Goal: Navigation & Orientation: Find specific page/section

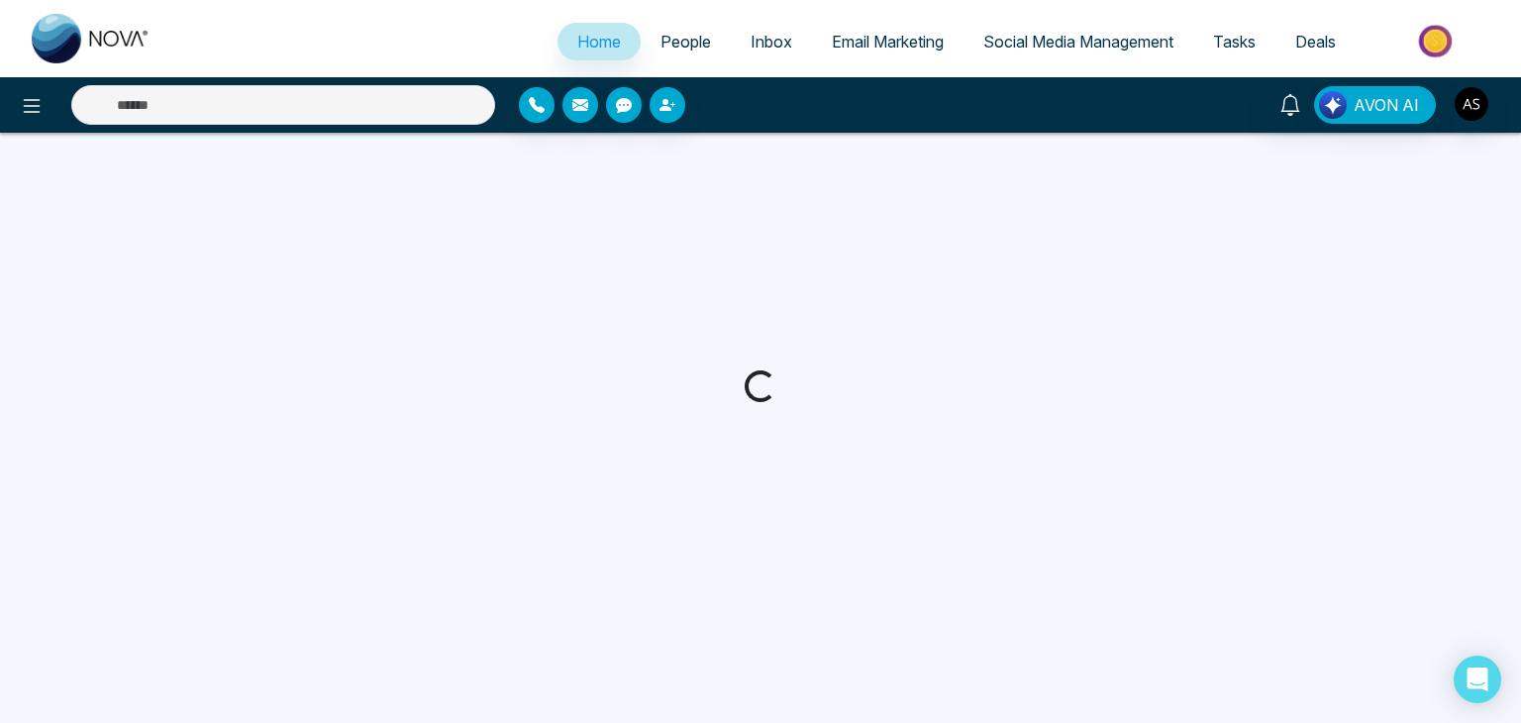
select select "*"
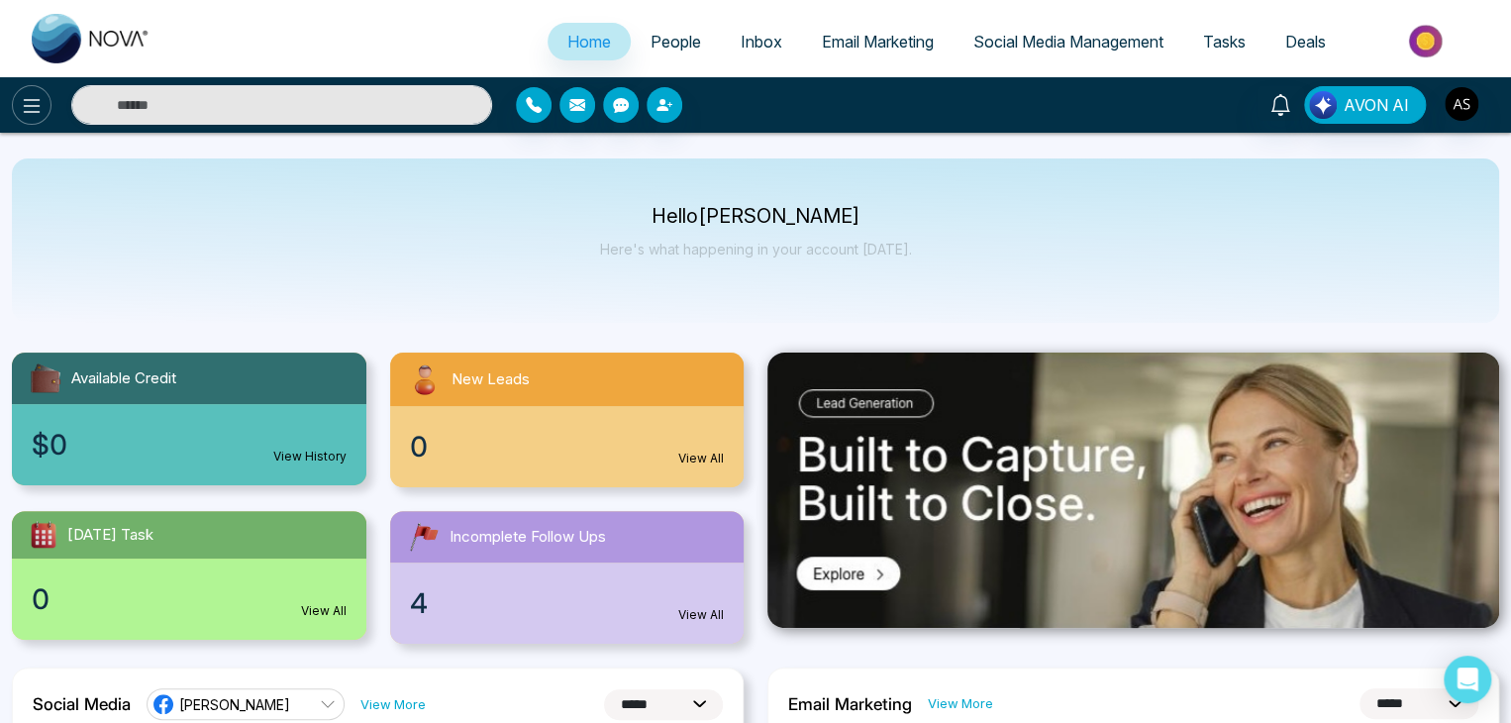
click at [20, 95] on icon at bounding box center [32, 106] width 24 height 24
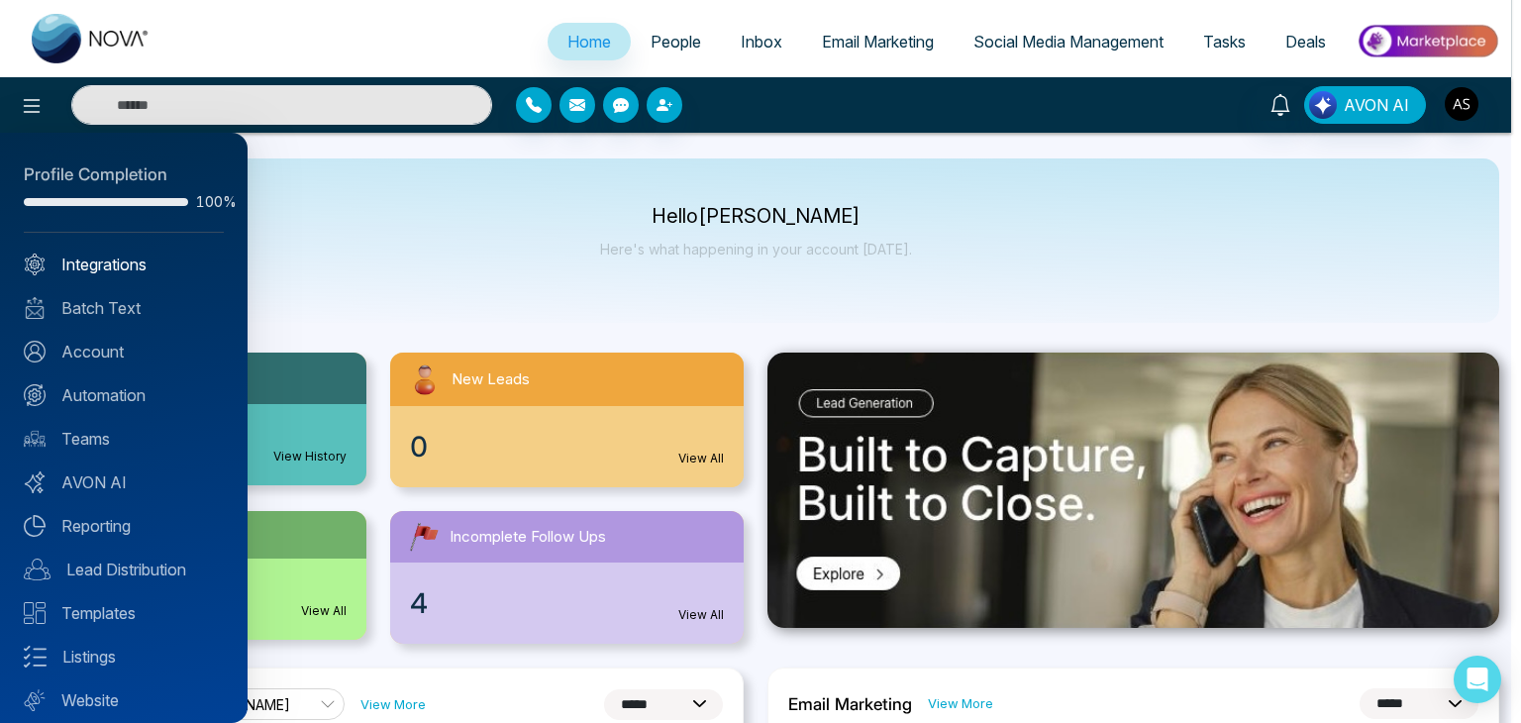
click at [135, 273] on link "Integrations" at bounding box center [124, 264] width 200 height 24
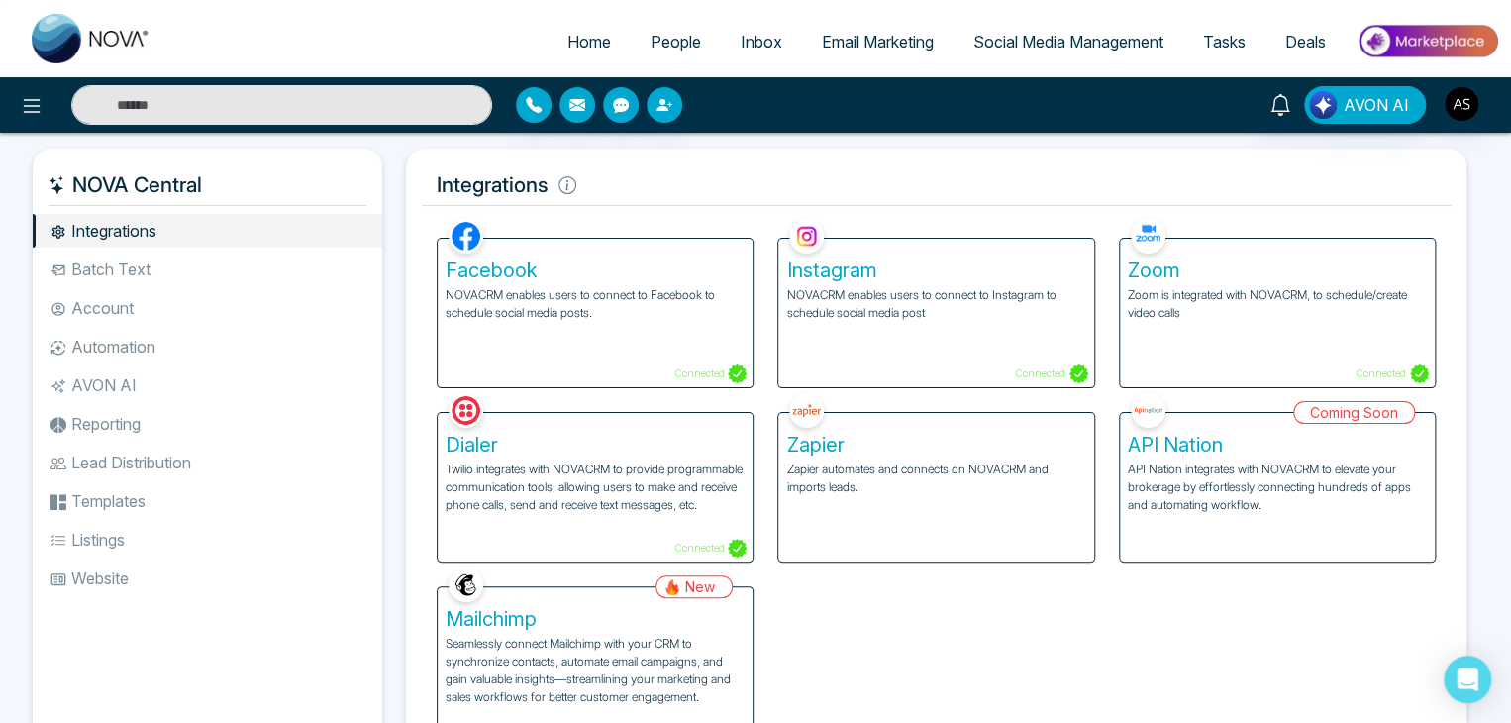
scroll to position [82, 0]
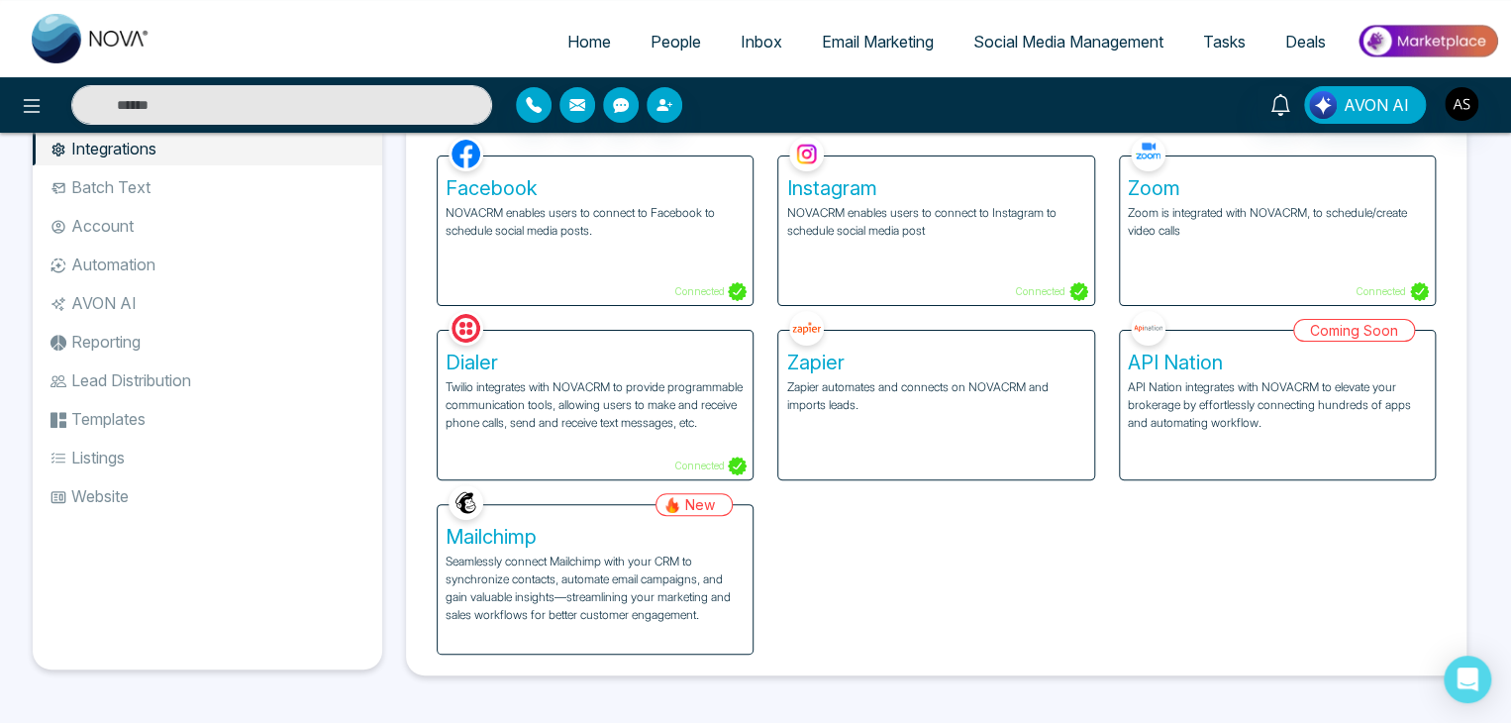
click at [630, 613] on p "Seamlessly connect Mailchimp with your CRM to synchronize contacts, automate em…" at bounding box center [594, 587] width 299 height 71
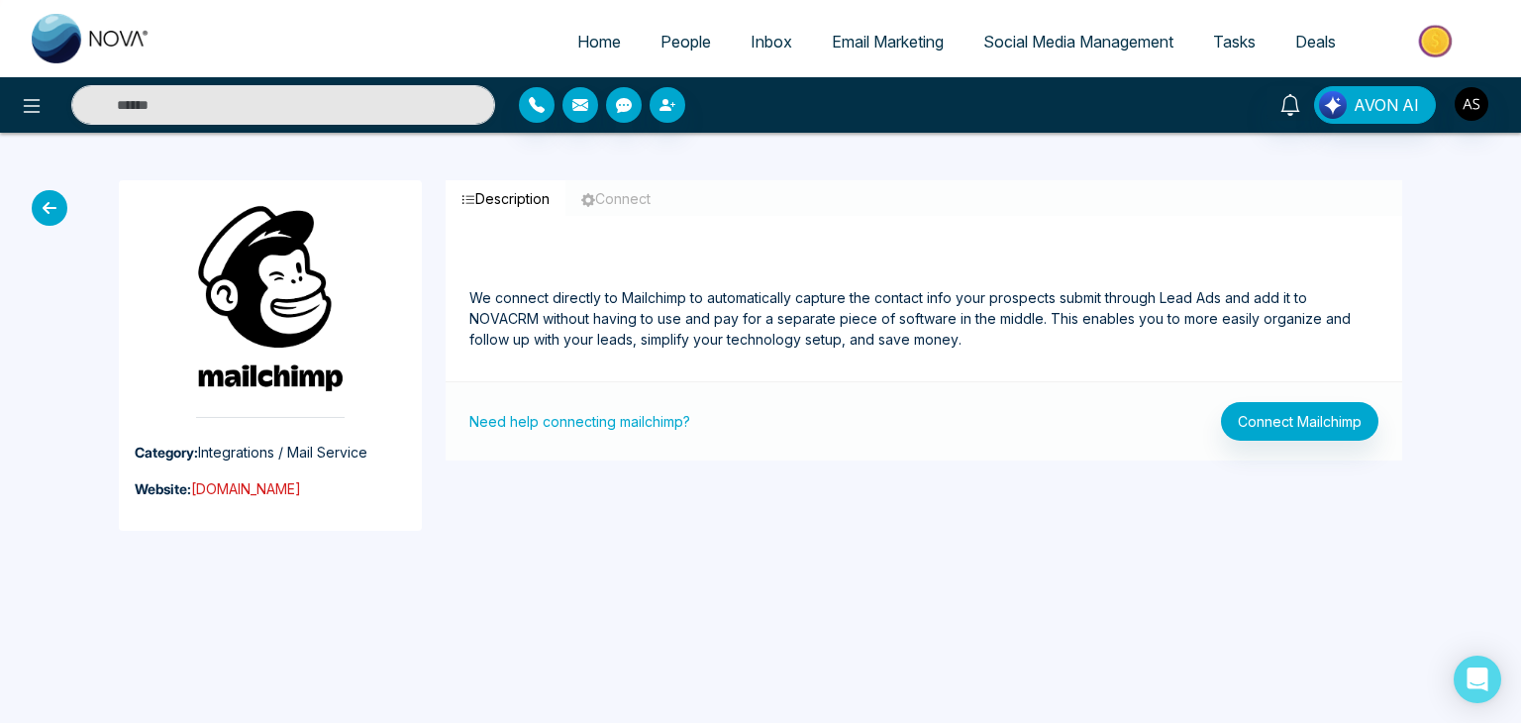
click at [264, 480] on link "[DOMAIN_NAME]" at bounding box center [246, 488] width 110 height 17
click at [263, 222] on img at bounding box center [270, 311] width 148 height 214
click at [631, 418] on link "Need help connecting mailchimp?" at bounding box center [579, 421] width 221 height 21
click at [1254, 402] on button "Connect Mailchimp" at bounding box center [1299, 421] width 157 height 39
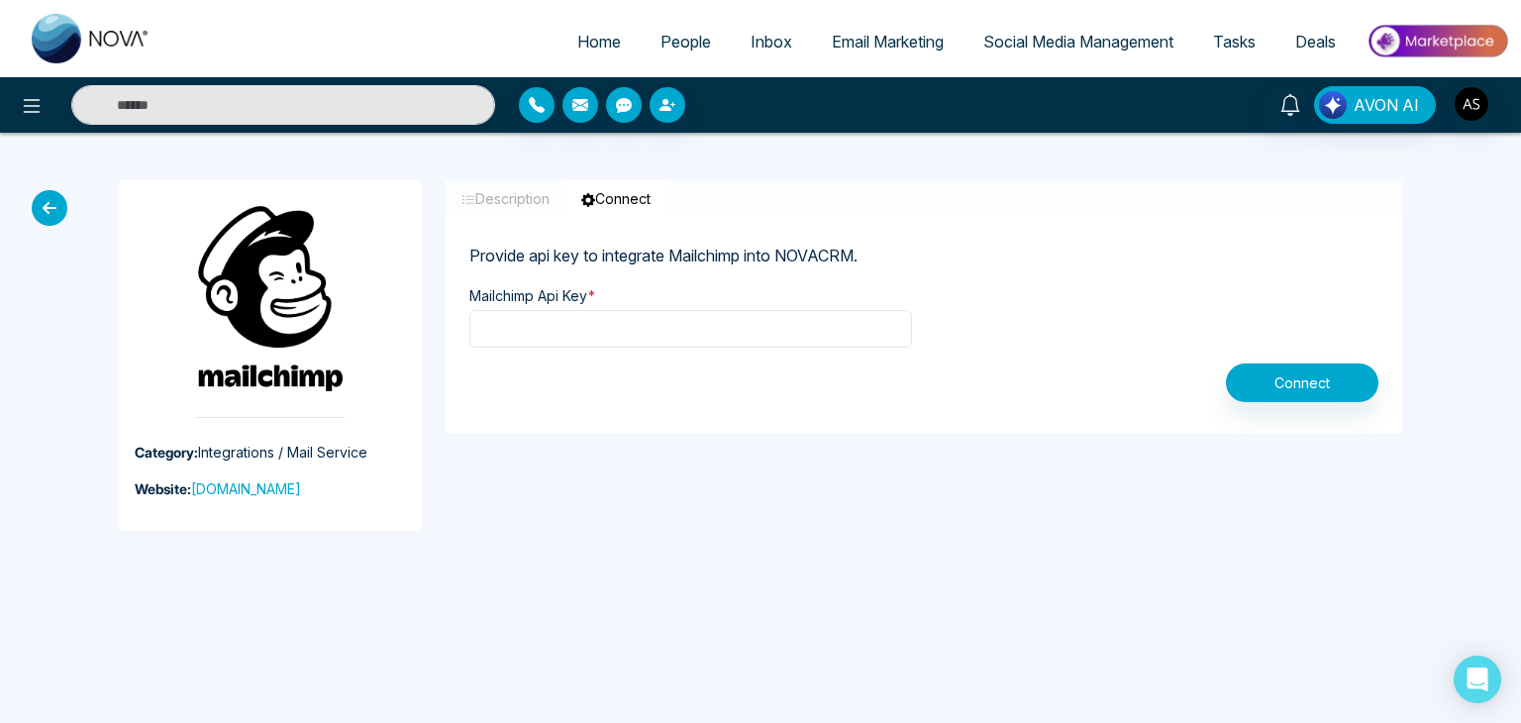
click at [842, 327] on input "text" at bounding box center [690, 329] width 443 height 38
click at [1035, 240] on p "Provide api key to integrate Mailchimp into NOVACRM." at bounding box center [923, 254] width 909 height 28
click at [641, 196] on button "Connect" at bounding box center [615, 198] width 101 height 37
click at [50, 207] on icon at bounding box center [50, 208] width 36 height 36
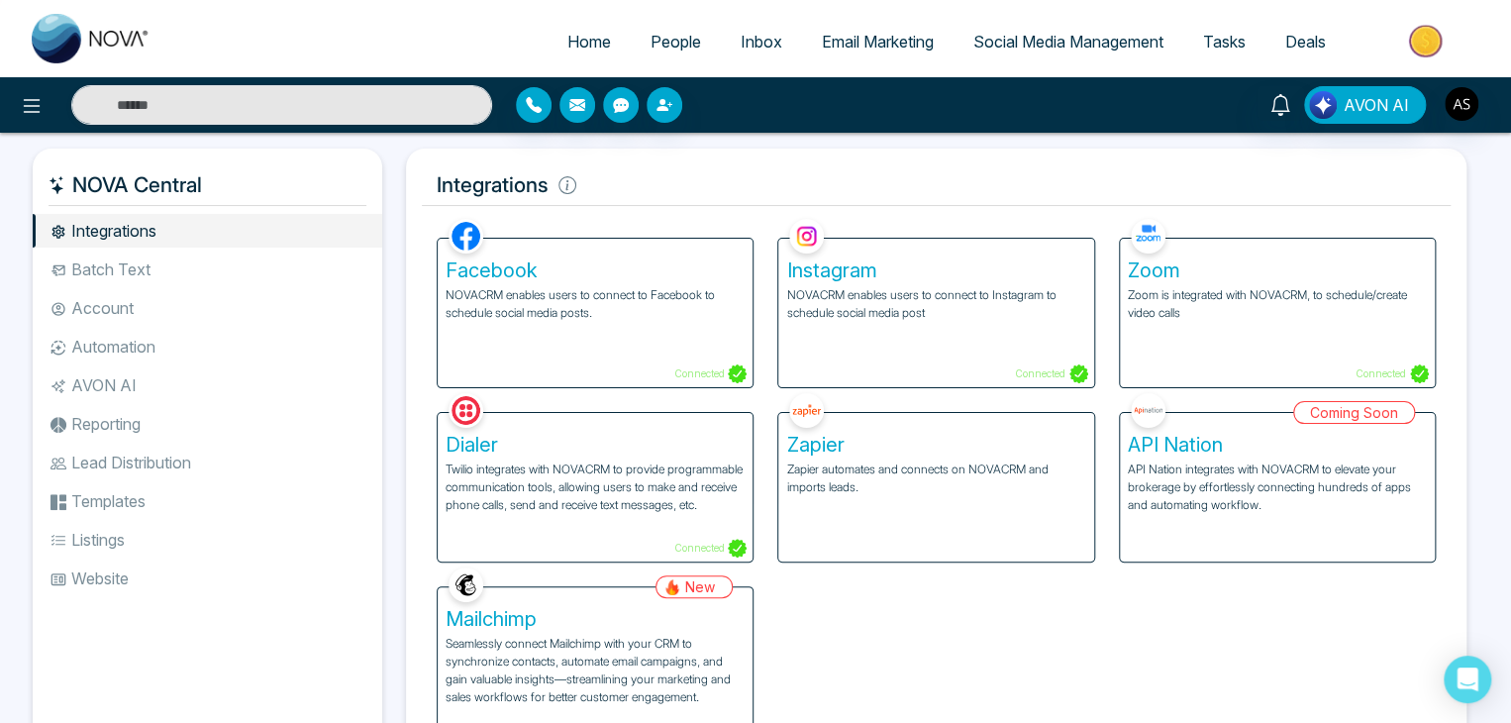
click at [709, 599] on div "Mailchimp Seamlessly connect Mailchimp with your CRM to synchronize contacts, a…" at bounding box center [595, 661] width 315 height 148
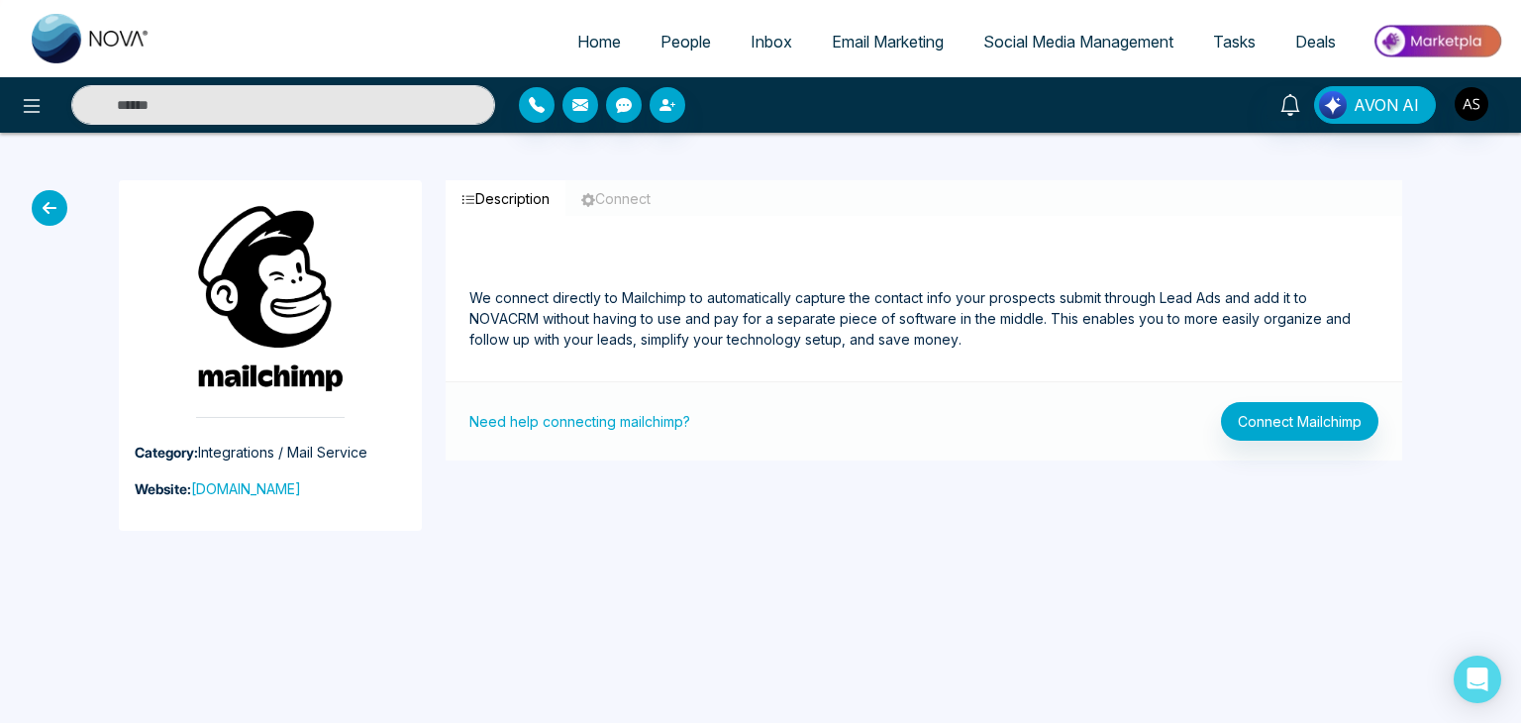
click at [57, 193] on icon at bounding box center [50, 208] width 36 height 36
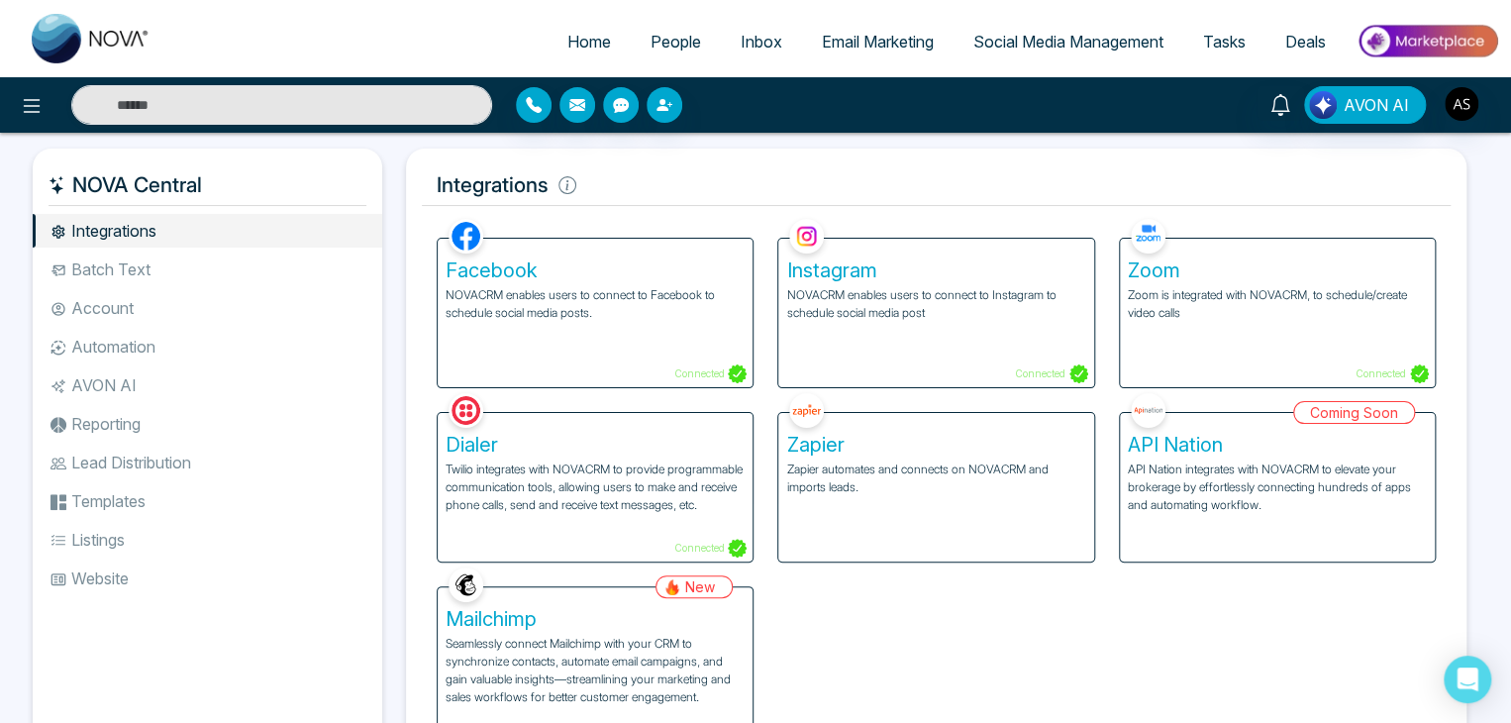
scroll to position [82, 0]
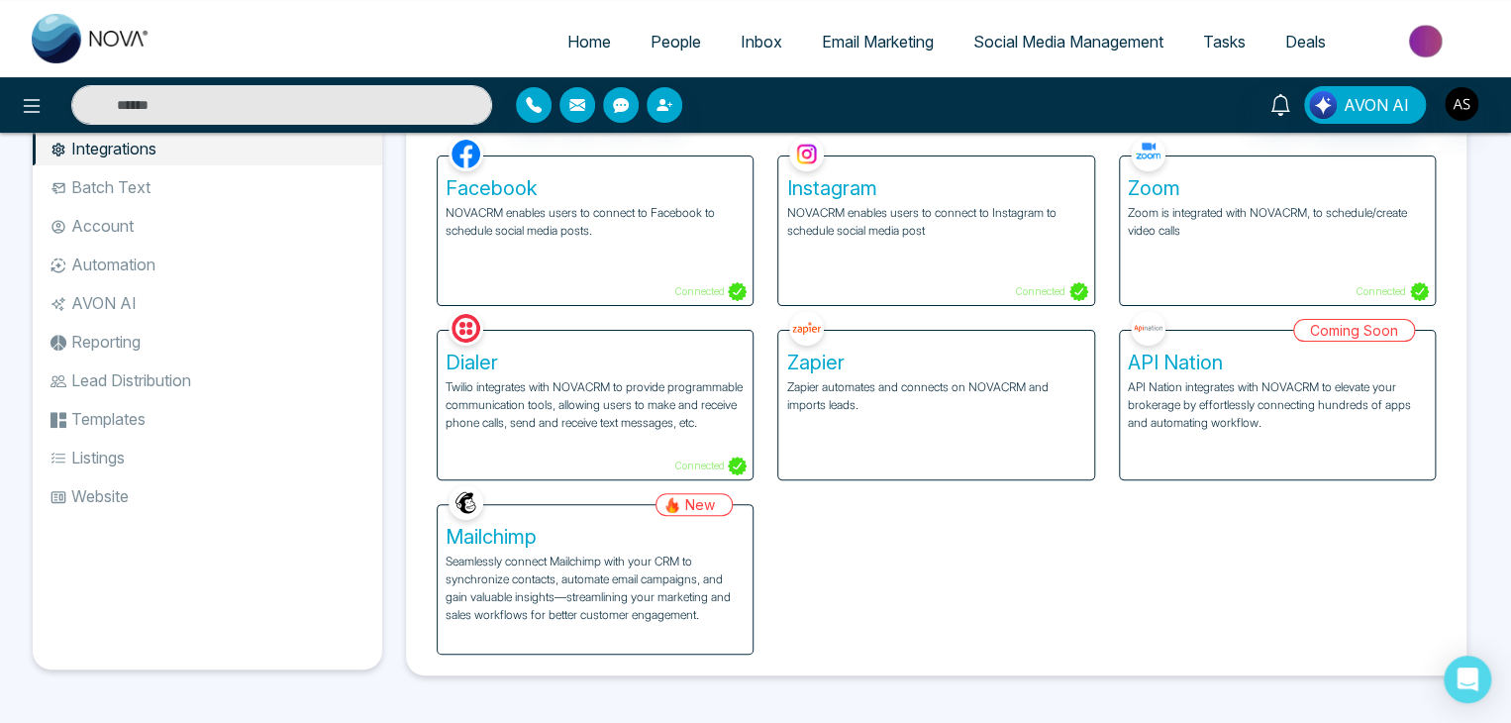
click at [604, 548] on div "Mailchimp Seamlessly connect Mailchimp with your CRM to synchronize contacts, a…" at bounding box center [595, 579] width 315 height 148
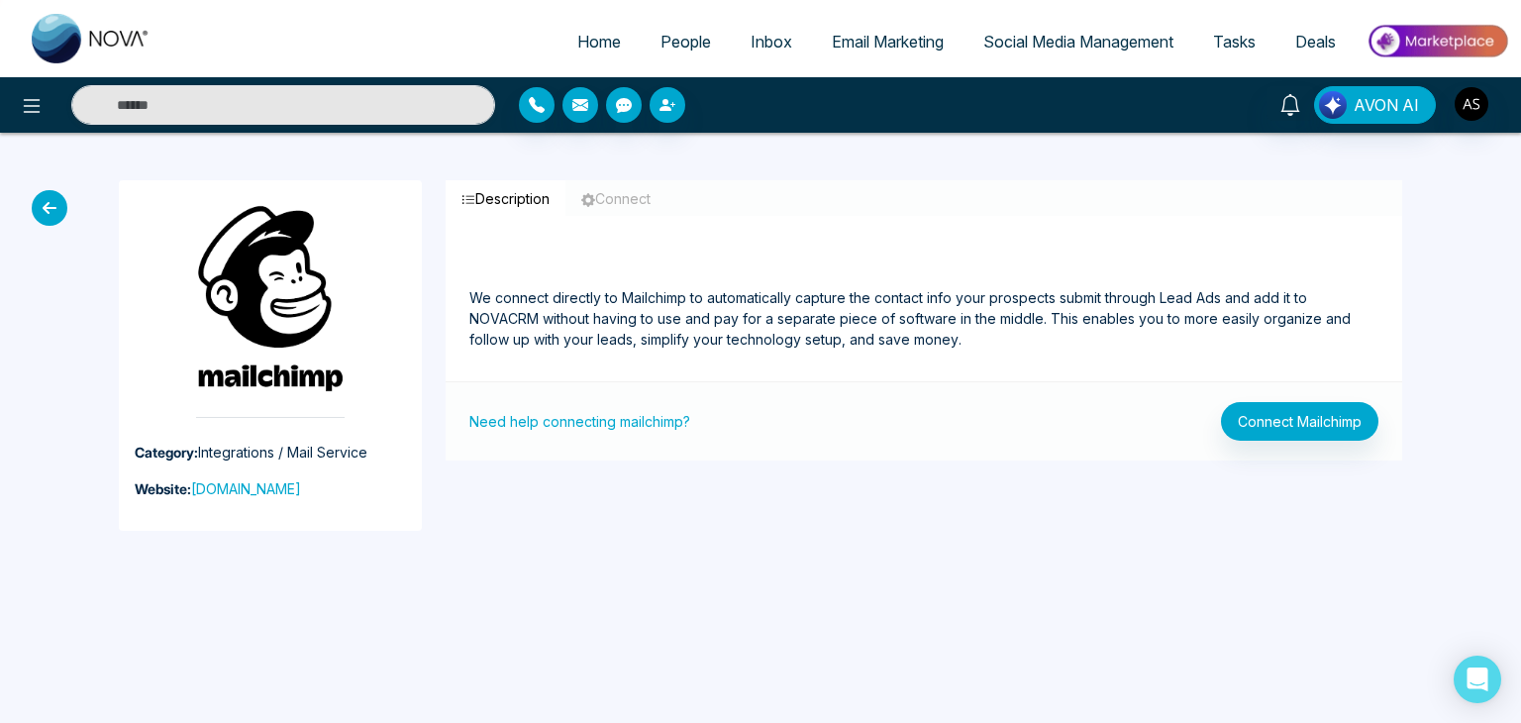
click at [33, 206] on icon at bounding box center [50, 208] width 36 height 36
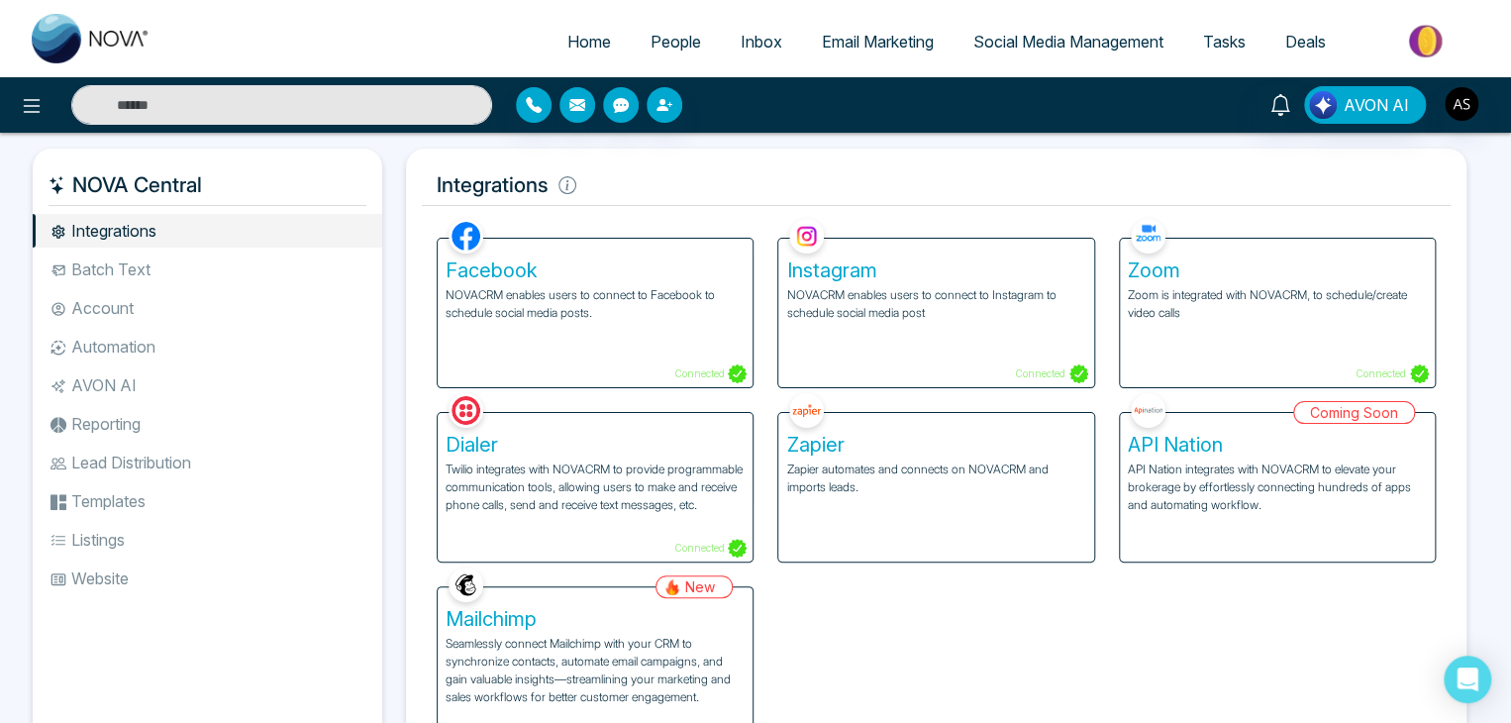
click at [224, 258] on li "Batch Text" at bounding box center [207, 269] width 349 height 34
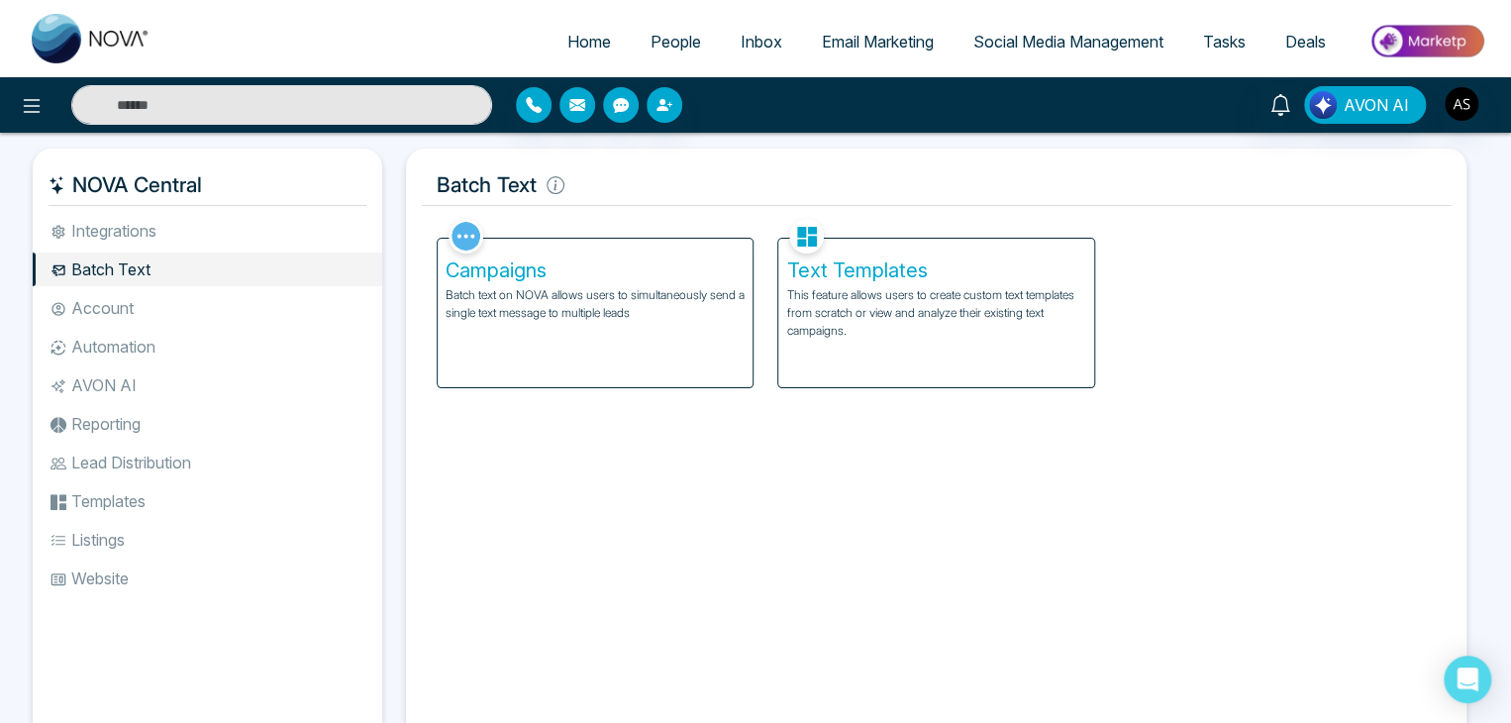
click at [240, 309] on li "Account" at bounding box center [207, 308] width 349 height 34
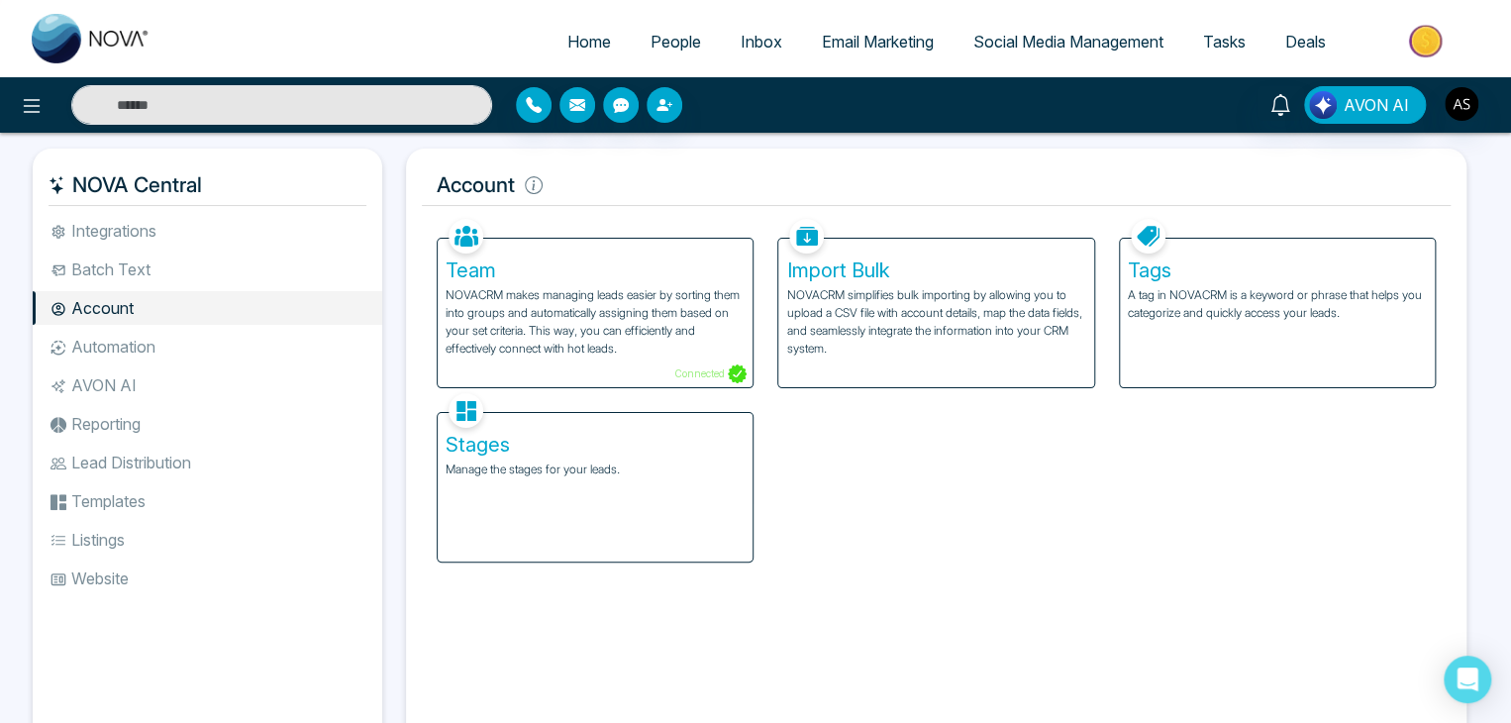
drag, startPoint x: 252, startPoint y: 345, endPoint x: 180, endPoint y: 351, distance: 72.5
click at [180, 351] on li "Automation" at bounding box center [207, 347] width 349 height 34
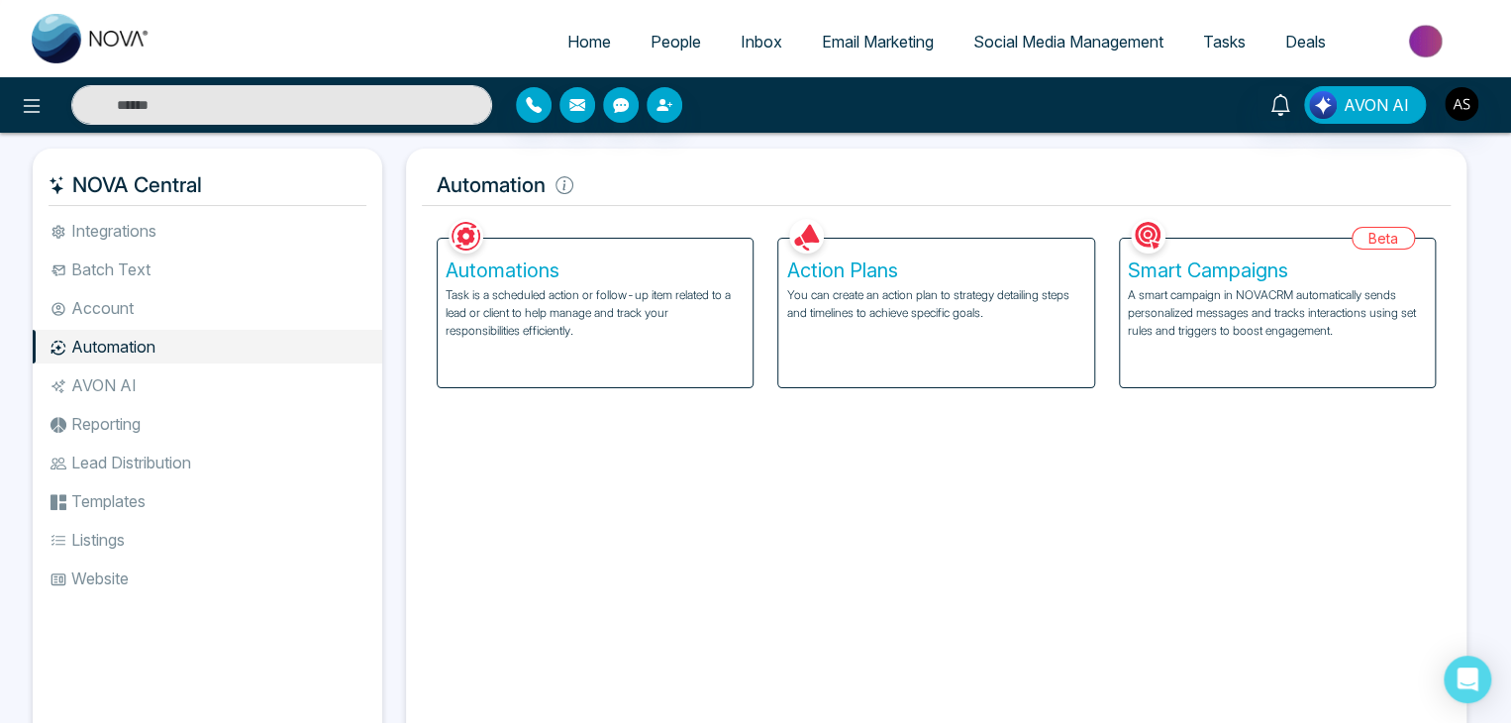
click at [198, 381] on li "AVON AI" at bounding box center [207, 385] width 349 height 34
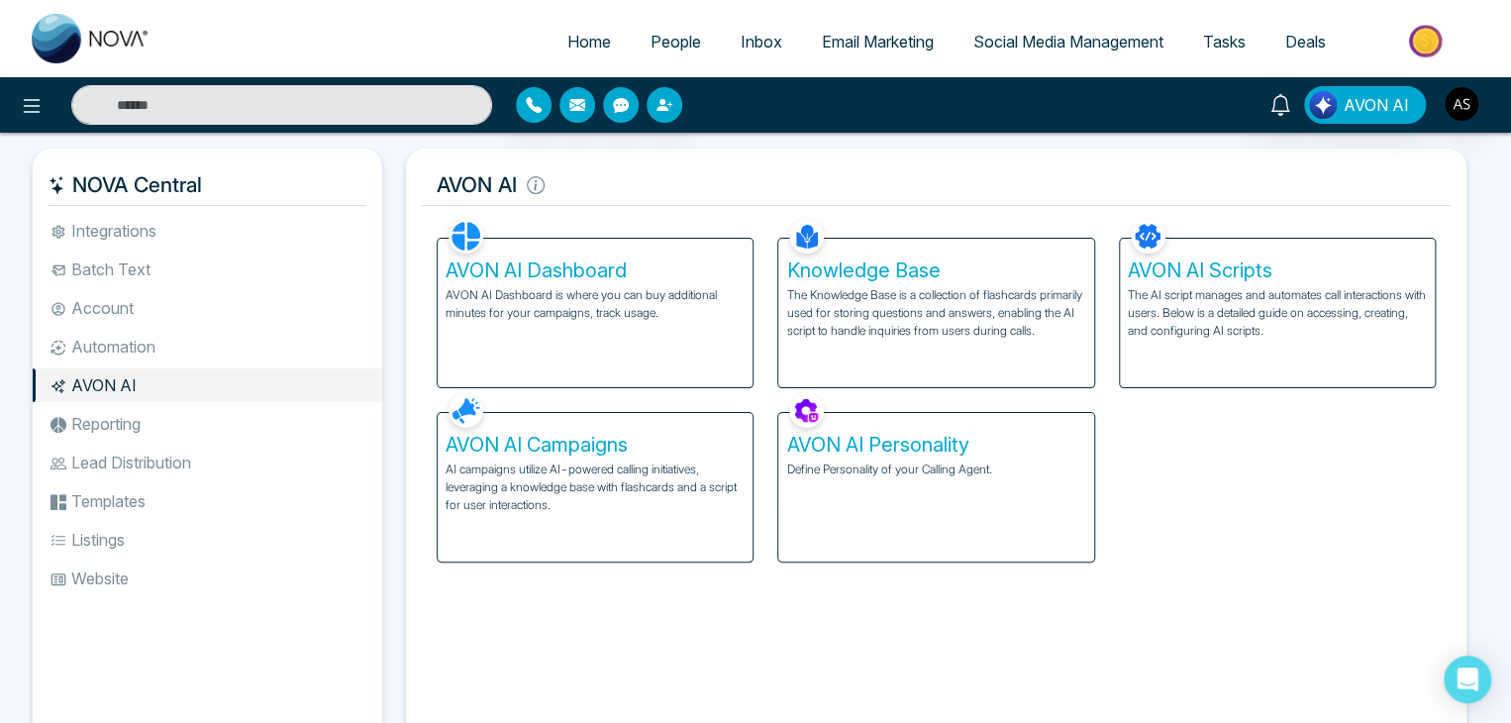
click at [208, 433] on li "Reporting" at bounding box center [207, 424] width 349 height 34
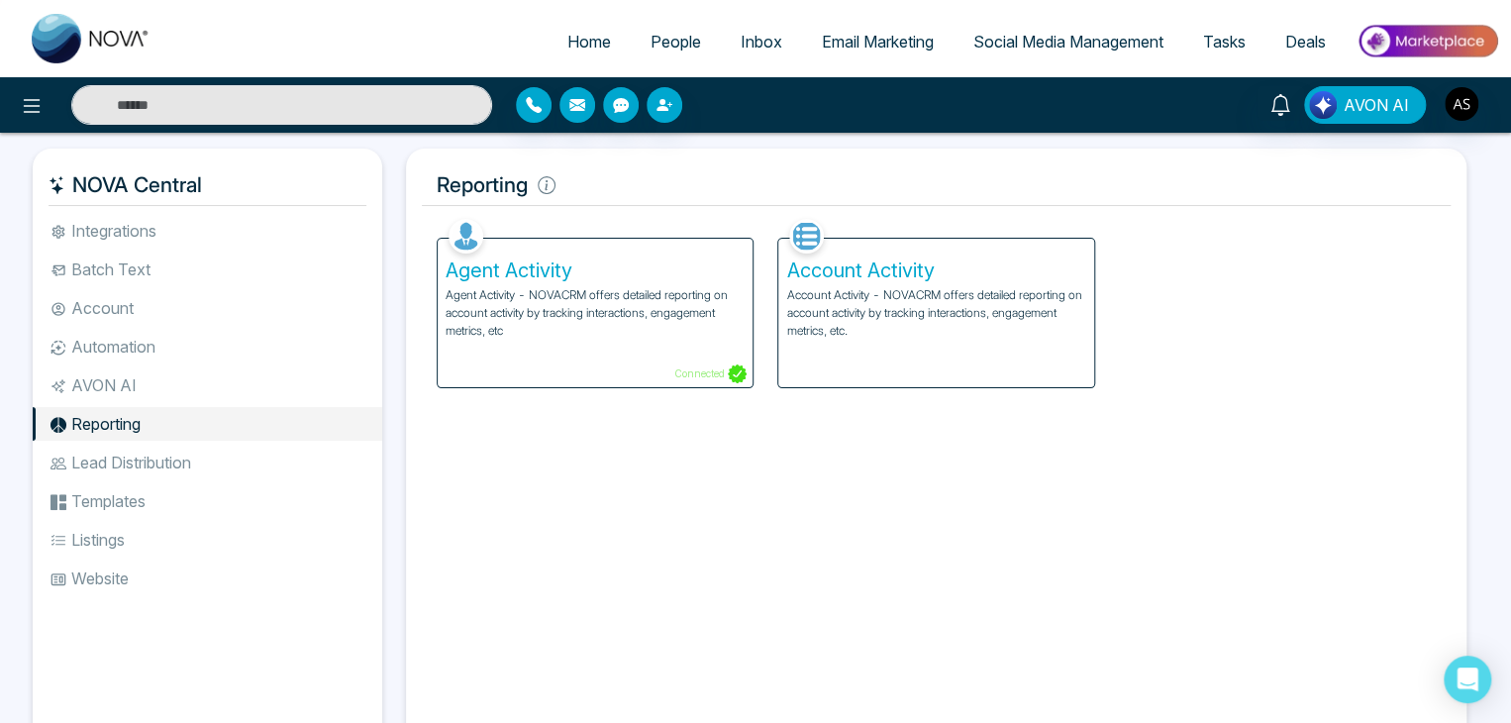
click at [217, 457] on li "Lead Distribution" at bounding box center [207, 462] width 349 height 34
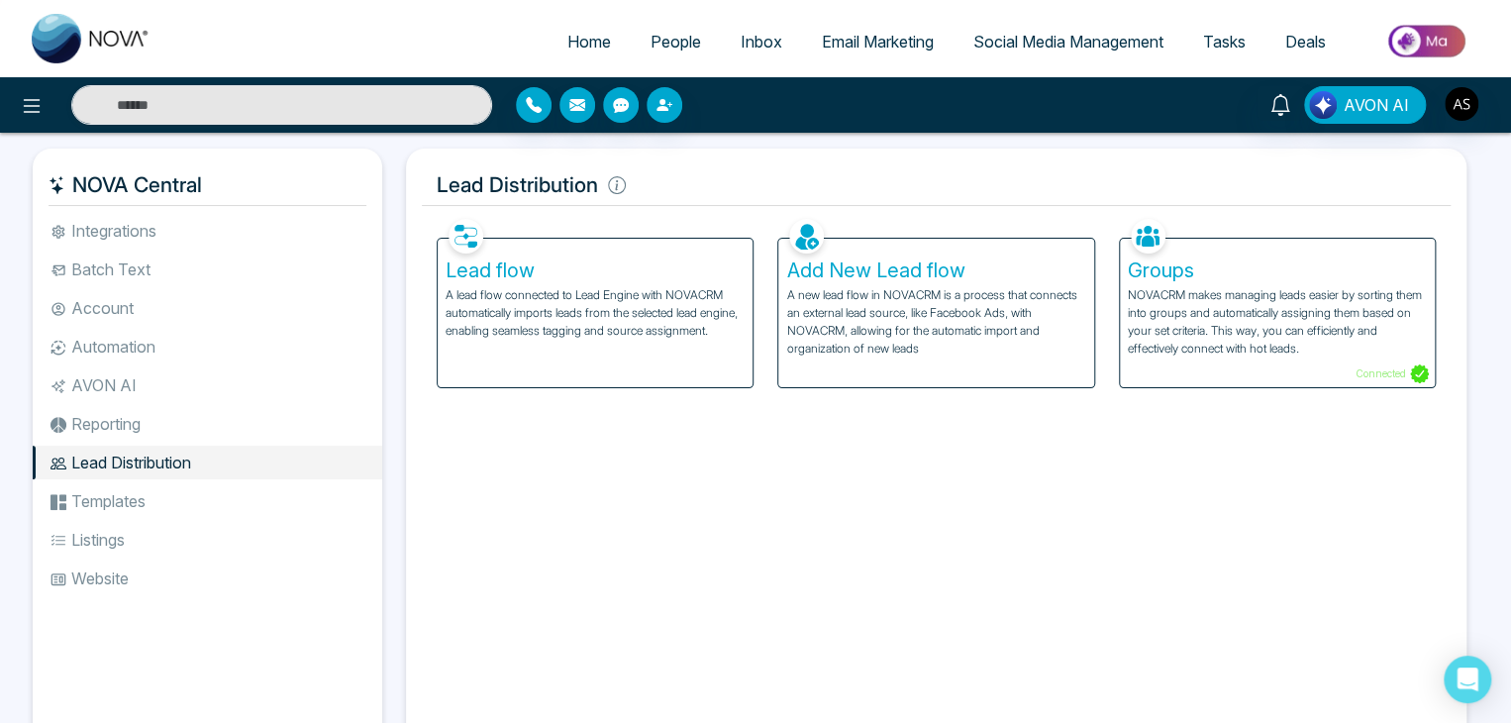
click at [218, 506] on li "Templates" at bounding box center [207, 501] width 349 height 34
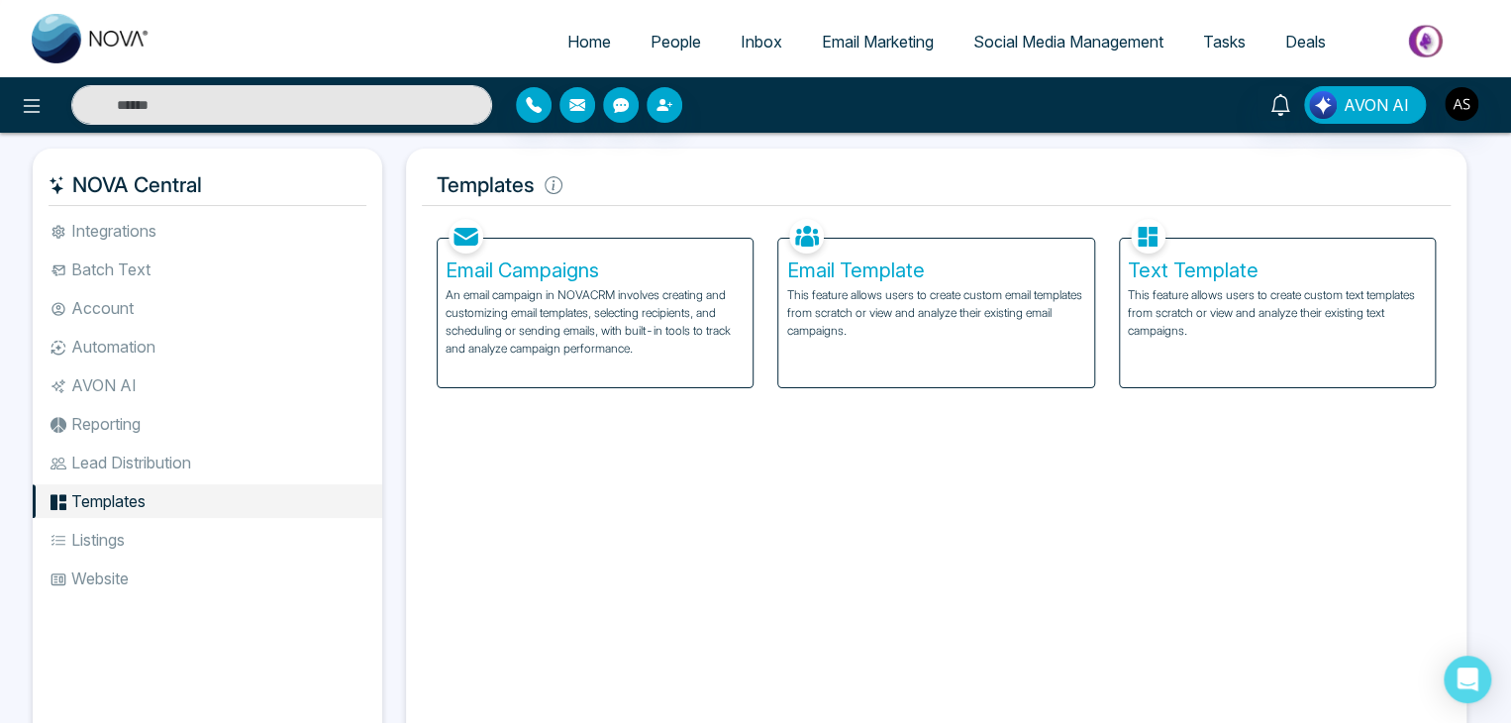
click at [218, 540] on li "Listings" at bounding box center [207, 540] width 349 height 34
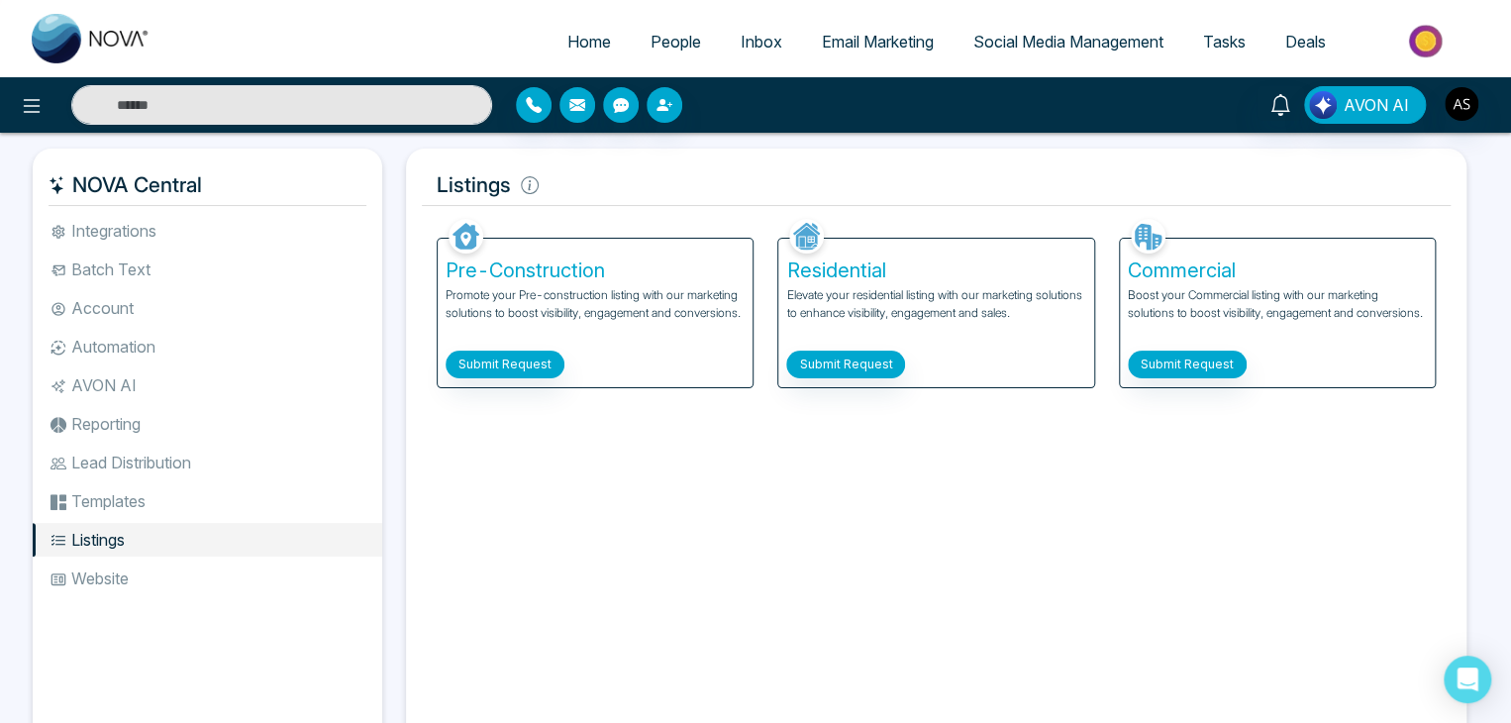
click at [221, 572] on li "Website" at bounding box center [207, 578] width 349 height 34
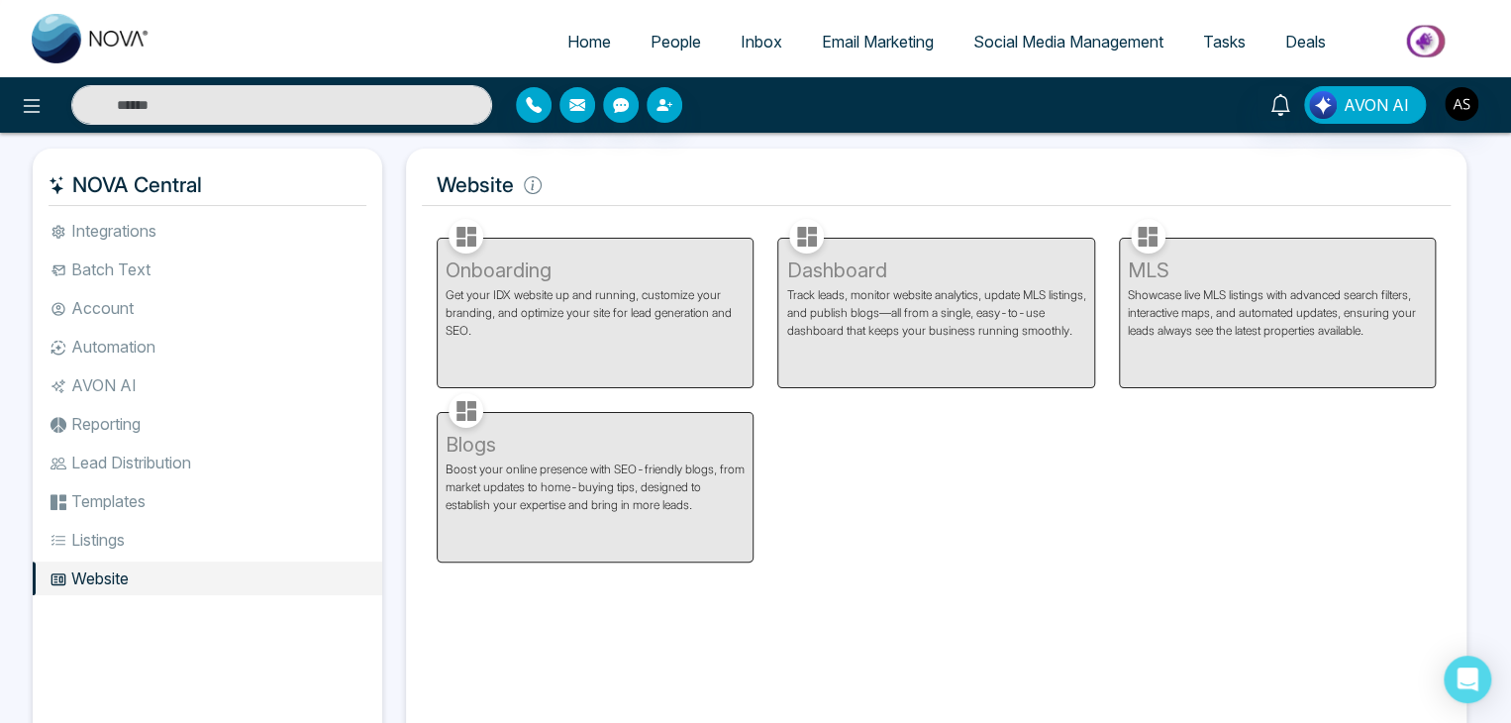
click at [295, 235] on li "Integrations" at bounding box center [207, 231] width 349 height 34
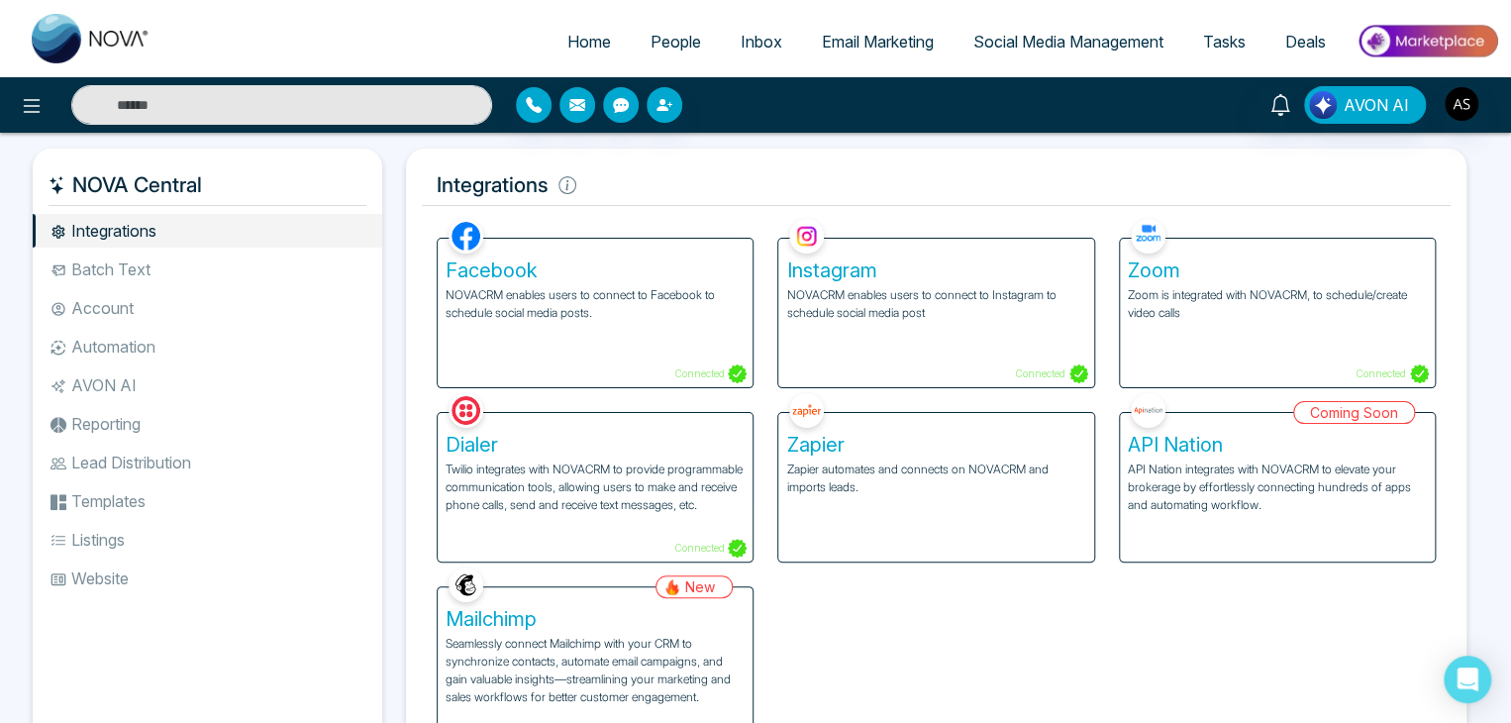
scroll to position [82, 0]
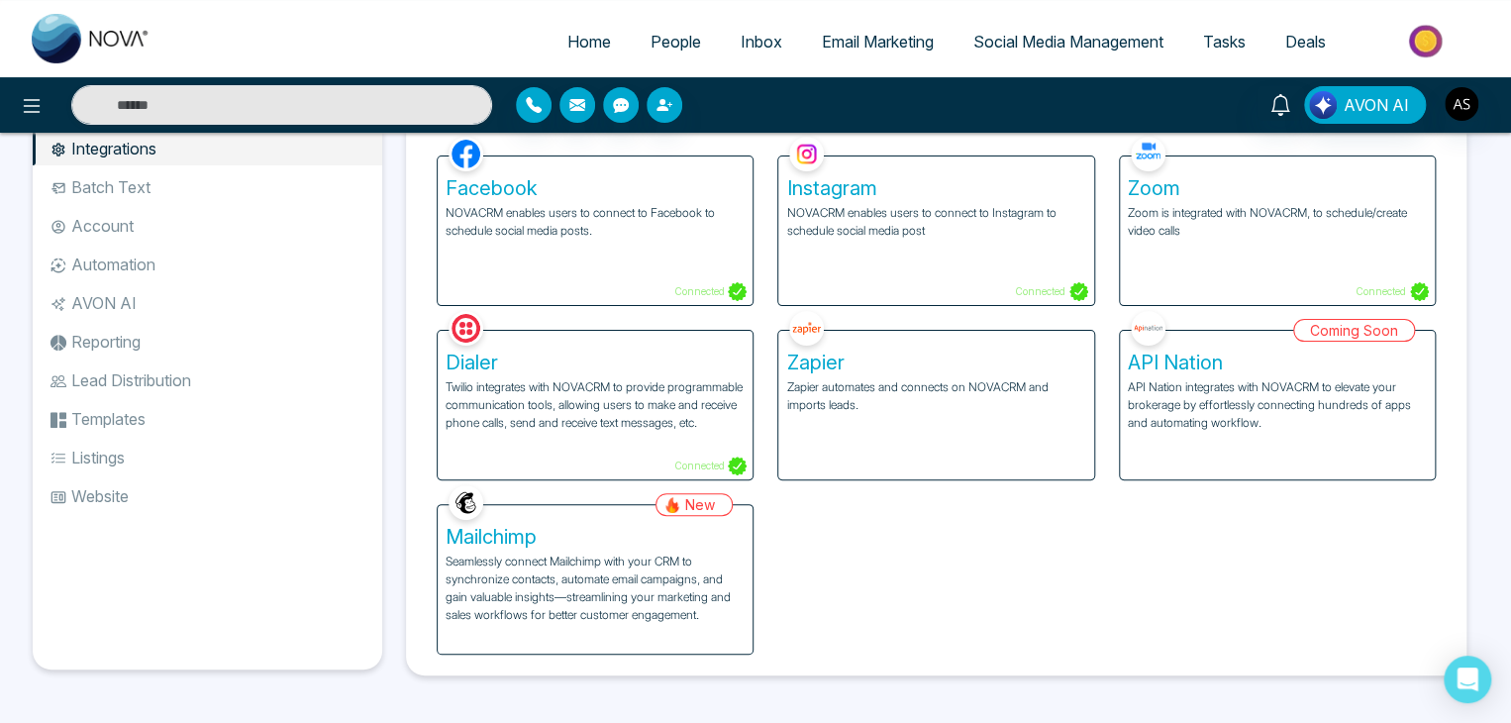
click at [562, 586] on p "Seamlessly connect Mailchimp with your CRM to synchronize contacts, automate em…" at bounding box center [594, 587] width 299 height 71
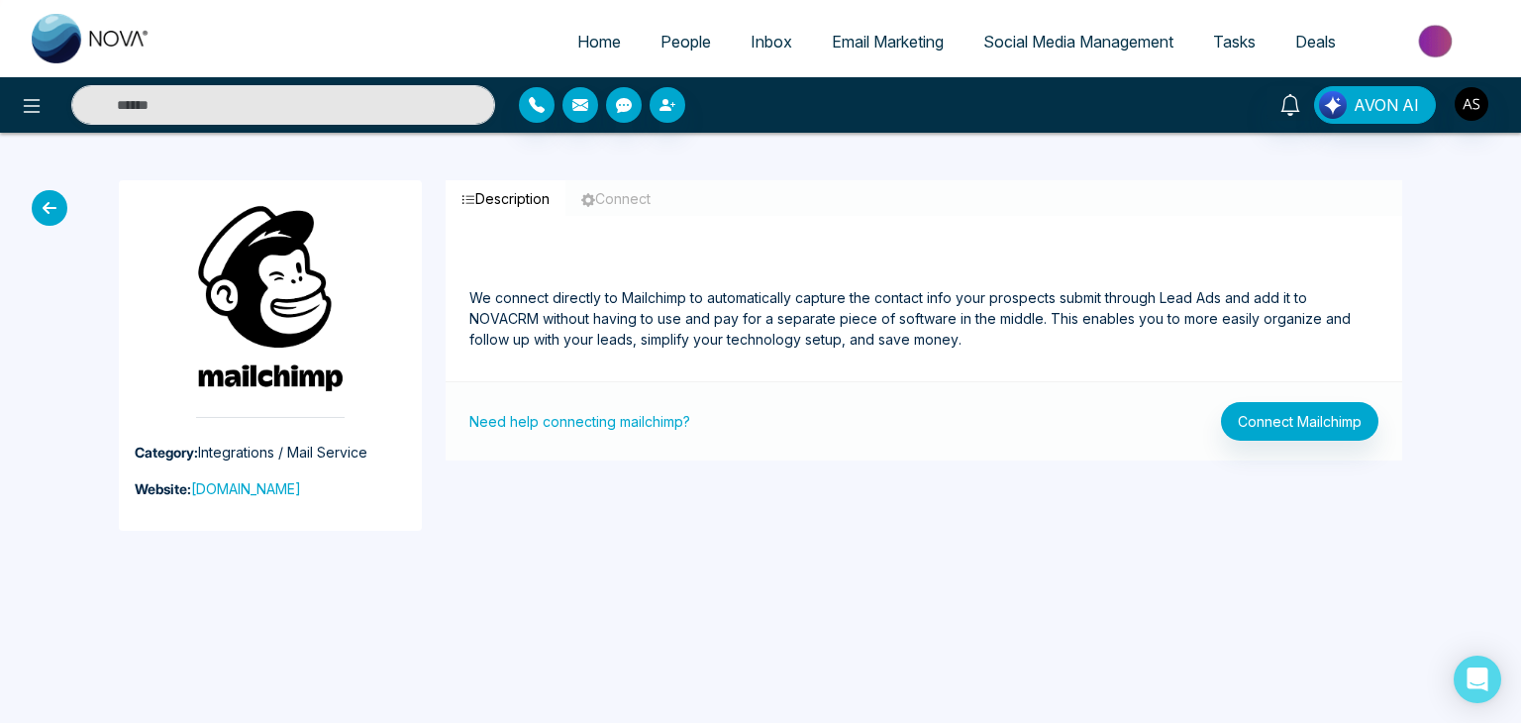
click at [585, 33] on span "Home" at bounding box center [599, 42] width 44 height 20
select select "*"
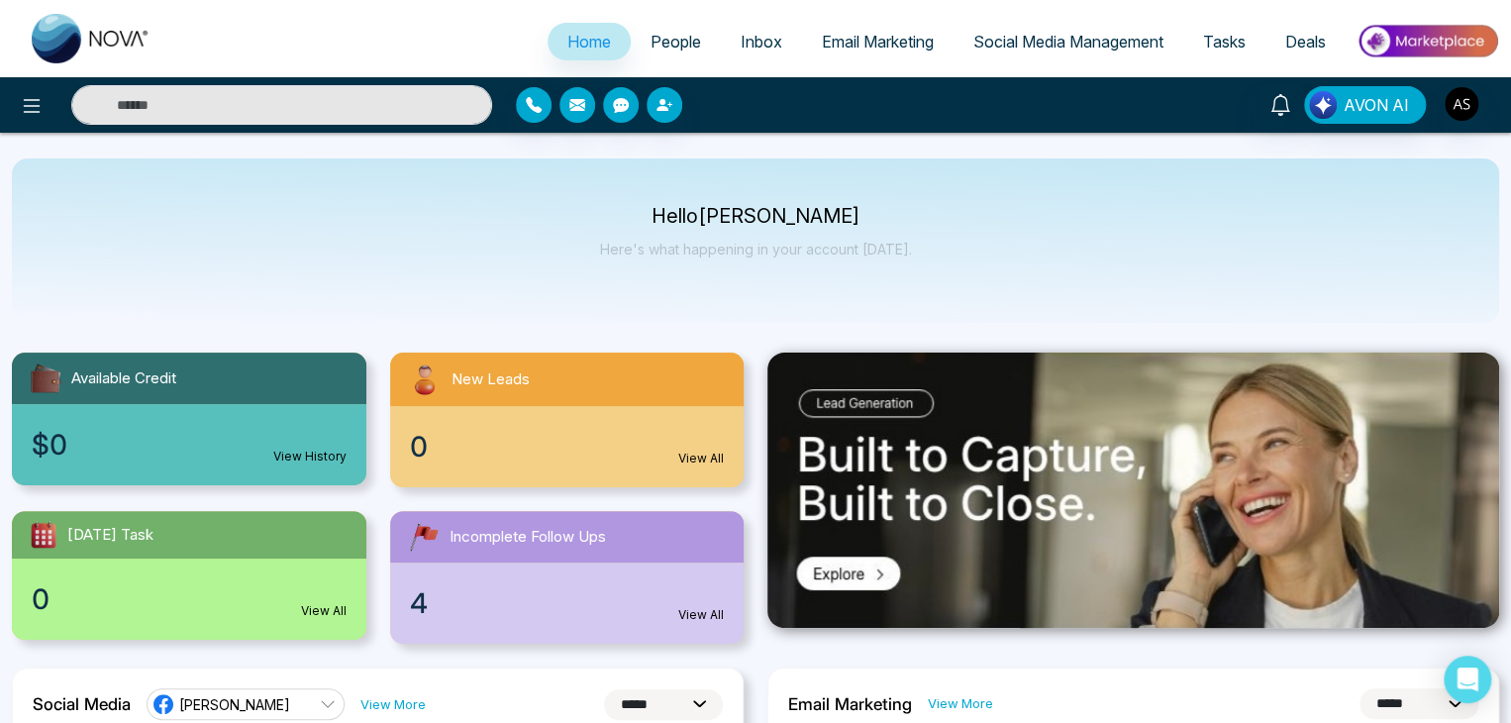
click at [685, 35] on span "People" at bounding box center [675, 42] width 50 height 20
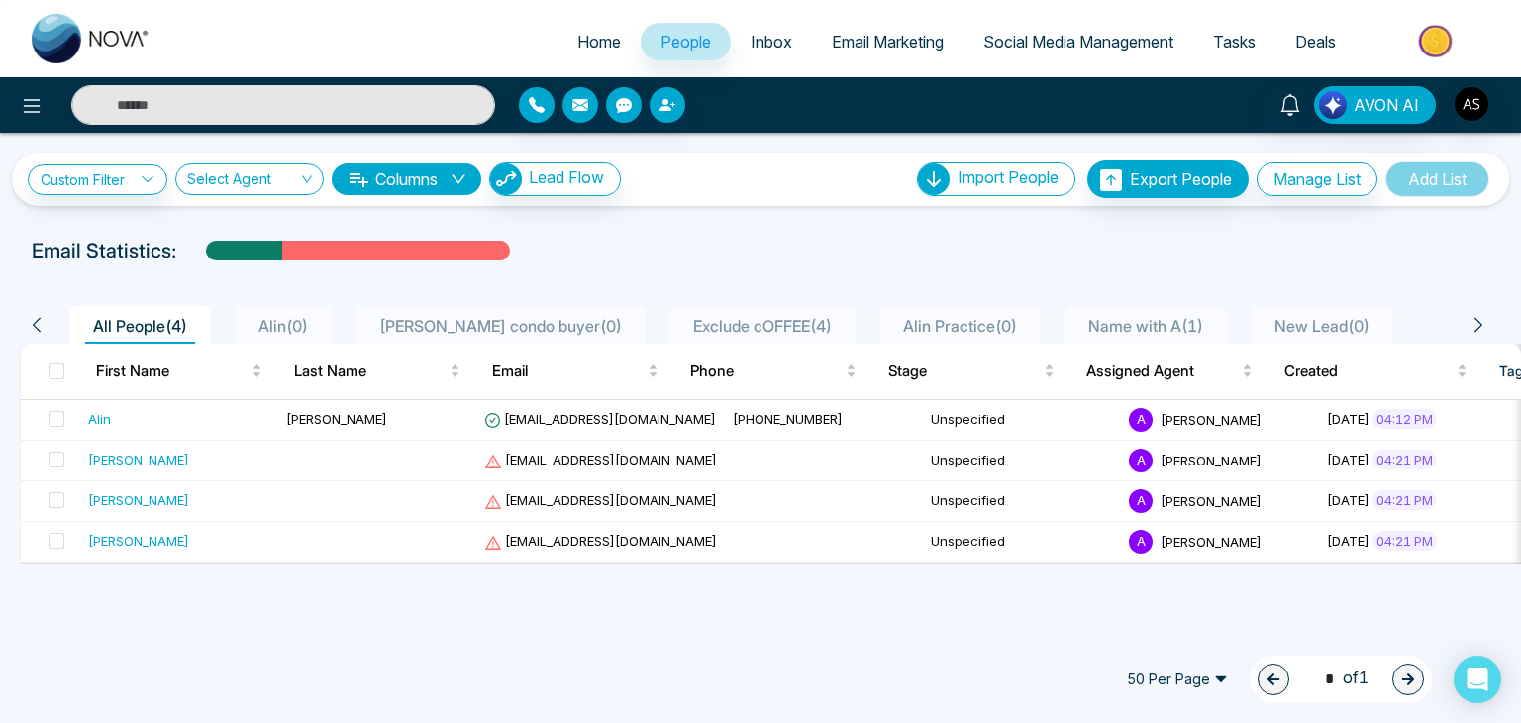
click at [750, 37] on span "Inbox" at bounding box center [771, 42] width 42 height 20
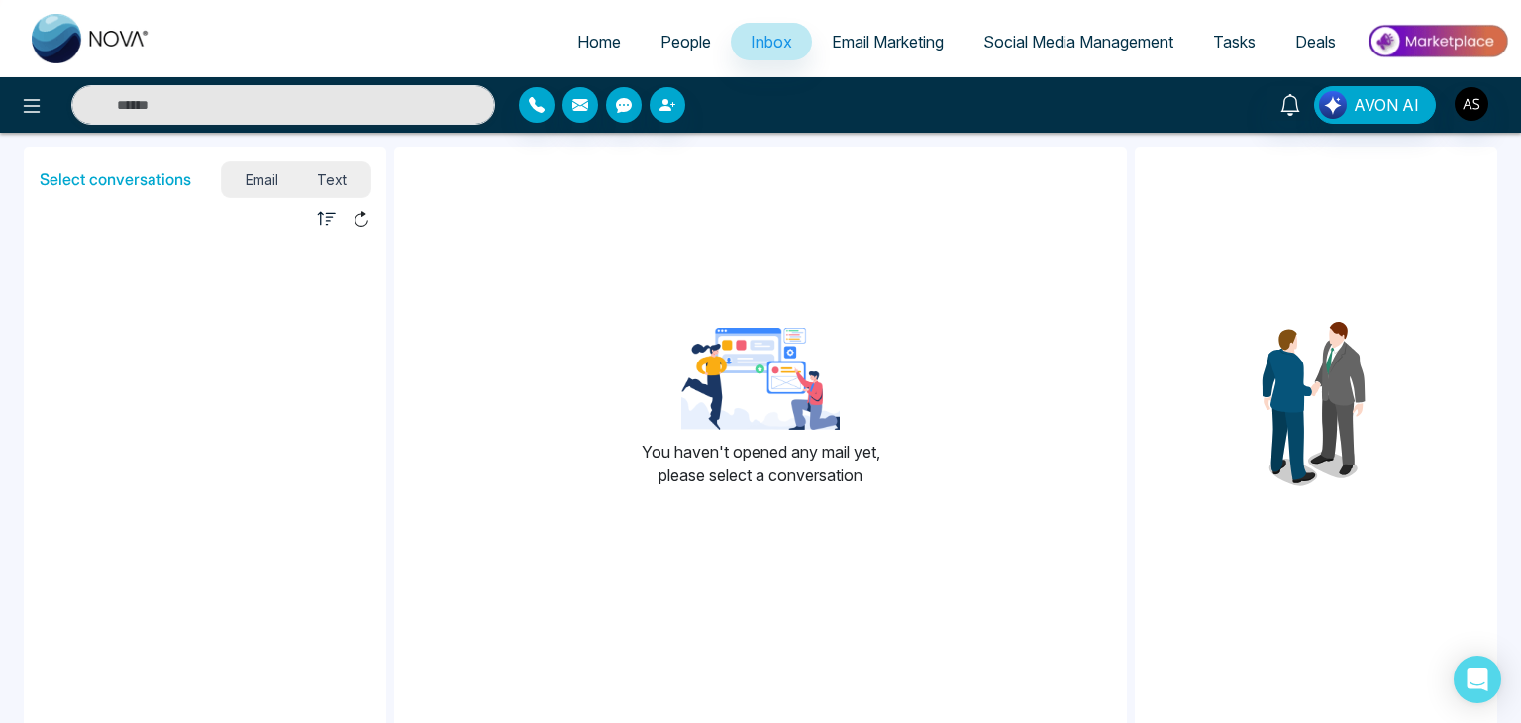
click at [884, 43] on span "Email Marketing" at bounding box center [888, 42] width 112 height 20
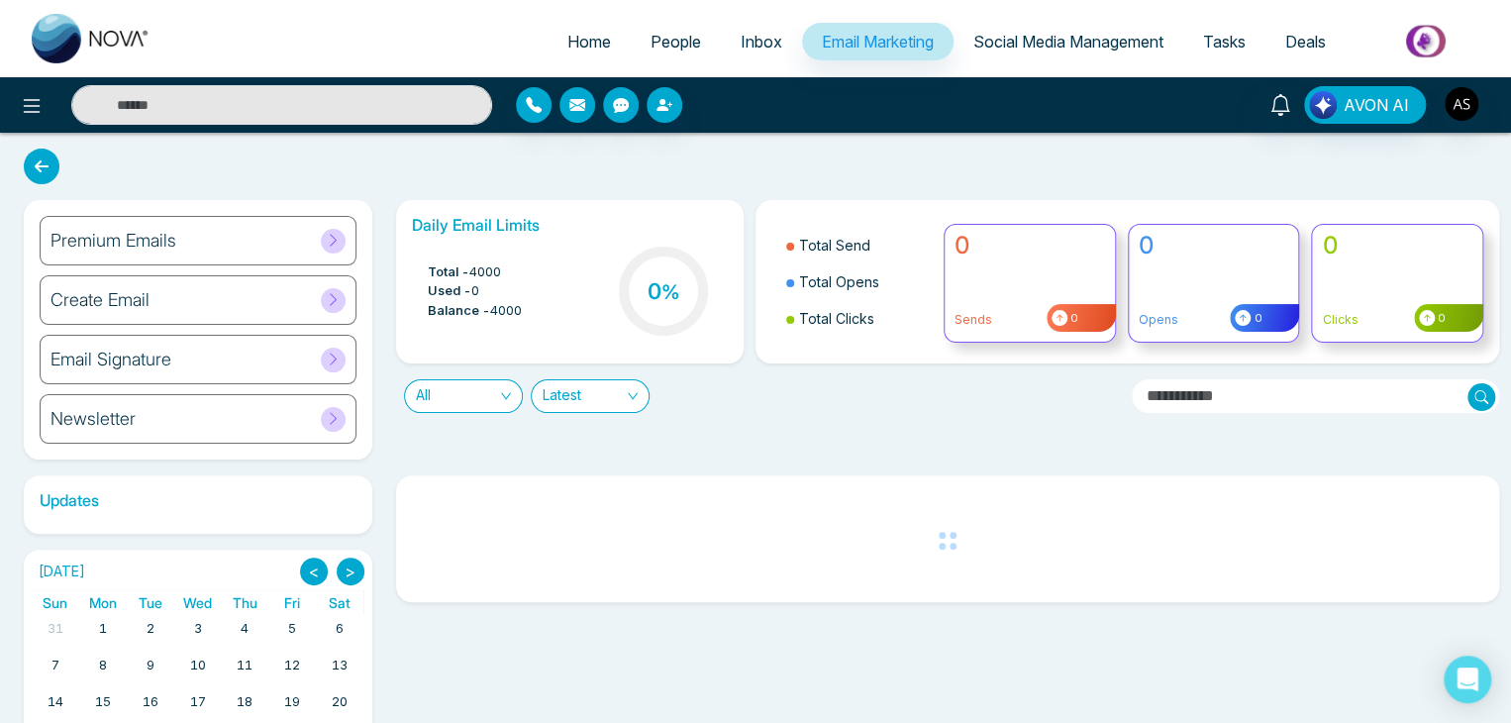
click at [1044, 29] on link "Social Media Management" at bounding box center [1068, 42] width 230 height 38
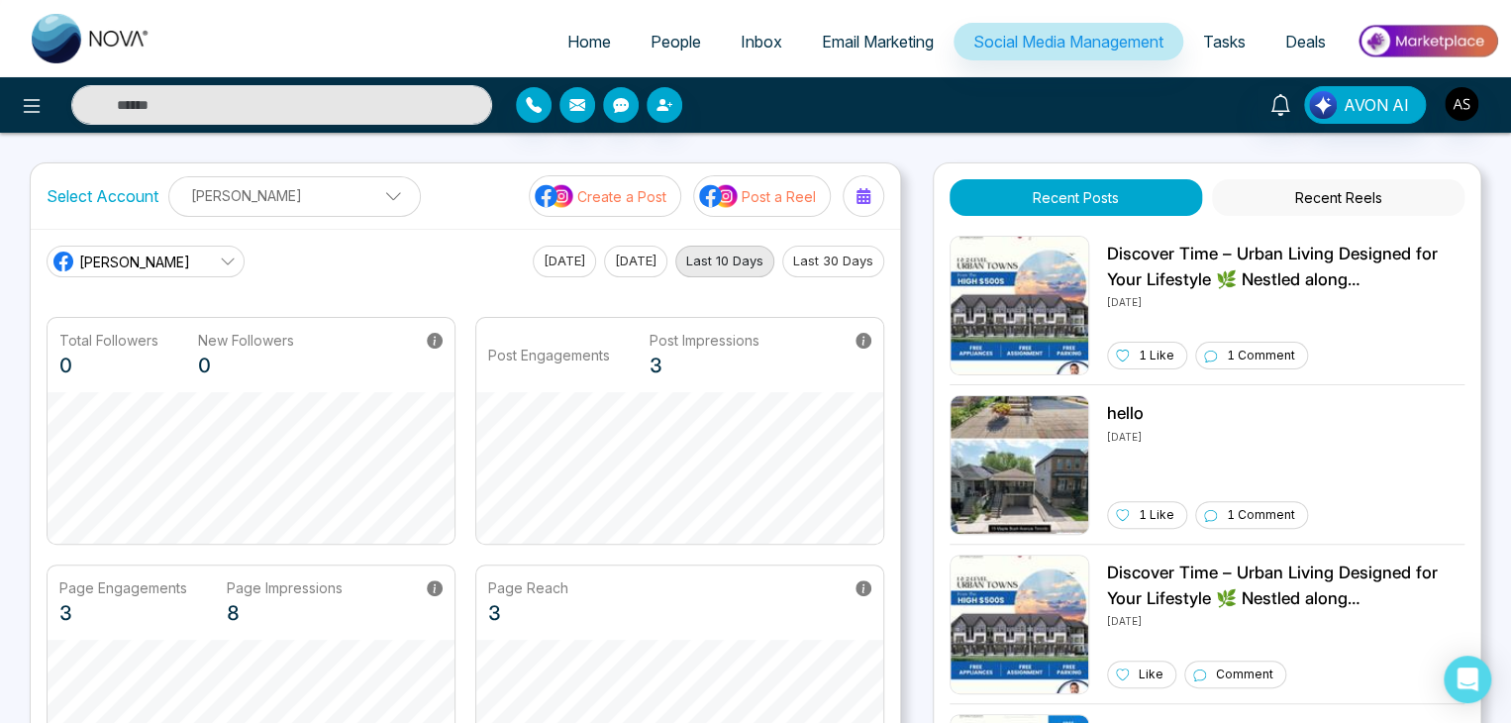
click at [366, 182] on p "[PERSON_NAME]" at bounding box center [294, 195] width 227 height 33
click at [366, 182] on p "[PERSON_NAME]" at bounding box center [282, 196] width 202 height 33
click at [1240, 32] on span "Tasks" at bounding box center [1224, 42] width 43 height 20
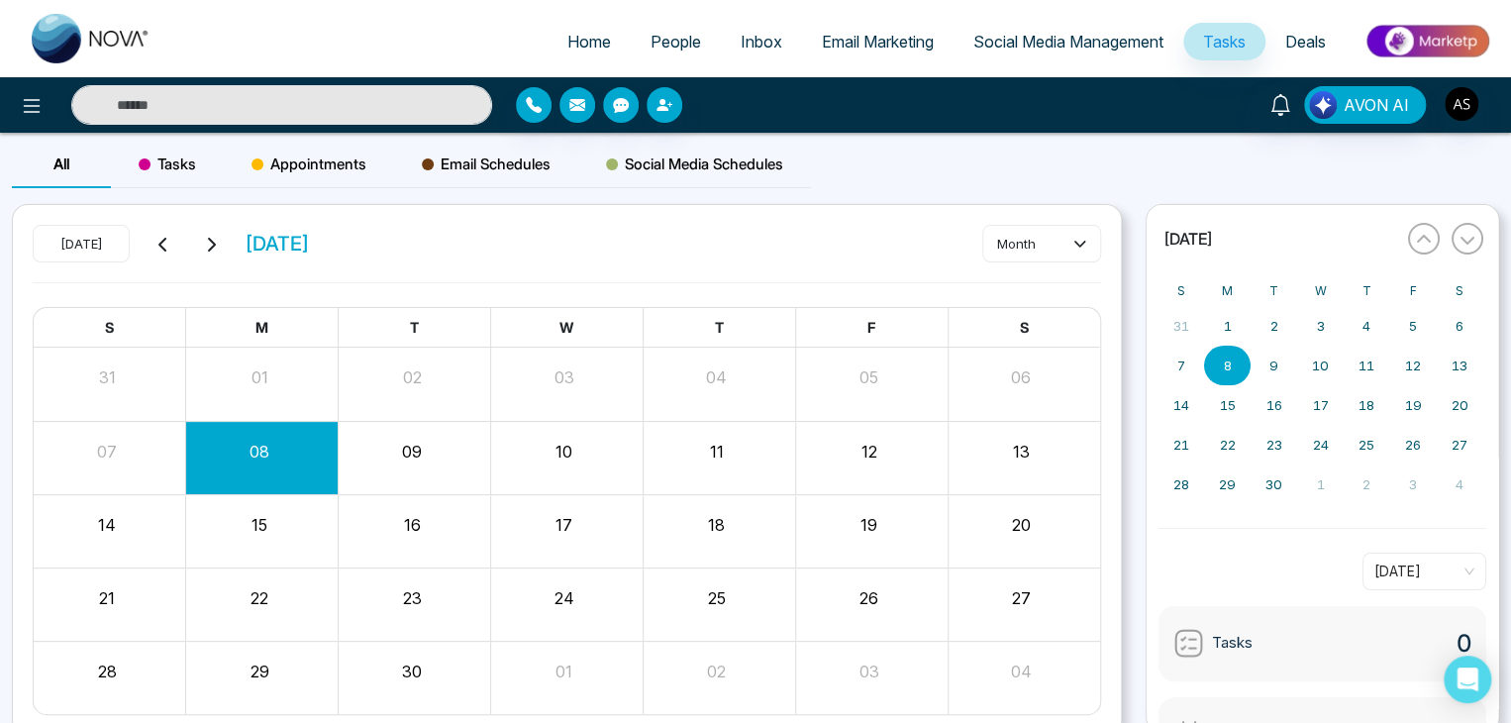
click at [1290, 25] on link "Deals" at bounding box center [1305, 42] width 80 height 38
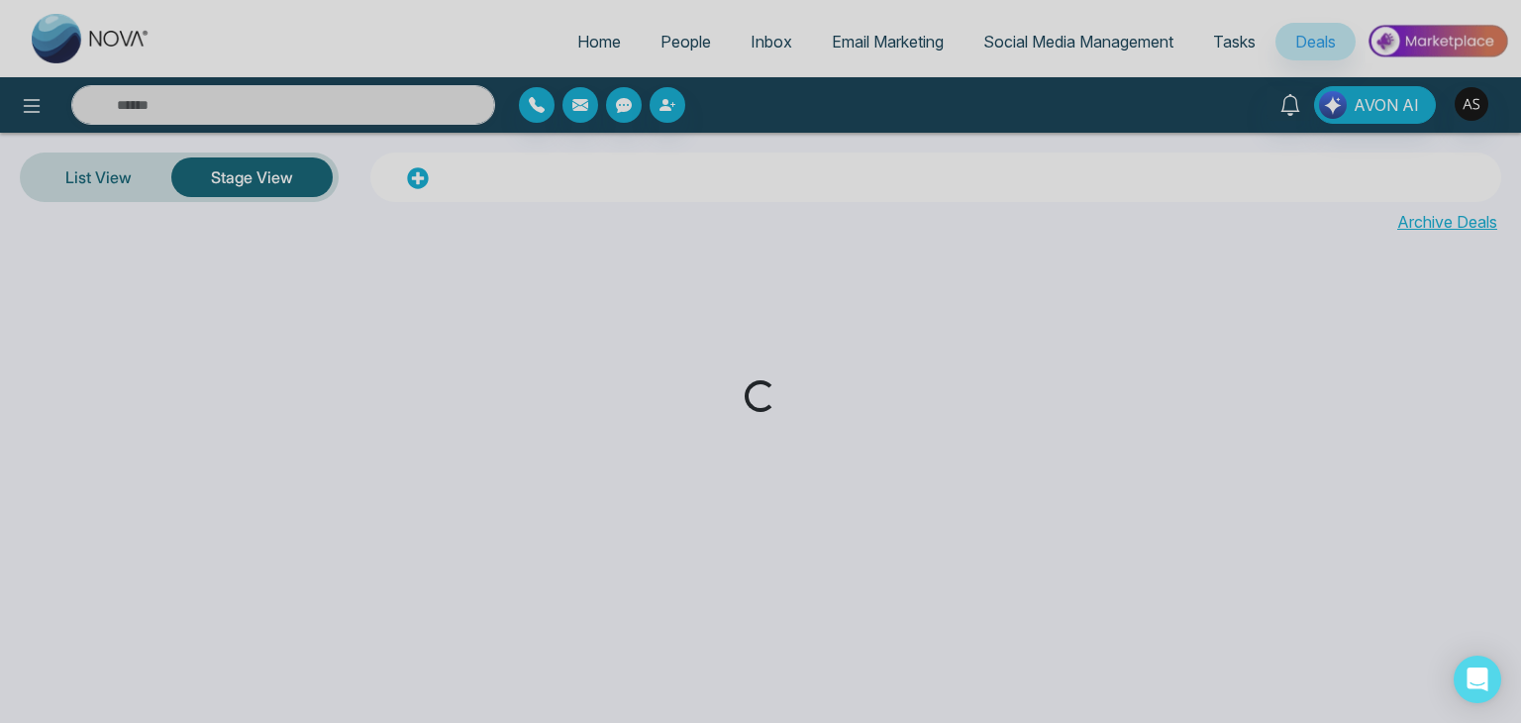
click at [1214, 37] on span "Tasks" at bounding box center [1234, 42] width 43 height 20
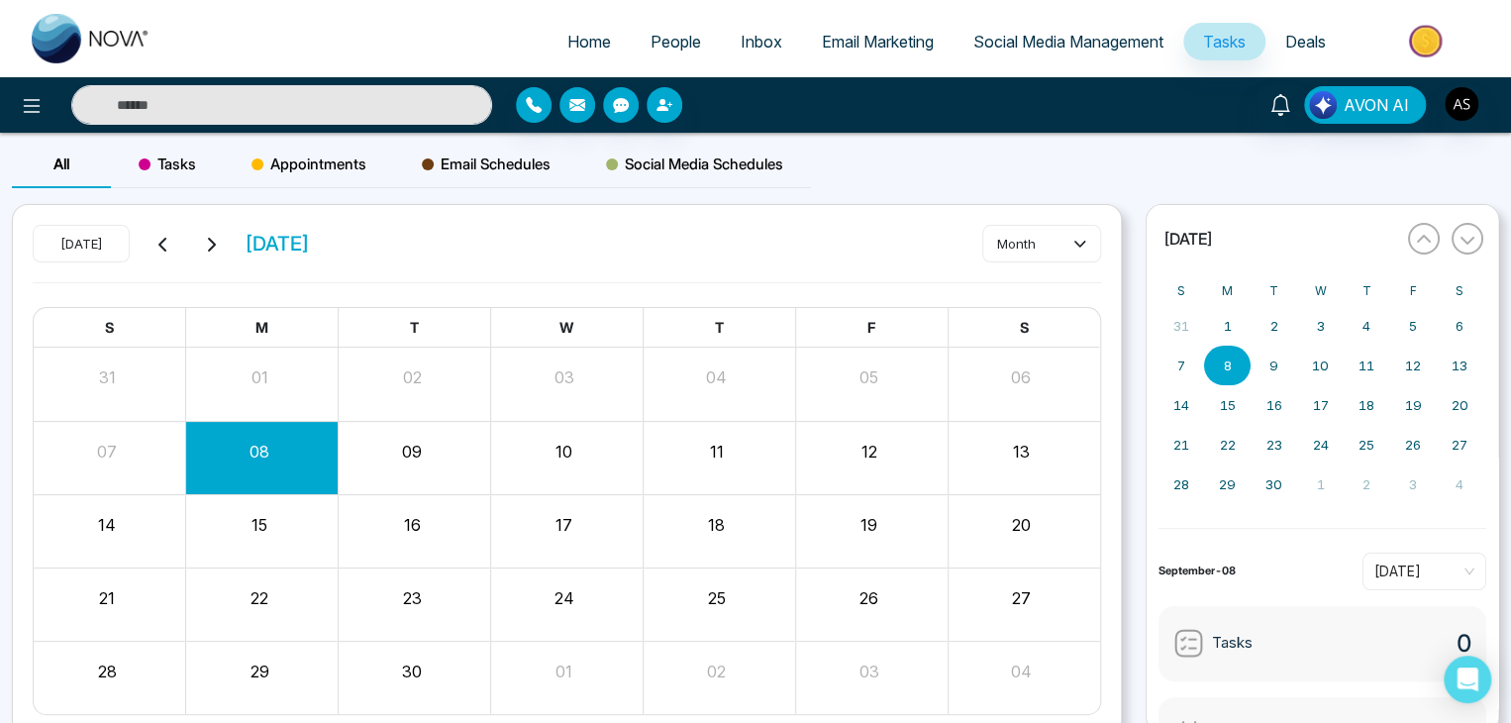
click at [1133, 45] on span "Social Media Management" at bounding box center [1068, 42] width 190 height 20
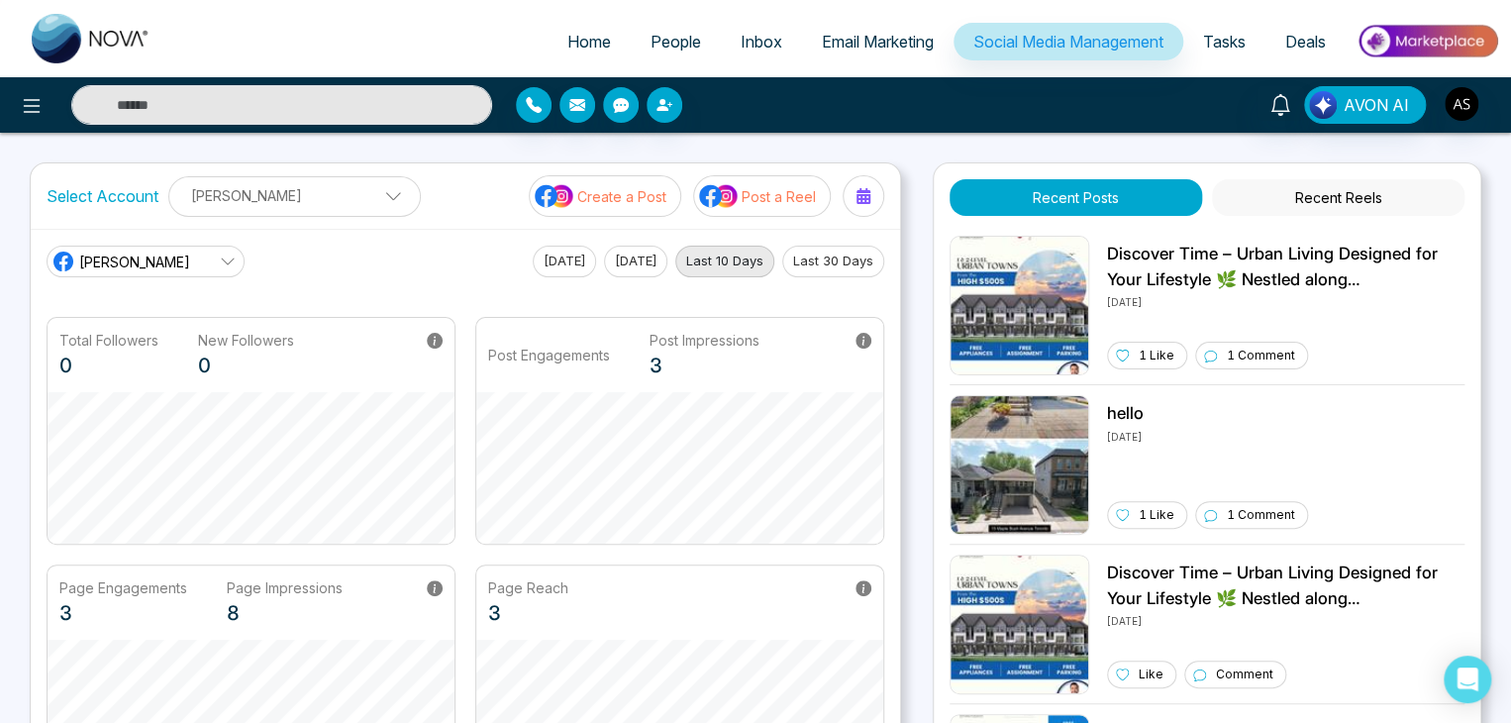
click at [218, 258] on link "[PERSON_NAME]" at bounding box center [146, 262] width 198 height 32
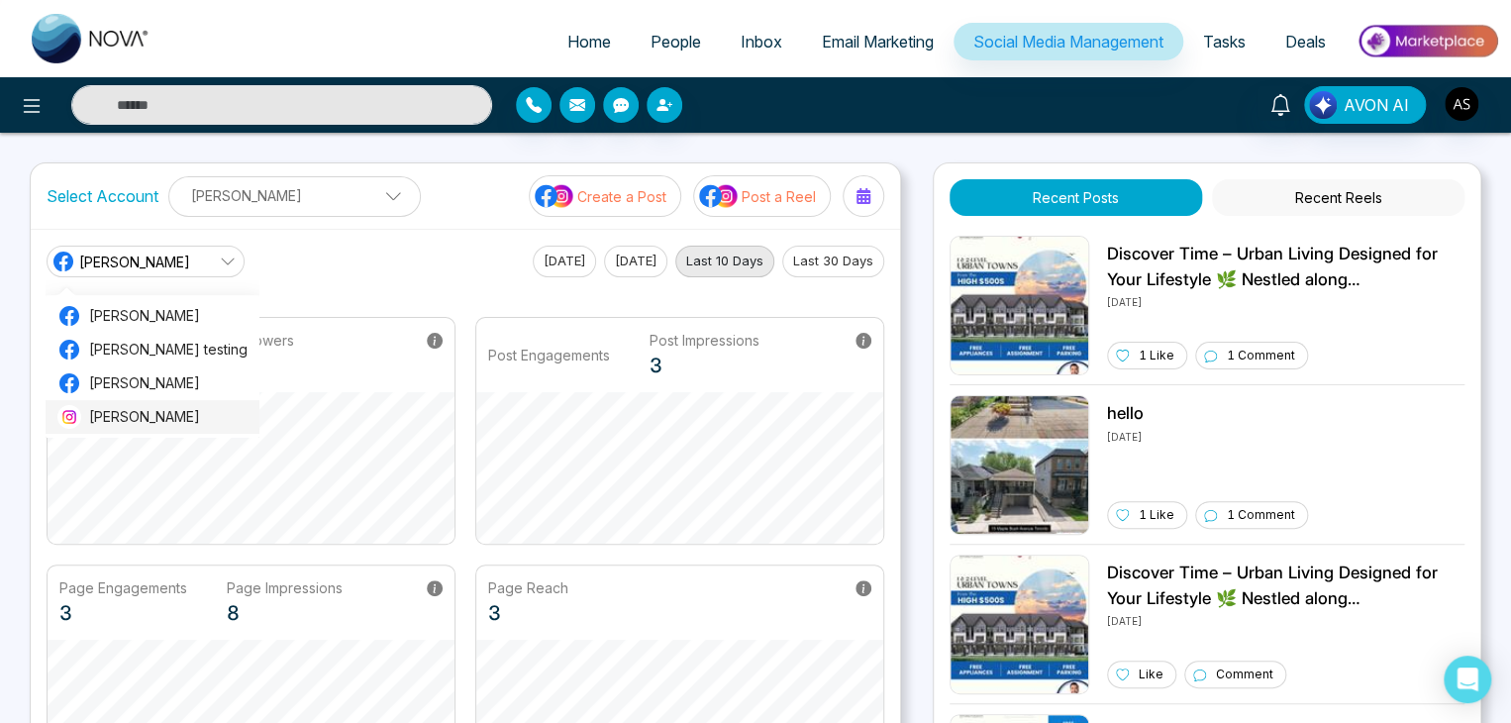
click at [176, 410] on span "[PERSON_NAME]" at bounding box center [168, 417] width 158 height 22
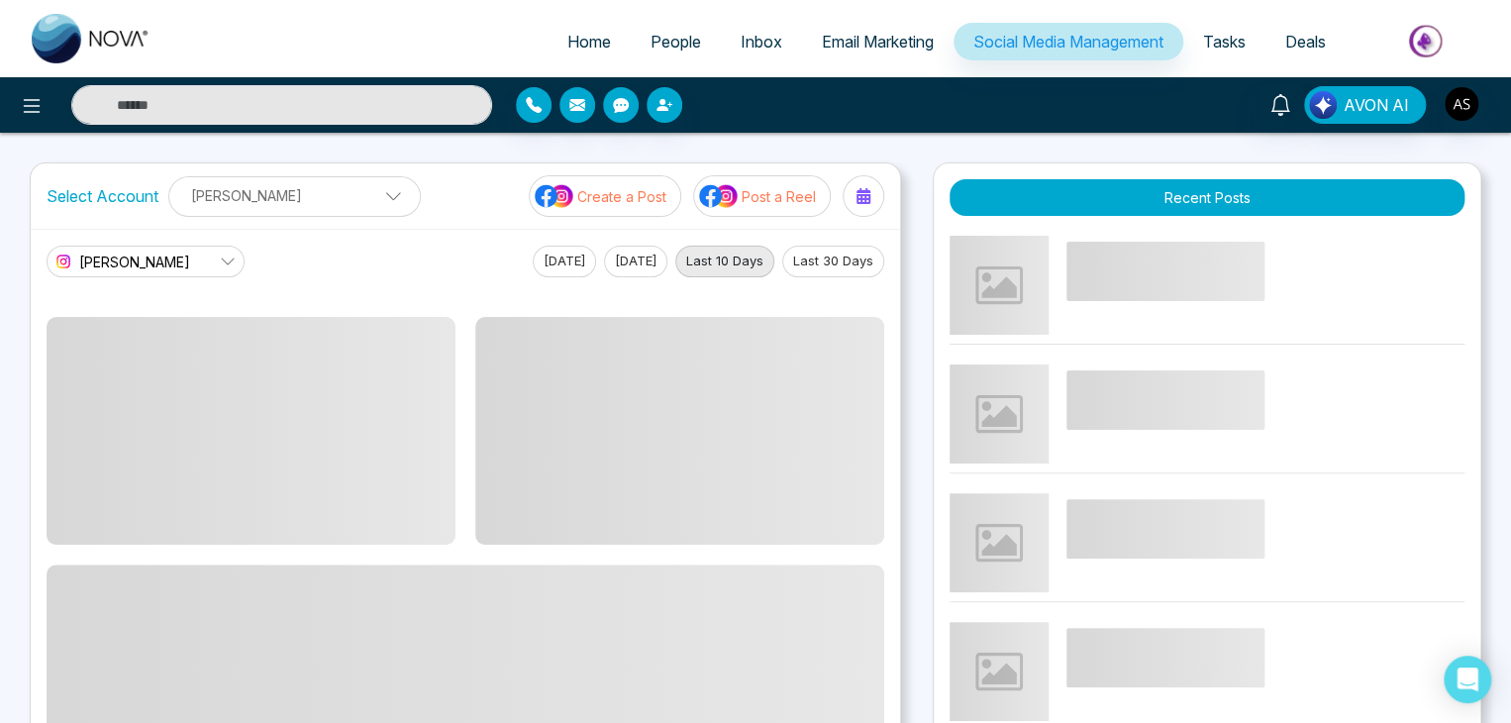
click at [218, 258] on link "[PERSON_NAME]" at bounding box center [146, 262] width 198 height 32
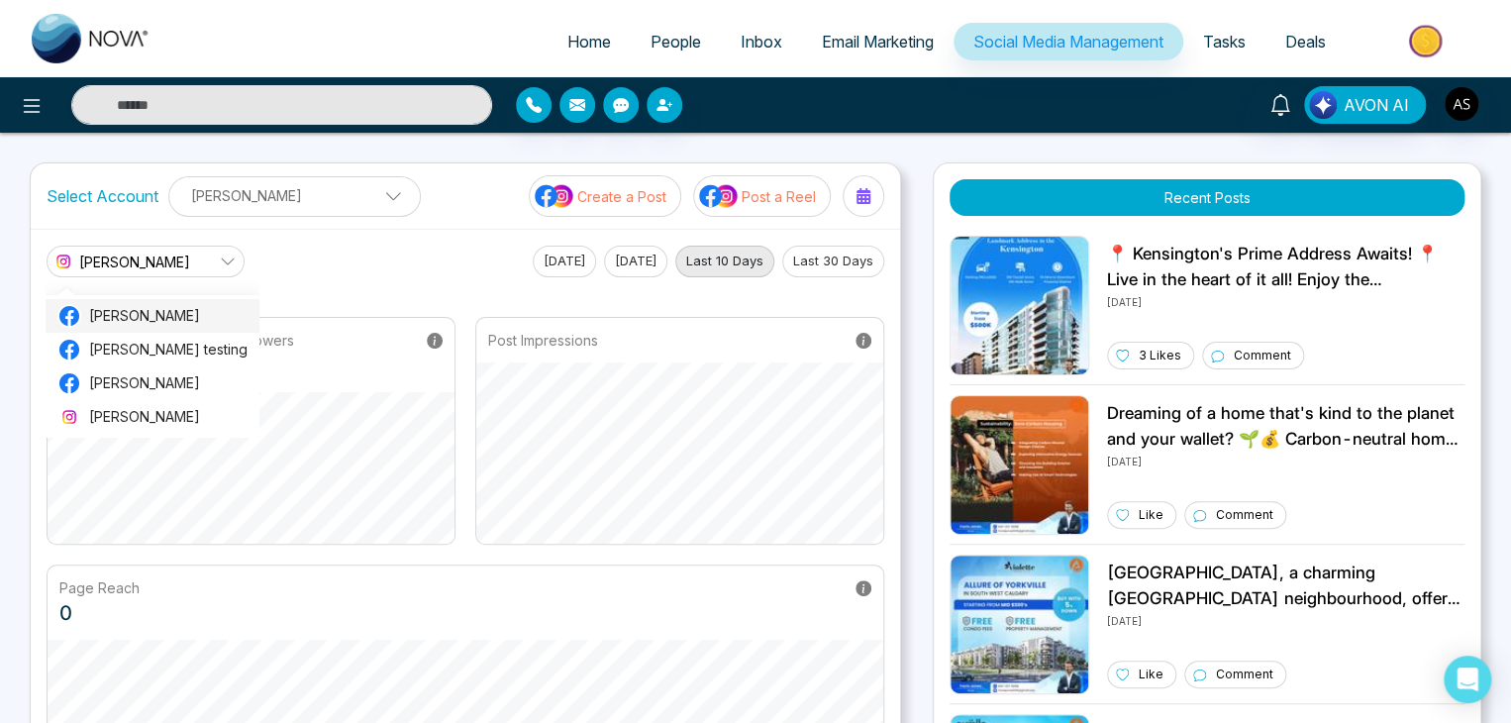
click at [210, 302] on li "[PERSON_NAME]" at bounding box center [153, 316] width 214 height 34
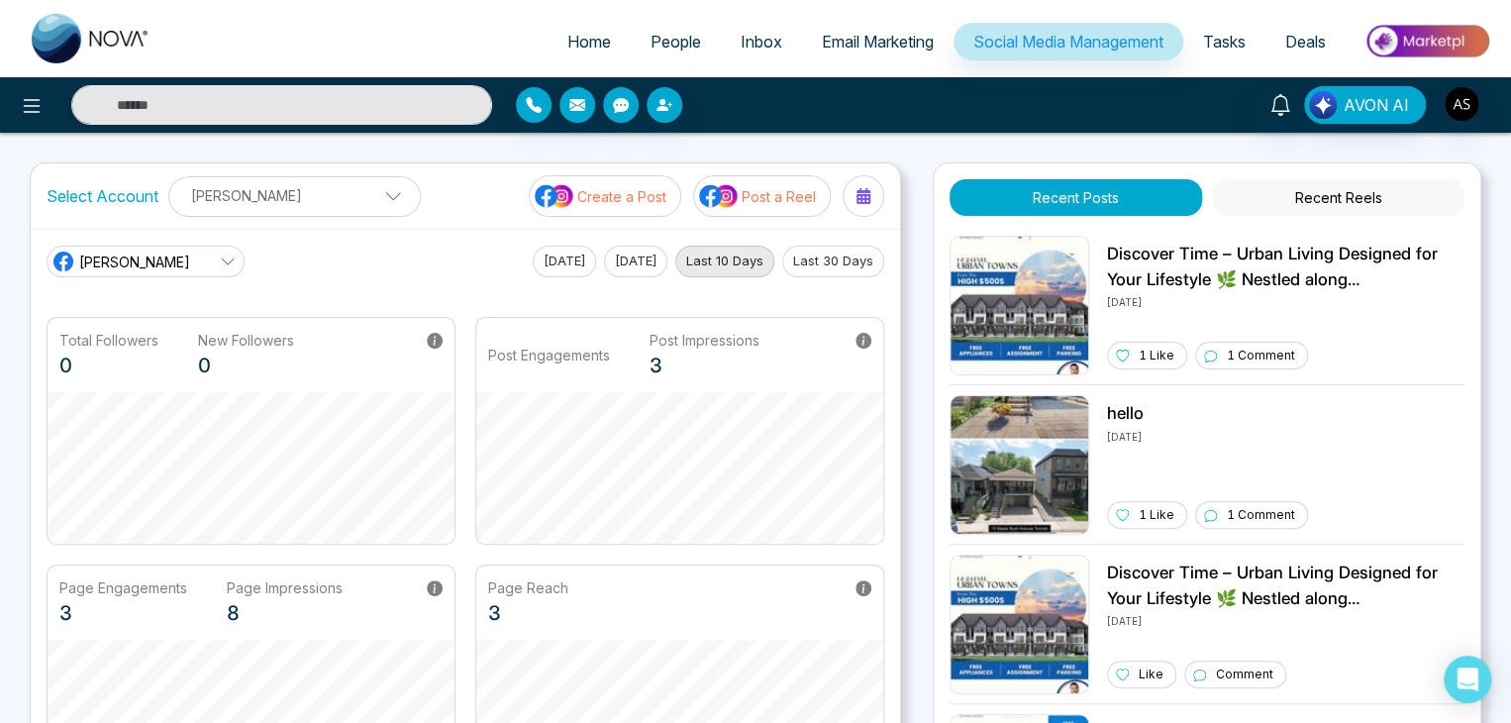
click at [1285, 208] on button "Recent Reels" at bounding box center [1338, 197] width 252 height 37
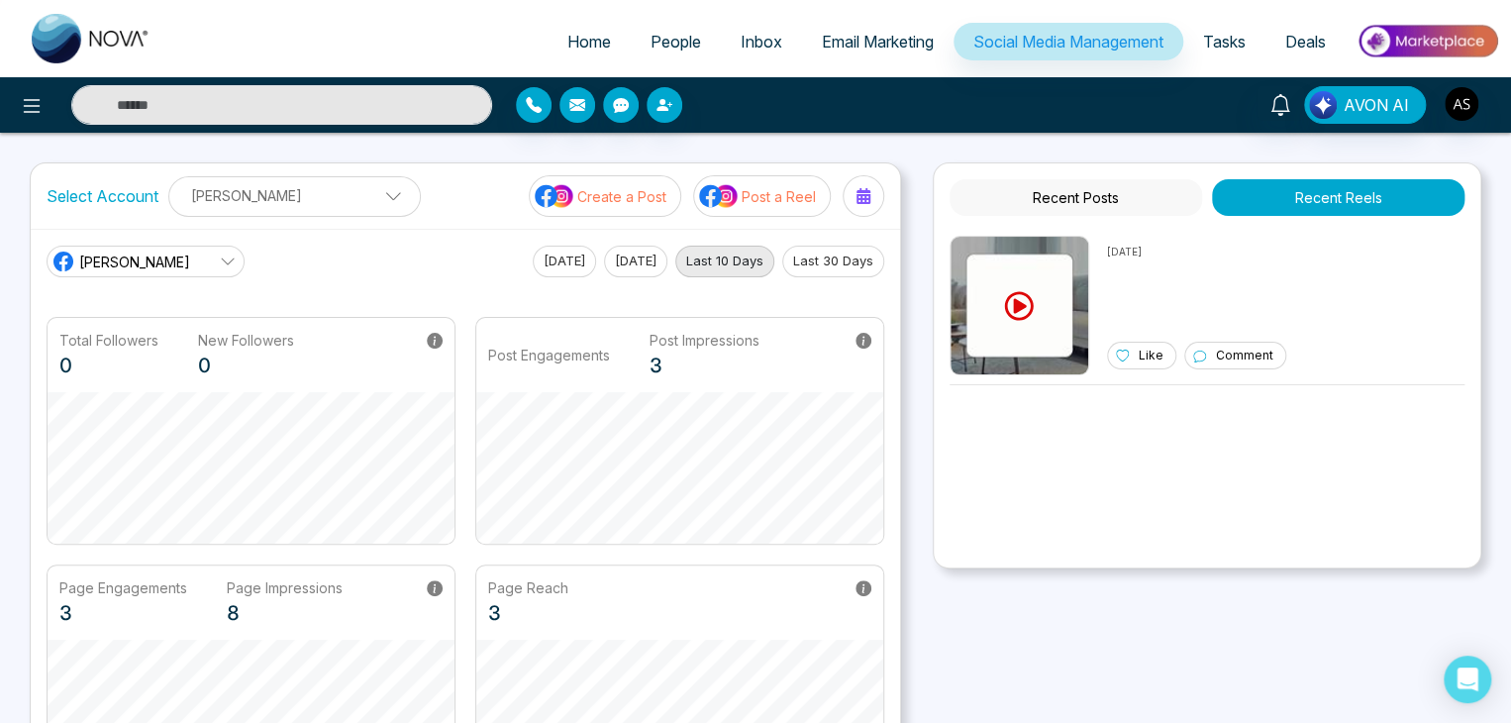
click at [1137, 191] on button "Recent Posts" at bounding box center [1075, 197] width 252 height 37
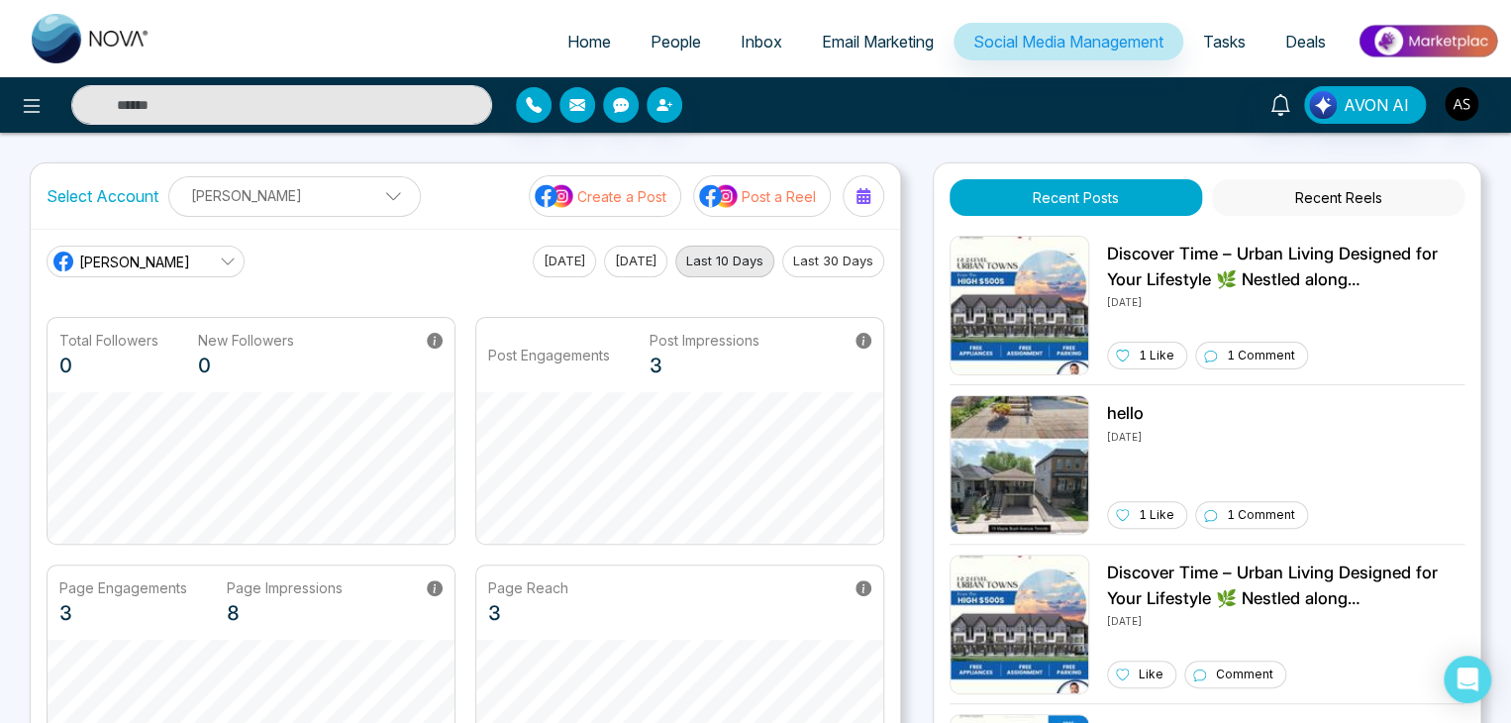
click at [876, 50] on span "Email Marketing" at bounding box center [878, 42] width 112 height 20
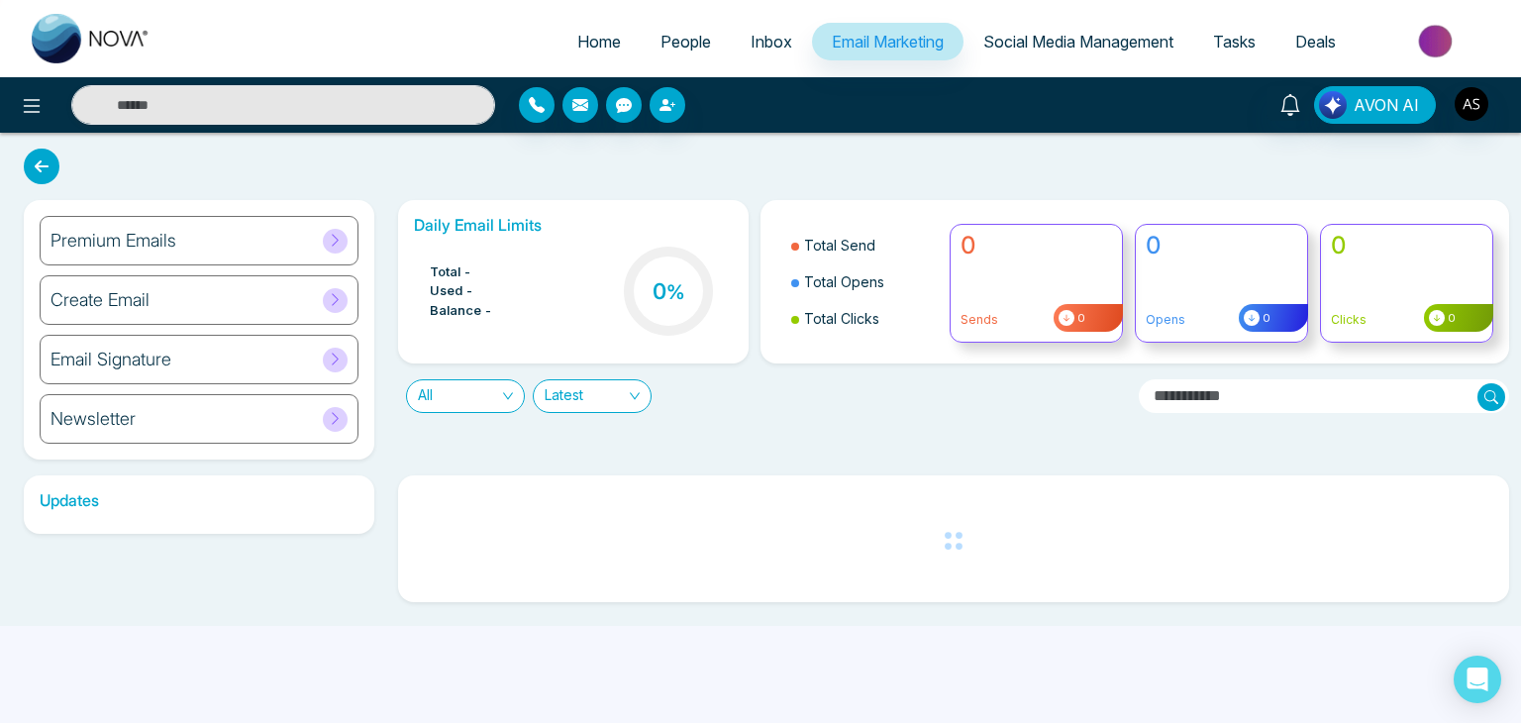
click at [765, 46] on span "Inbox" at bounding box center [771, 42] width 42 height 20
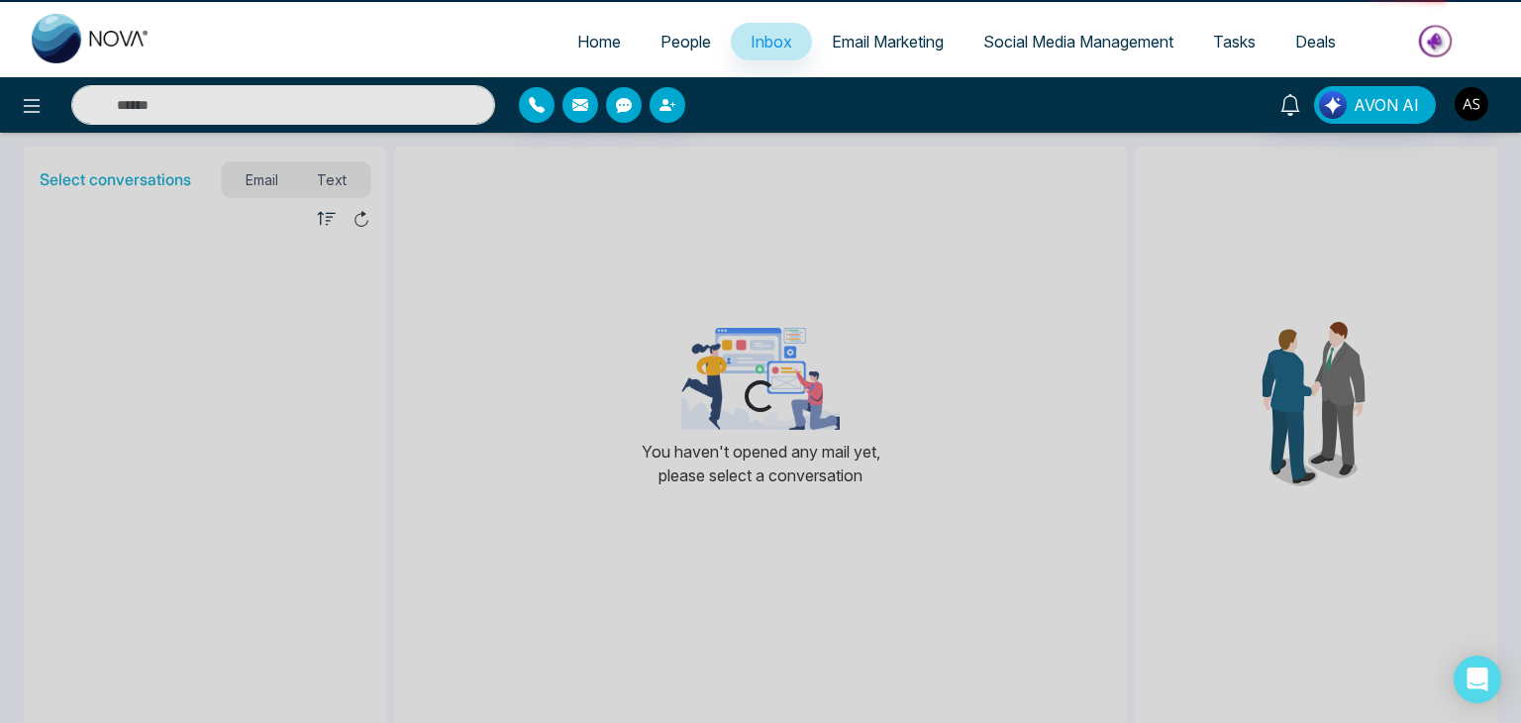
click at [765, 46] on span "Inbox" at bounding box center [771, 42] width 42 height 20
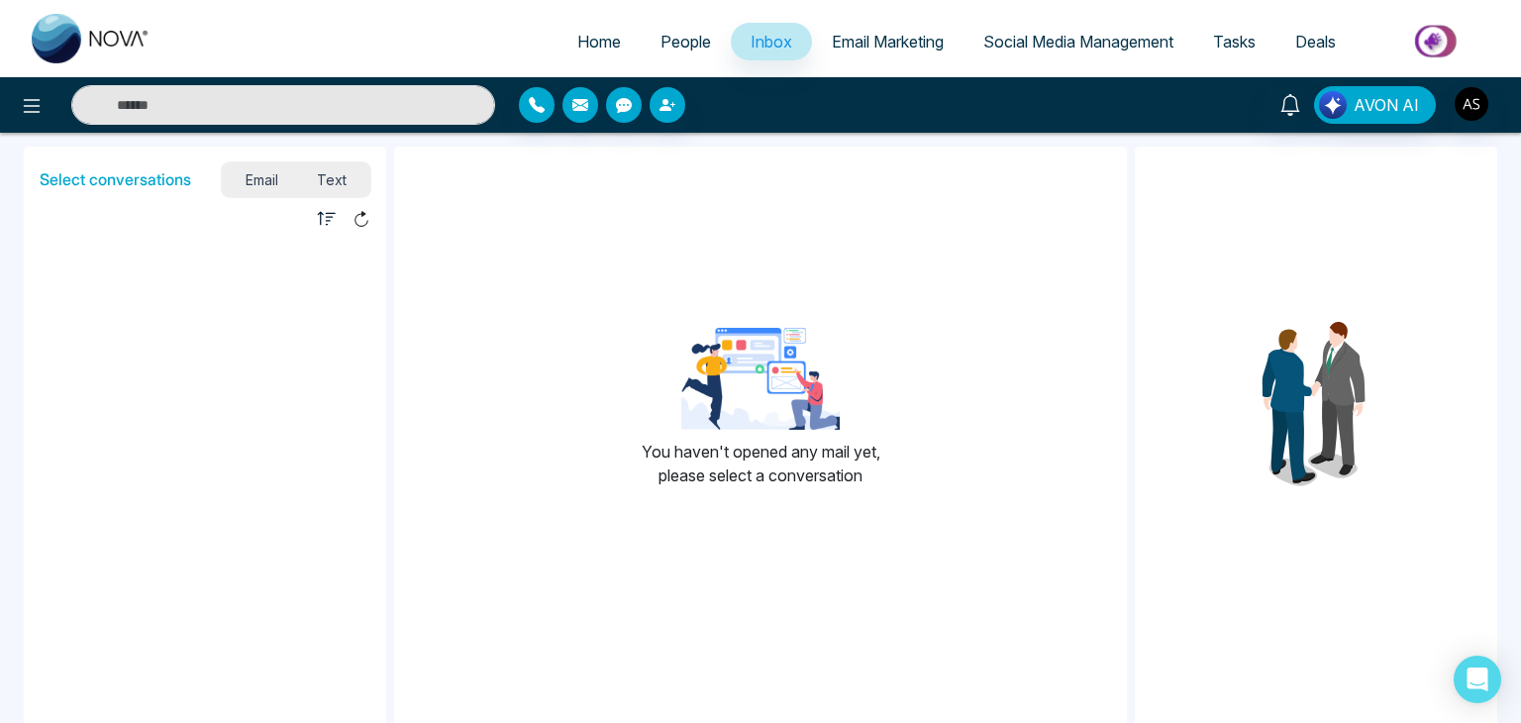
click at [889, 34] on span "Email Marketing" at bounding box center [888, 42] width 112 height 20
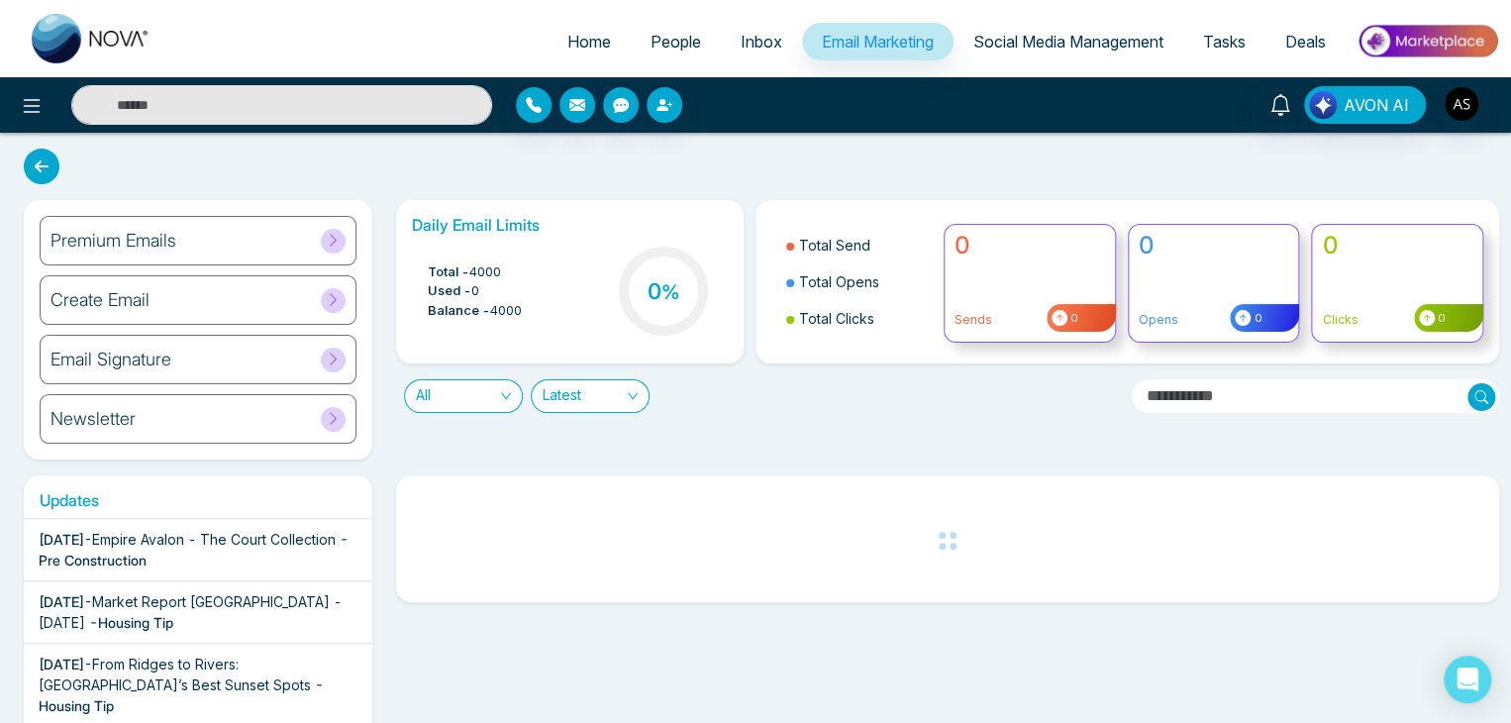
click at [740, 42] on span "Inbox" at bounding box center [761, 42] width 42 height 20
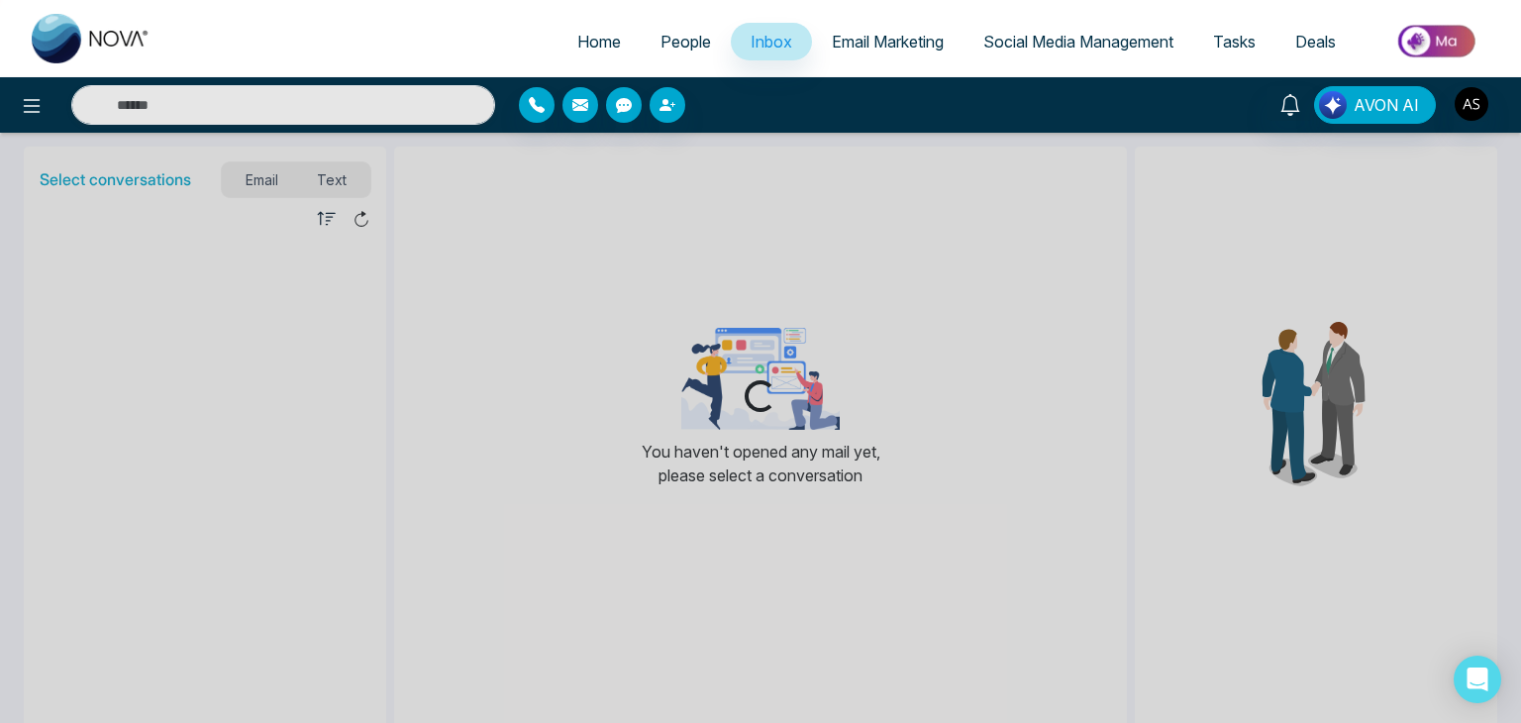
click at [697, 37] on span "People" at bounding box center [685, 42] width 50 height 20
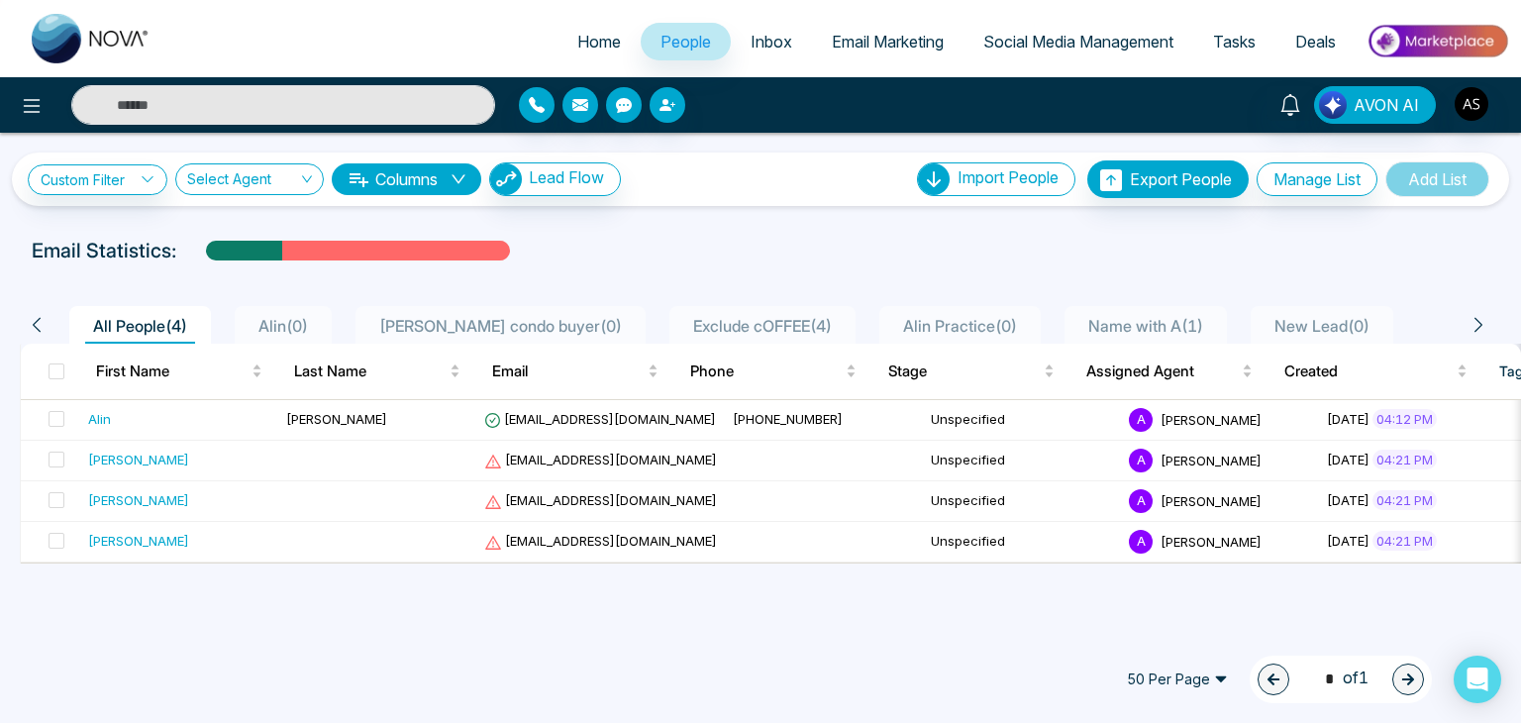
click at [617, 29] on link "Home" at bounding box center [598, 42] width 83 height 38
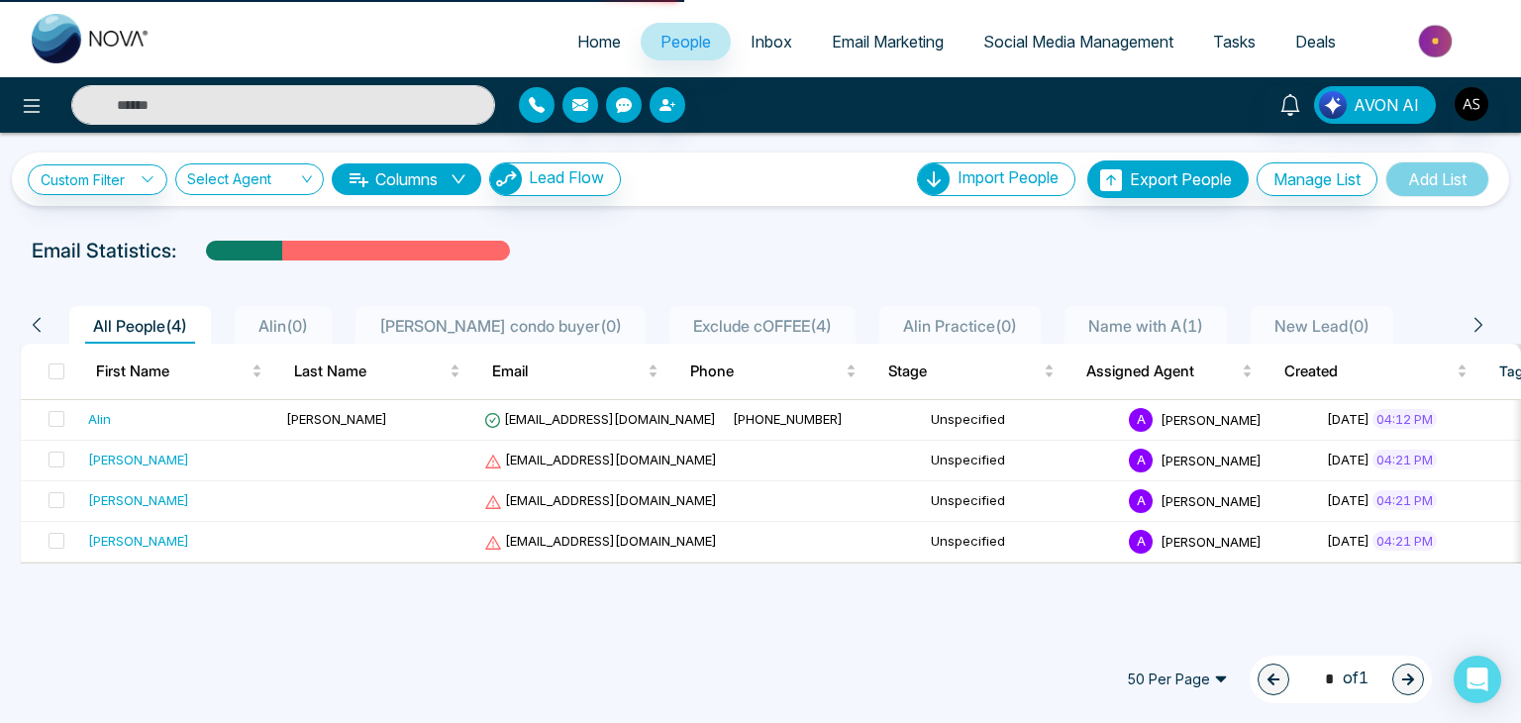
select select "*"
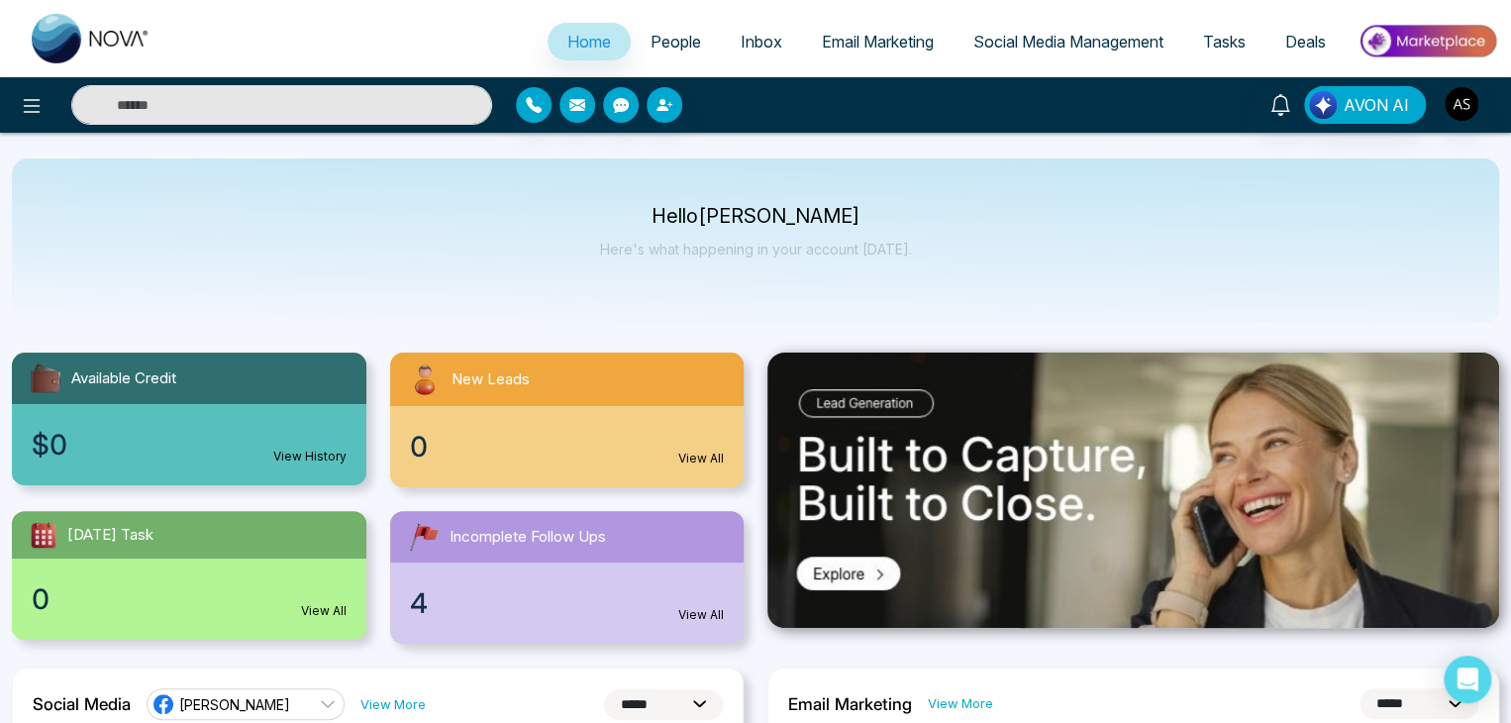
drag, startPoint x: 27, startPoint y: 108, endPoint x: 459, endPoint y: 240, distance: 452.2
click at [459, 240] on div "Hello [PERSON_NAME] Here's what happening in your account [DATE]." at bounding box center [755, 240] width 1487 height 164
click at [37, 118] on button at bounding box center [32, 105] width 40 height 40
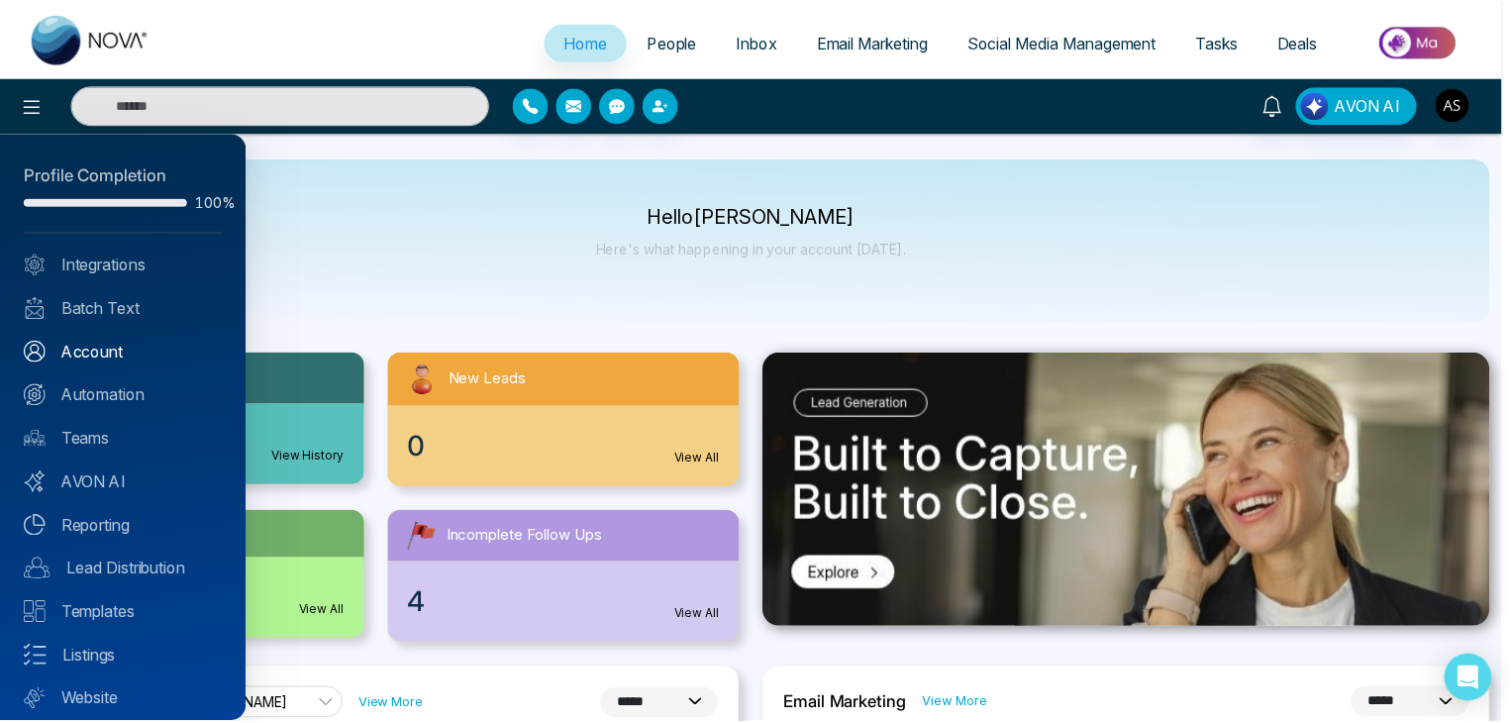
scroll to position [55, 0]
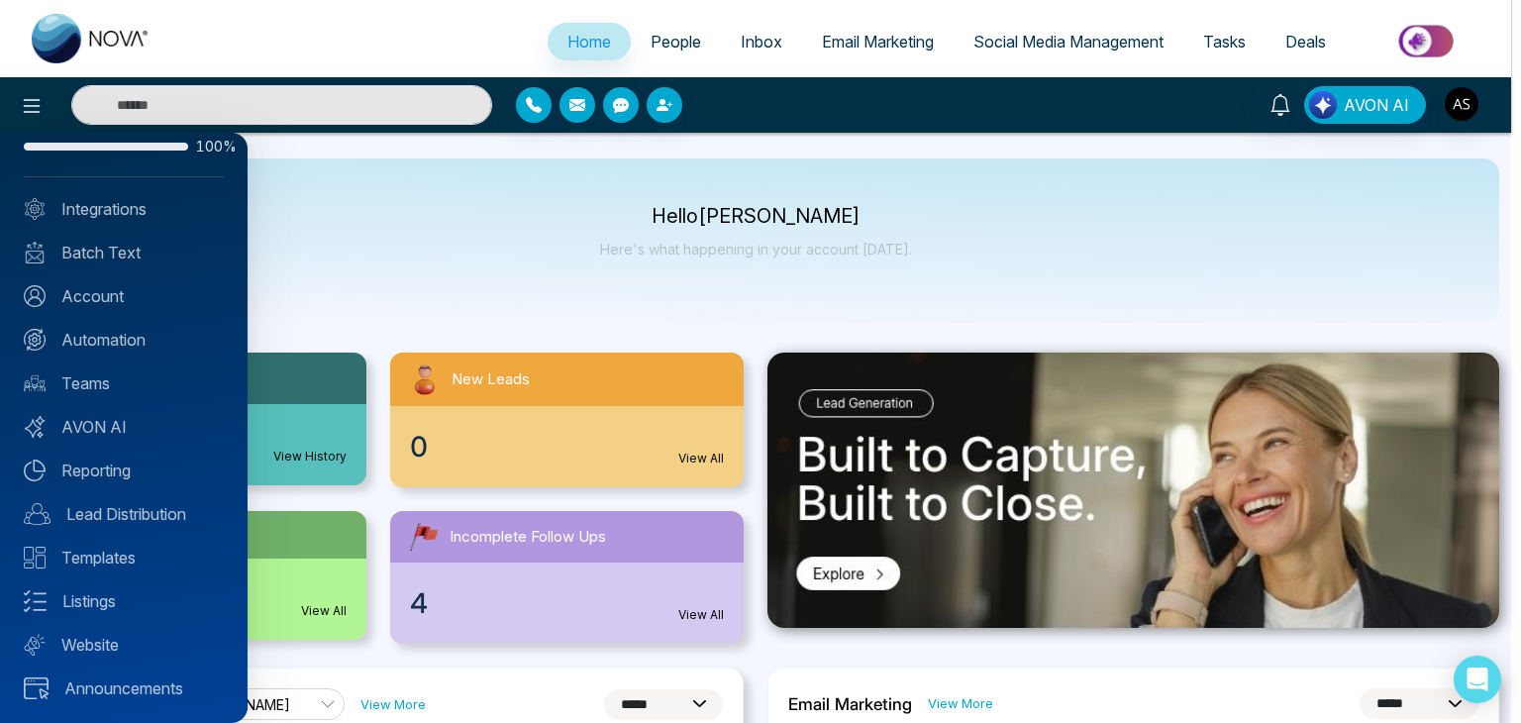
click at [131, 310] on div "Profile Completion 100% Integrations Batch Text Account Automation Teams AVON A…" at bounding box center [123, 428] width 247 height 590
click at [138, 300] on link "Account" at bounding box center [124, 296] width 200 height 24
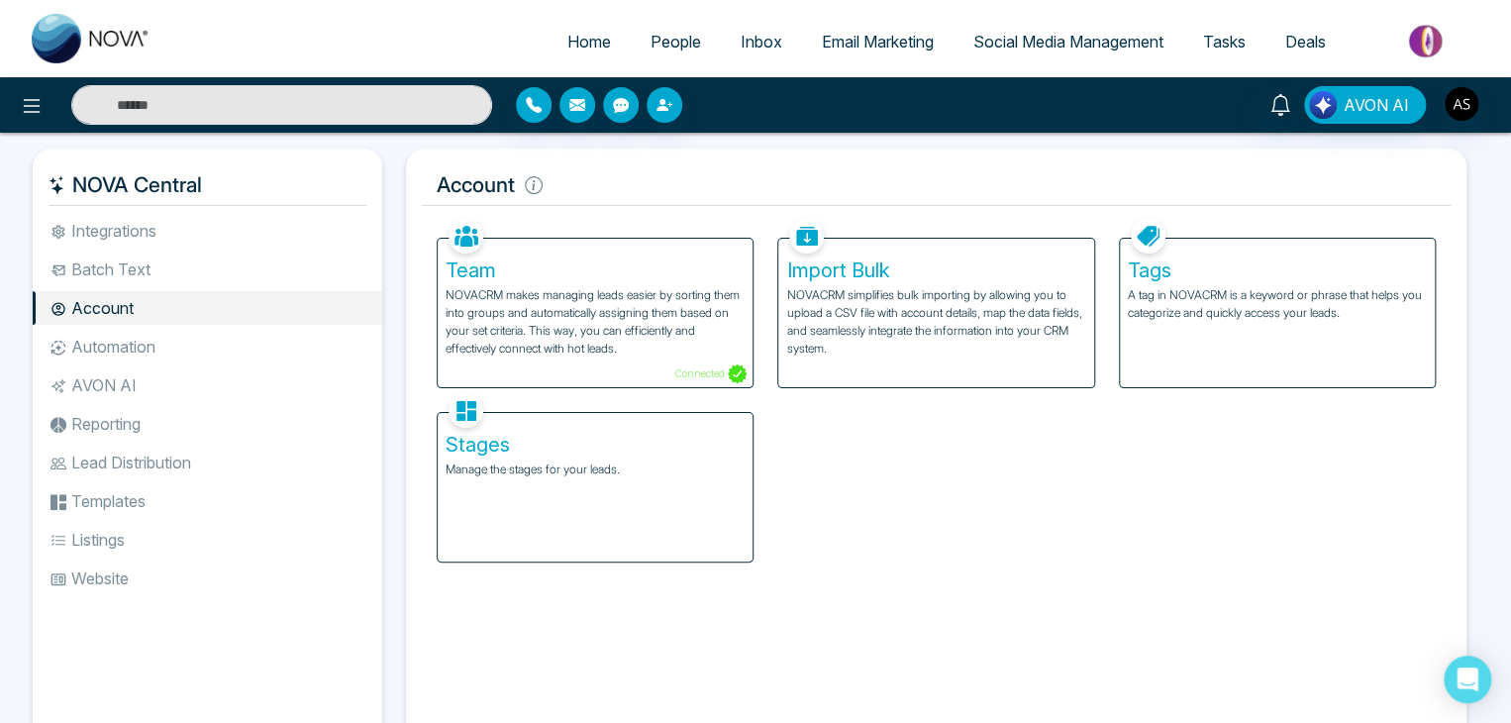
click at [287, 293] on li "Account" at bounding box center [207, 308] width 349 height 34
click at [299, 242] on li "Integrations" at bounding box center [207, 231] width 349 height 34
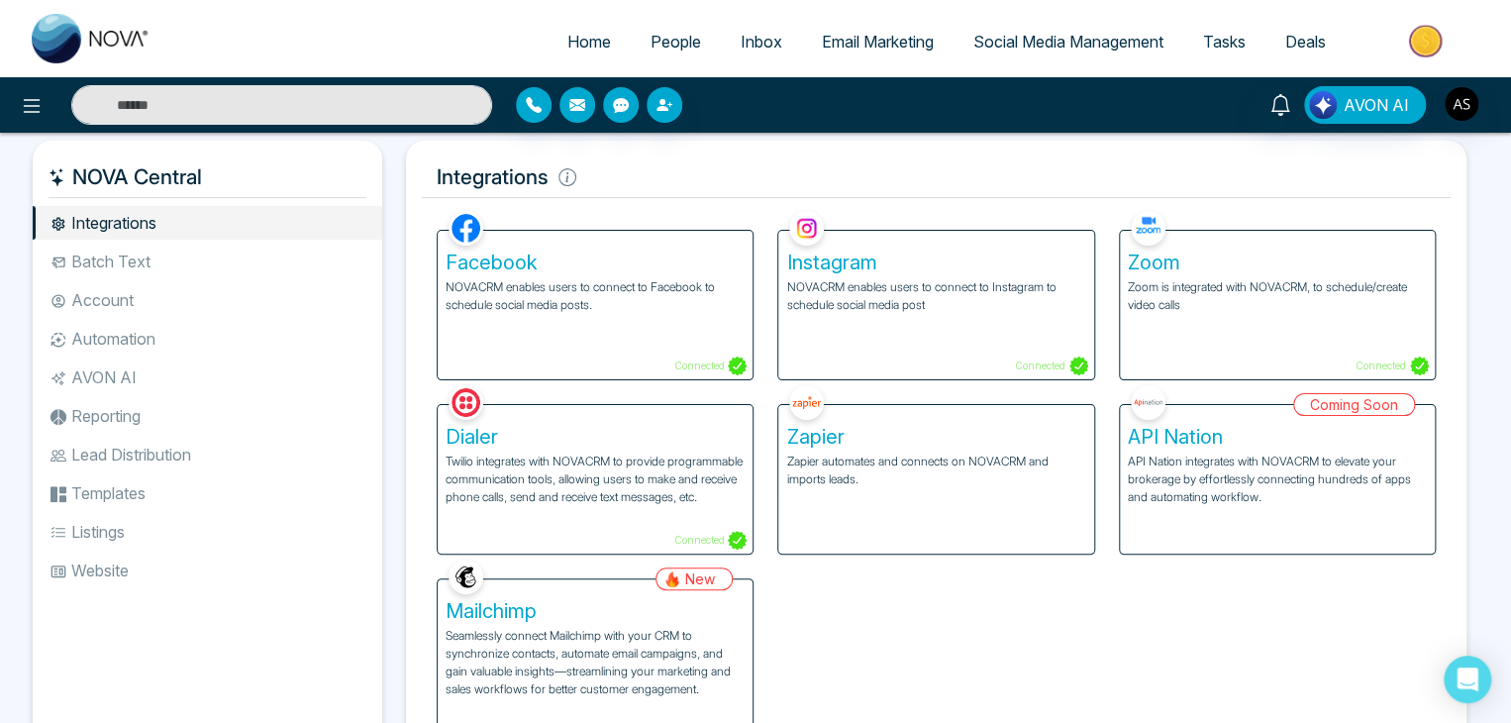
scroll to position [7, 0]
click at [230, 298] on li "Account" at bounding box center [207, 301] width 349 height 34
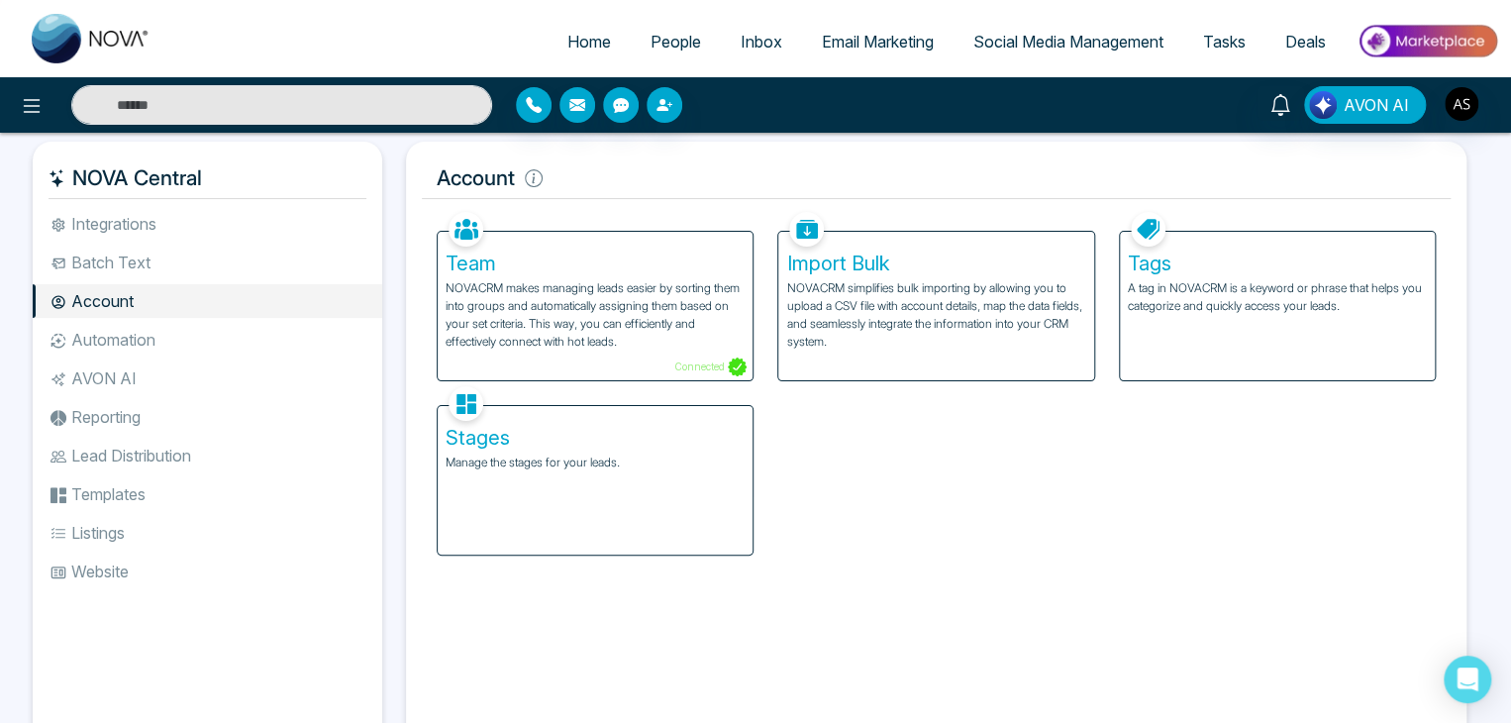
click at [235, 338] on li "Automation" at bounding box center [207, 340] width 349 height 34
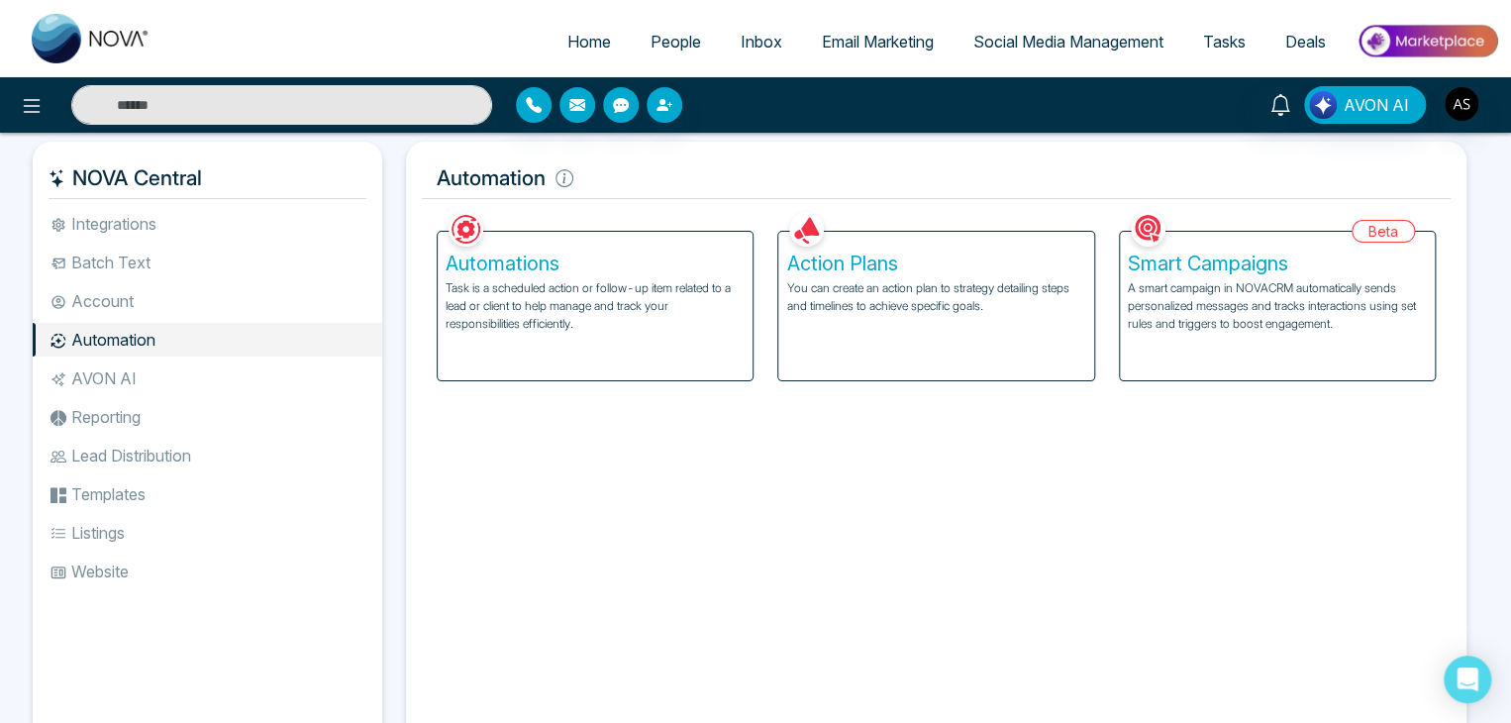
click at [239, 366] on li "AVON AI" at bounding box center [207, 378] width 349 height 34
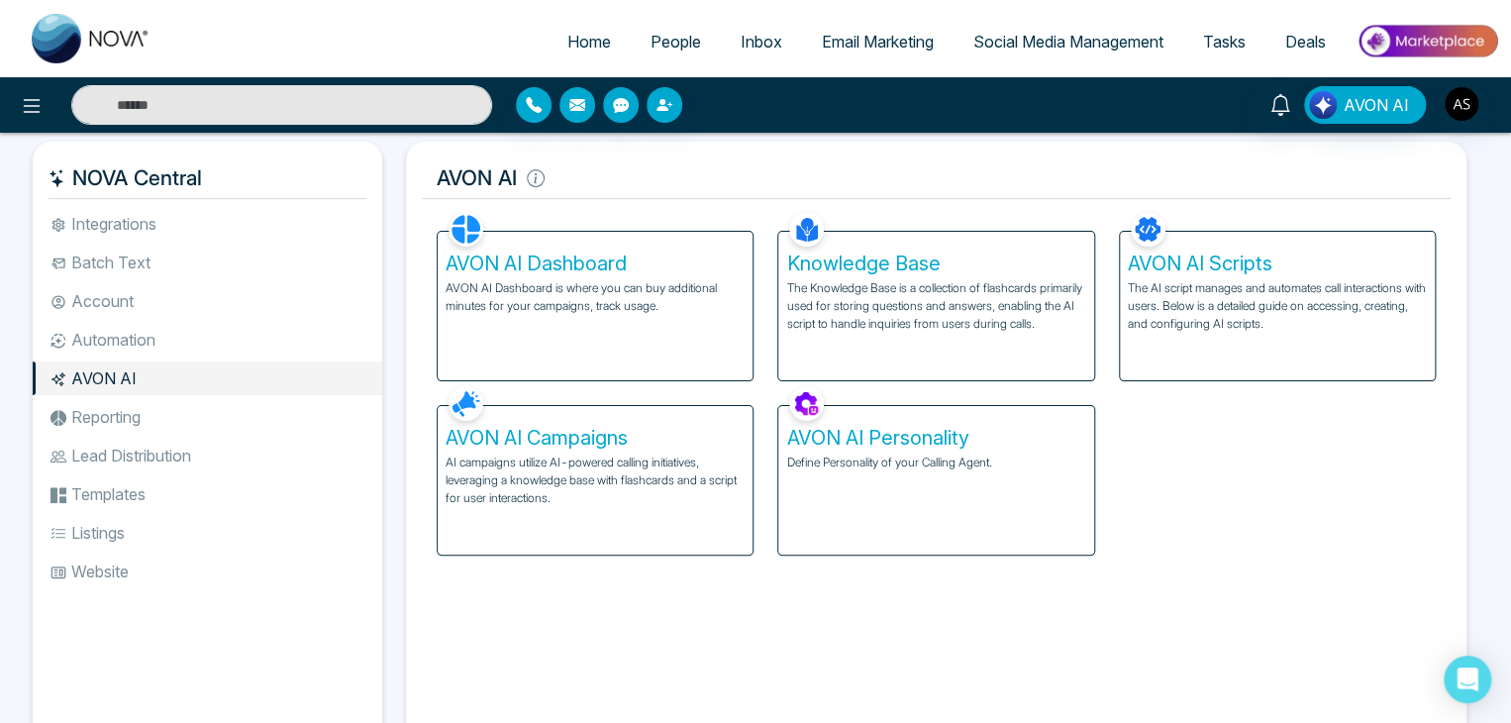
click at [242, 414] on li "Reporting" at bounding box center [207, 417] width 349 height 34
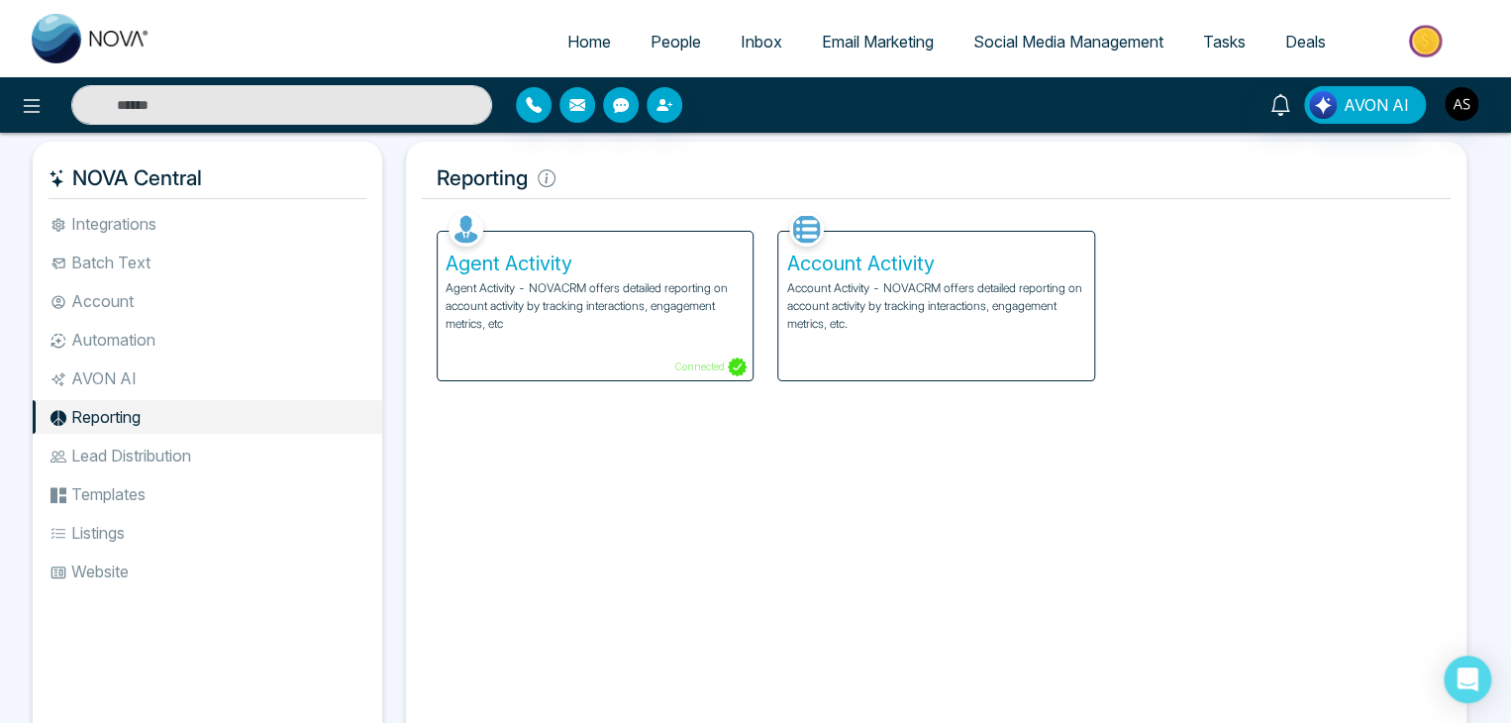
click at [242, 432] on li "Reporting" at bounding box center [207, 417] width 349 height 34
click at [246, 443] on li "Lead Distribution" at bounding box center [207, 456] width 349 height 34
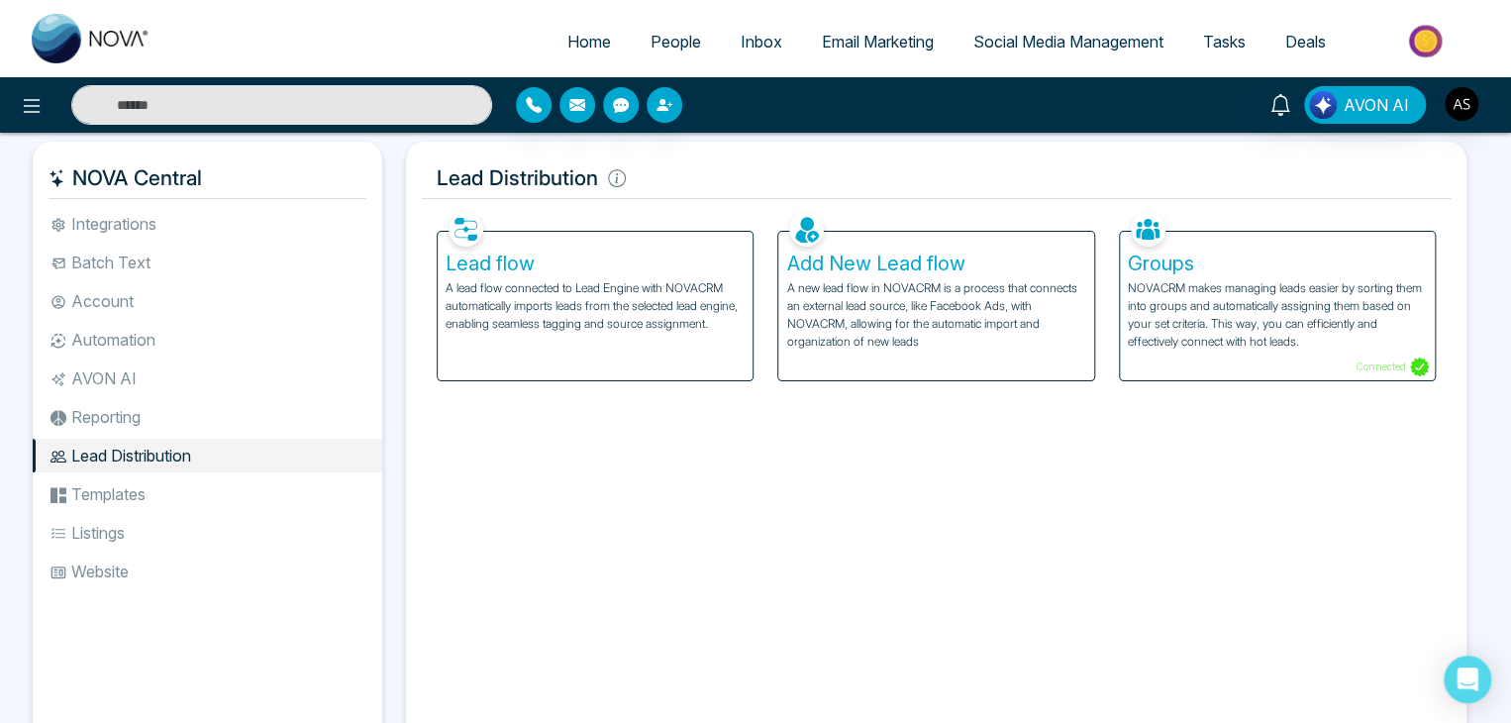
click at [242, 496] on li "Templates" at bounding box center [207, 494] width 349 height 34
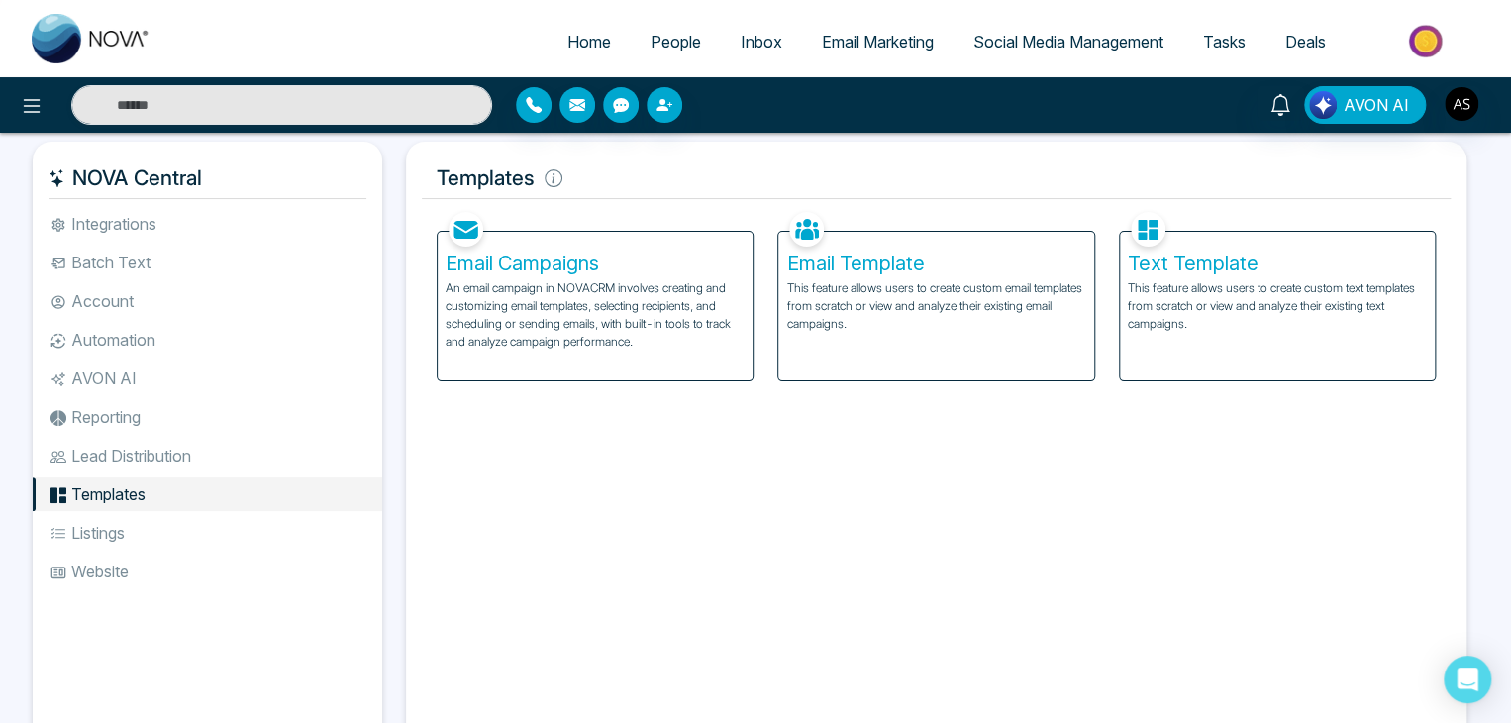
click at [238, 536] on li "Listings" at bounding box center [207, 533] width 349 height 34
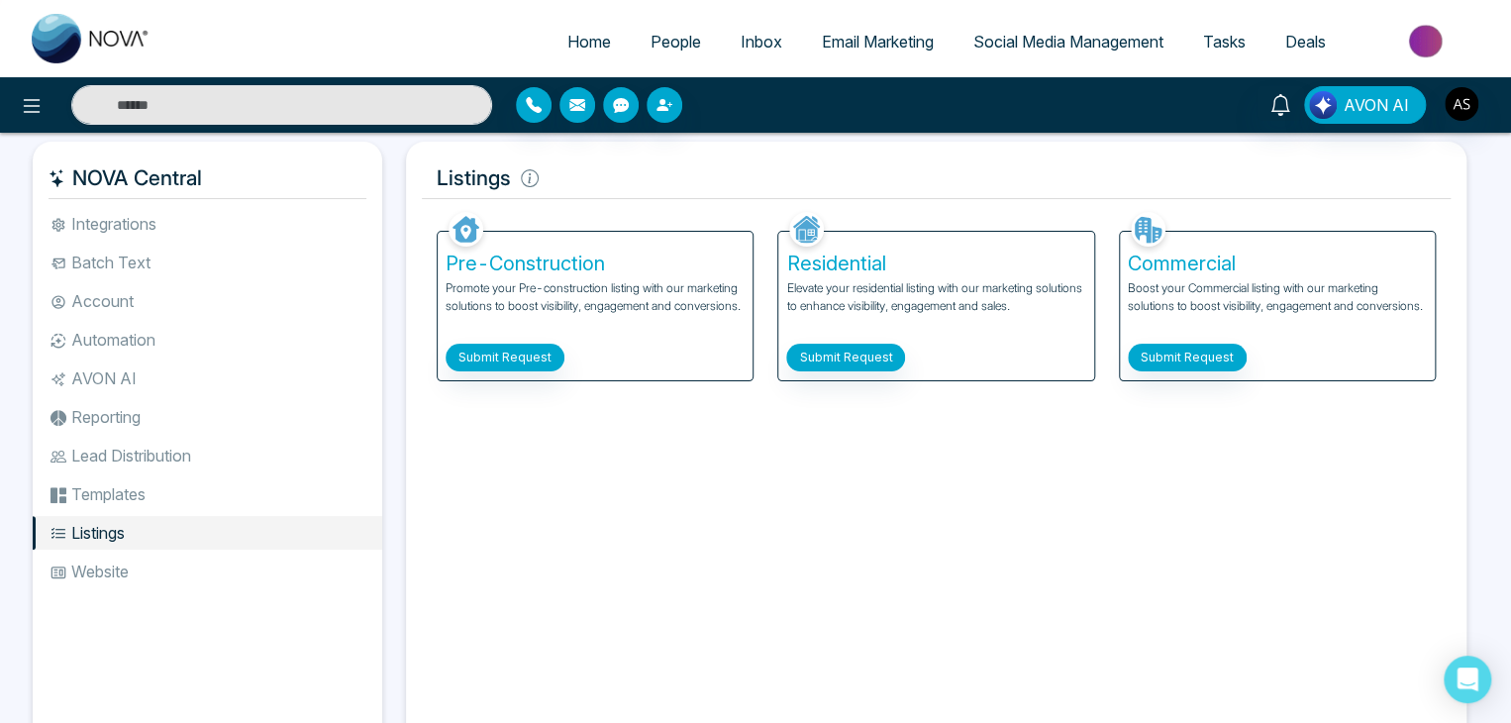
click at [234, 583] on li "Website" at bounding box center [207, 571] width 349 height 34
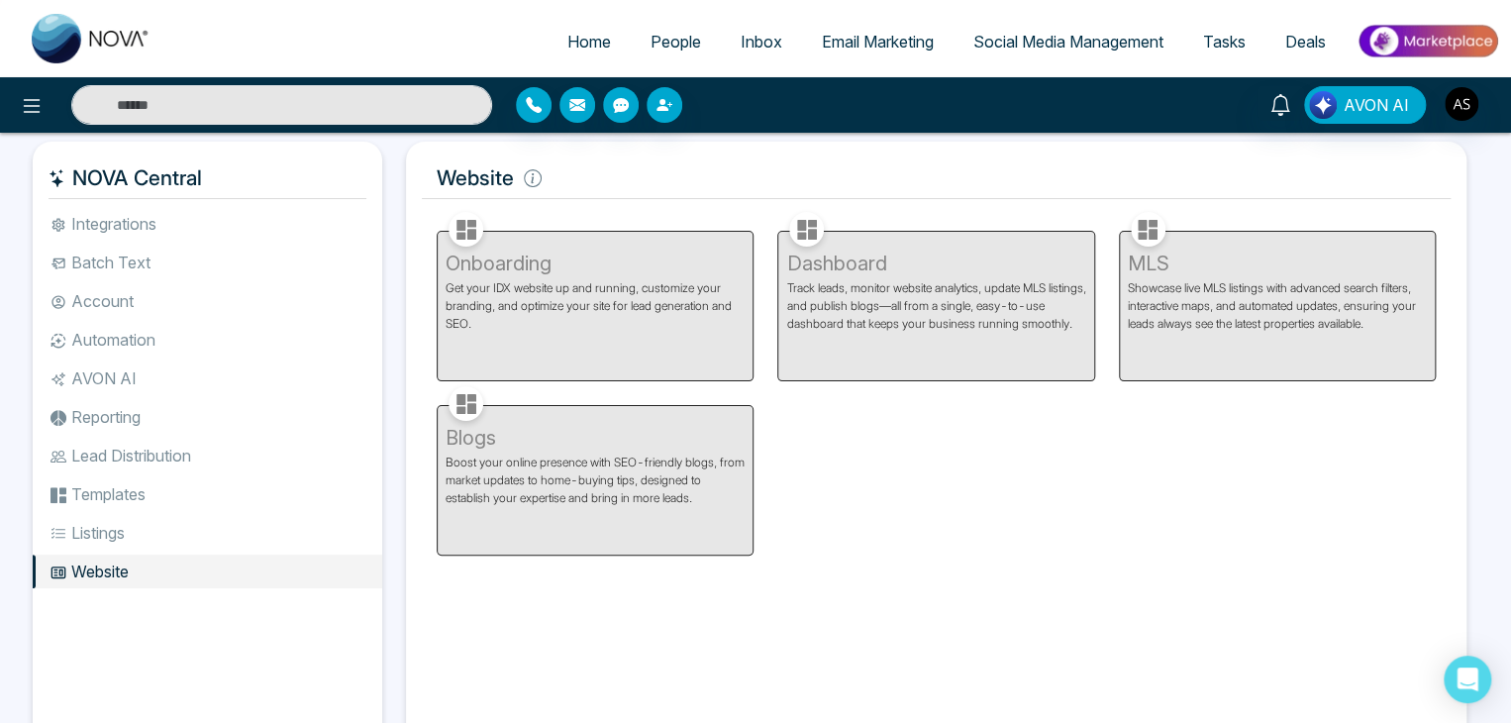
click at [321, 207] on li "Integrations" at bounding box center [207, 224] width 349 height 34
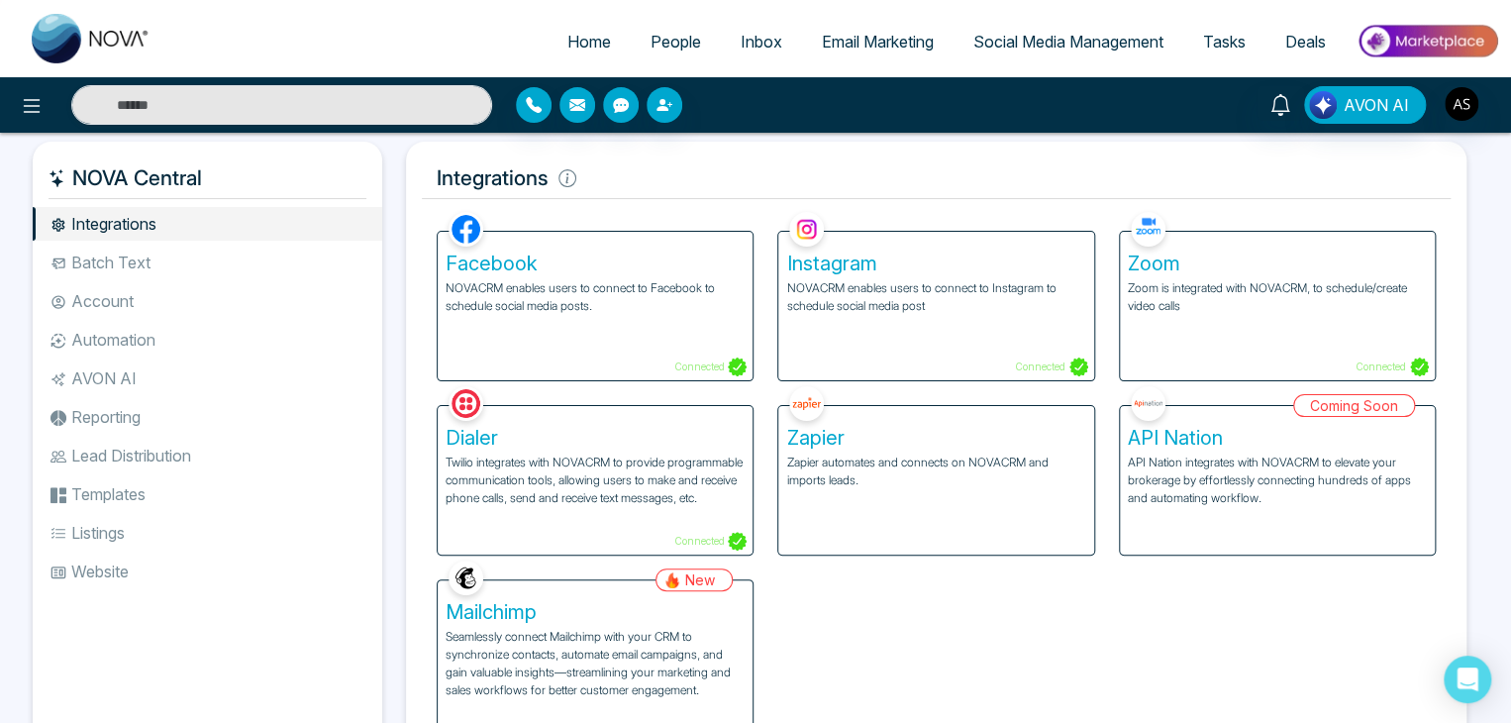
click at [577, 37] on span "Home" at bounding box center [589, 42] width 44 height 20
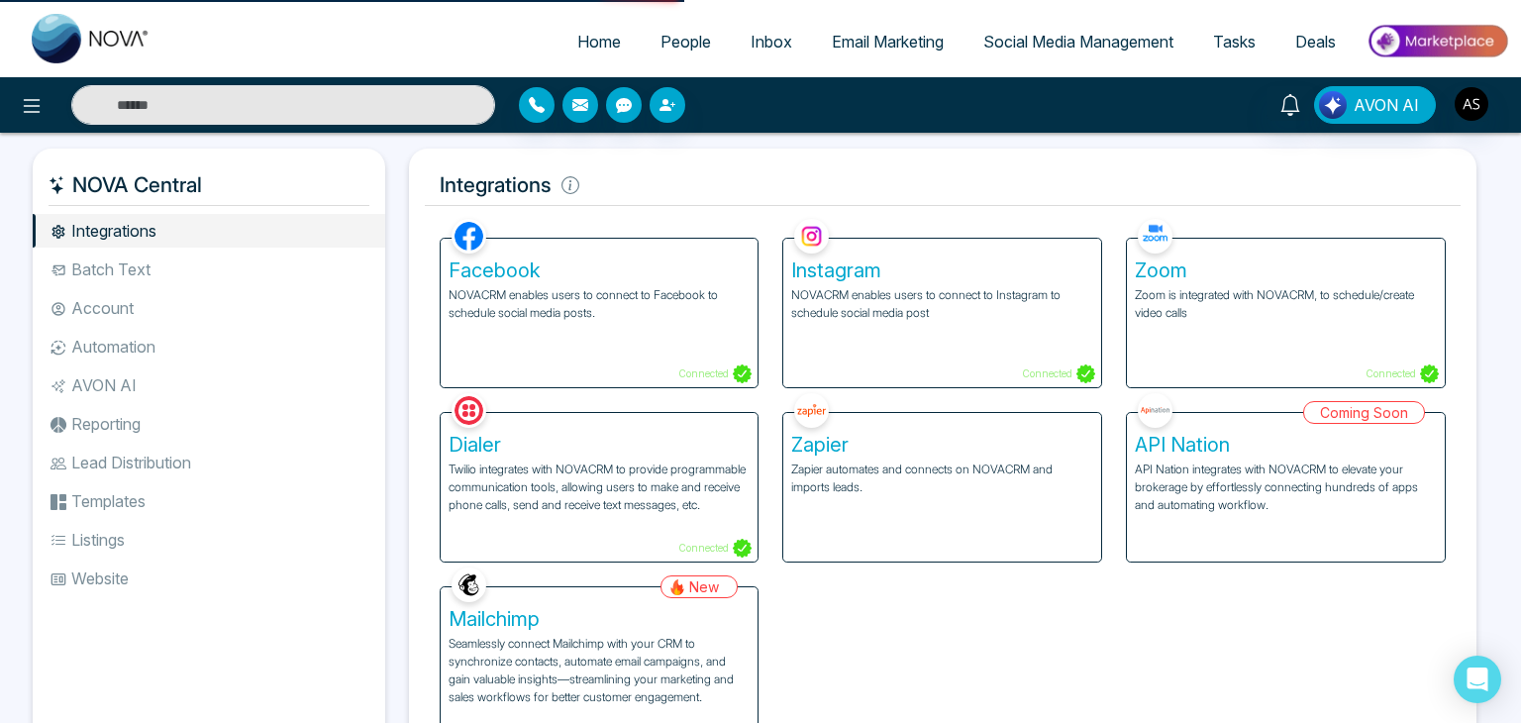
select select "*"
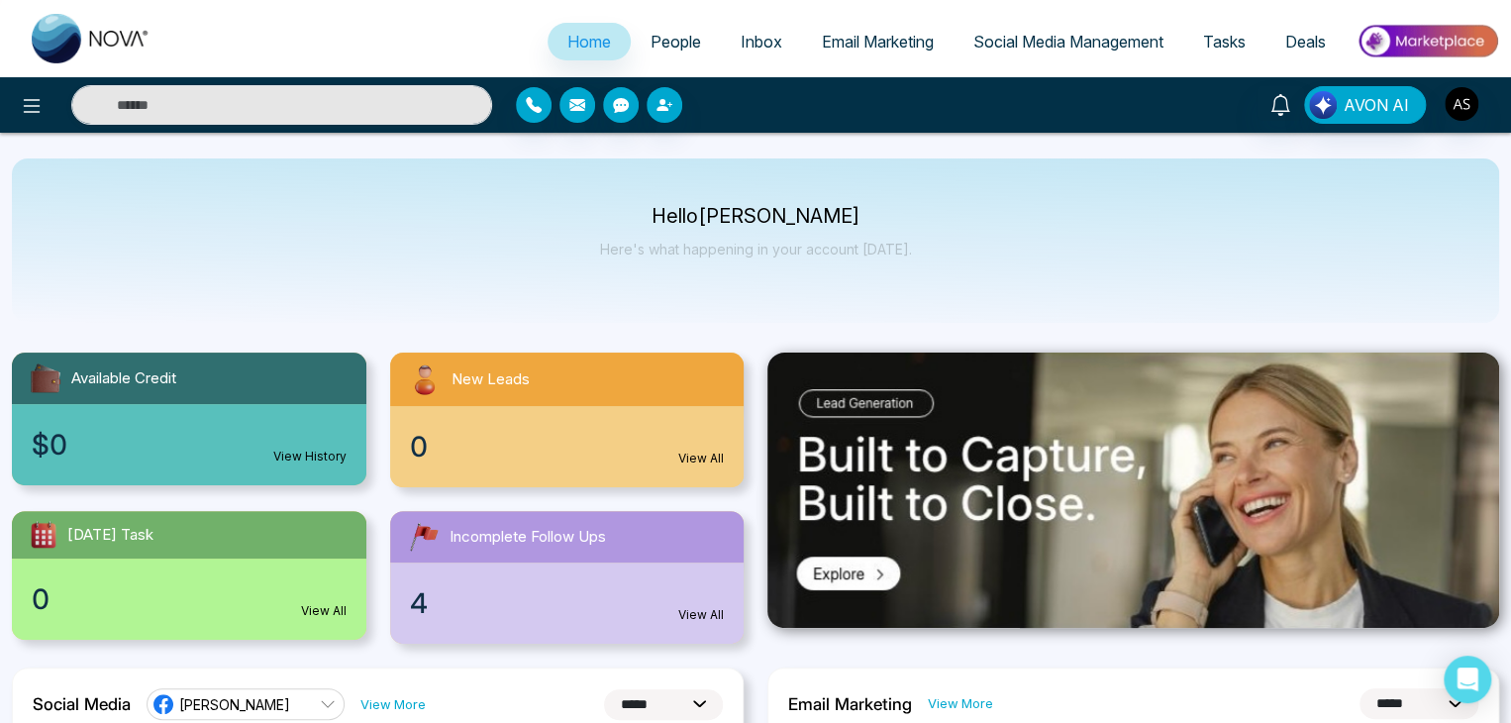
click at [8, 107] on div at bounding box center [252, 105] width 504 height 40
click at [24, 112] on icon at bounding box center [32, 106] width 24 height 24
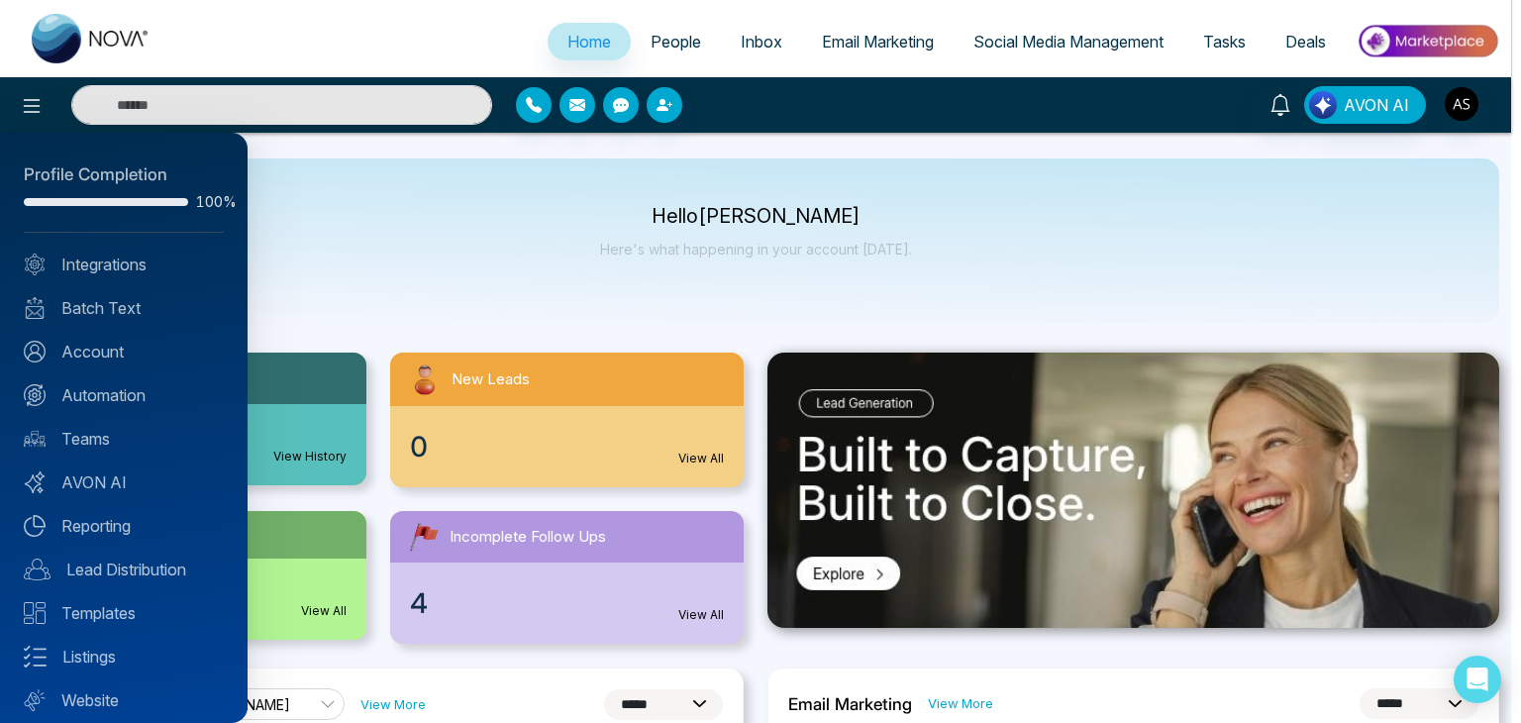
click at [471, 250] on div at bounding box center [760, 361] width 1521 height 723
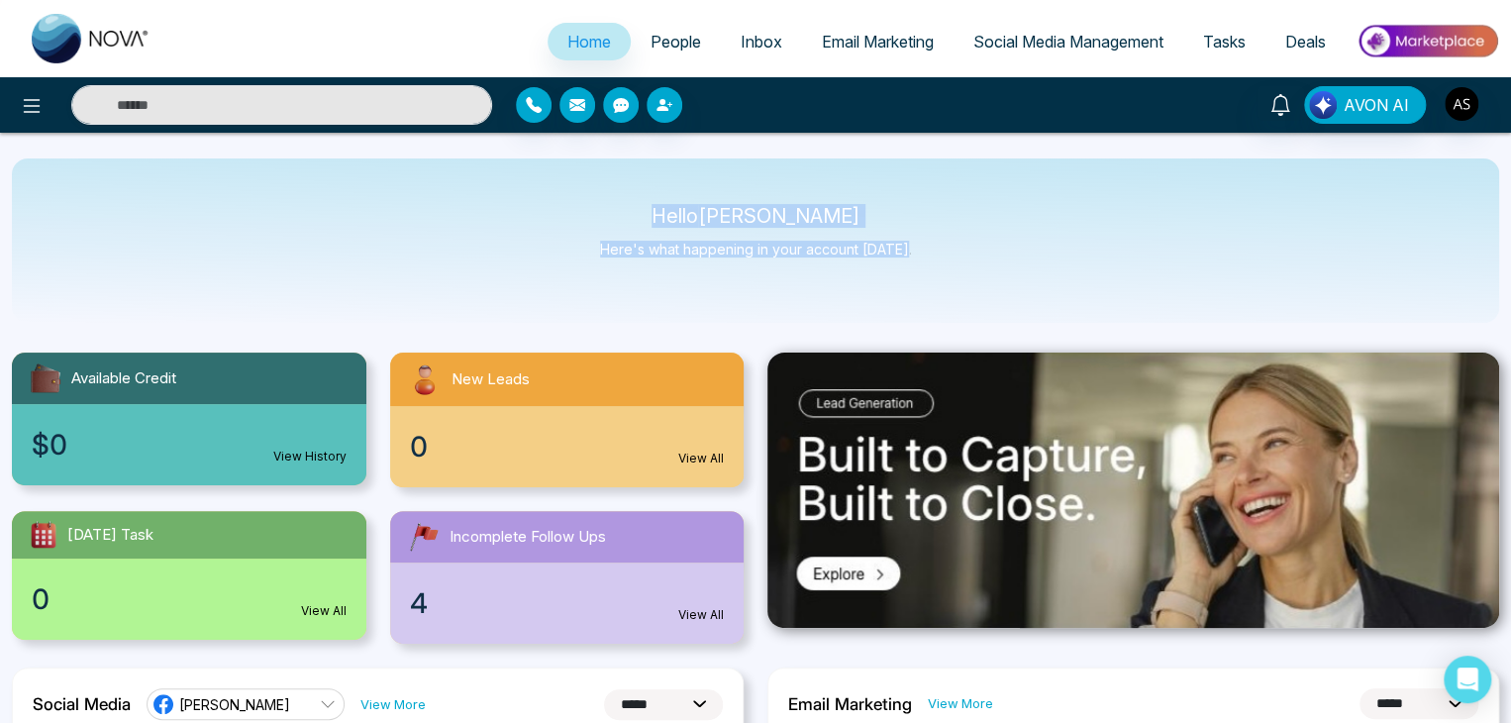
drag, startPoint x: 689, startPoint y: 211, endPoint x: 950, endPoint y: 248, distance: 264.0
click at [950, 248] on div "Hello [PERSON_NAME] Here's what happening in your account [DATE]." at bounding box center [755, 240] width 1487 height 164
click at [1331, 37] on link "Deals" at bounding box center [1305, 42] width 80 height 38
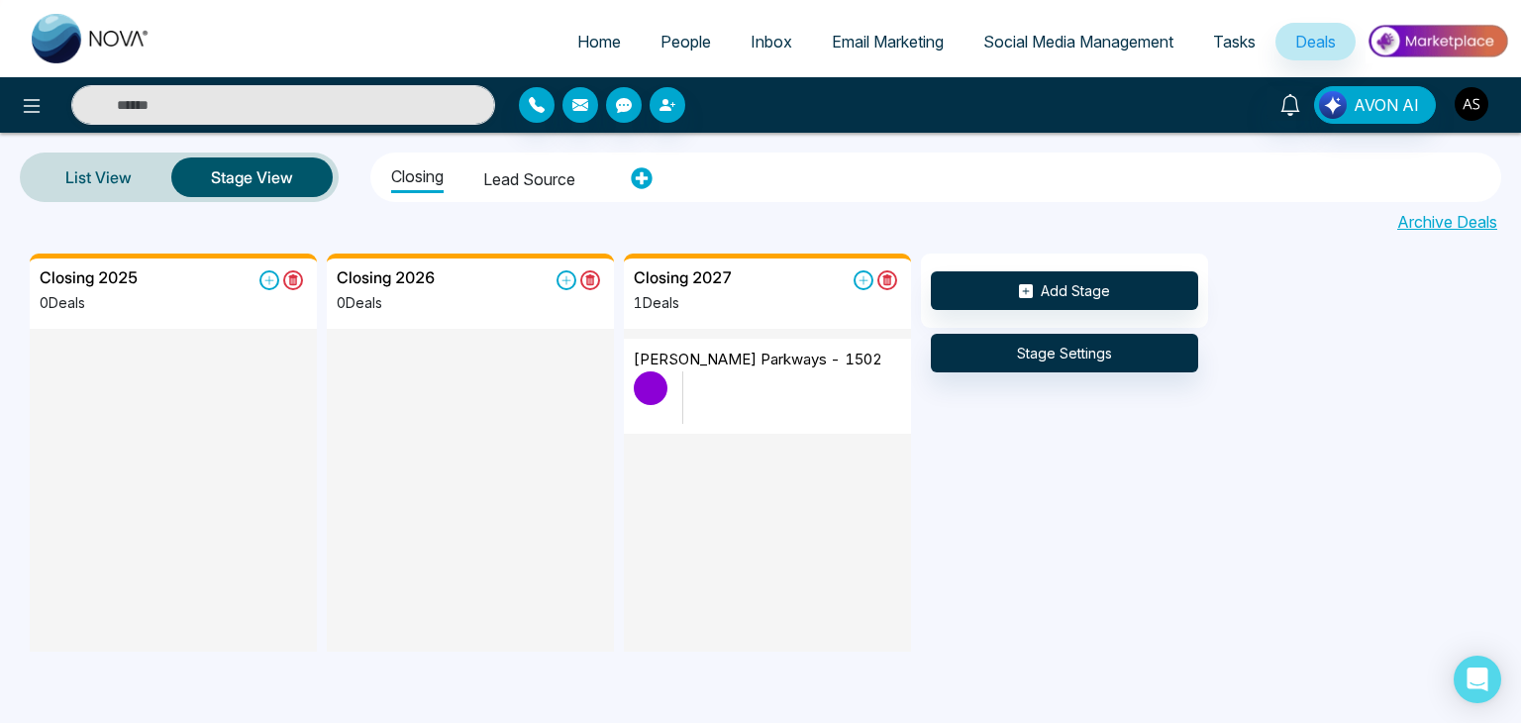
click at [1477, 102] on img "button" at bounding box center [1471, 104] width 34 height 34
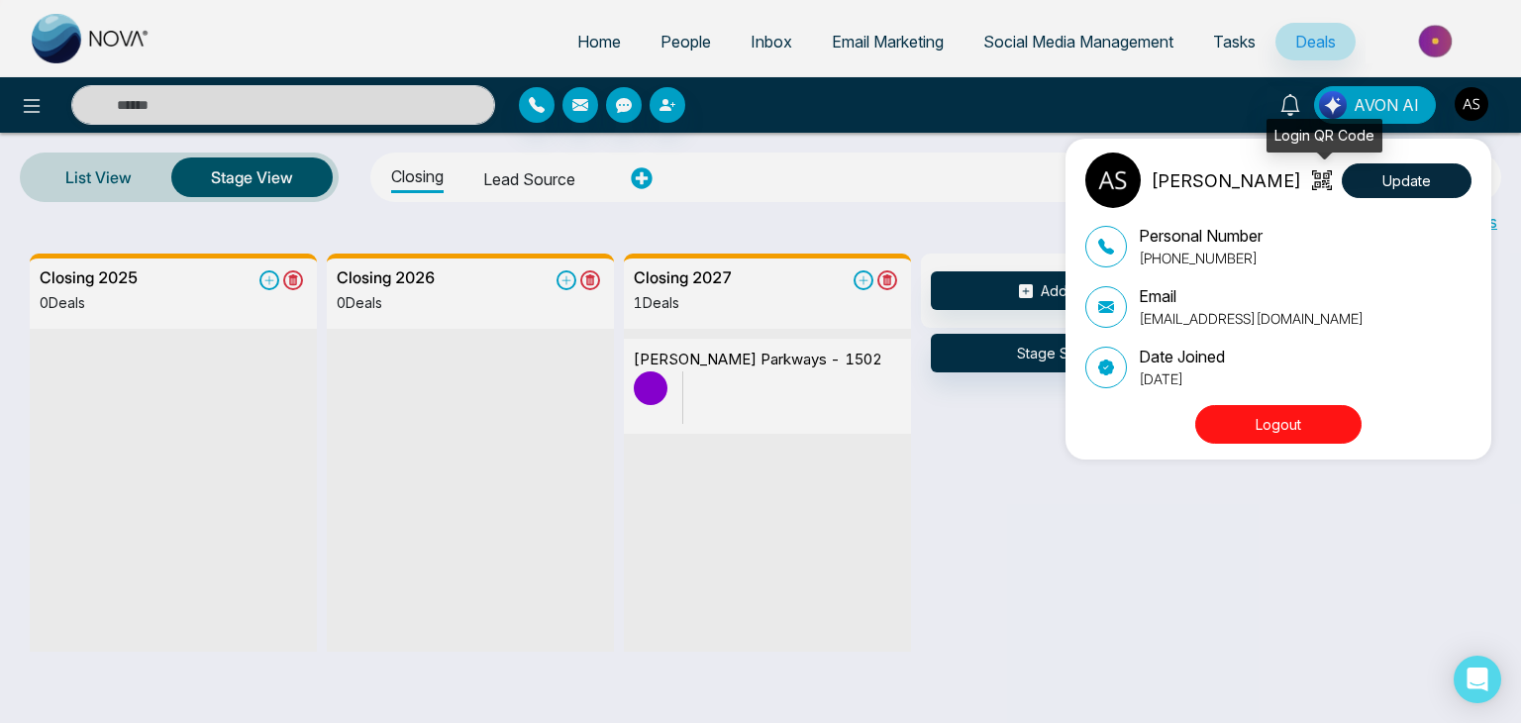
click at [1330, 174] on icon at bounding box center [1326, 180] width 8 height 15
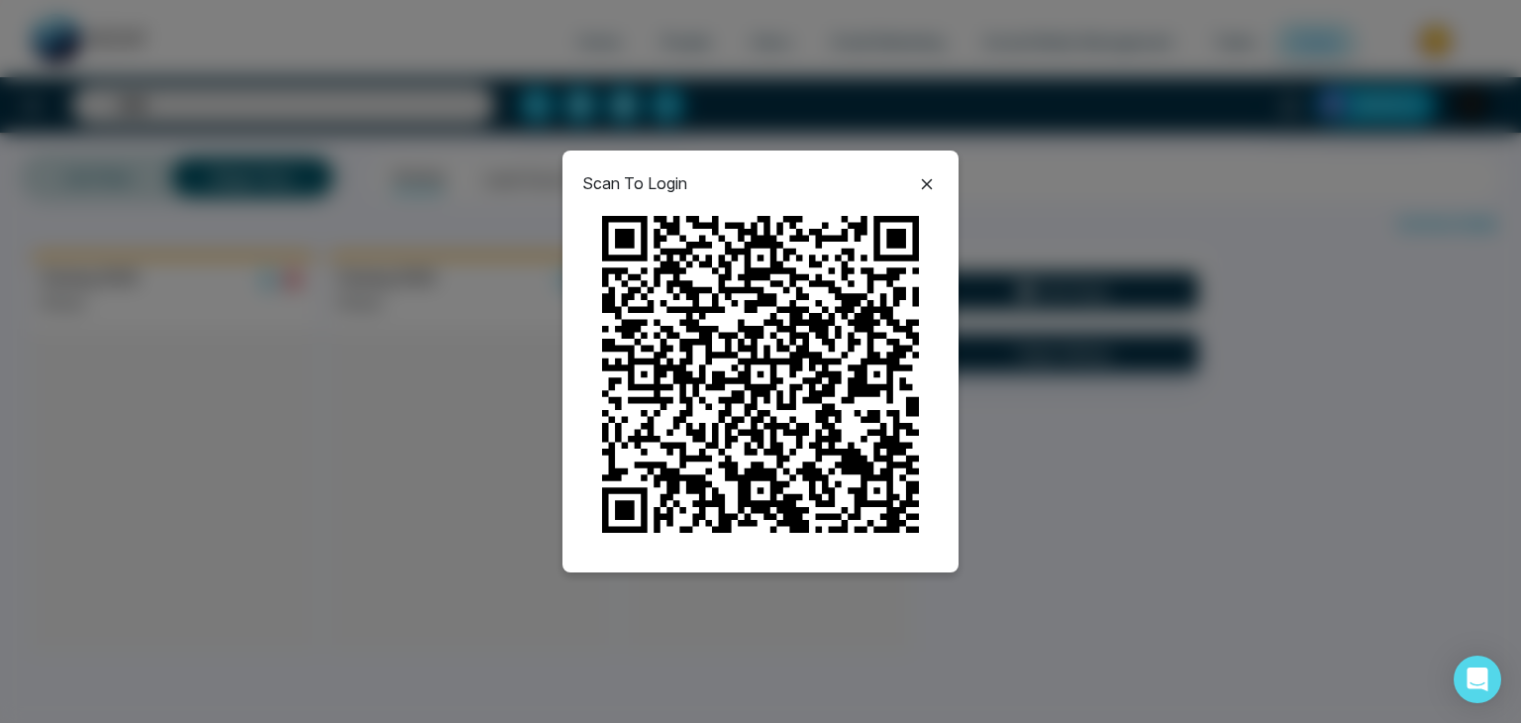
click at [934, 181] on icon at bounding box center [927, 184] width 24 height 24
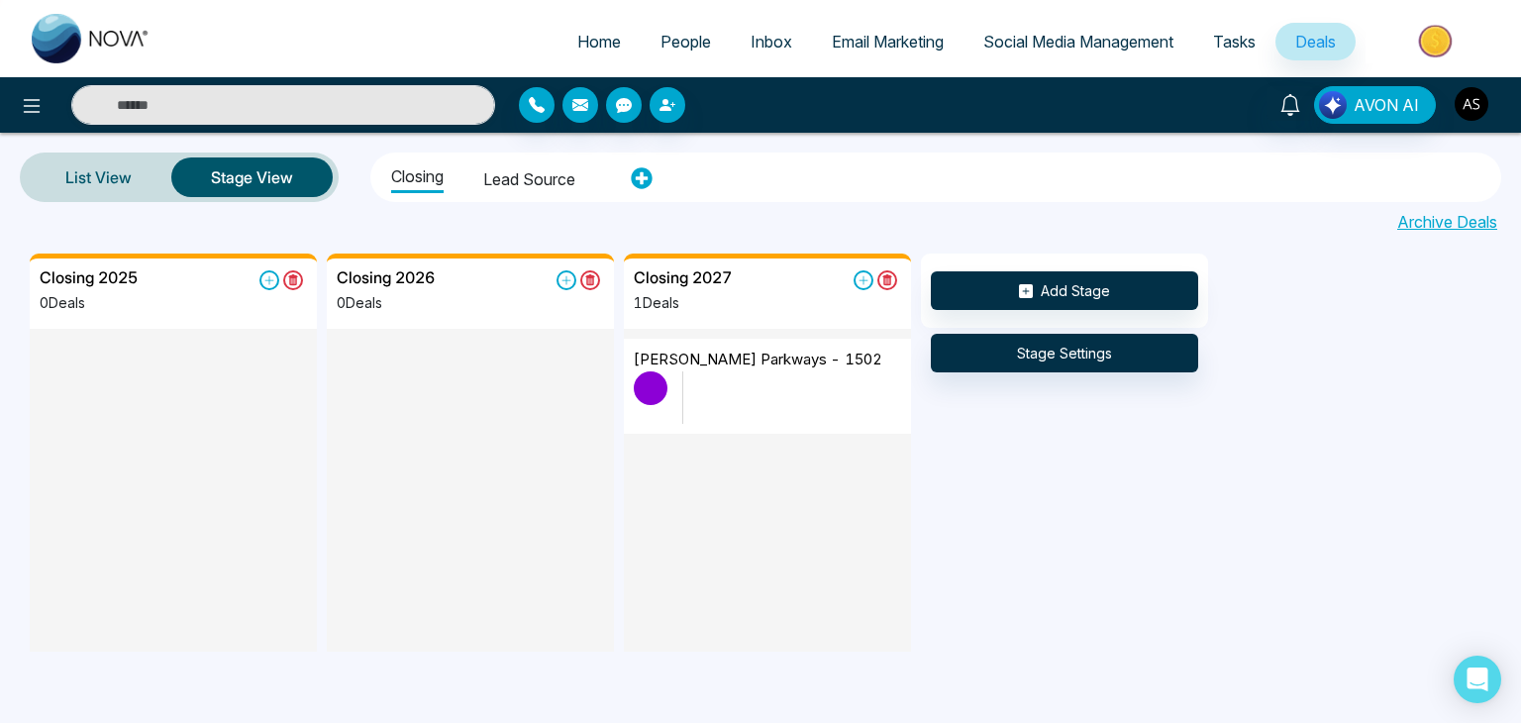
click at [1476, 95] on img "button" at bounding box center [1471, 104] width 34 height 34
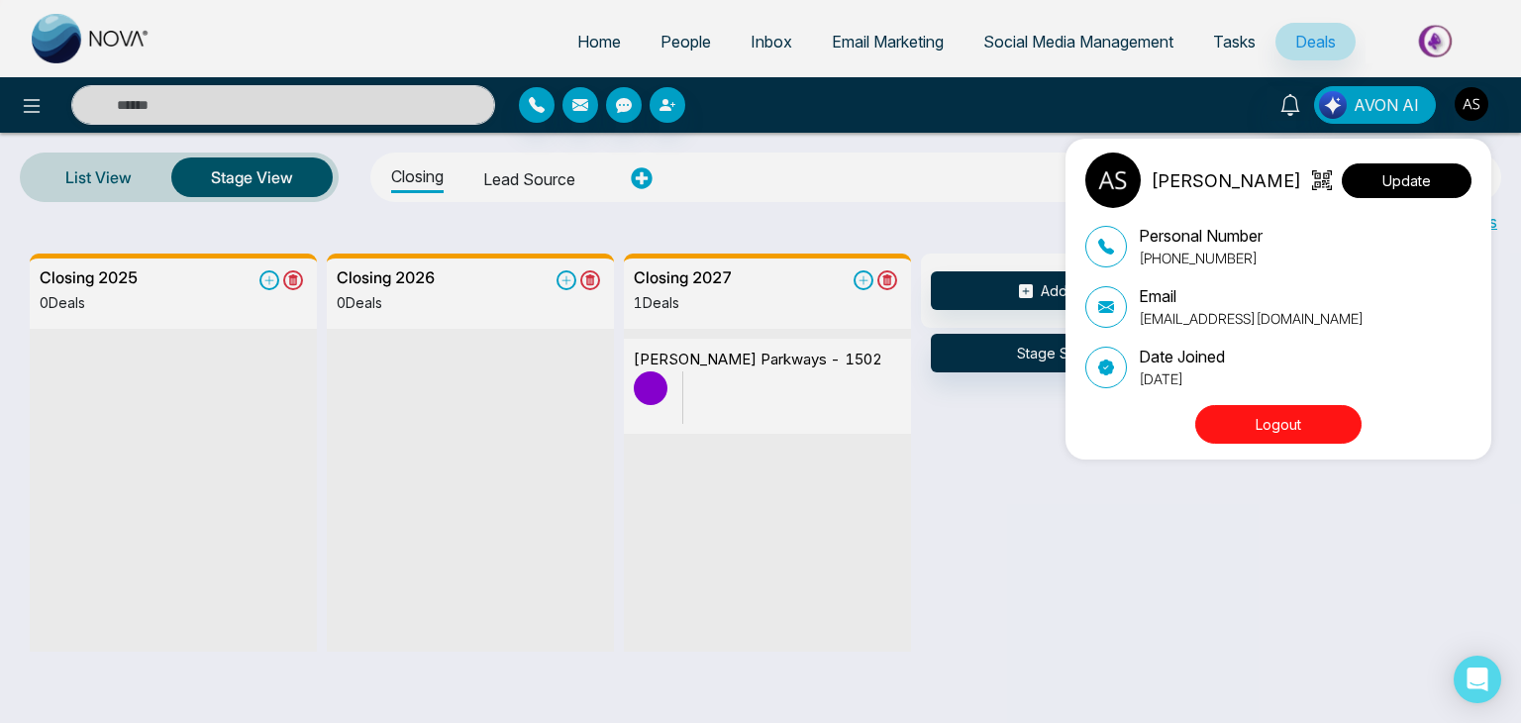
click at [1420, 185] on button "Update" at bounding box center [1406, 180] width 130 height 35
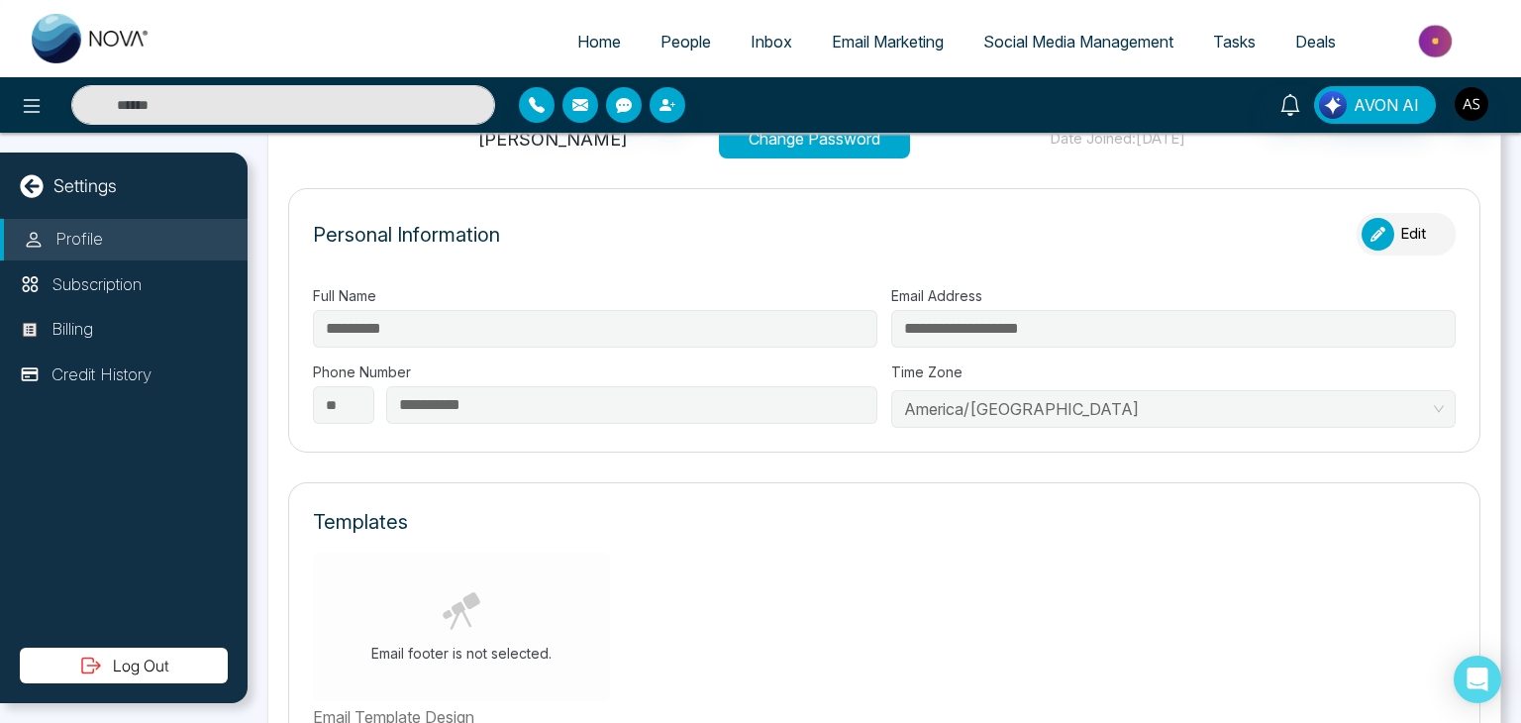
scroll to position [269, 0]
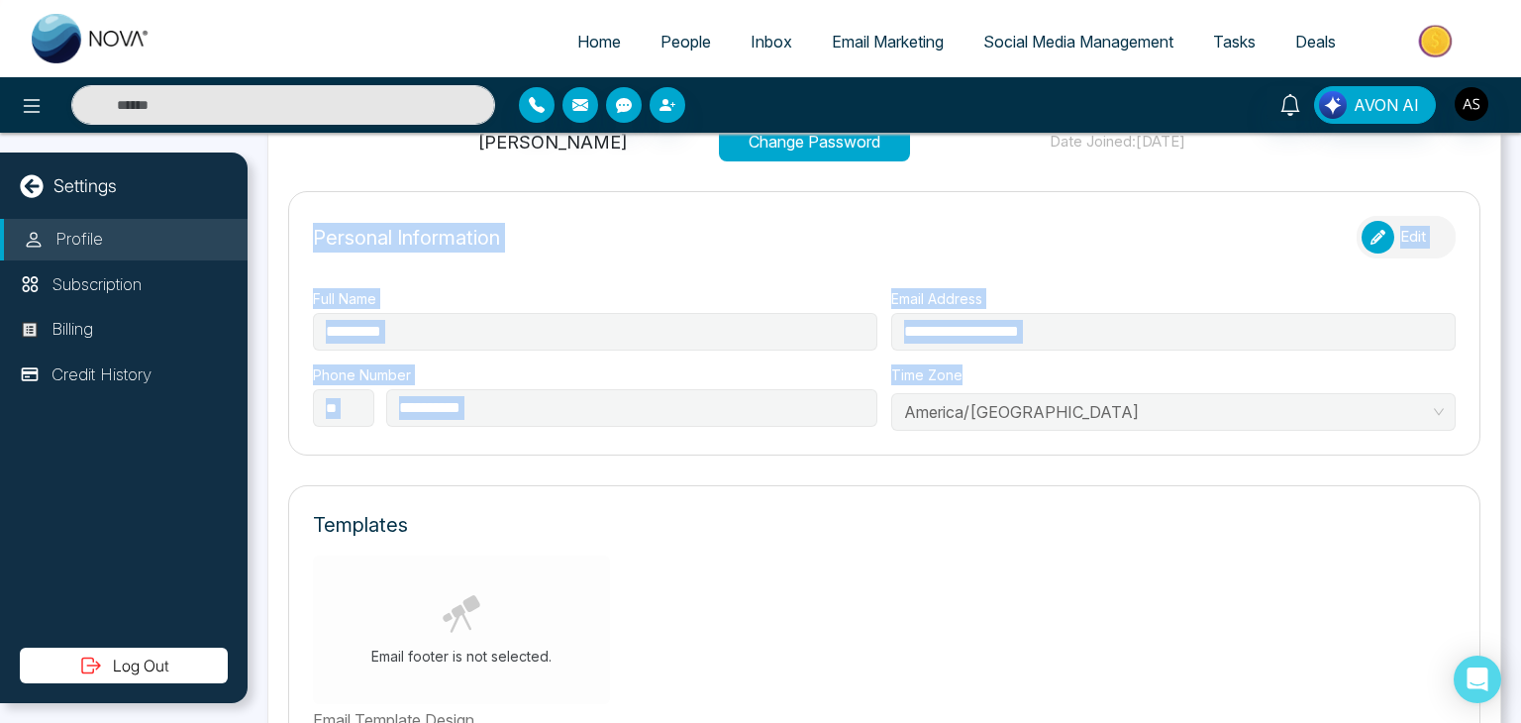
drag, startPoint x: 316, startPoint y: 240, endPoint x: 1069, endPoint y: 458, distance: 784.5
click at [1069, 458] on div "**********" at bounding box center [883, 686] width 1233 height 1606
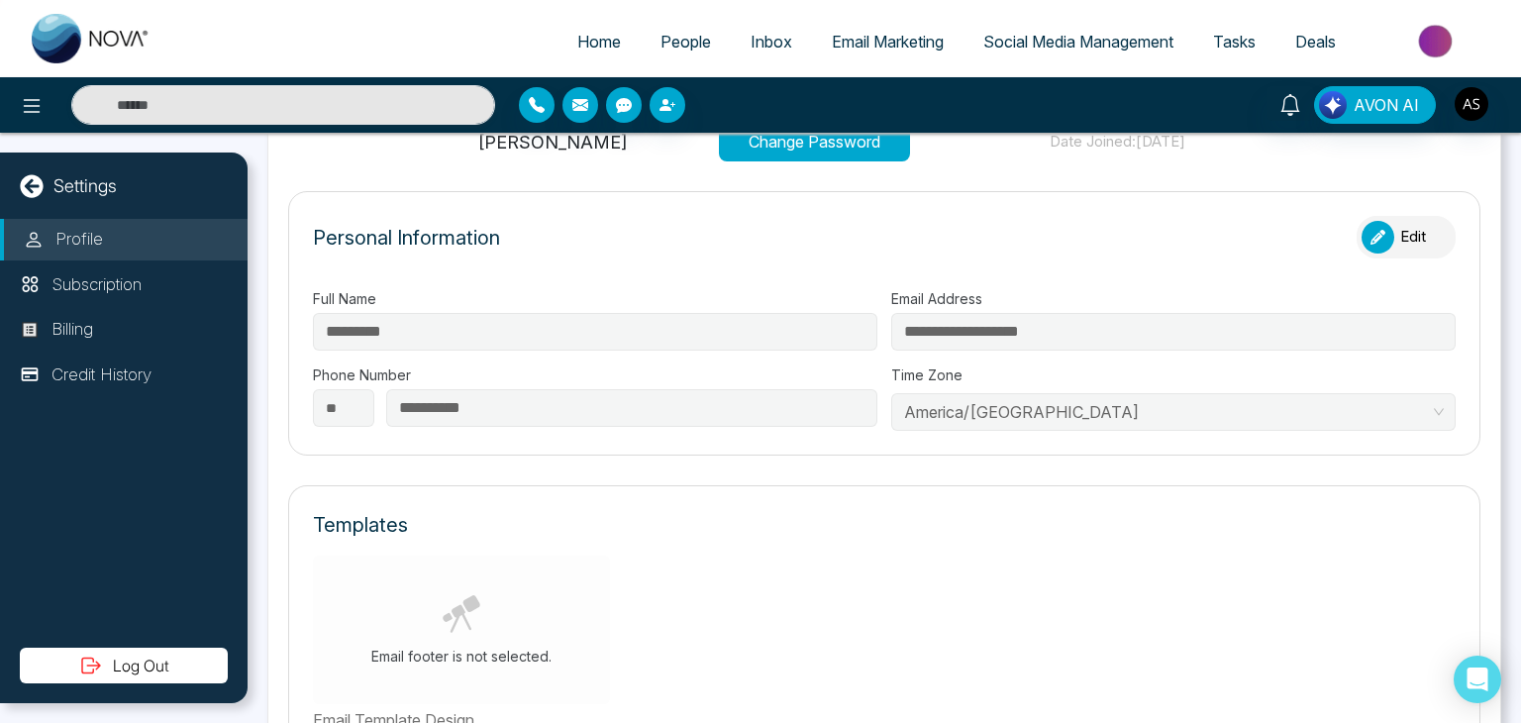
drag, startPoint x: 1069, startPoint y: 458, endPoint x: 999, endPoint y: 487, distance: 75.9
click at [999, 487] on div "Templates Email footer is not selected. Email Template Design To make any chang…" at bounding box center [884, 656] width 1192 height 342
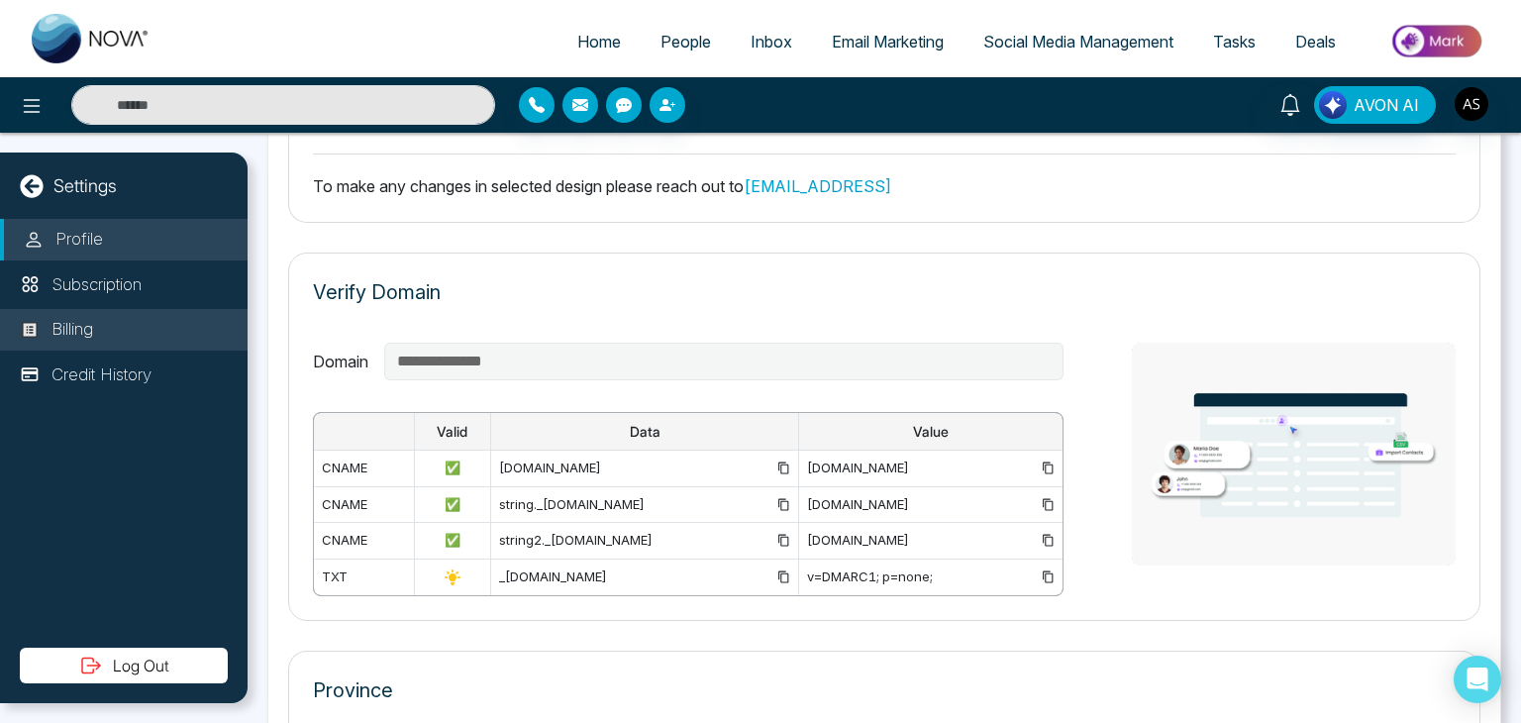
scroll to position [864, 0]
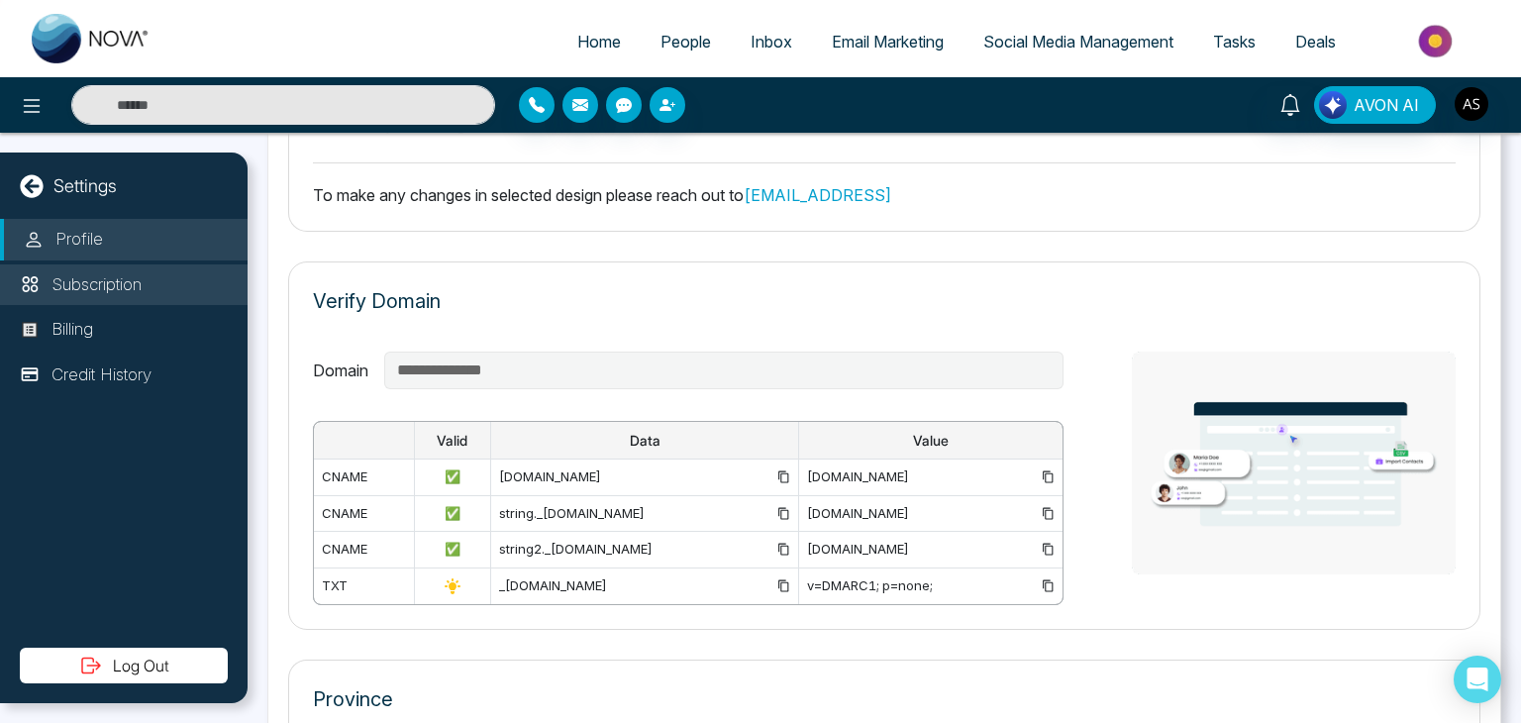
click at [162, 286] on li "Subscription" at bounding box center [123, 285] width 247 height 42
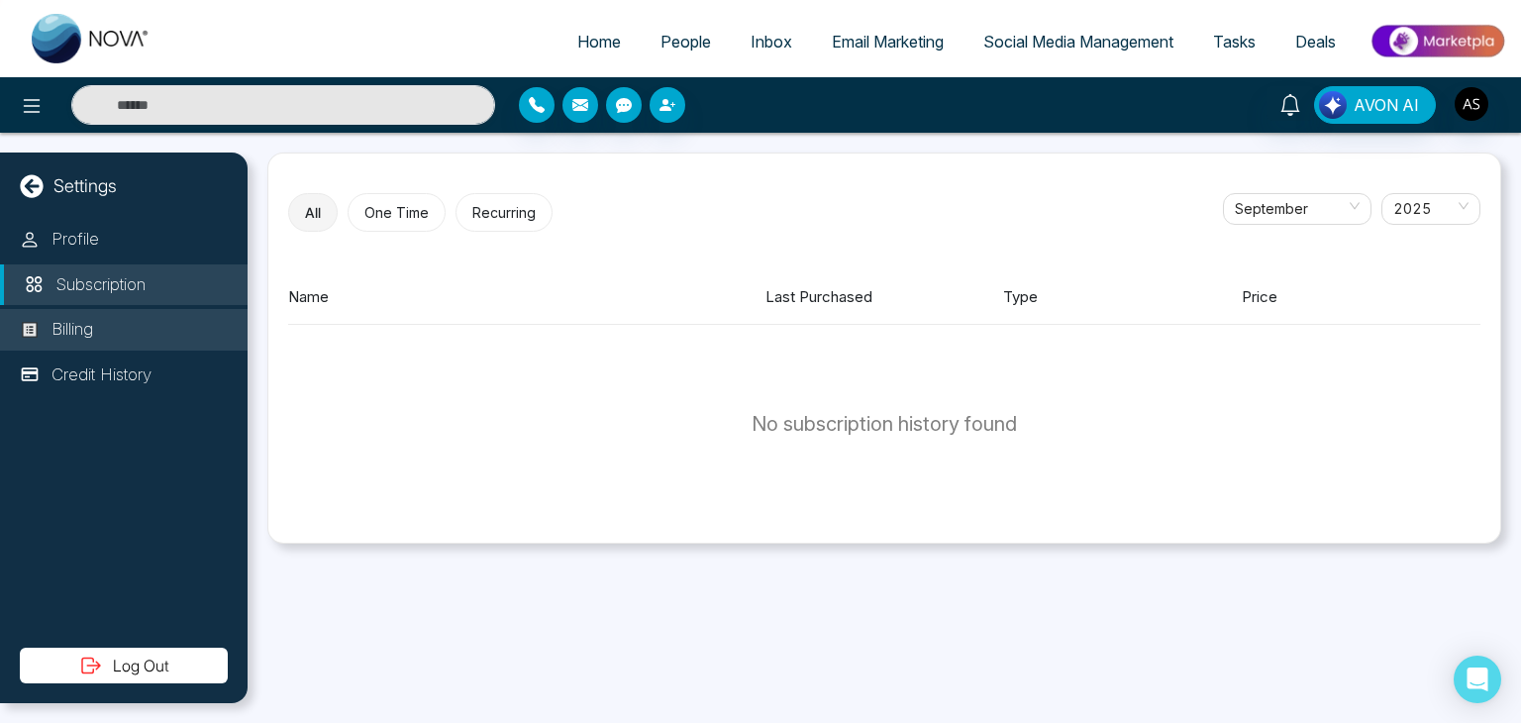
click at [162, 315] on li "Billing" at bounding box center [123, 330] width 247 height 42
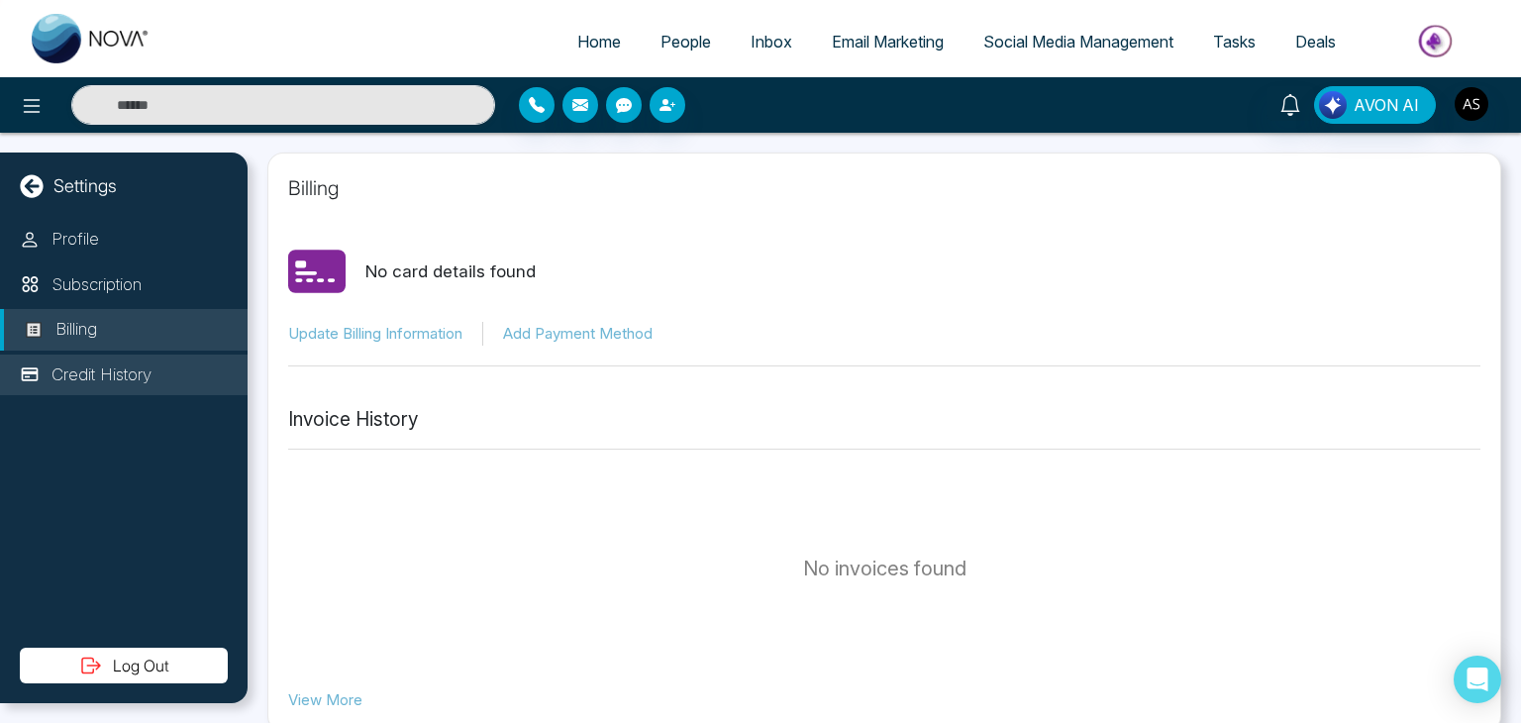
click at [167, 366] on li "Credit History" at bounding box center [123, 375] width 247 height 42
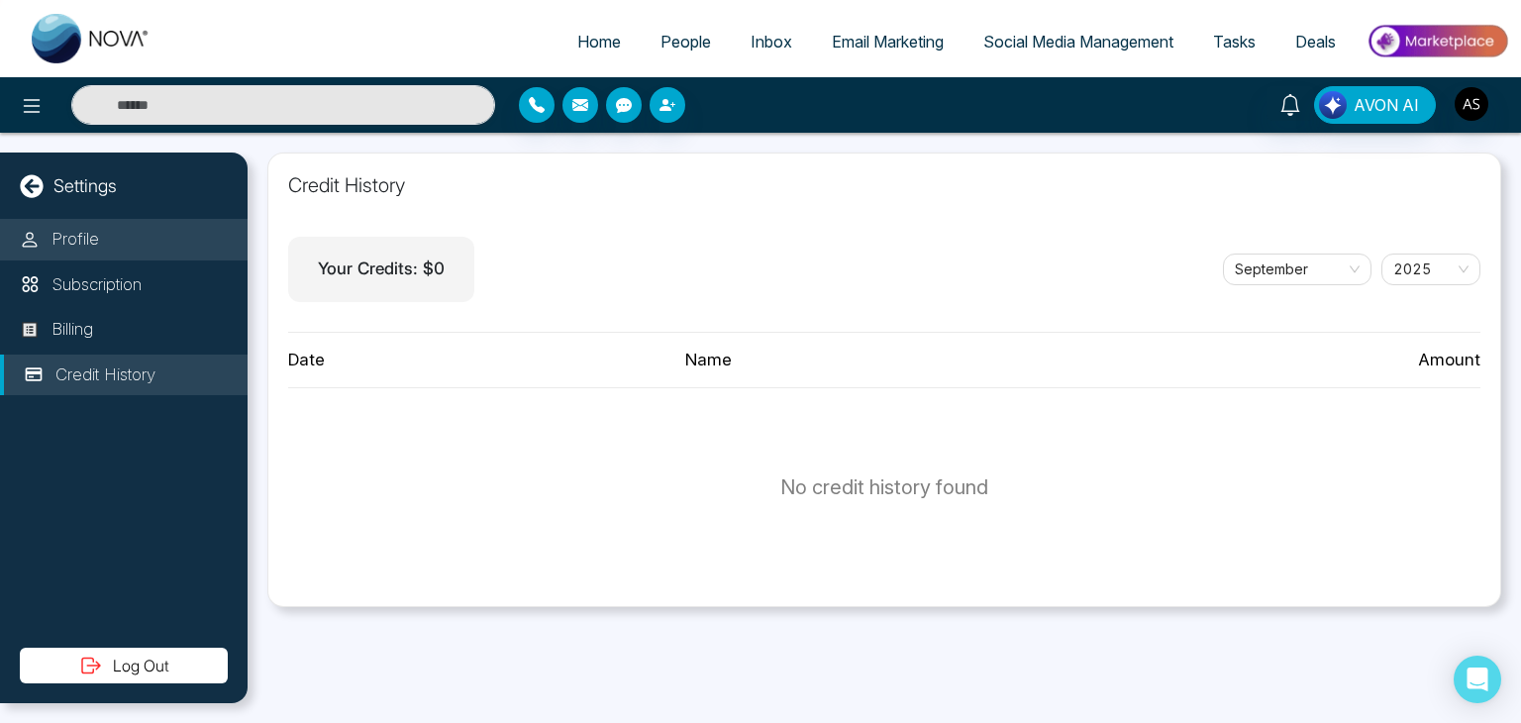
click at [191, 235] on li "Profile" at bounding box center [123, 240] width 247 height 42
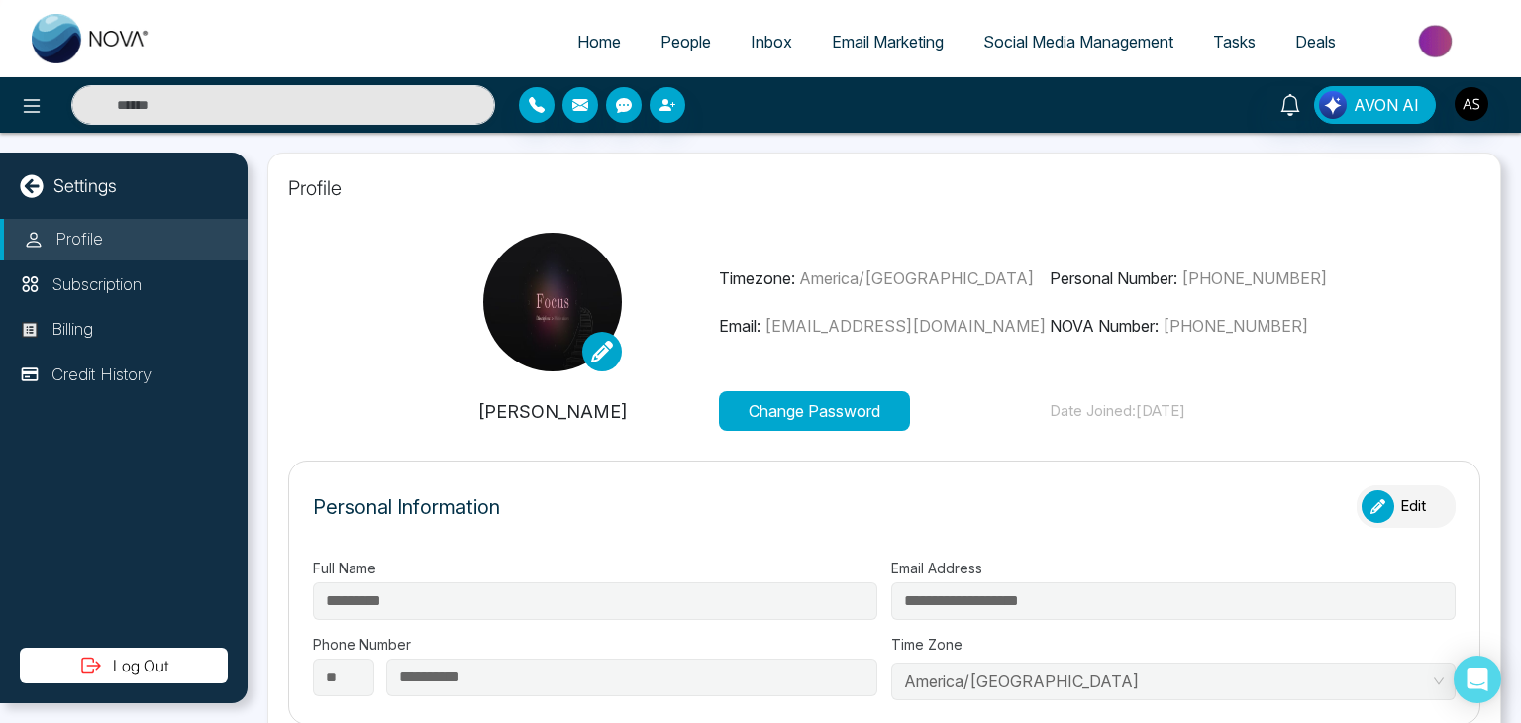
click at [29, 186] on icon at bounding box center [32, 186] width 24 height 24
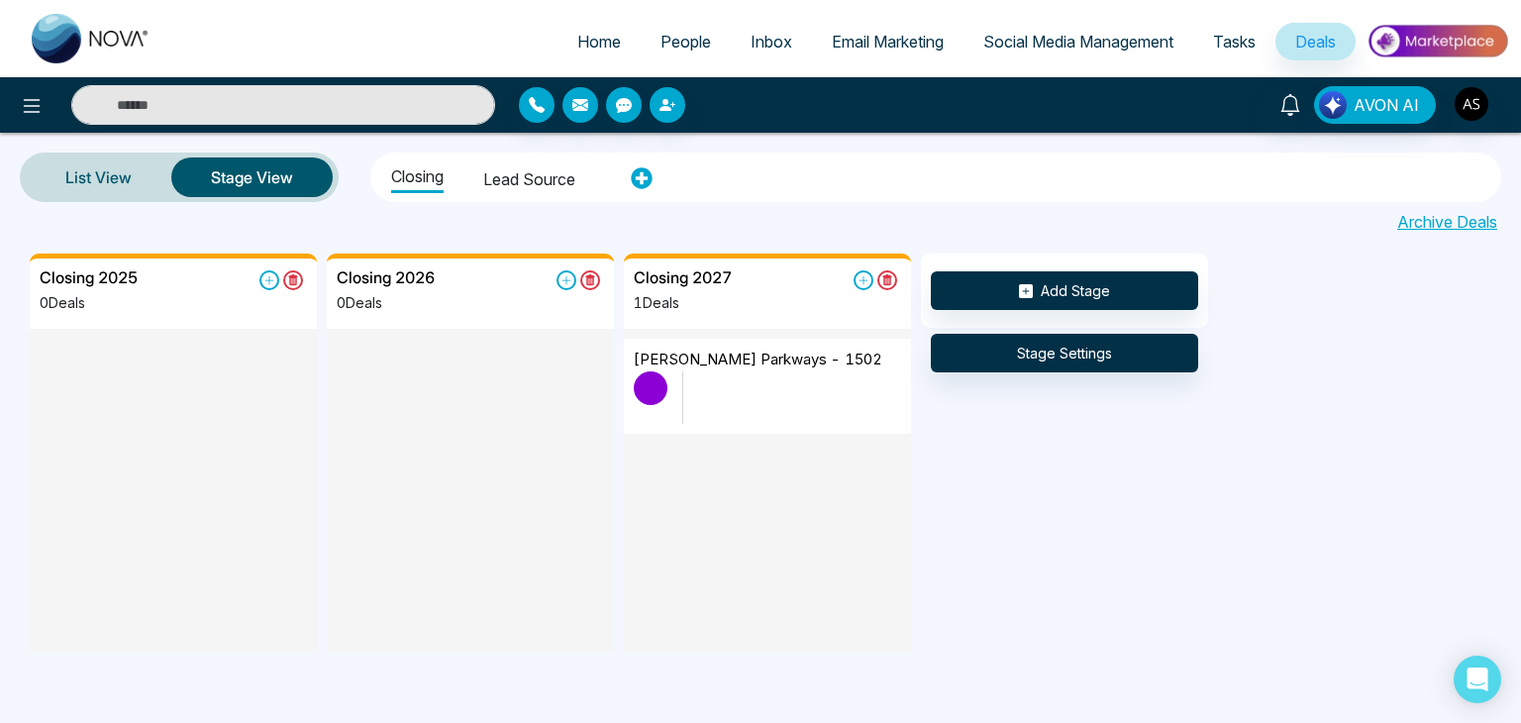
click at [1239, 44] on span "Tasks" at bounding box center [1234, 42] width 43 height 20
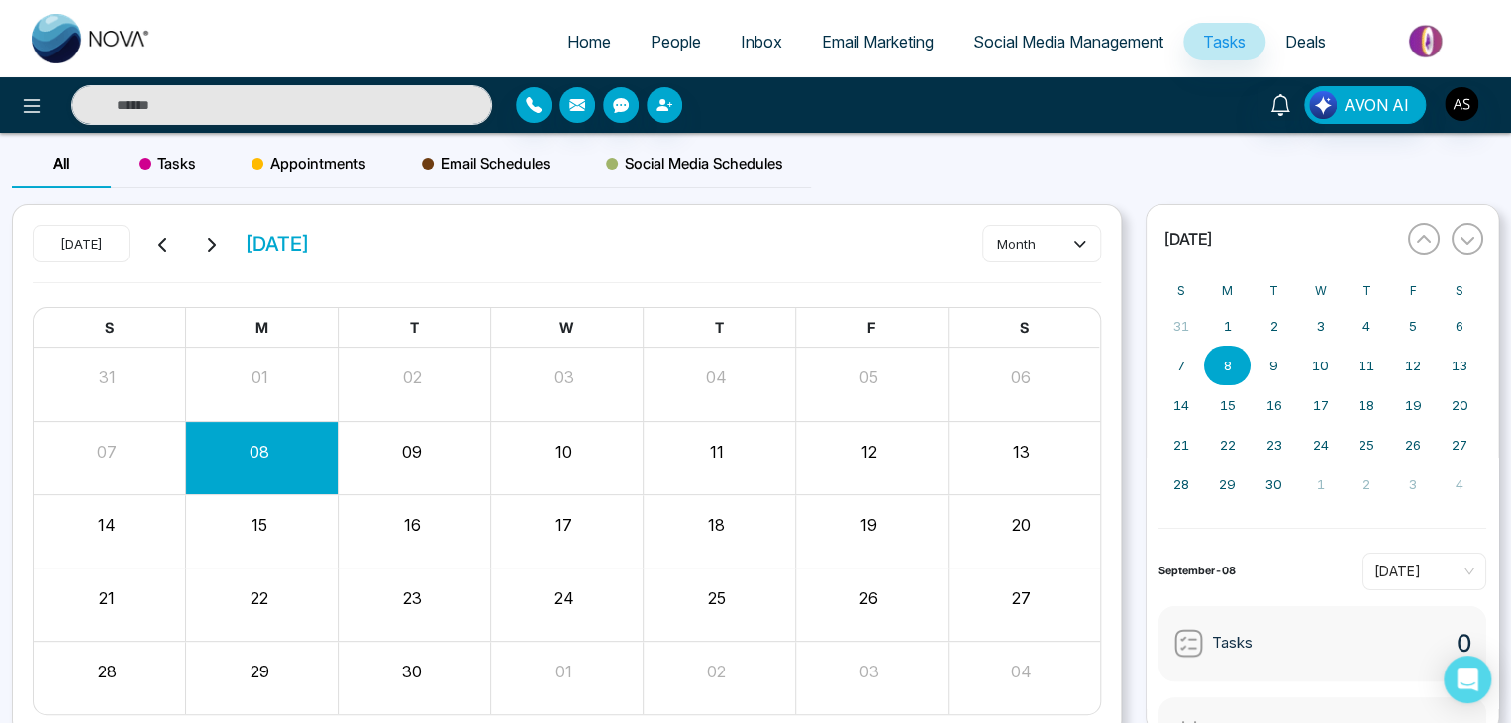
click at [1129, 37] on span "Social Media Management" at bounding box center [1068, 42] width 190 height 20
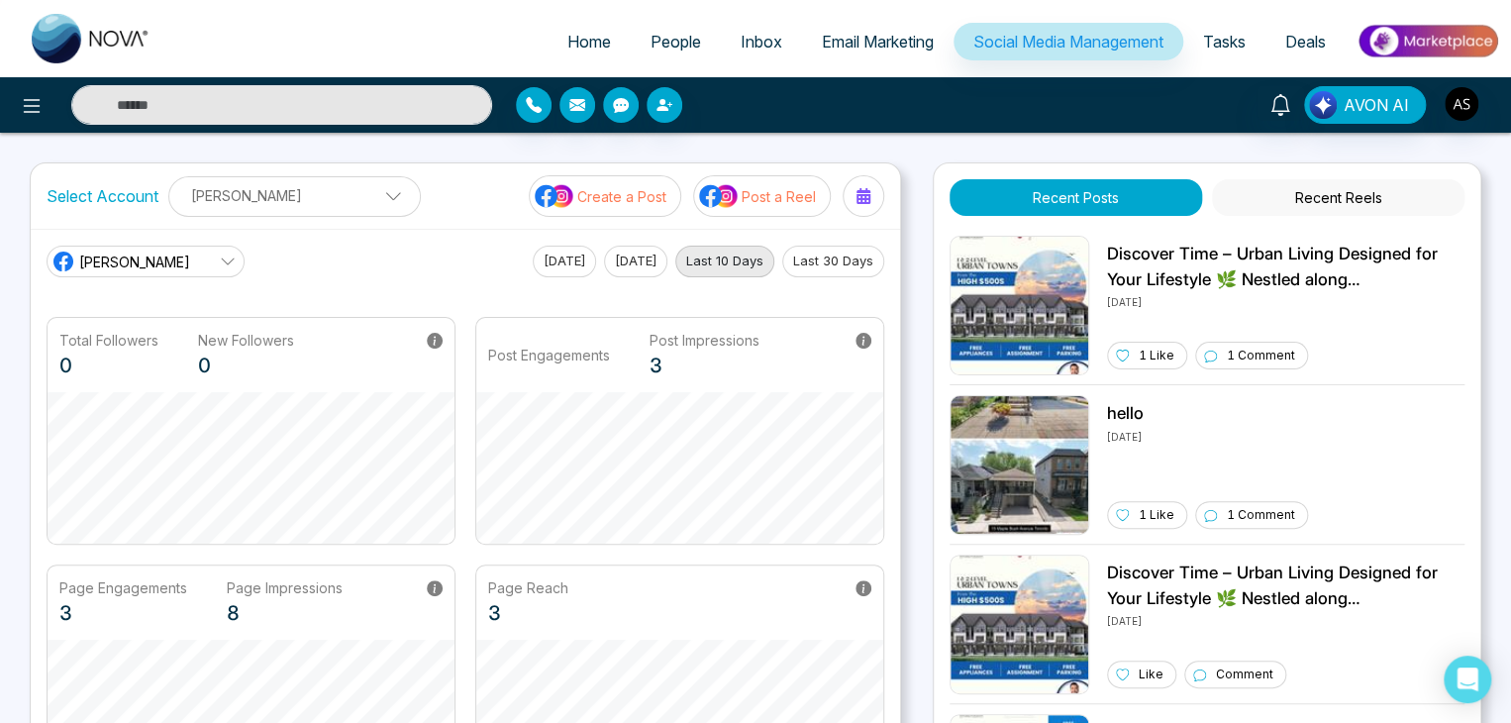
click at [891, 36] on span "Email Marketing" at bounding box center [878, 42] width 112 height 20
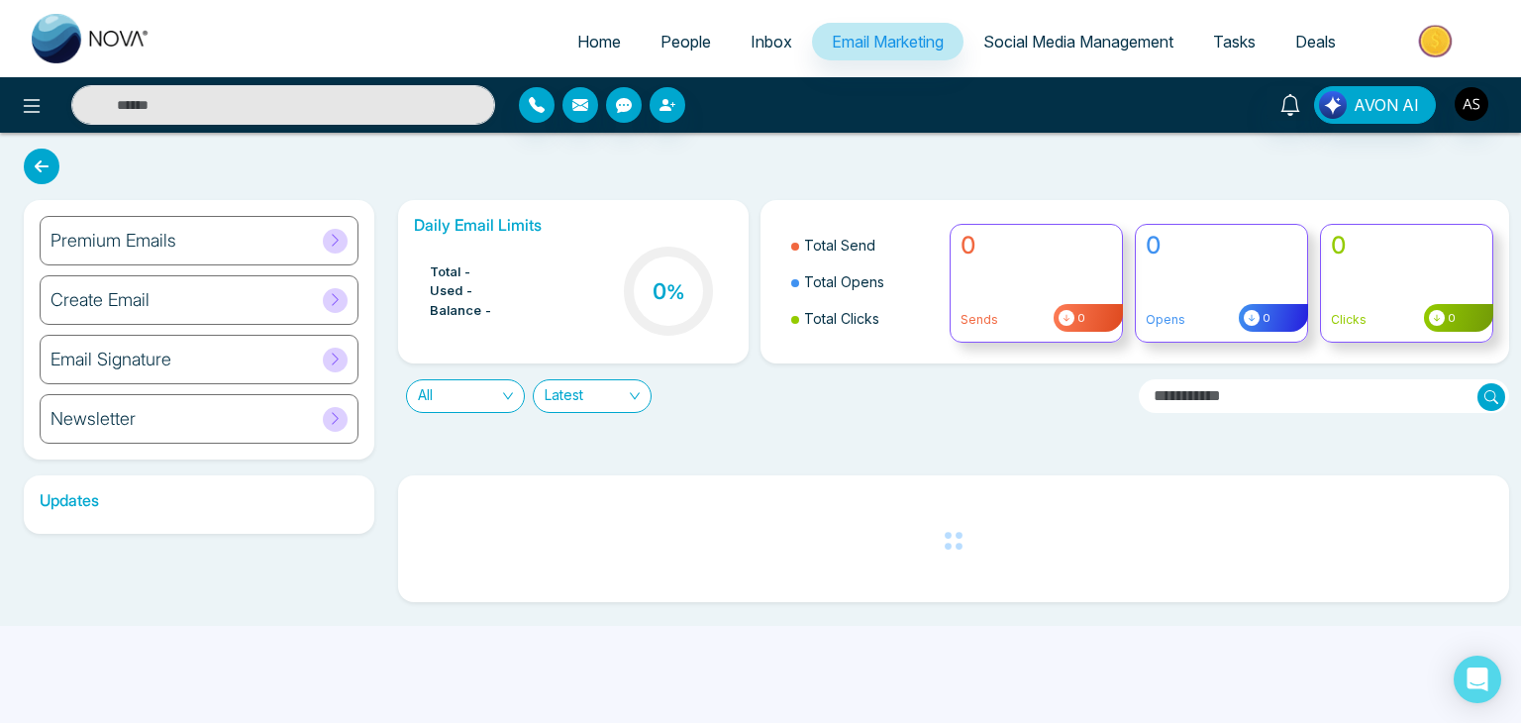
click at [764, 36] on span "Inbox" at bounding box center [771, 42] width 42 height 20
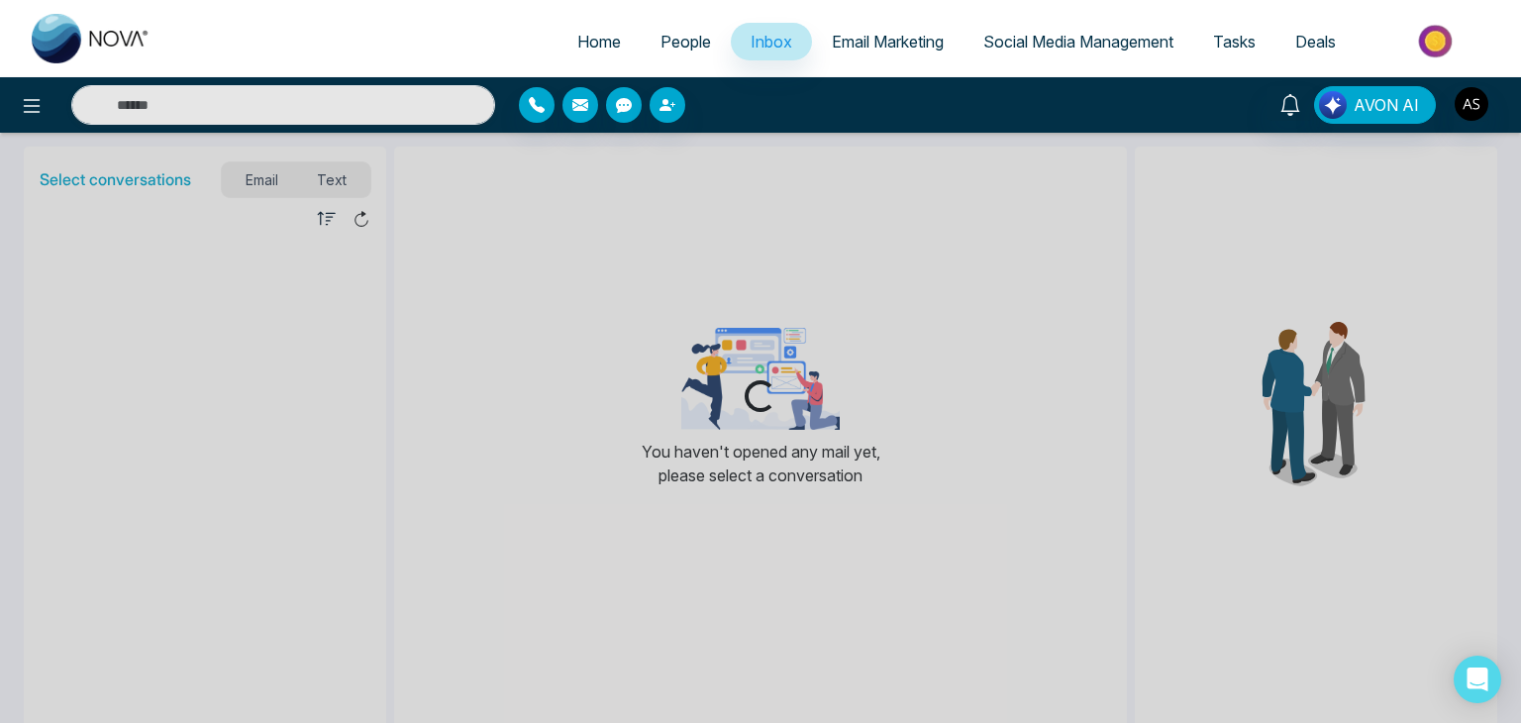
click at [597, 38] on span "Home" at bounding box center [599, 42] width 44 height 20
select select "*"
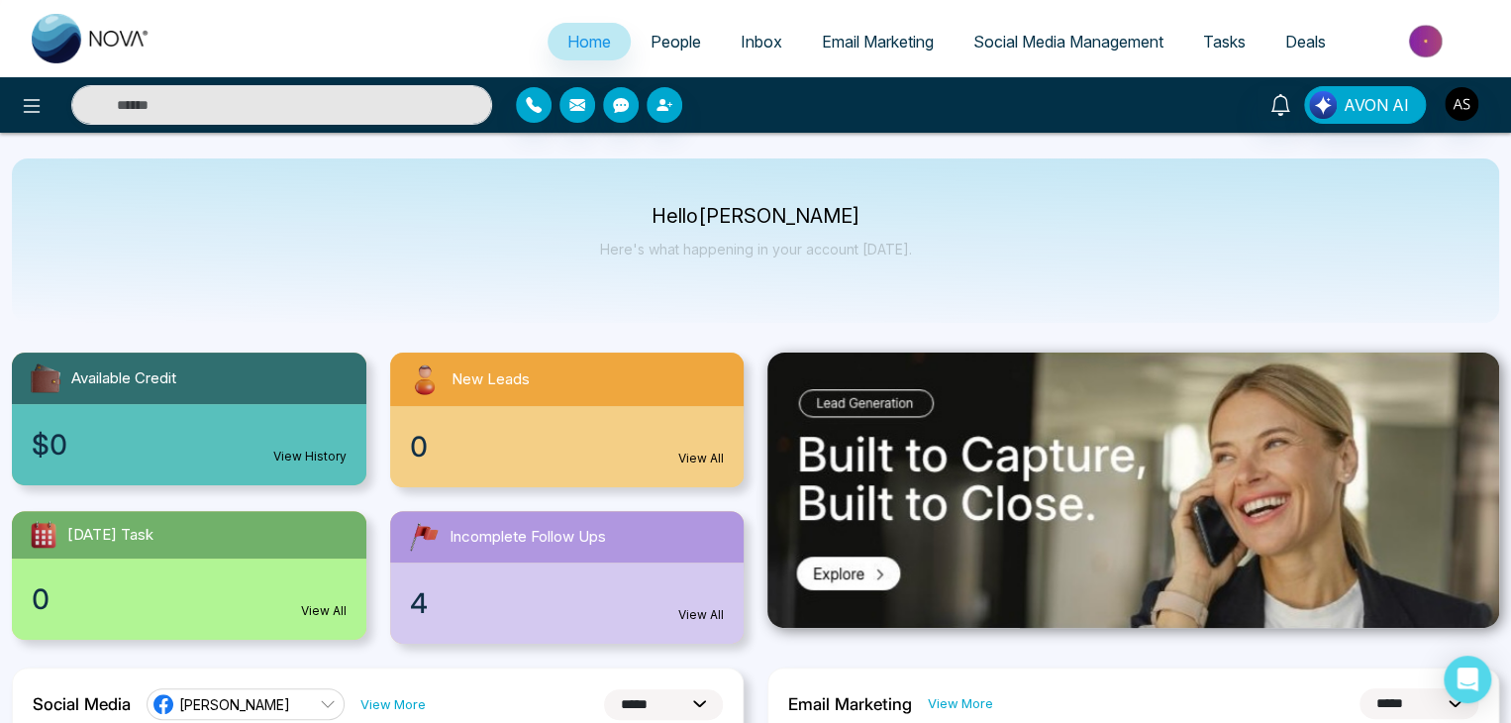
click at [1189, 45] on link "Tasks" at bounding box center [1224, 42] width 82 height 38
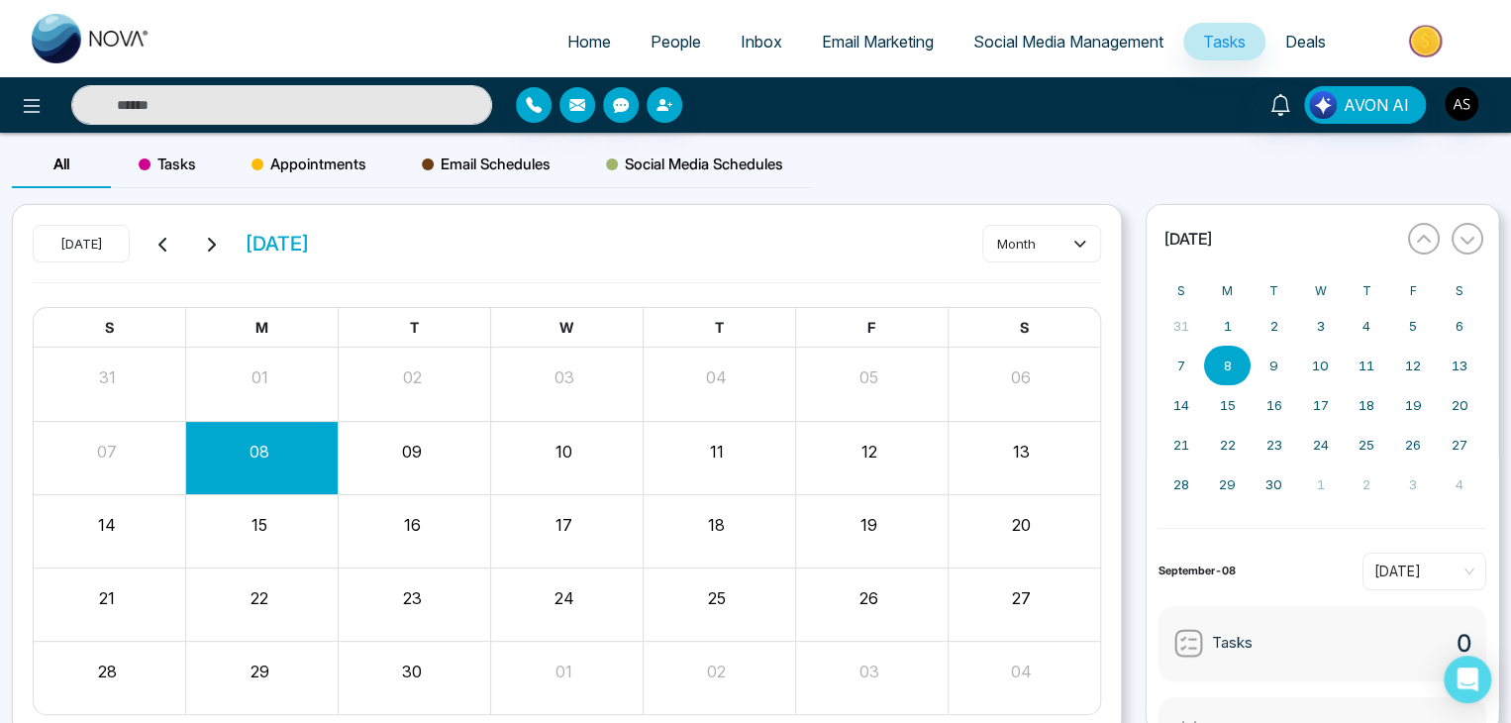
click at [1092, 29] on link "Social Media Management" at bounding box center [1068, 42] width 230 height 38
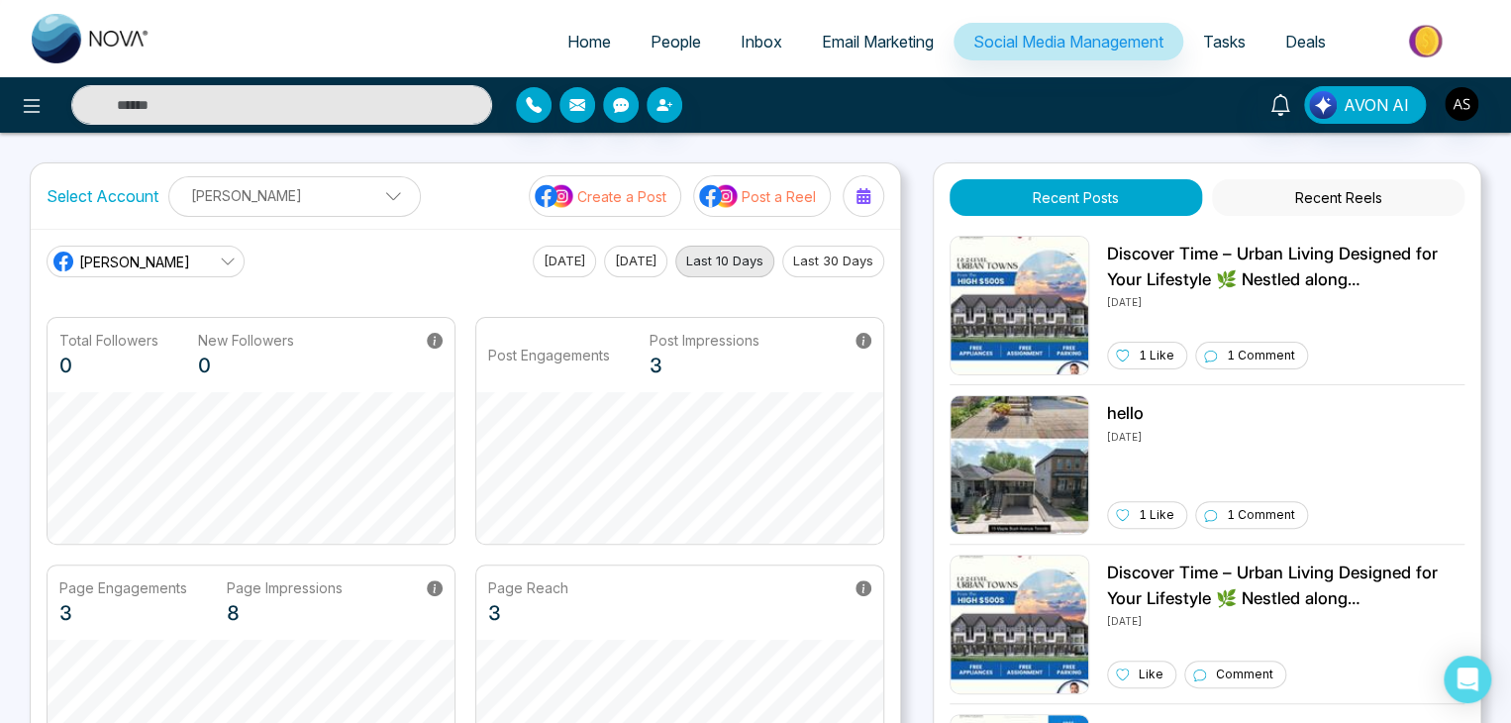
click at [893, 23] on link "Email Marketing" at bounding box center [877, 42] width 151 height 38
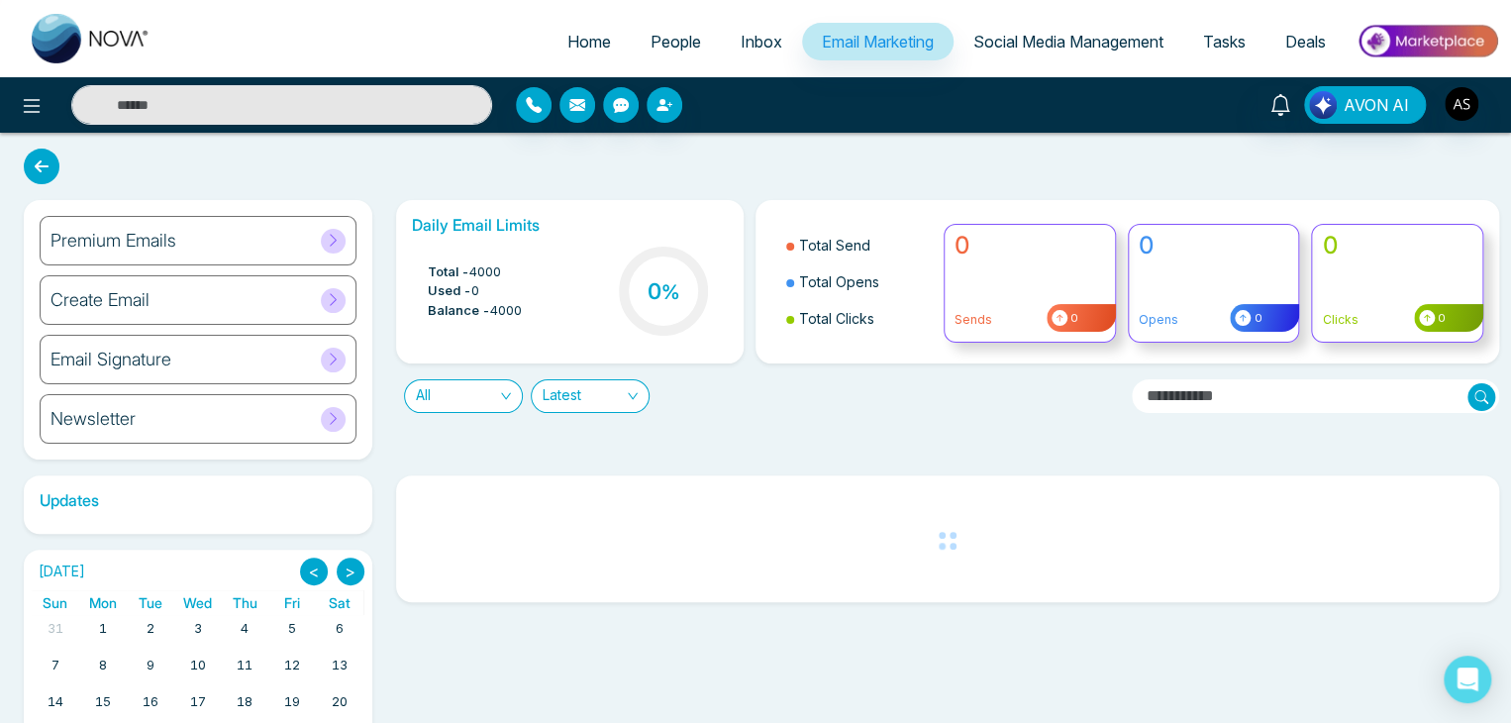
click at [739, 20] on ul "Home People Inbox Email Marketing Social Media Management Tasks Deals" at bounding box center [834, 43] width 1329 height 54
click at [748, 41] on span "Inbox" at bounding box center [761, 42] width 42 height 20
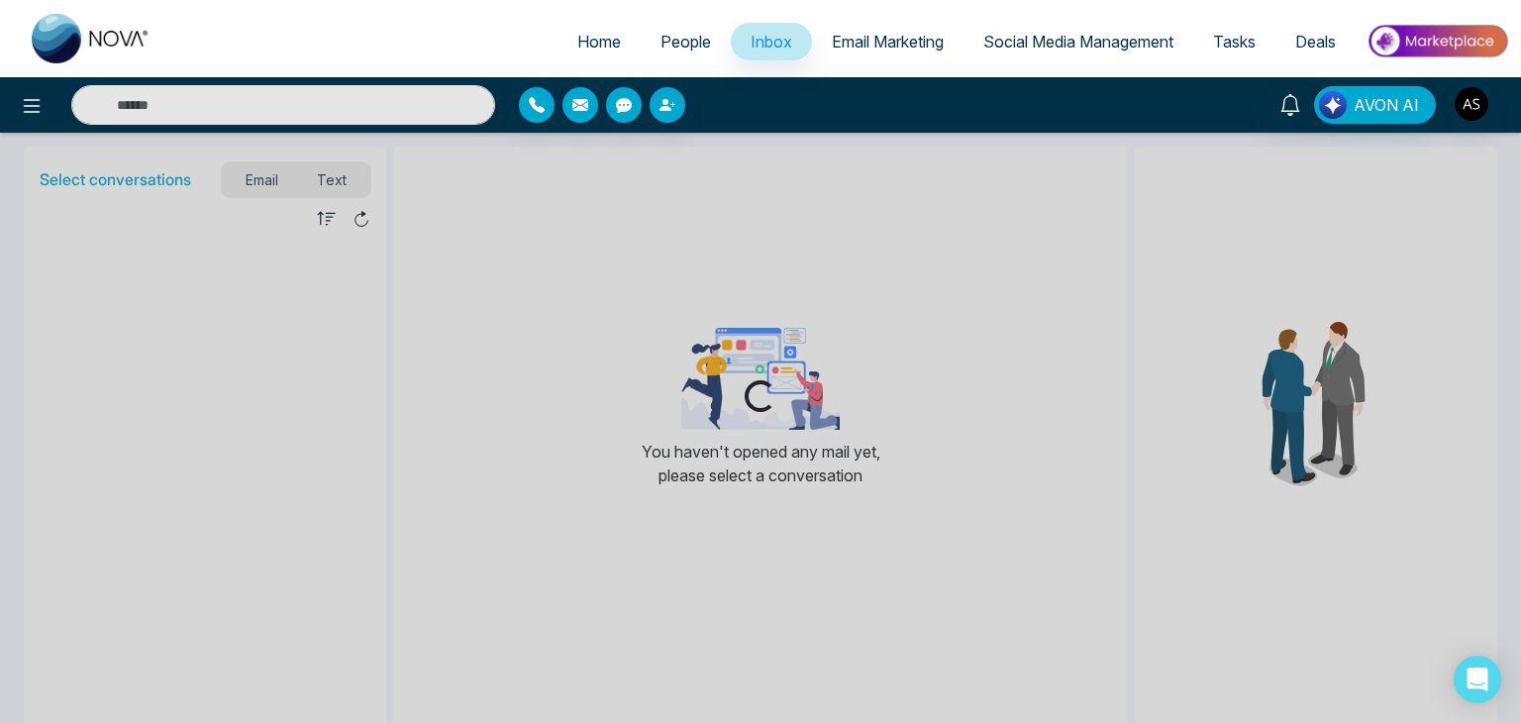
click at [663, 23] on link "People" at bounding box center [685, 42] width 90 height 38
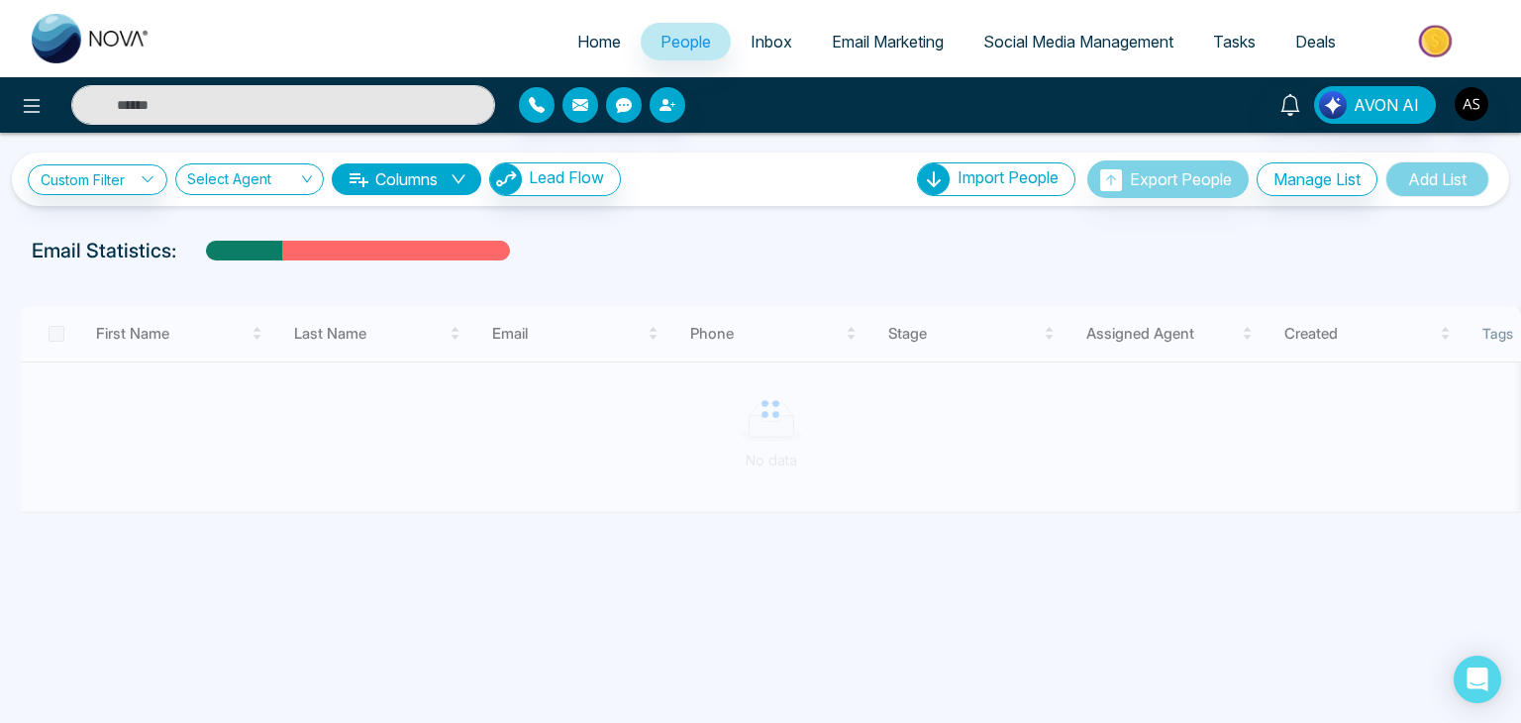
click at [561, 45] on link "Home" at bounding box center [598, 42] width 83 height 38
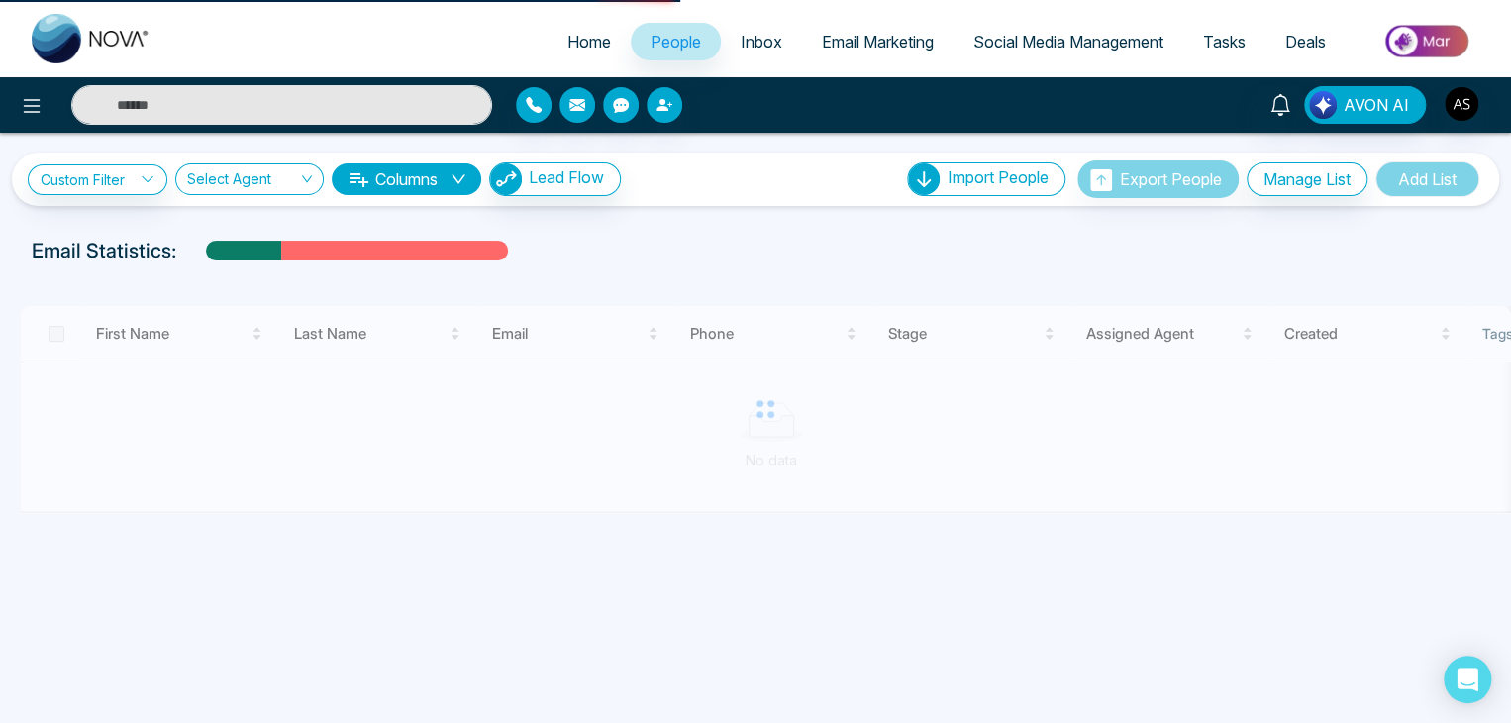
select select "*"
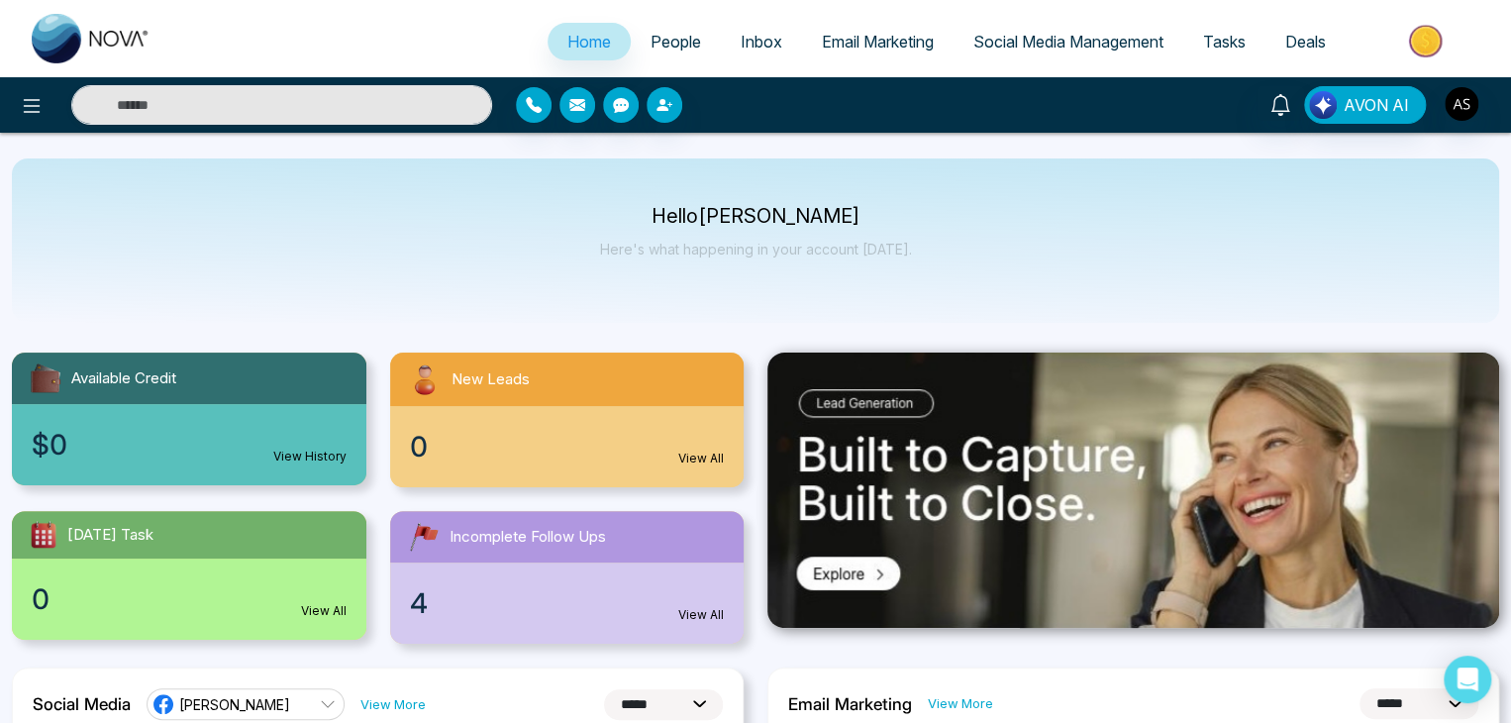
click at [694, 38] on link "People" at bounding box center [676, 42] width 90 height 38
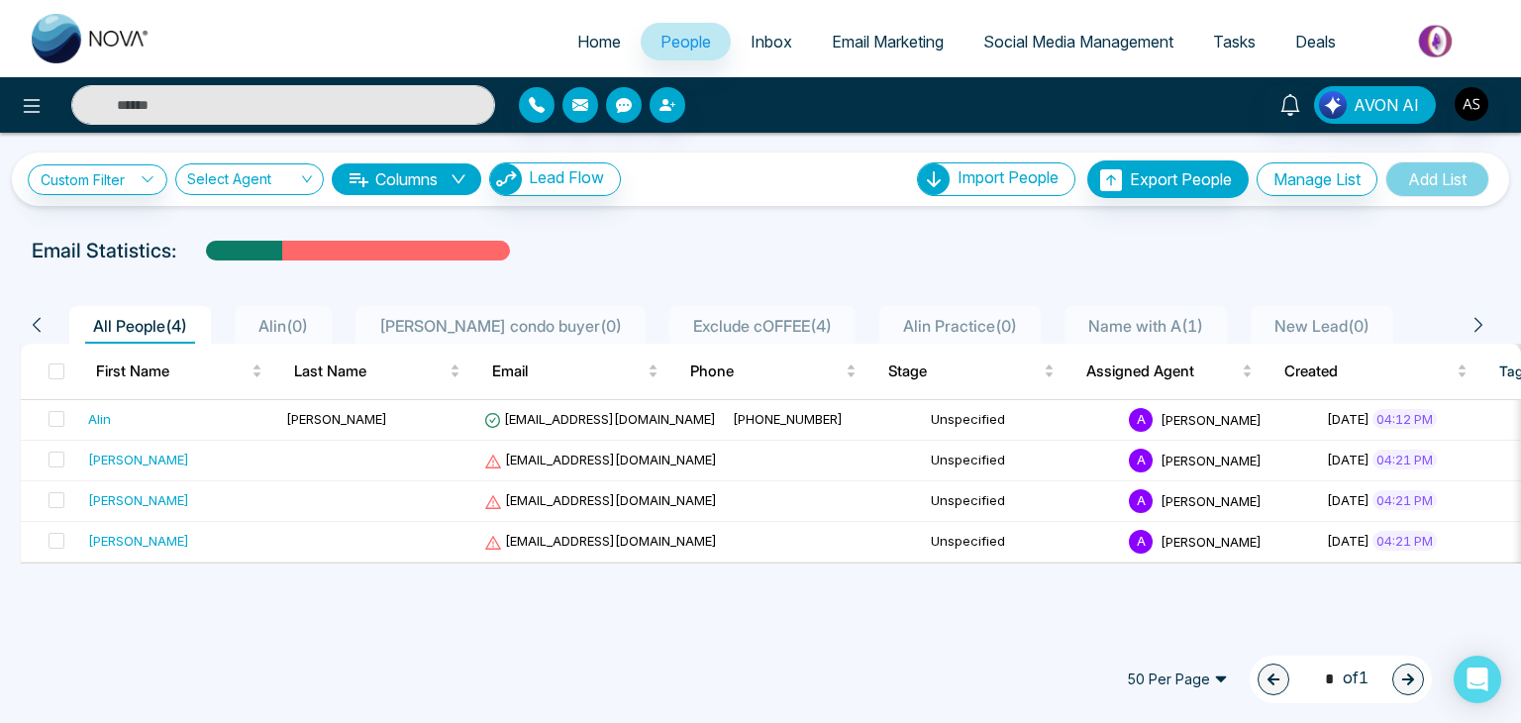
click at [776, 30] on link "Inbox" at bounding box center [771, 42] width 81 height 38
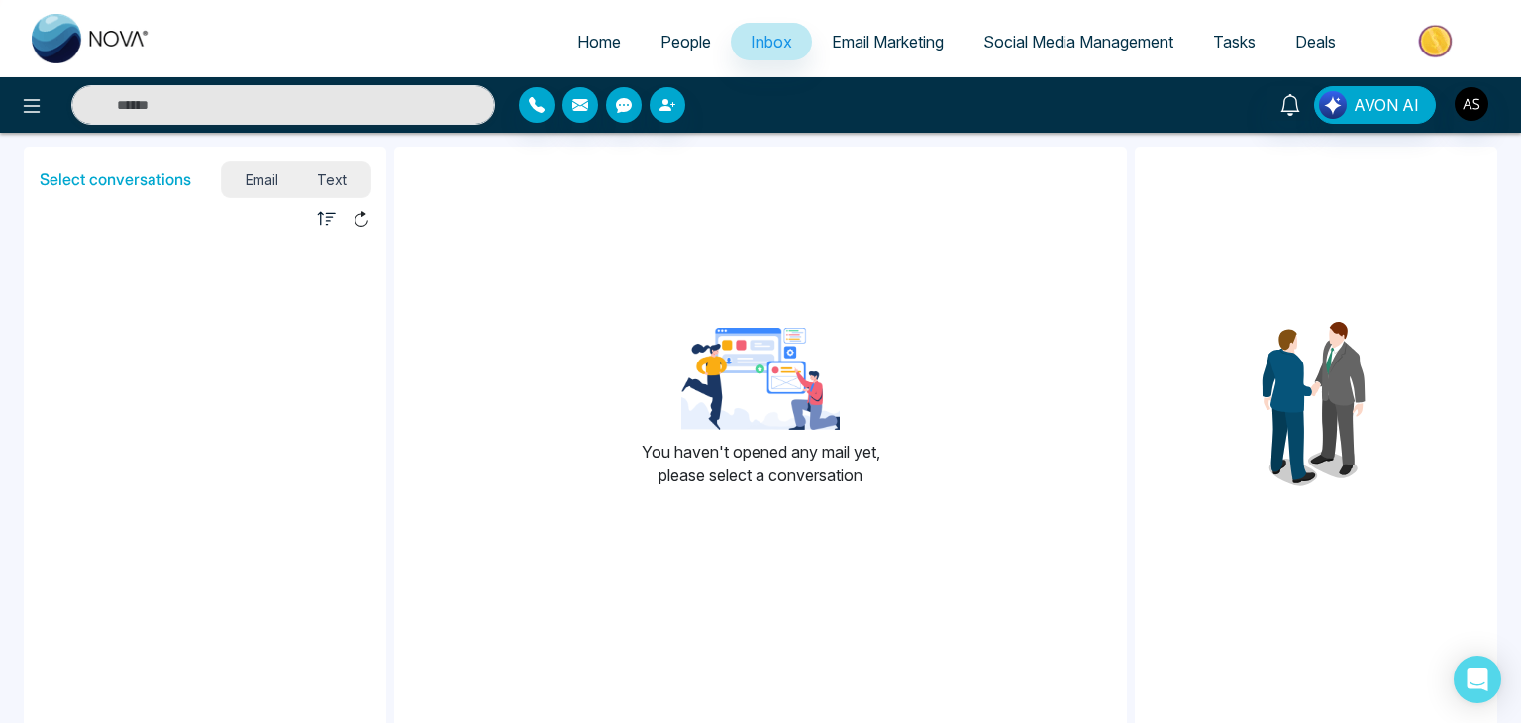
click at [573, 25] on link "Home" at bounding box center [598, 42] width 83 height 38
select select "*"
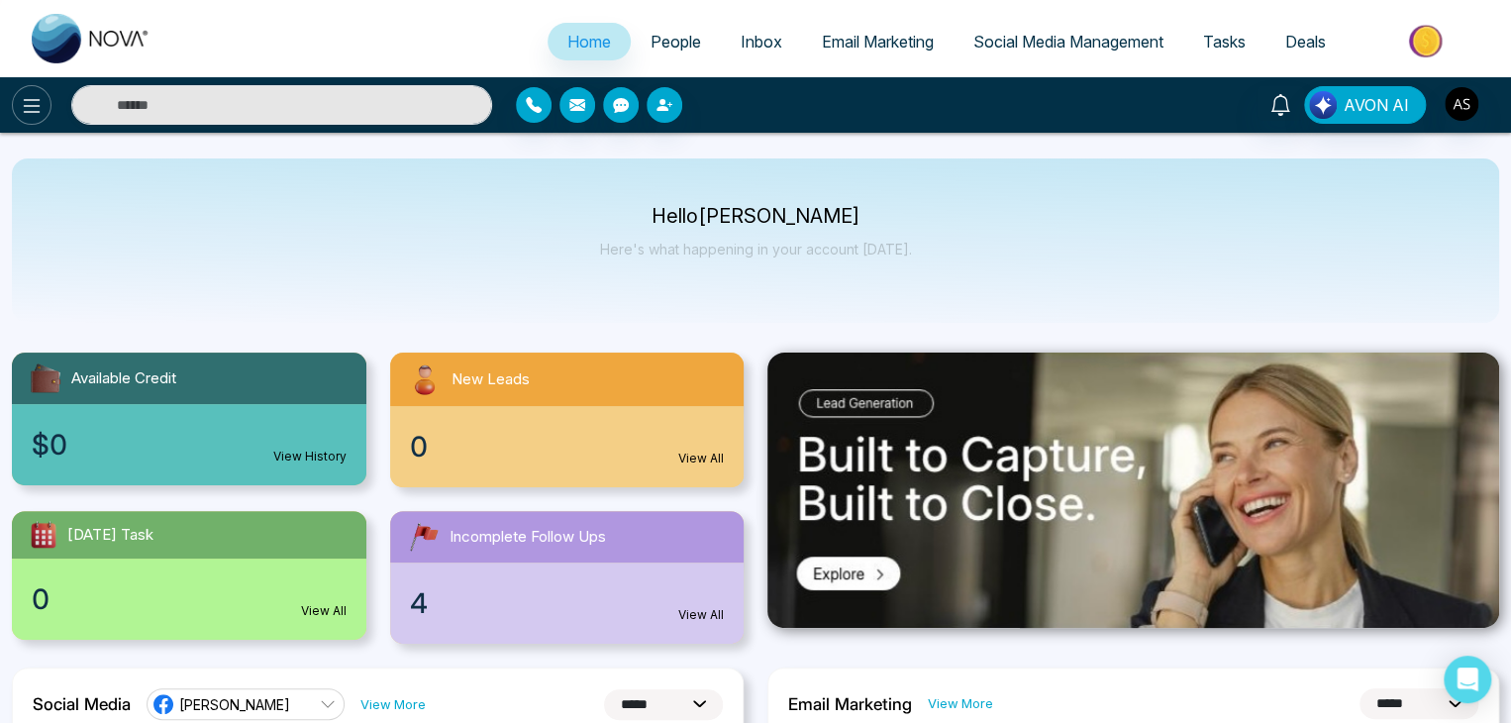
click at [36, 98] on icon at bounding box center [32, 106] width 24 height 24
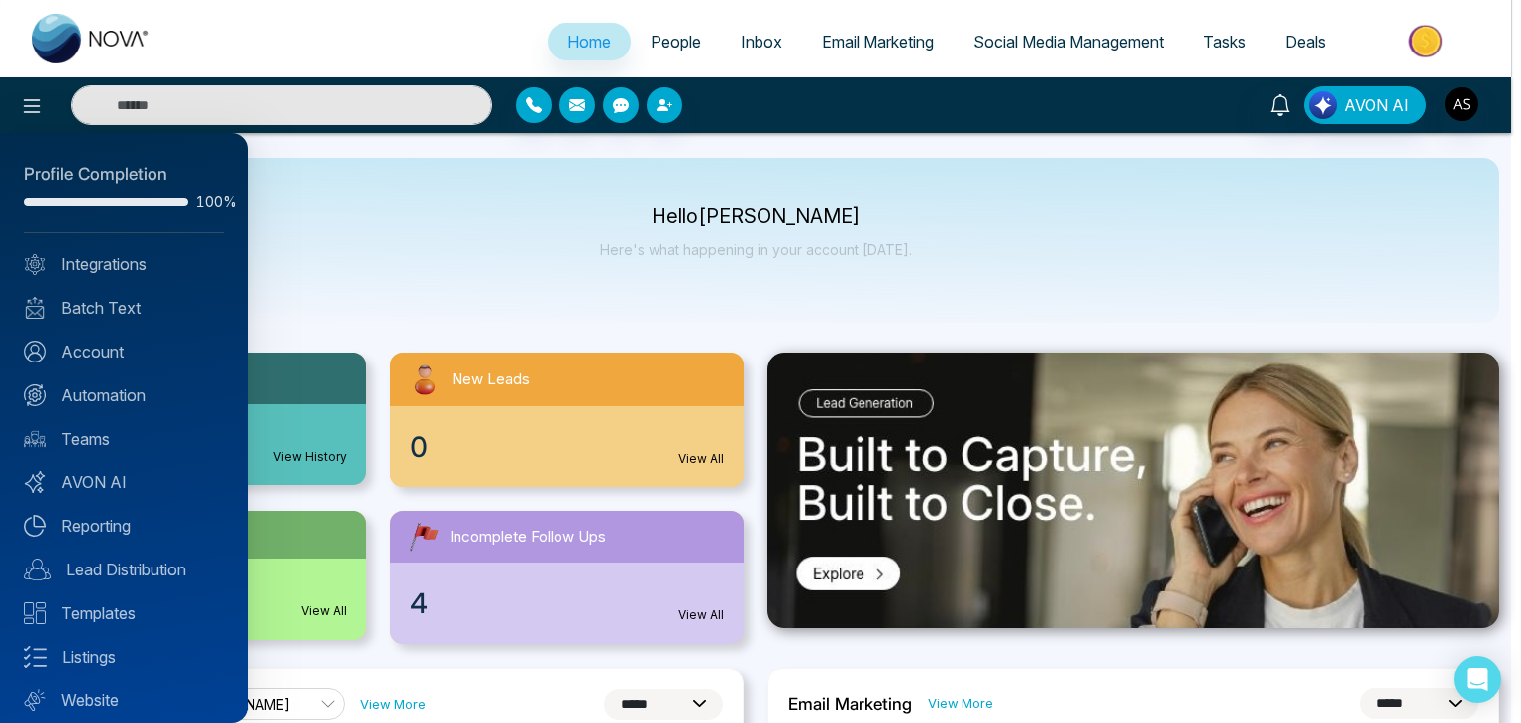
scroll to position [55, 0]
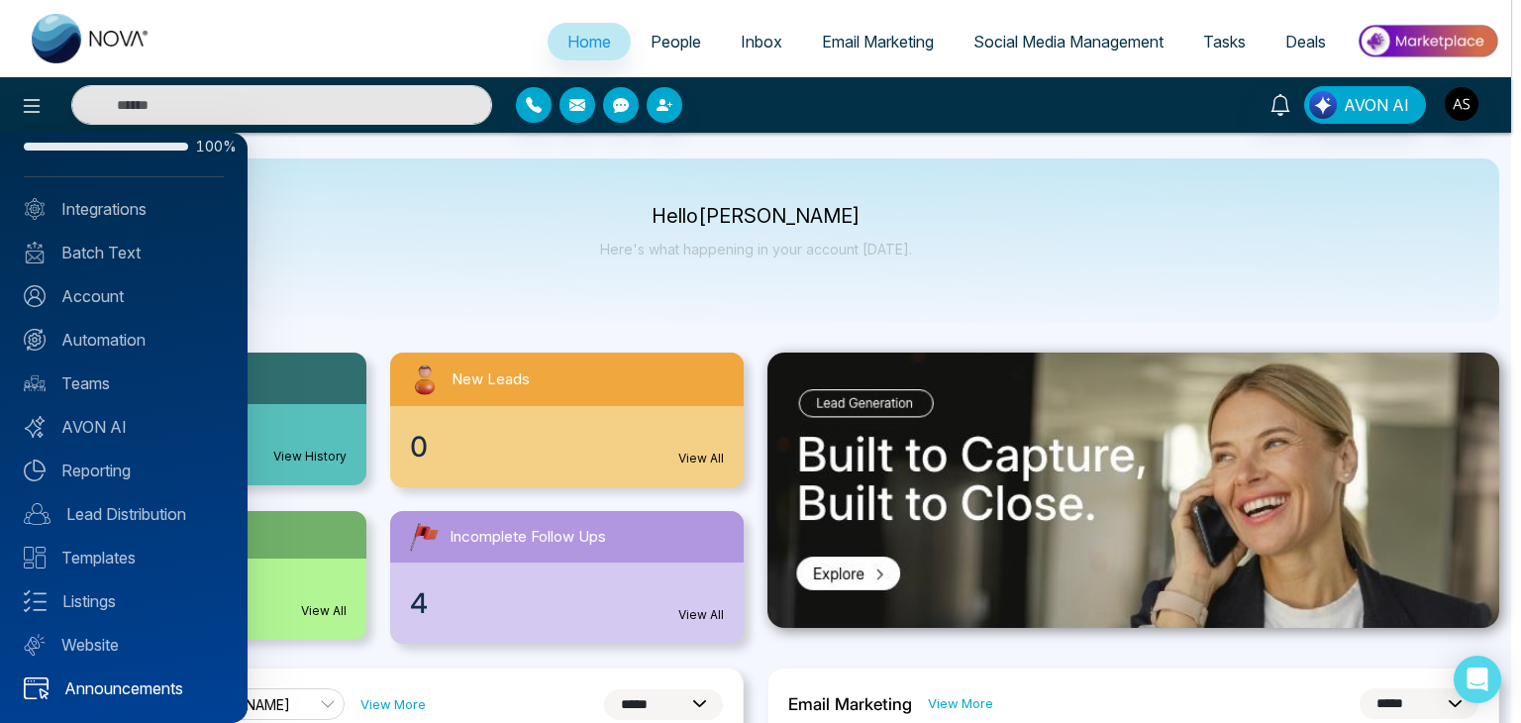
click at [95, 690] on link "Announcements" at bounding box center [124, 688] width 200 height 24
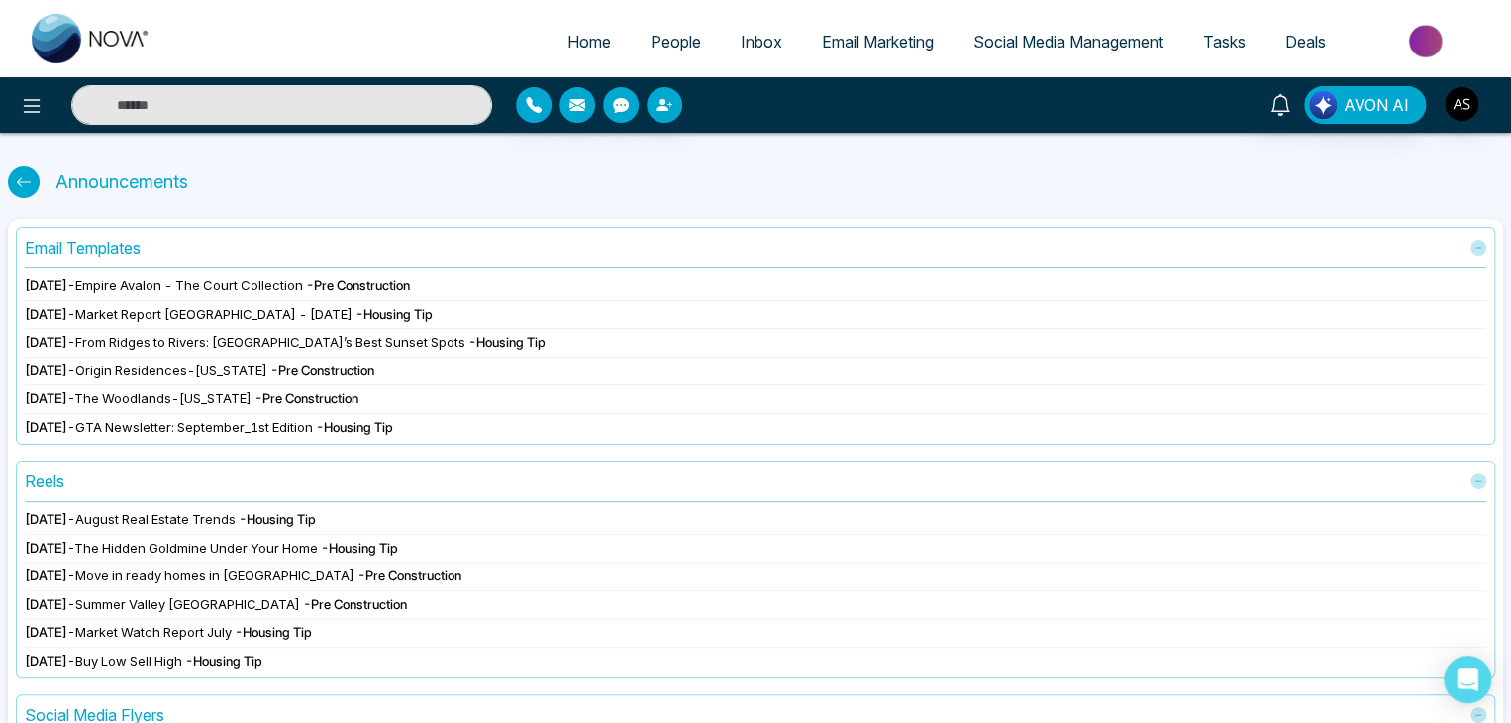
click at [44, 88] on div at bounding box center [252, 105] width 504 height 40
click at [44, 93] on button at bounding box center [32, 105] width 40 height 40
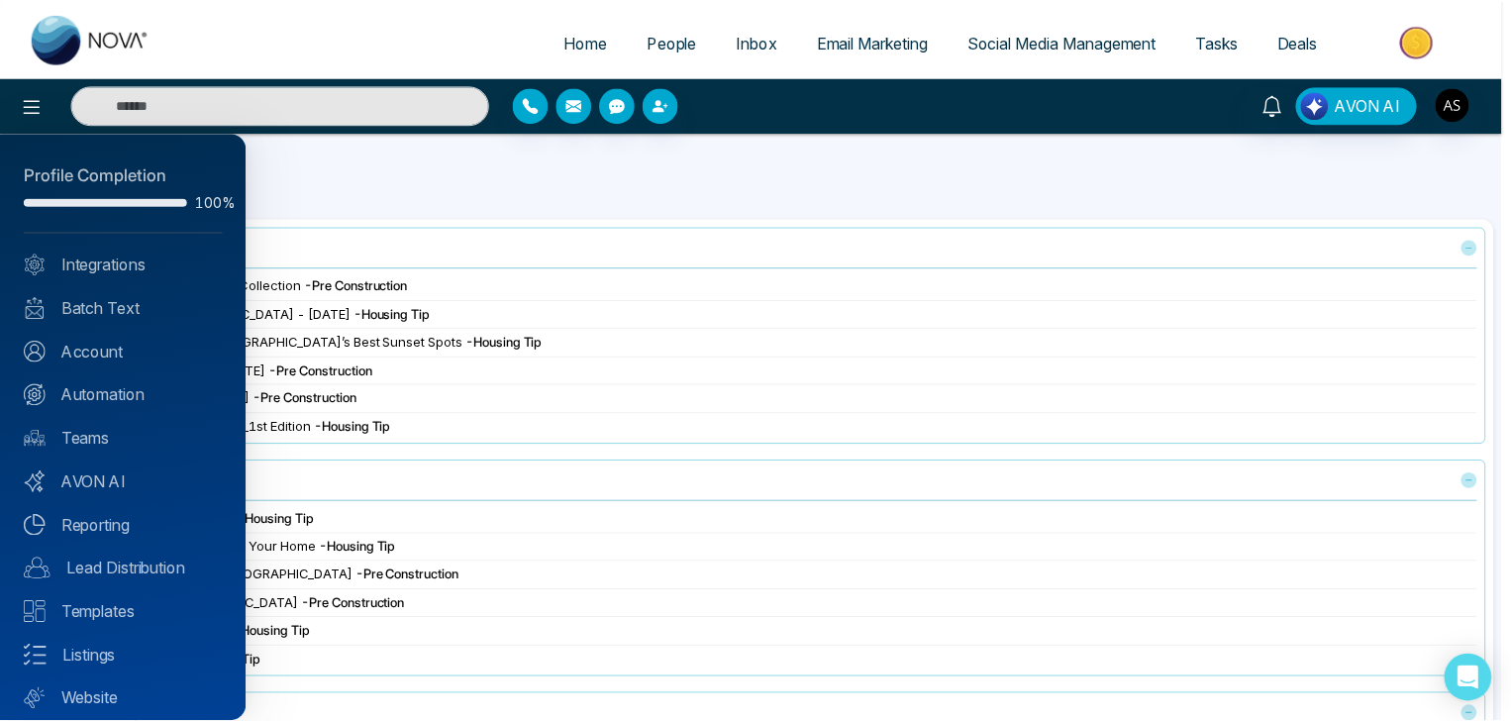
scroll to position [55, 0]
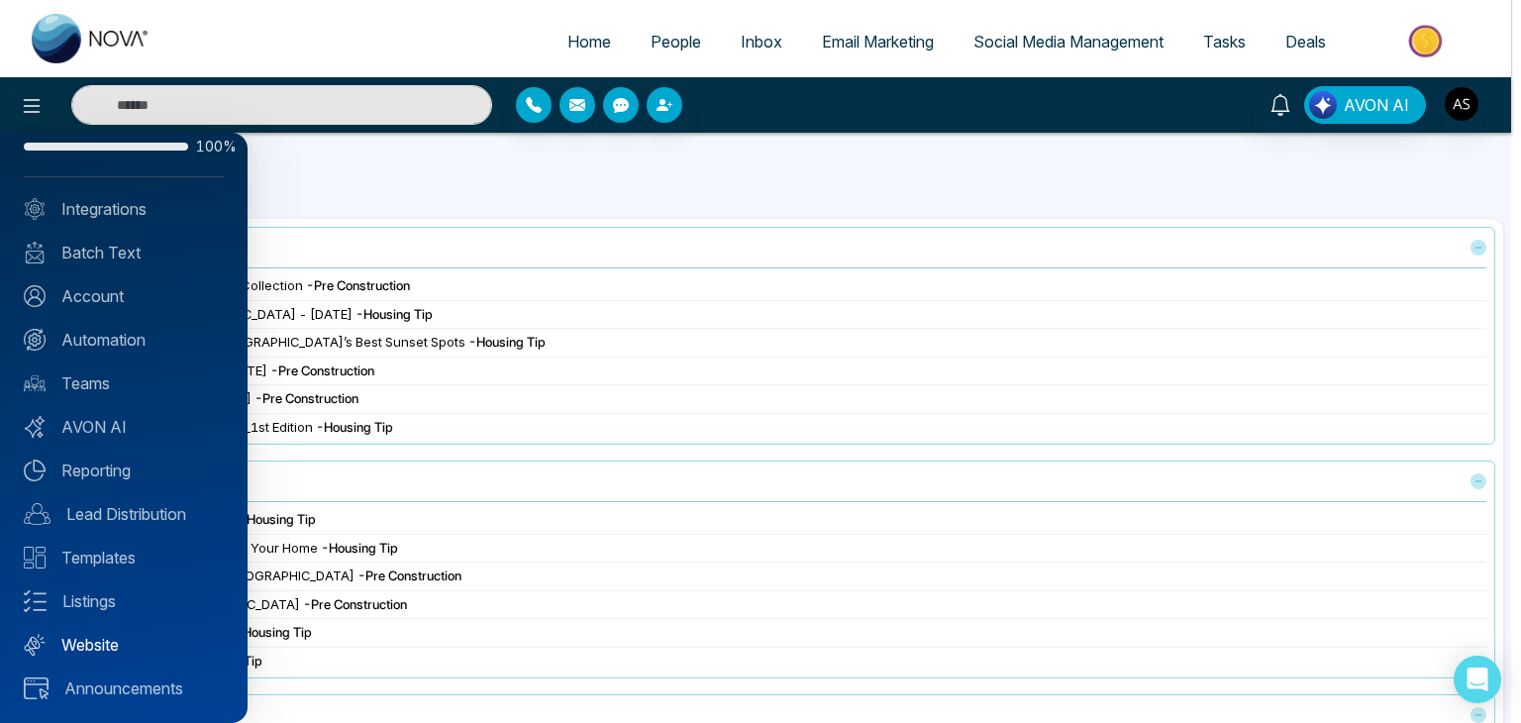
click at [146, 638] on link "Website" at bounding box center [124, 645] width 200 height 24
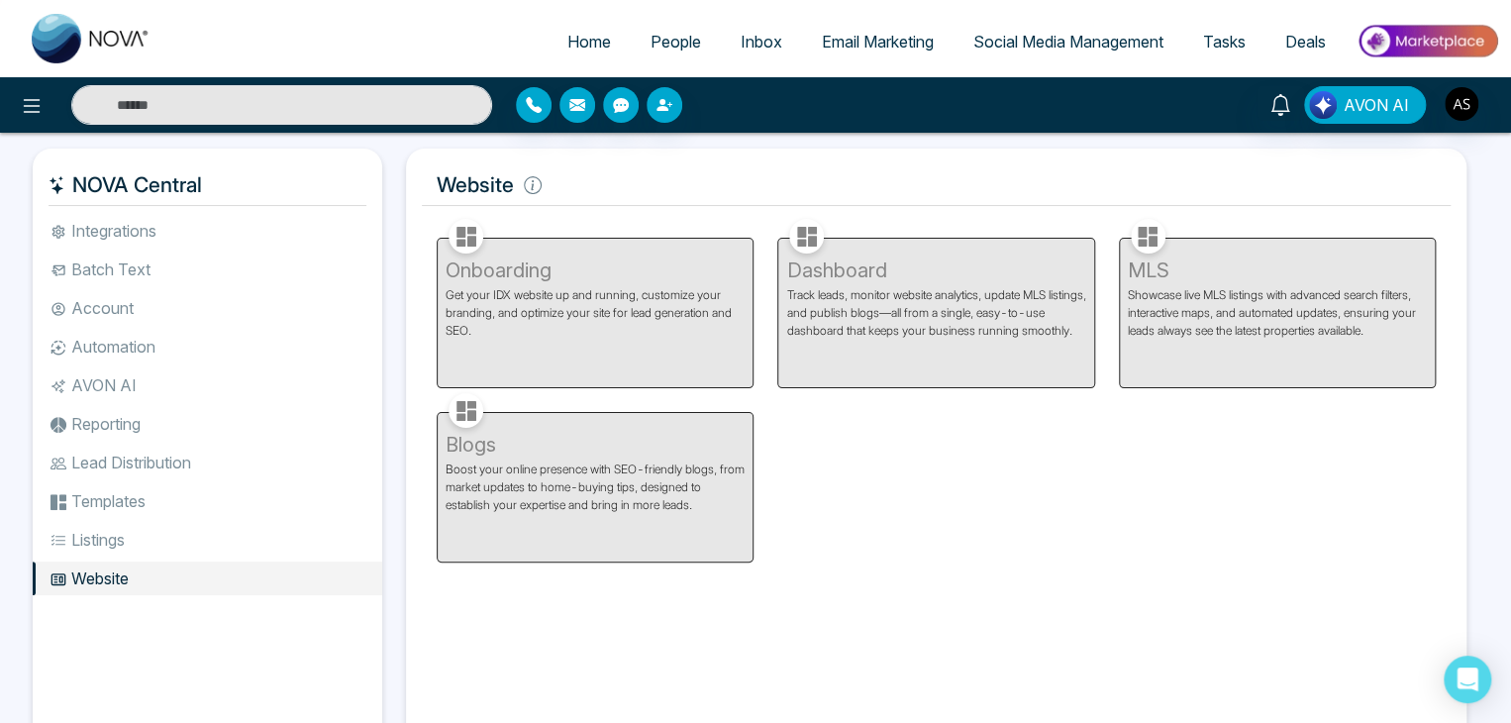
click at [214, 527] on li "Listings" at bounding box center [207, 540] width 349 height 34
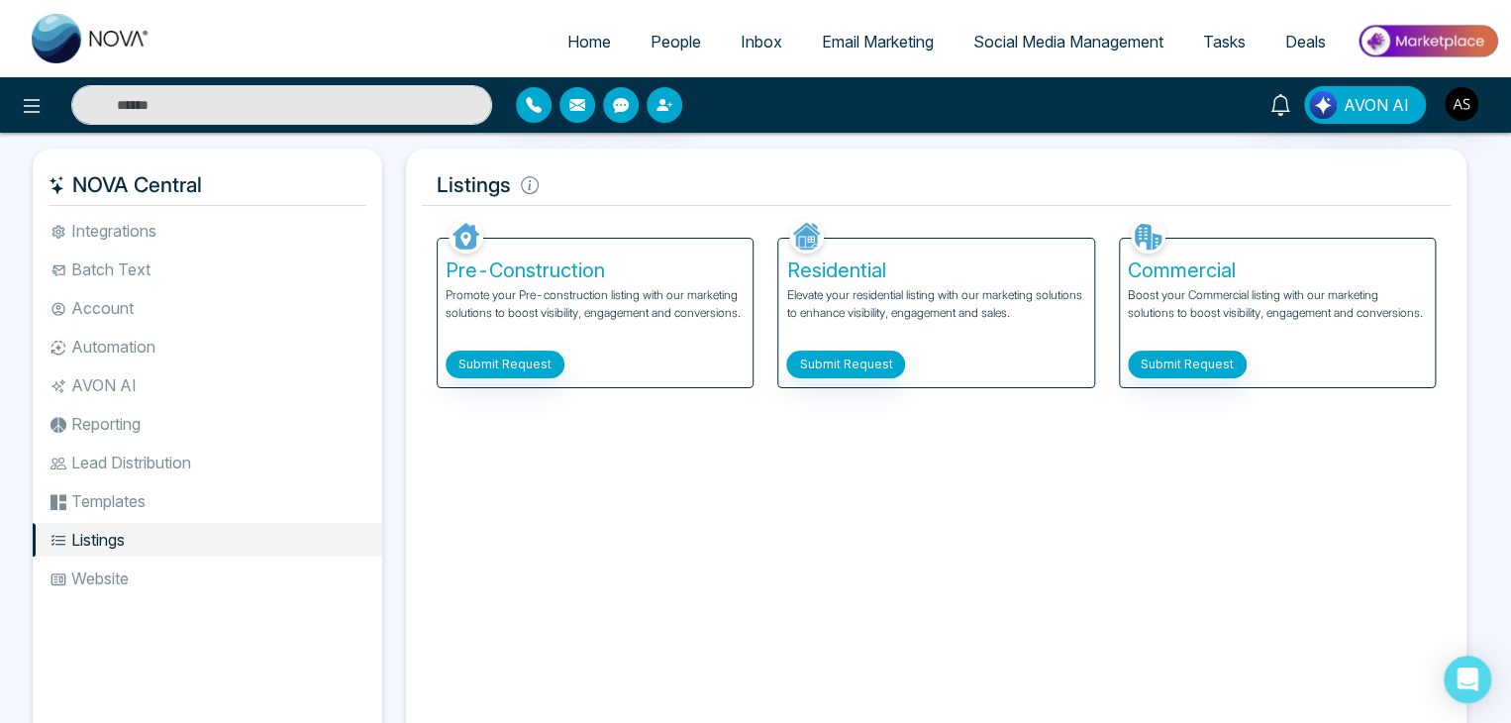
click at [229, 508] on li "Templates" at bounding box center [207, 501] width 349 height 34
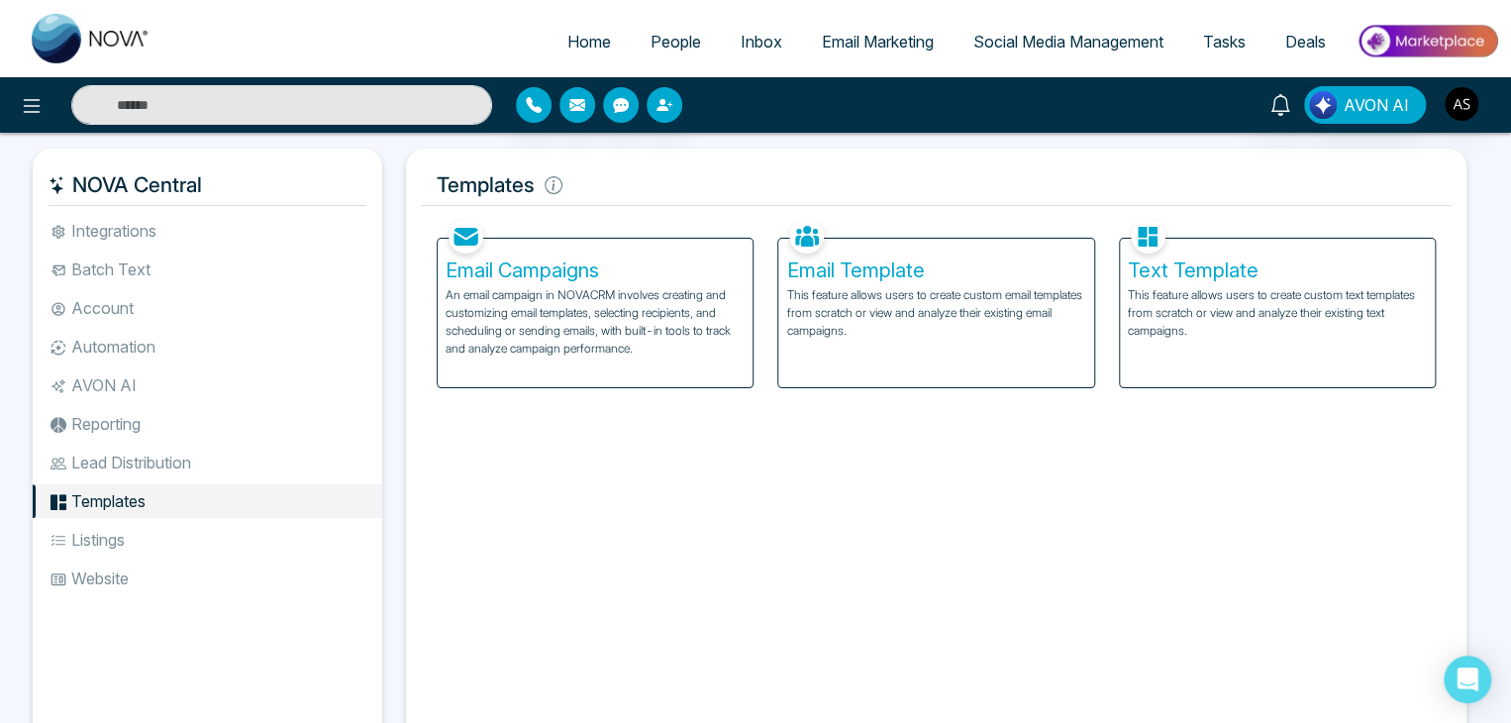
click at [253, 446] on li "Lead Distribution" at bounding box center [207, 462] width 349 height 34
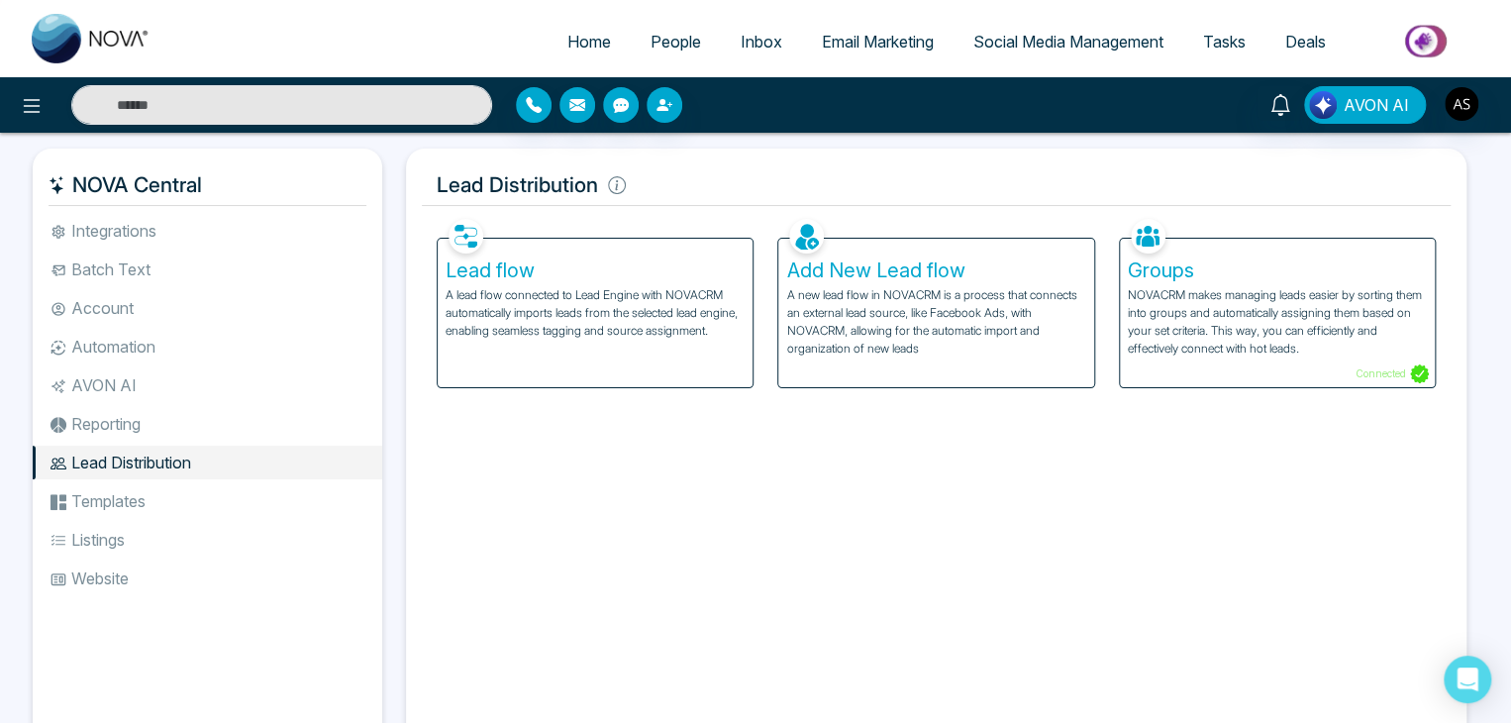
click at [261, 418] on li "Reporting" at bounding box center [207, 424] width 349 height 34
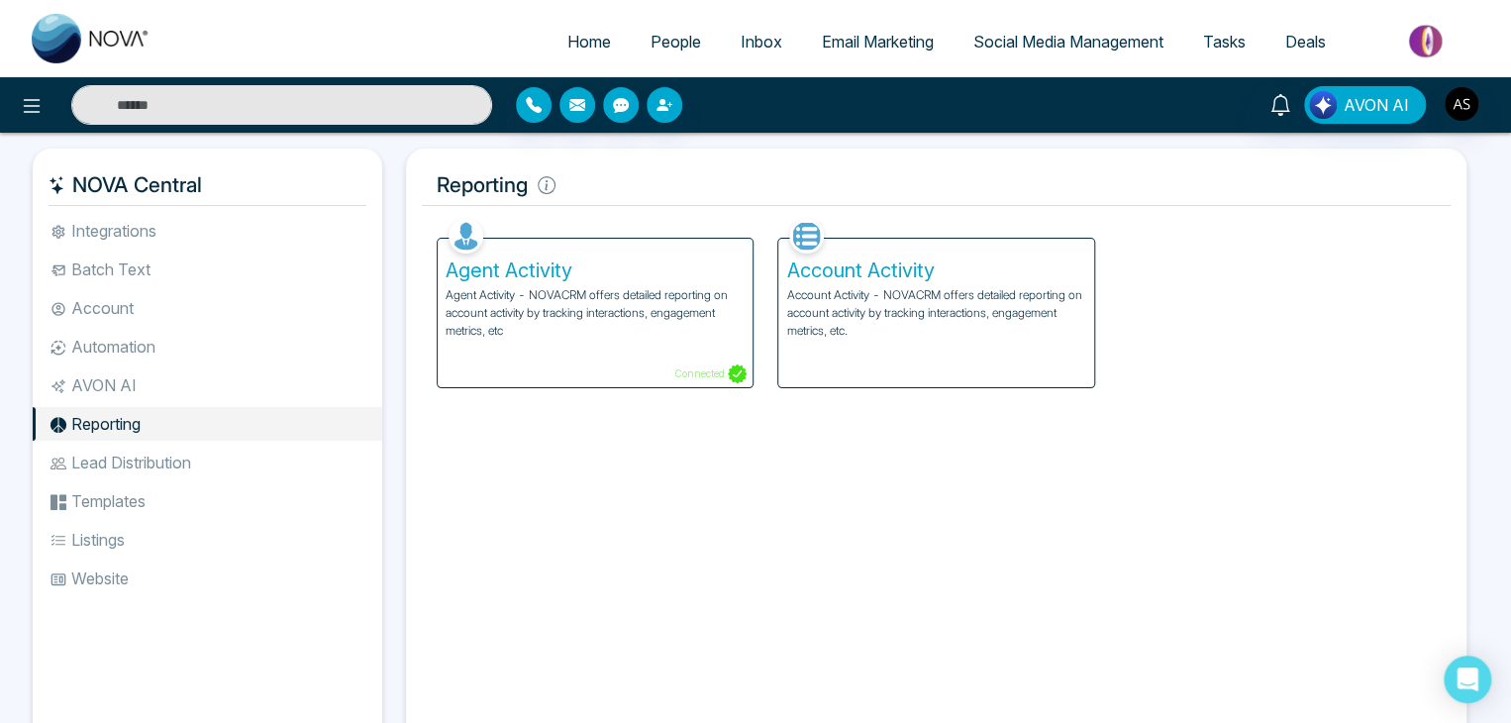
click at [265, 398] on li "AVON AI" at bounding box center [207, 385] width 349 height 34
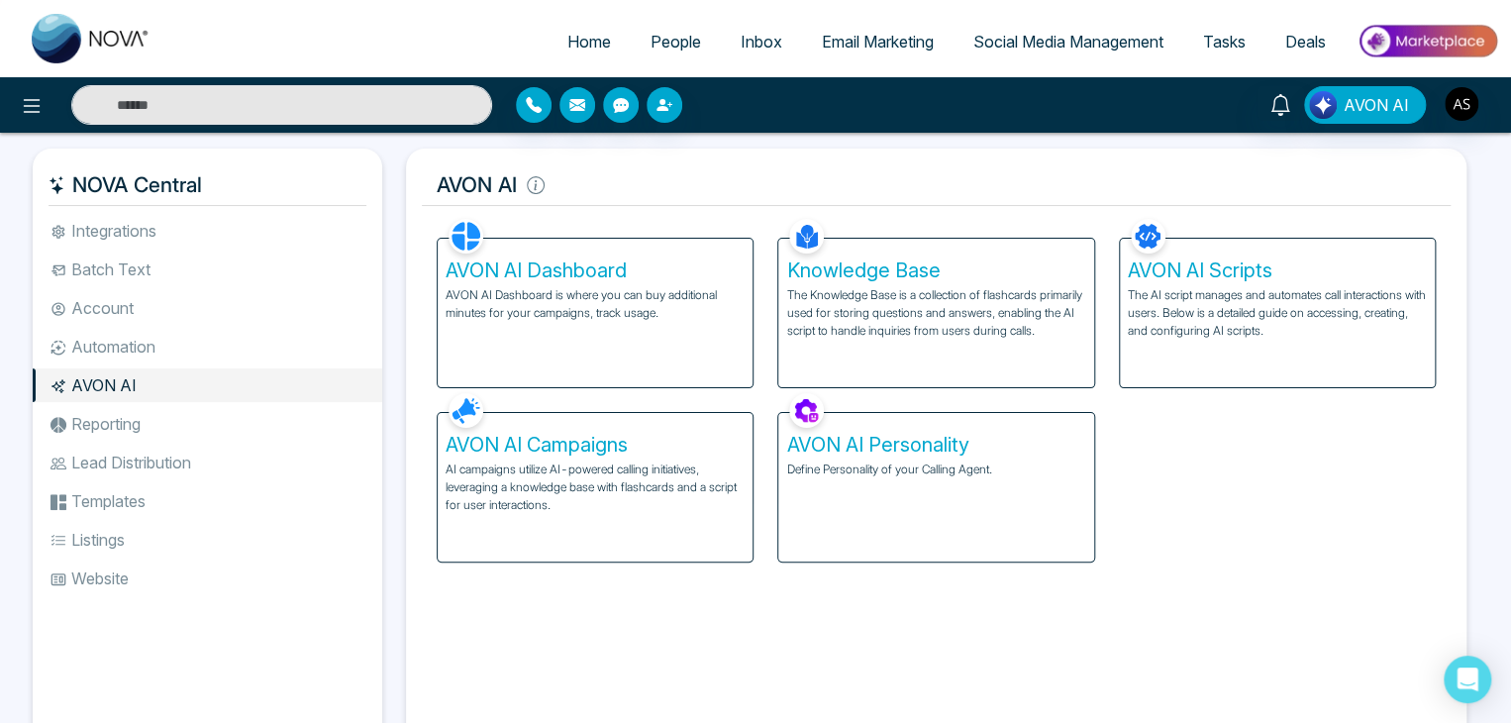
click at [270, 355] on li "Automation" at bounding box center [207, 347] width 349 height 34
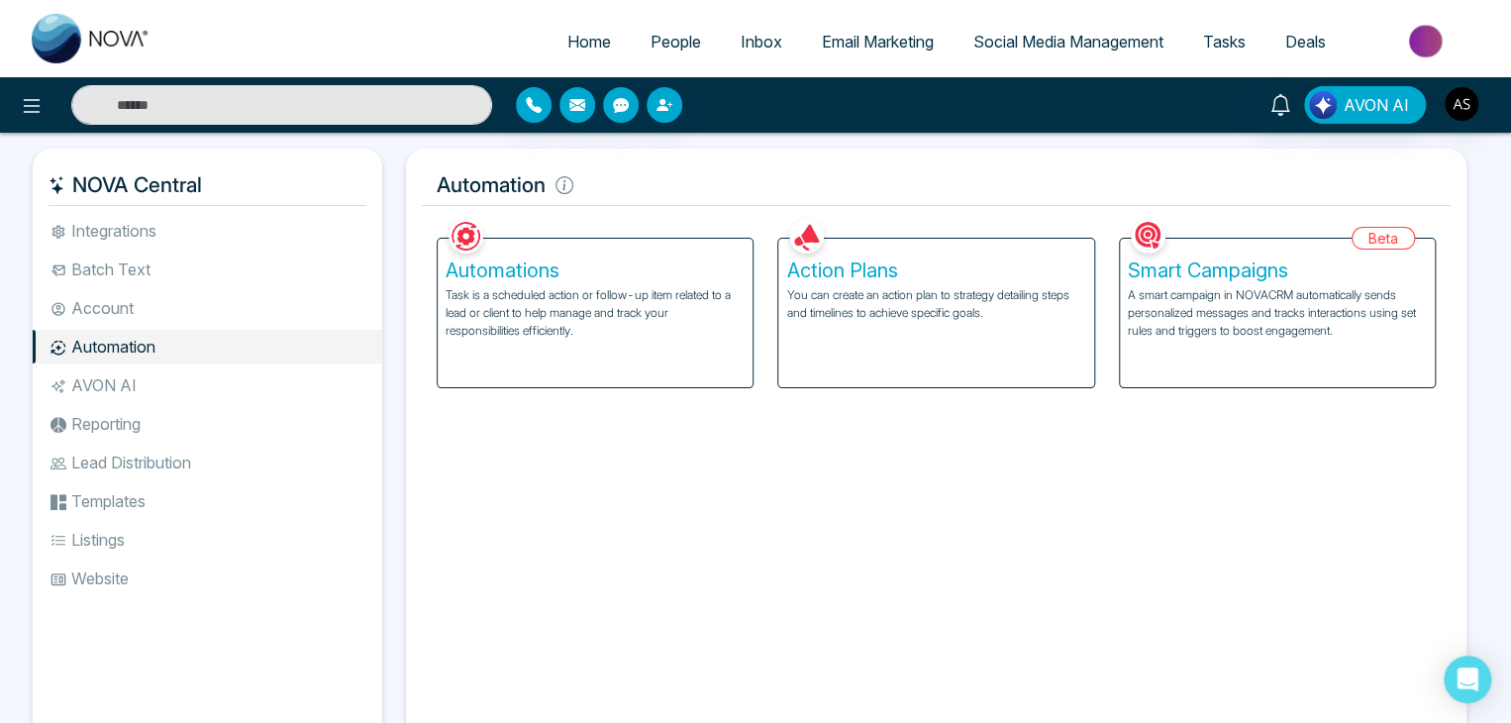
click at [286, 278] on li "Batch Text" at bounding box center [207, 269] width 349 height 34
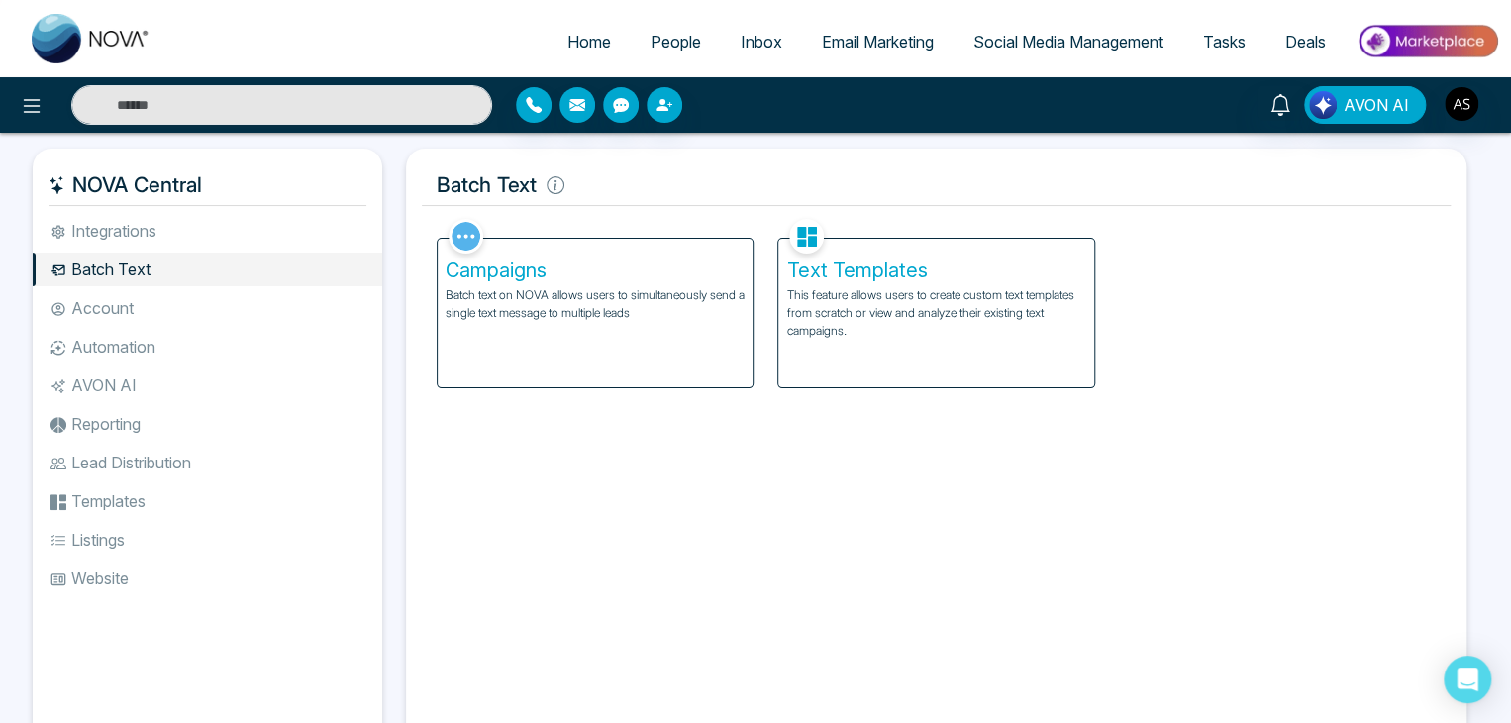
click at [286, 315] on li "Account" at bounding box center [207, 308] width 349 height 34
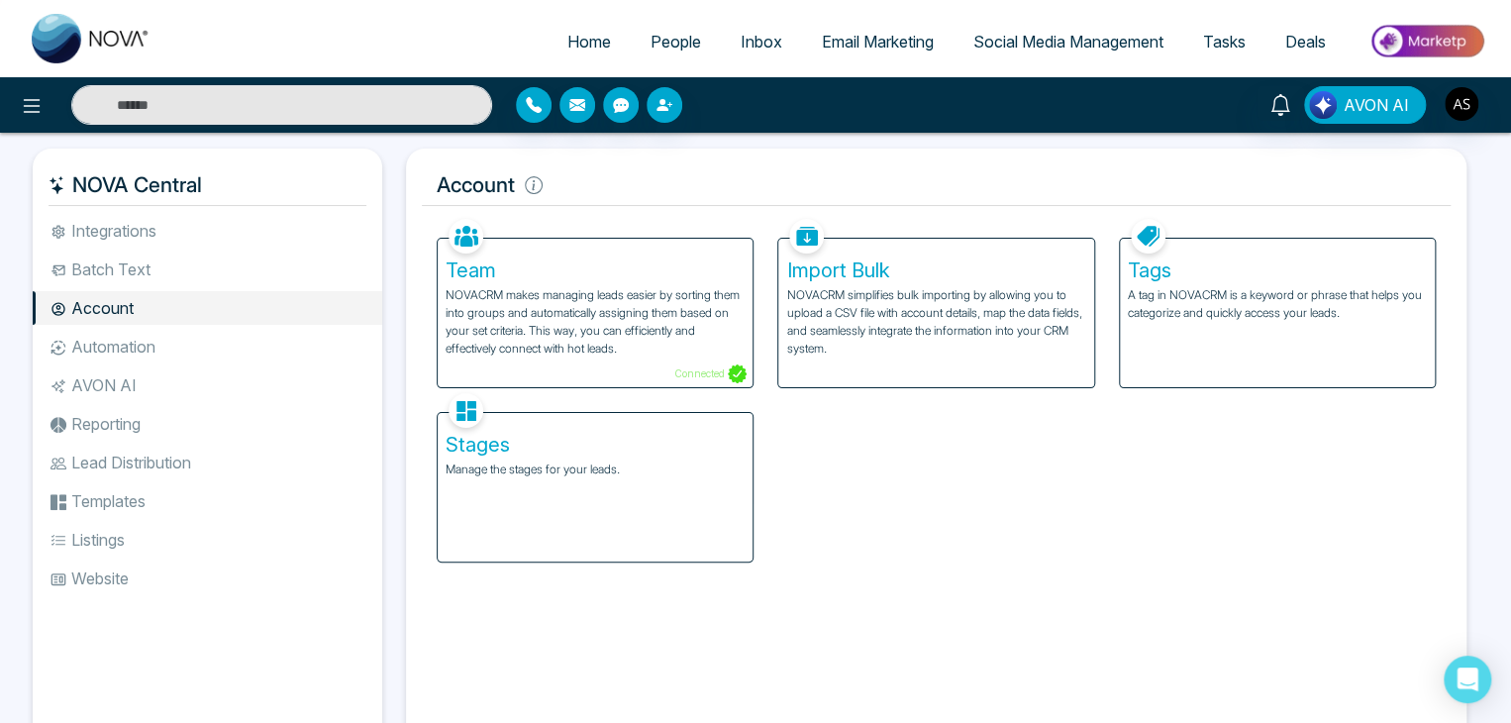
click at [298, 245] on li "Integrations" at bounding box center [207, 231] width 349 height 34
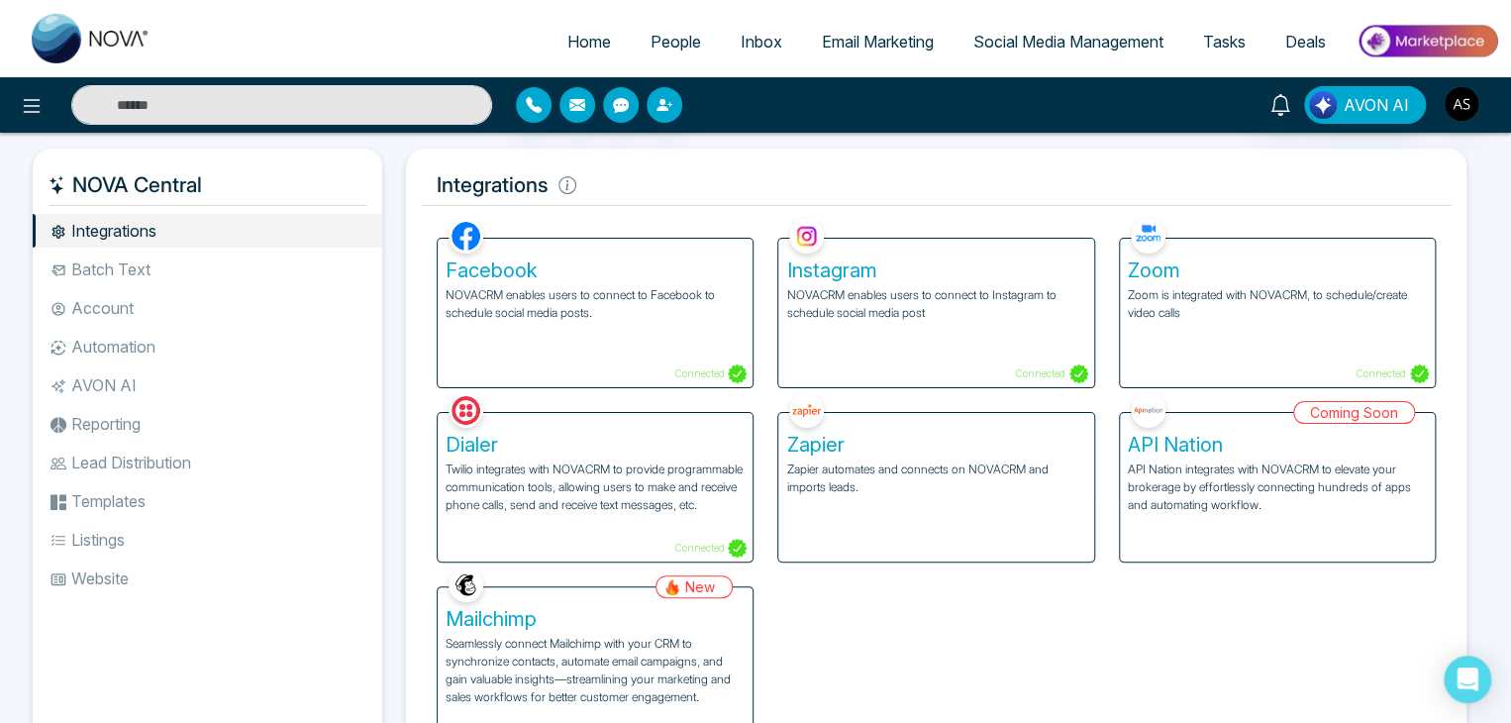
click at [301, 268] on li "Batch Text" at bounding box center [207, 269] width 349 height 34
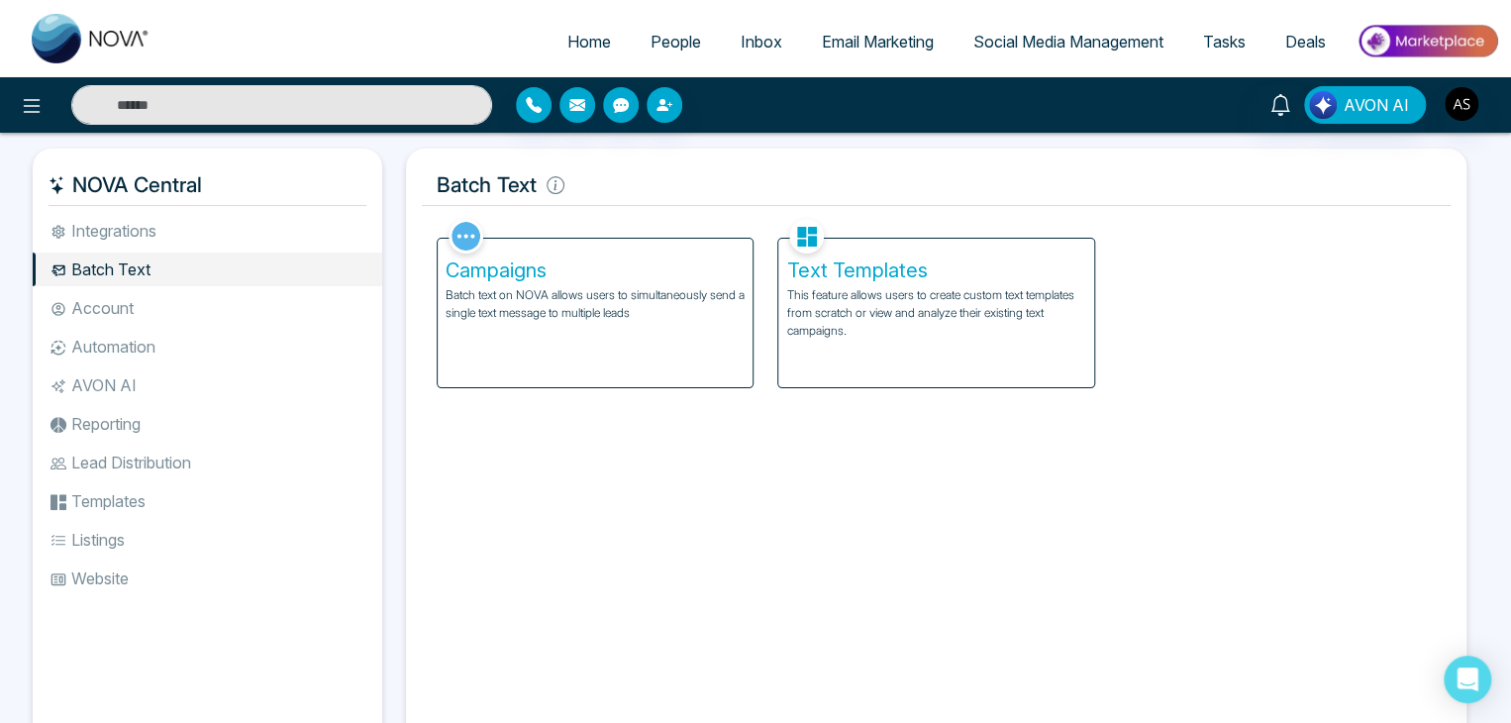
click at [303, 301] on li "Account" at bounding box center [207, 308] width 349 height 34
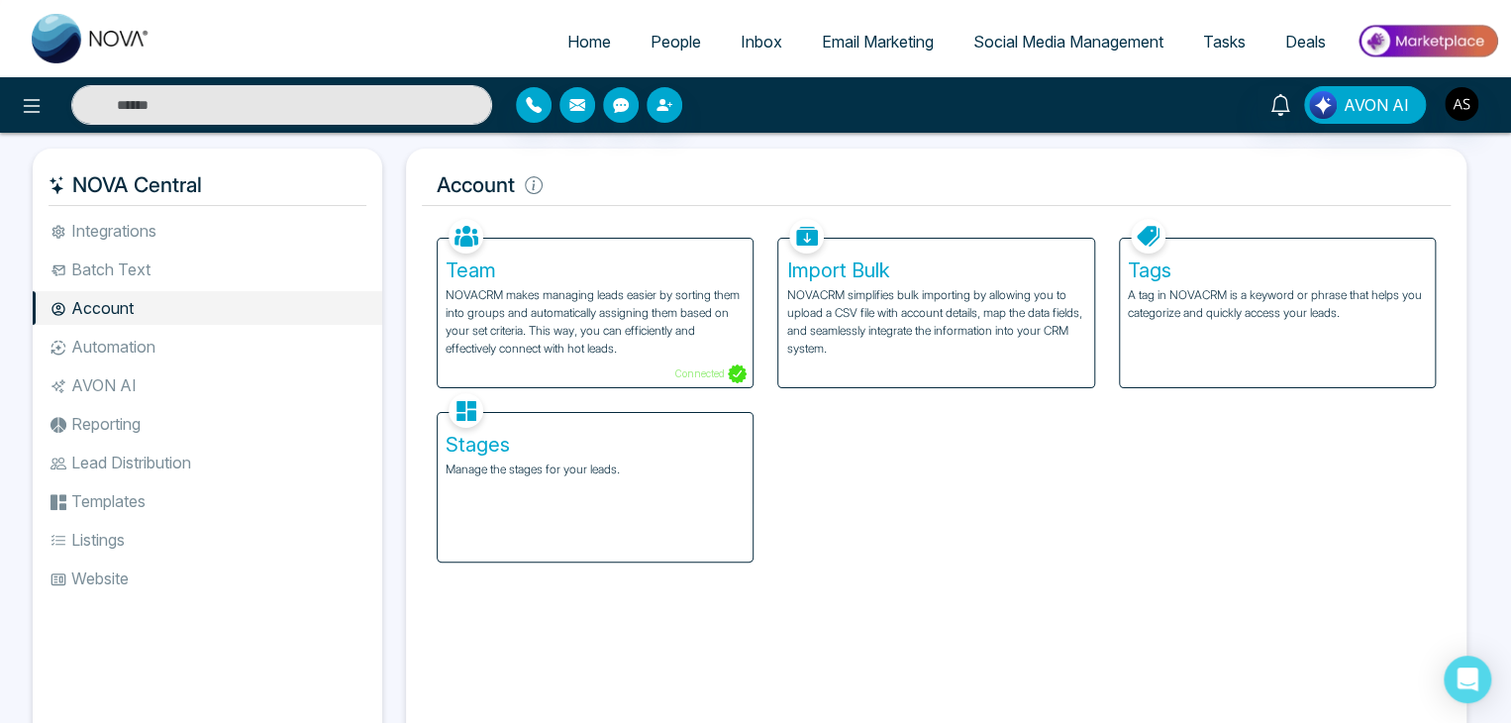
click at [294, 362] on li "Automation" at bounding box center [207, 347] width 349 height 34
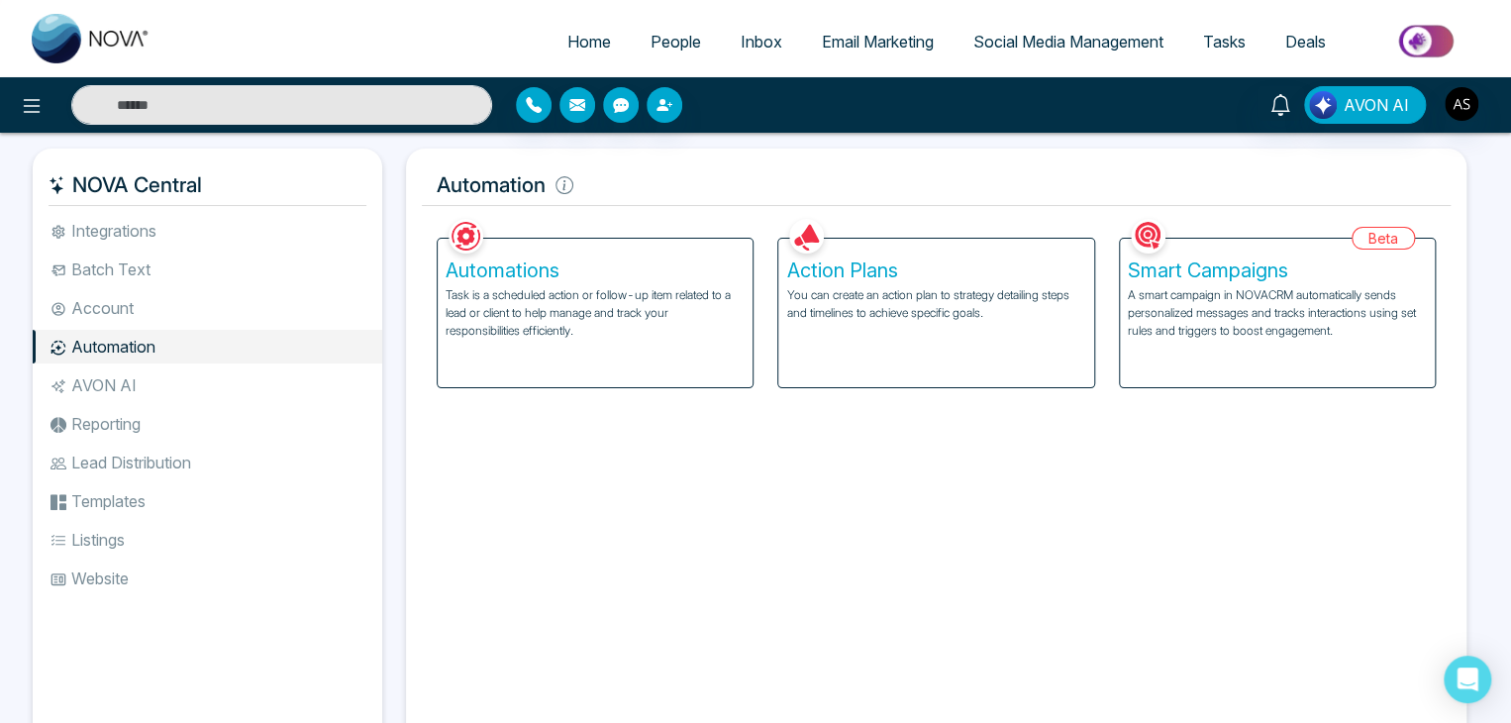
click at [291, 409] on li "Reporting" at bounding box center [207, 424] width 349 height 34
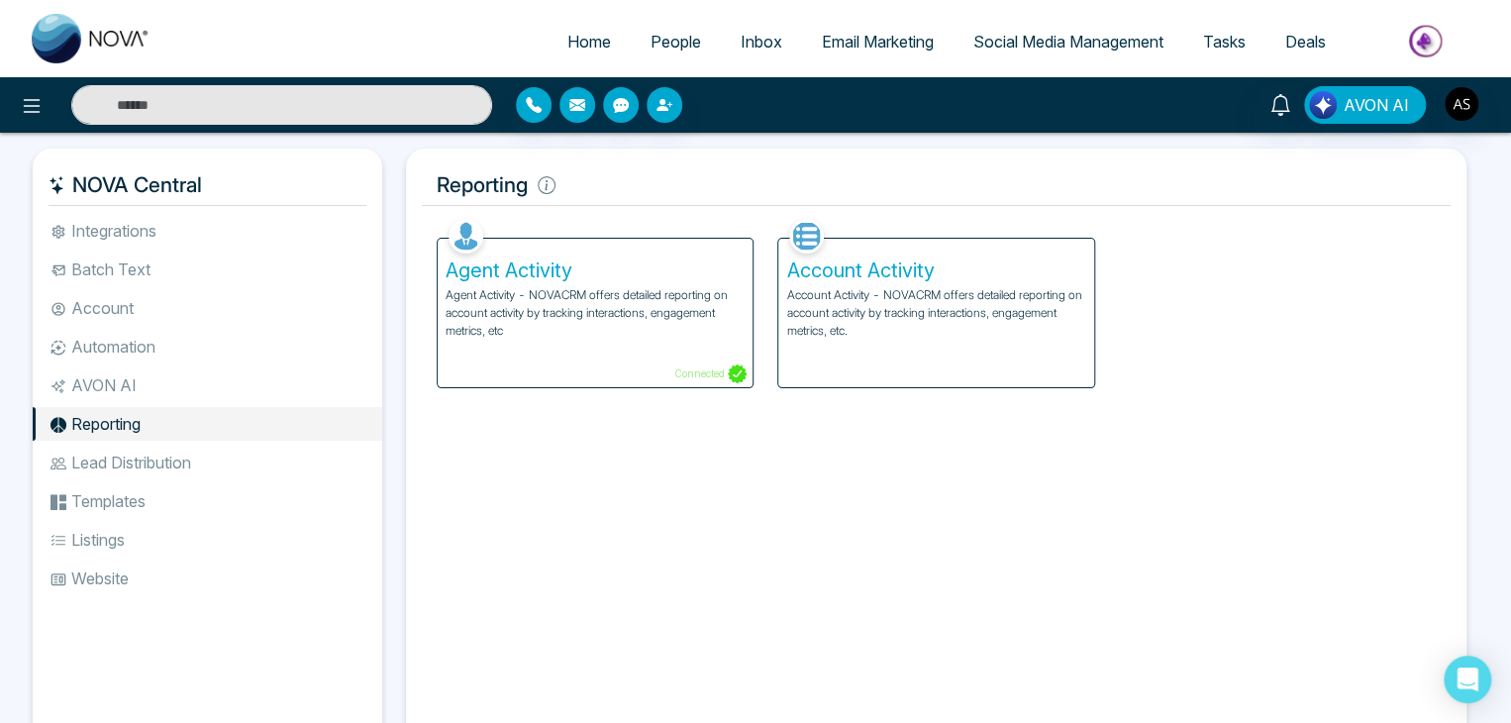
click at [300, 363] on ul "Integrations Batch Text Account Automation AVON AI Reporting Lead Distribution …" at bounding box center [207, 467] width 349 height 506
click at [301, 359] on li "Automation" at bounding box center [207, 347] width 349 height 34
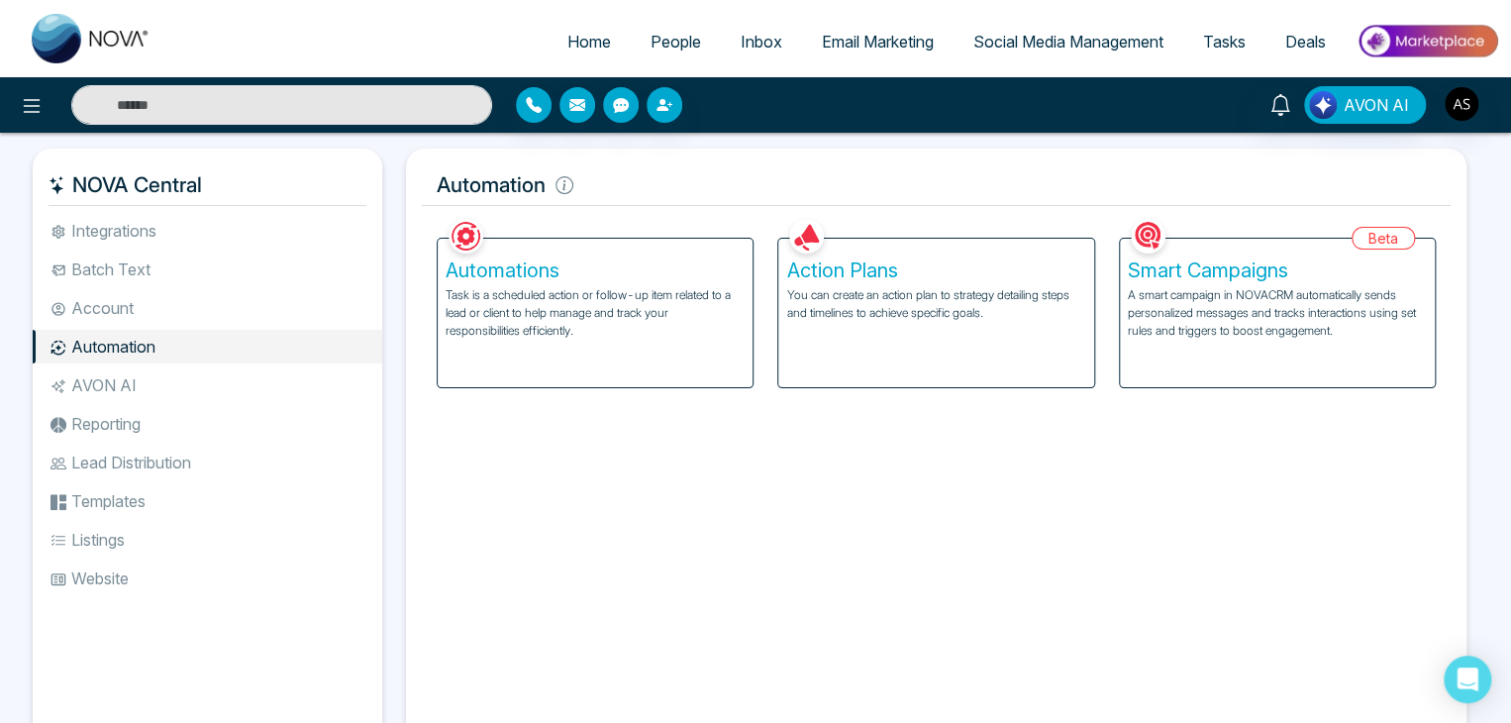
click at [1156, 336] on p "A smart campaign in NOVACRM automatically sends personalized messages and track…" at bounding box center [1277, 312] width 299 height 53
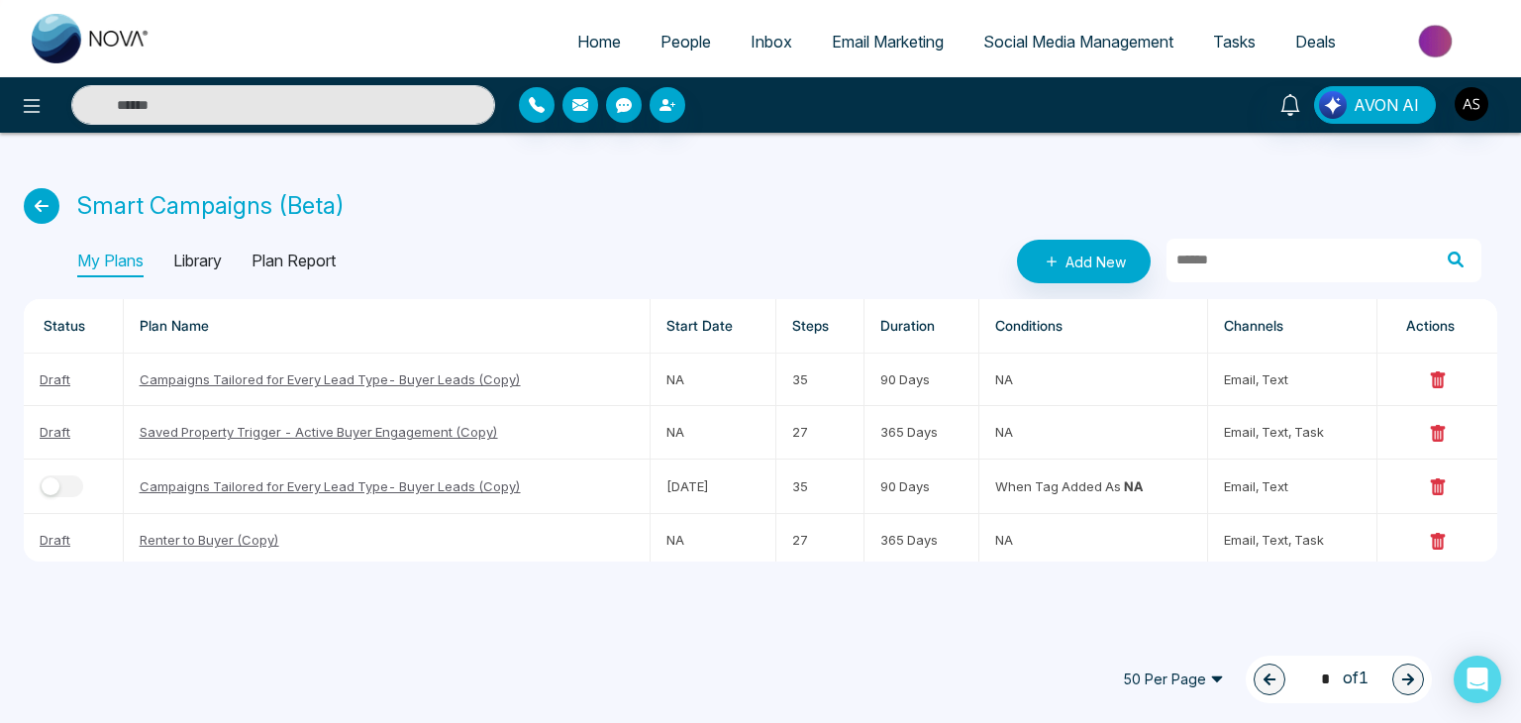
click at [36, 205] on icon at bounding box center [42, 206] width 36 height 36
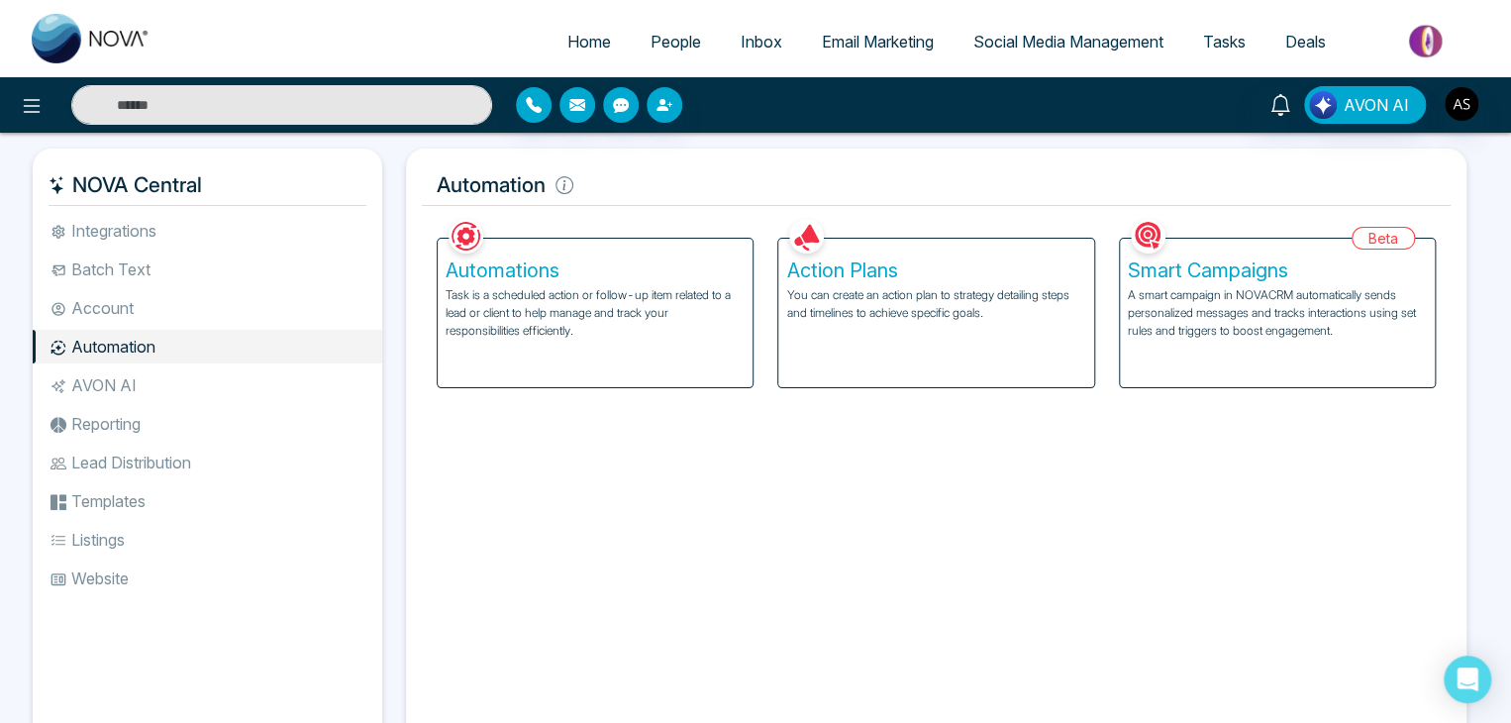
click at [974, 254] on div "Action Plans You can create an action plan to strategy detailing steps and time…" at bounding box center [935, 313] width 315 height 148
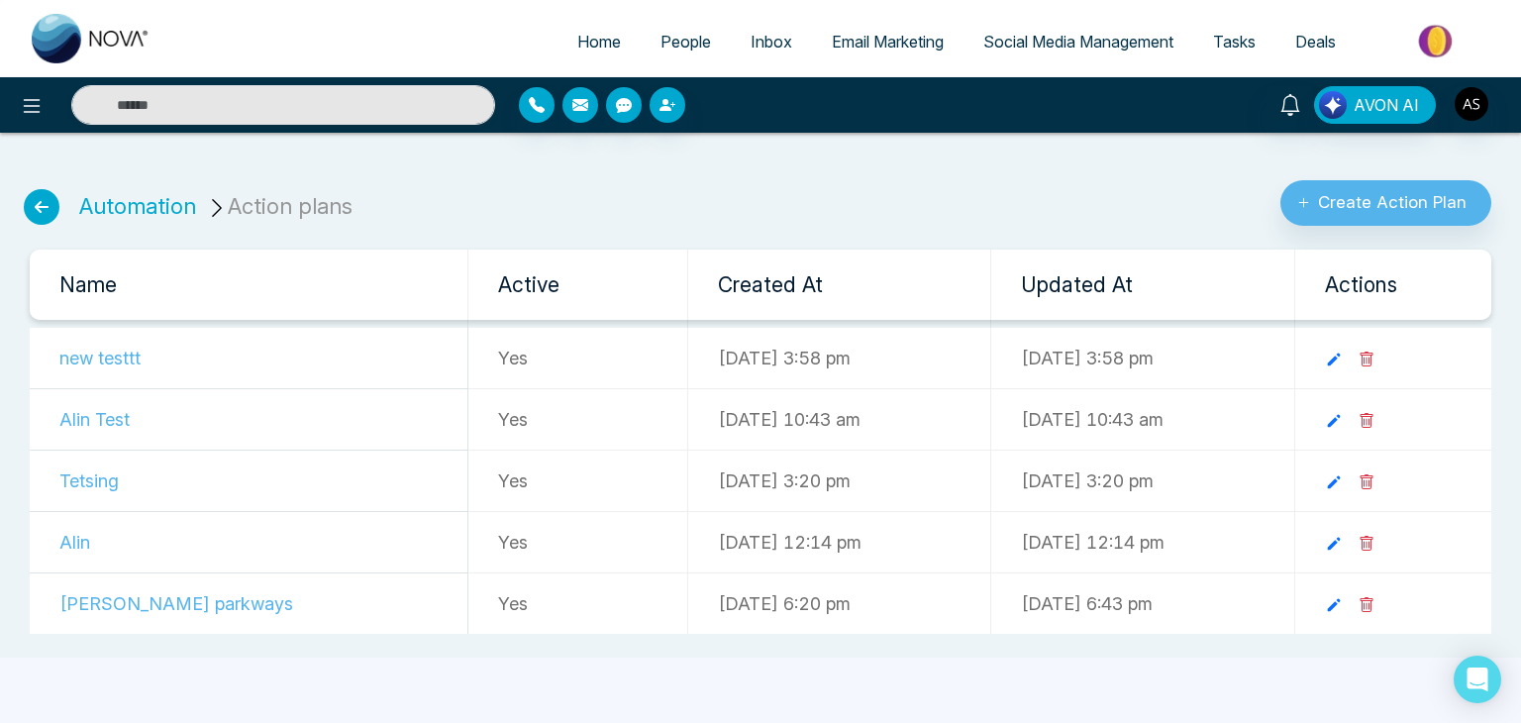
click at [53, 195] on icon at bounding box center [42, 207] width 36 height 36
click at [47, 191] on icon at bounding box center [42, 207] width 36 height 36
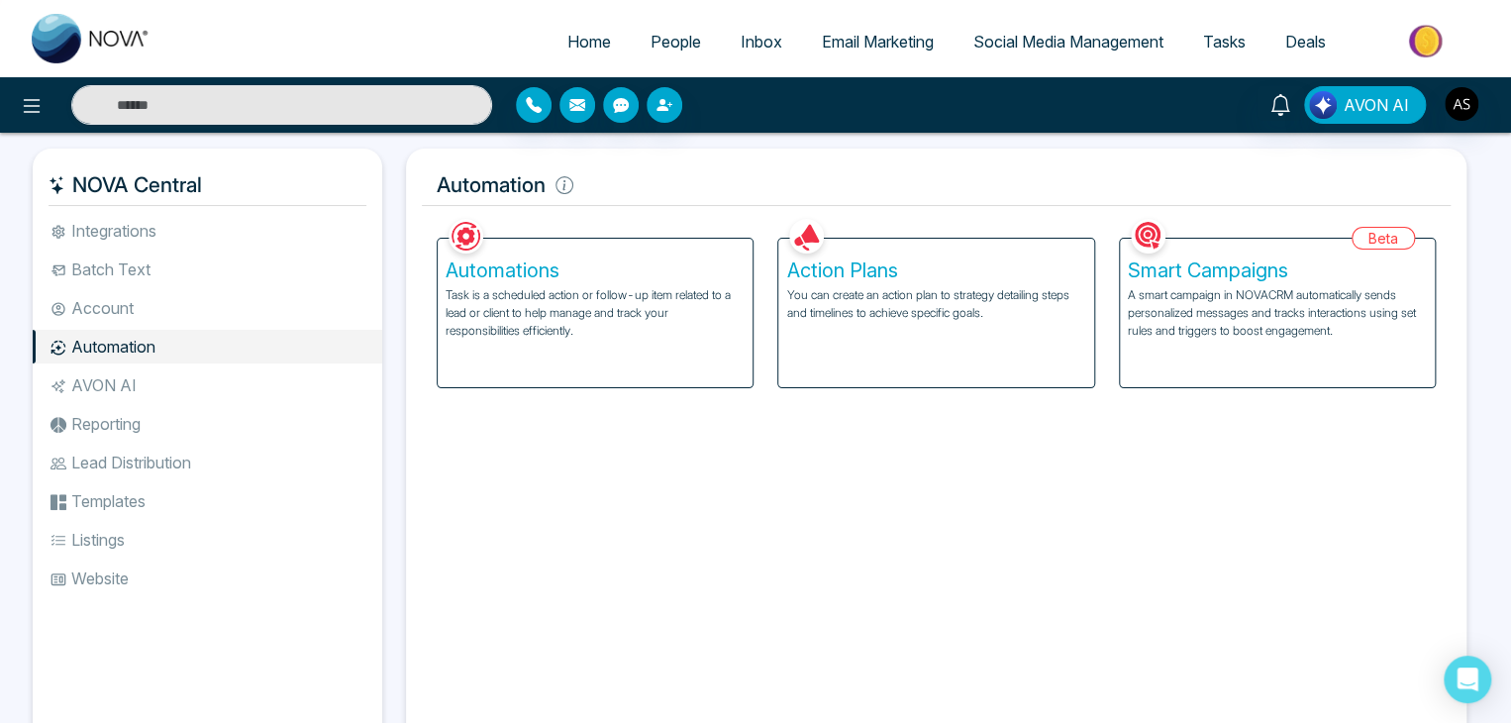
click at [644, 357] on div "Automations Task is a scheduled action or follow-up item related to a lead or c…" at bounding box center [595, 313] width 315 height 148
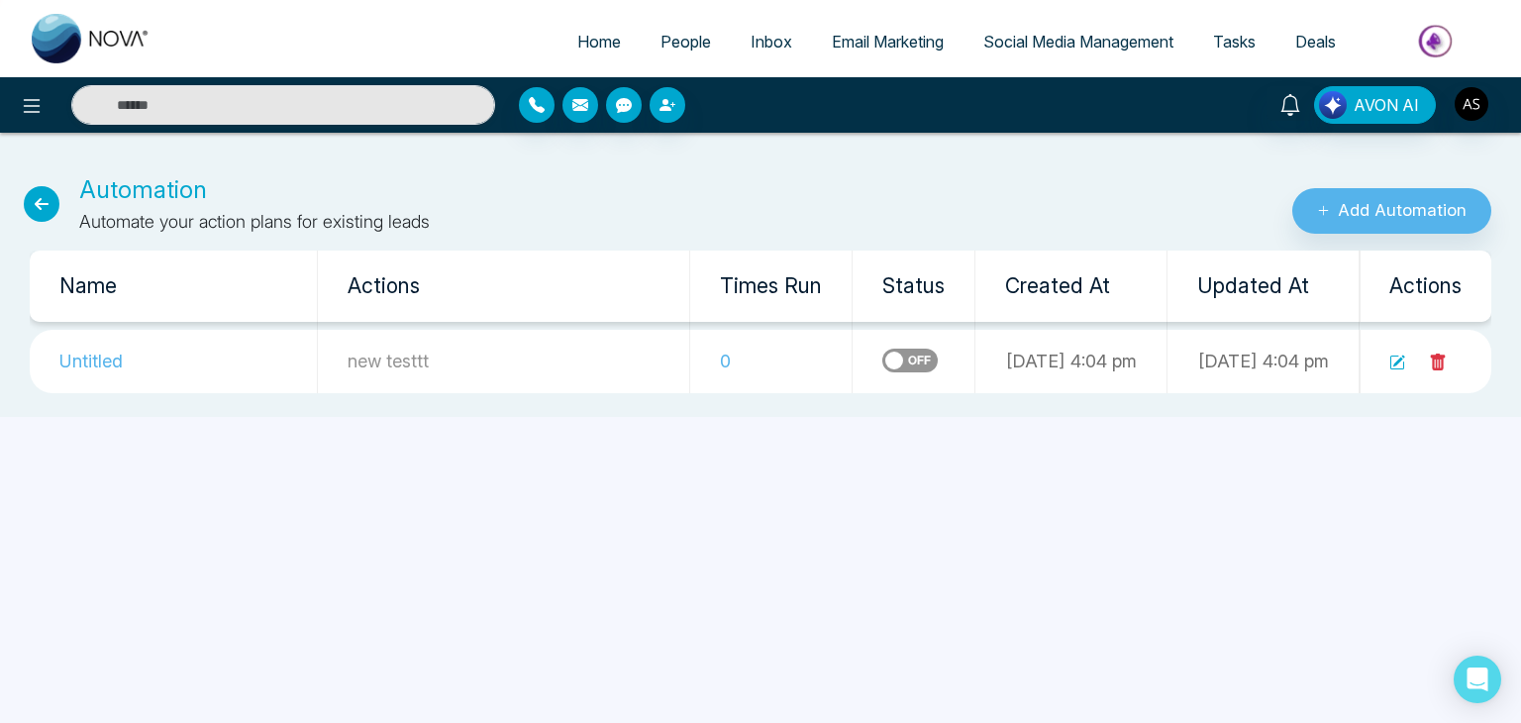
click at [47, 199] on icon at bounding box center [42, 204] width 36 height 36
click at [41, 203] on icon at bounding box center [42, 204] width 36 height 36
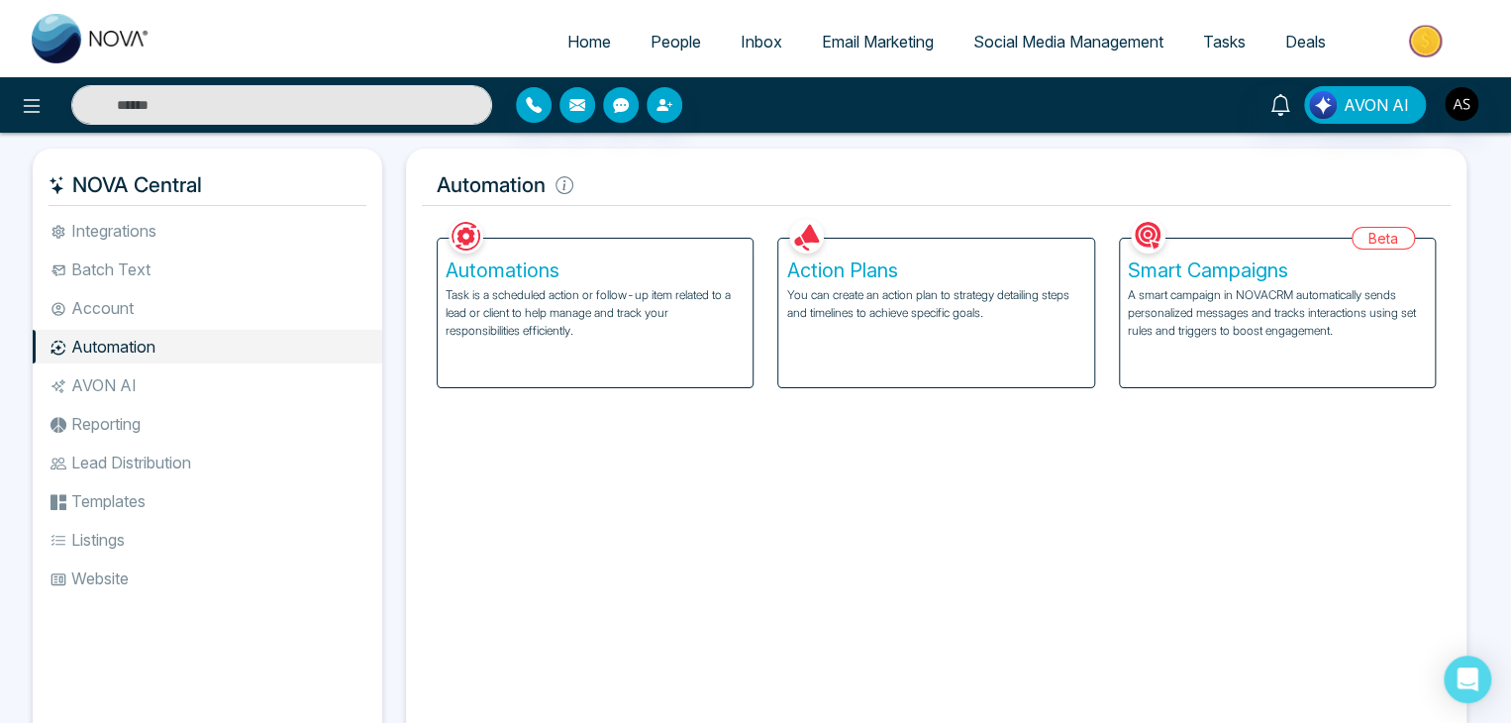
click at [587, 37] on span "Home" at bounding box center [589, 42] width 44 height 20
select select "*"
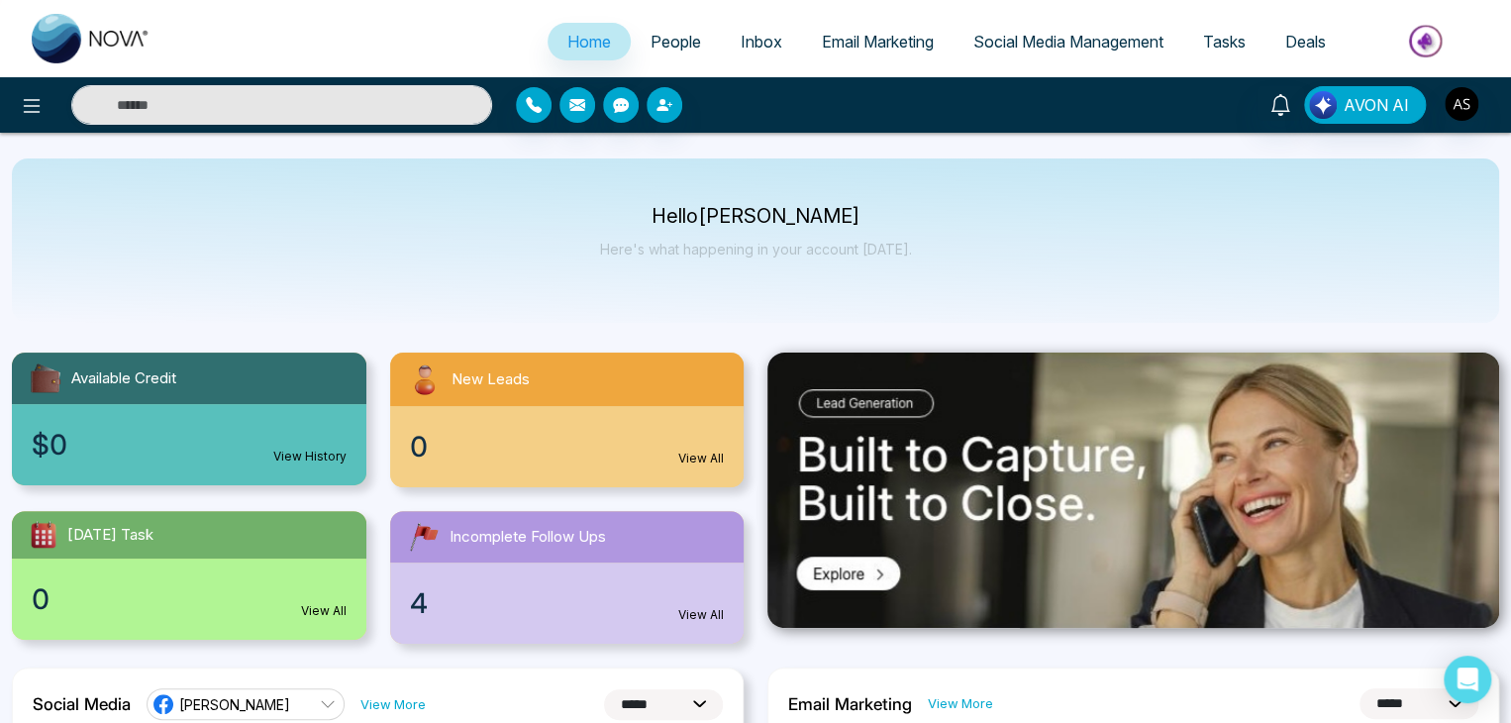
click at [701, 33] on link "People" at bounding box center [676, 42] width 90 height 38
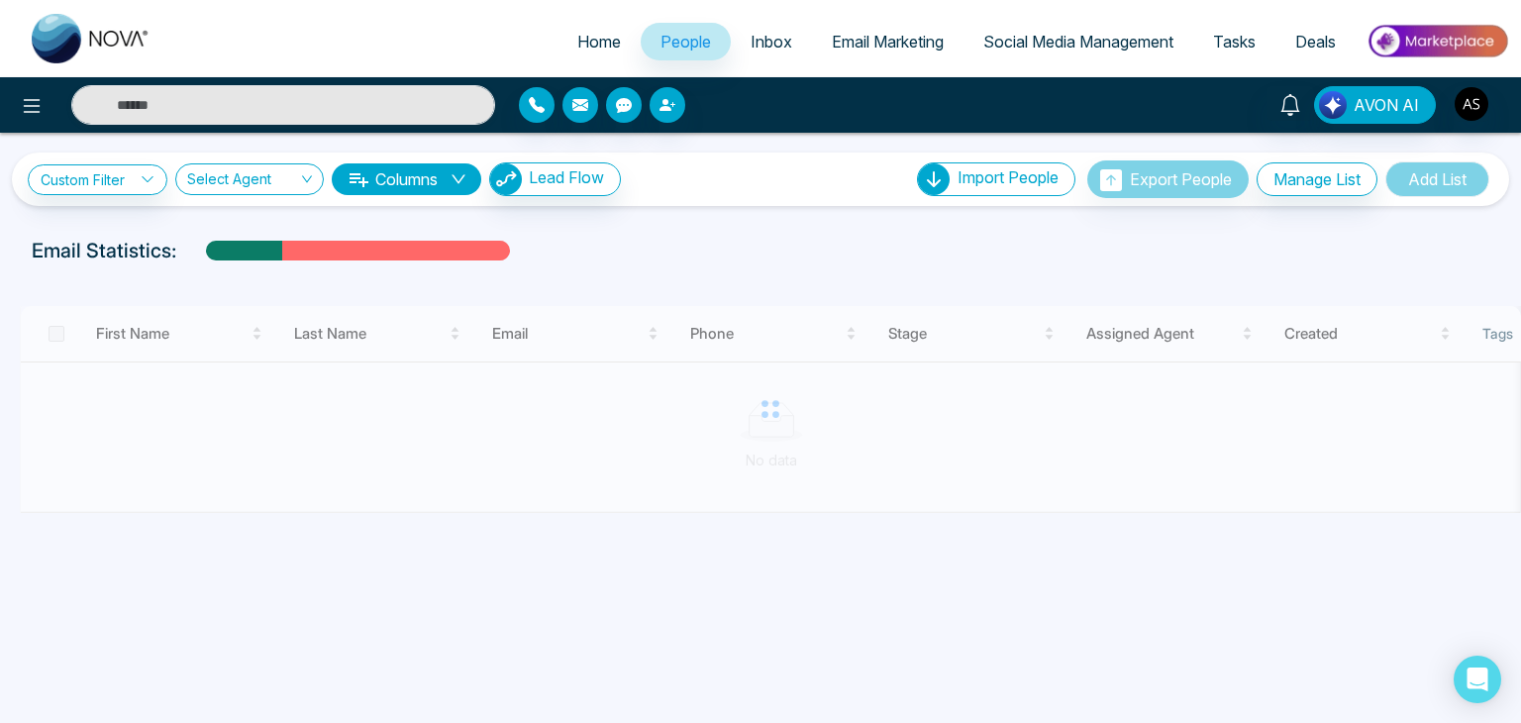
click at [787, 35] on link "Inbox" at bounding box center [771, 42] width 81 height 38
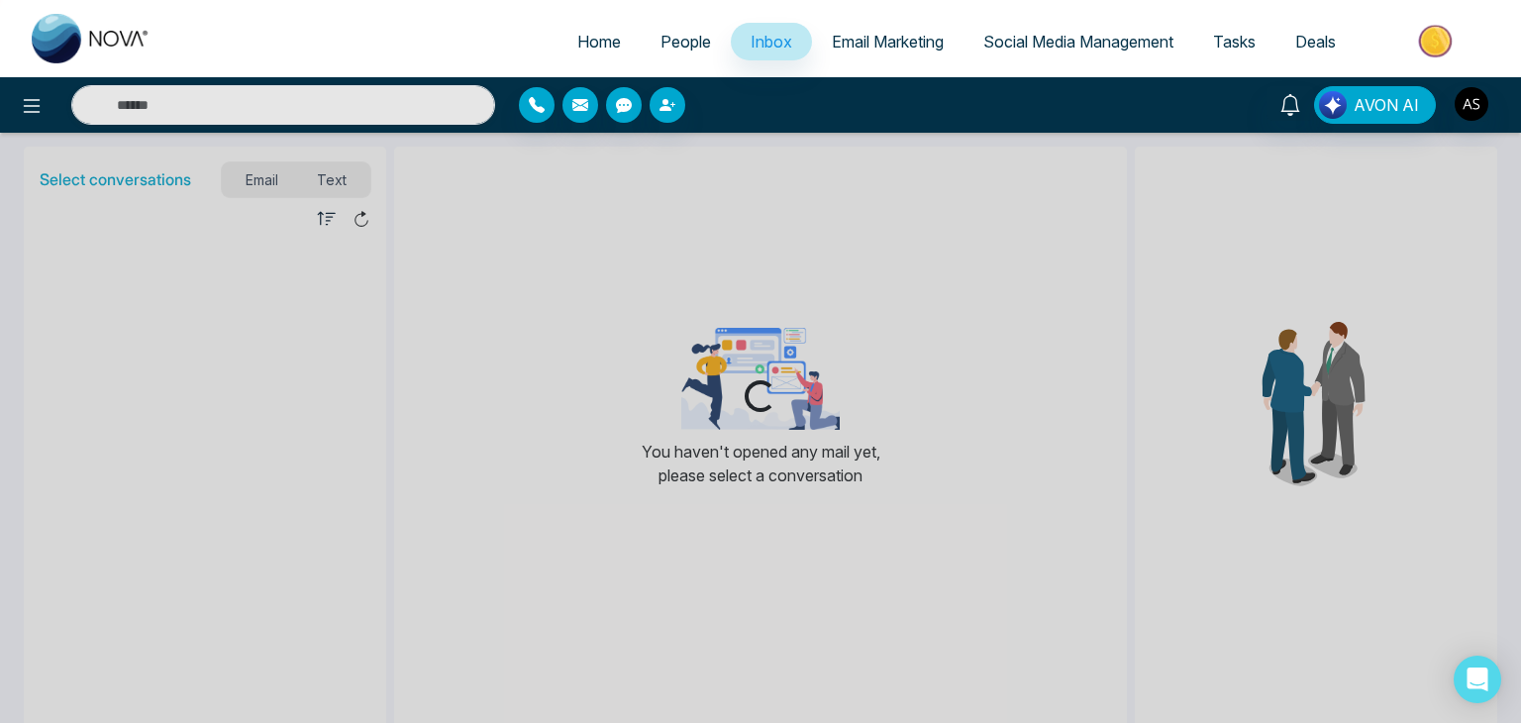
click at [891, 37] on span "Email Marketing" at bounding box center [888, 42] width 112 height 20
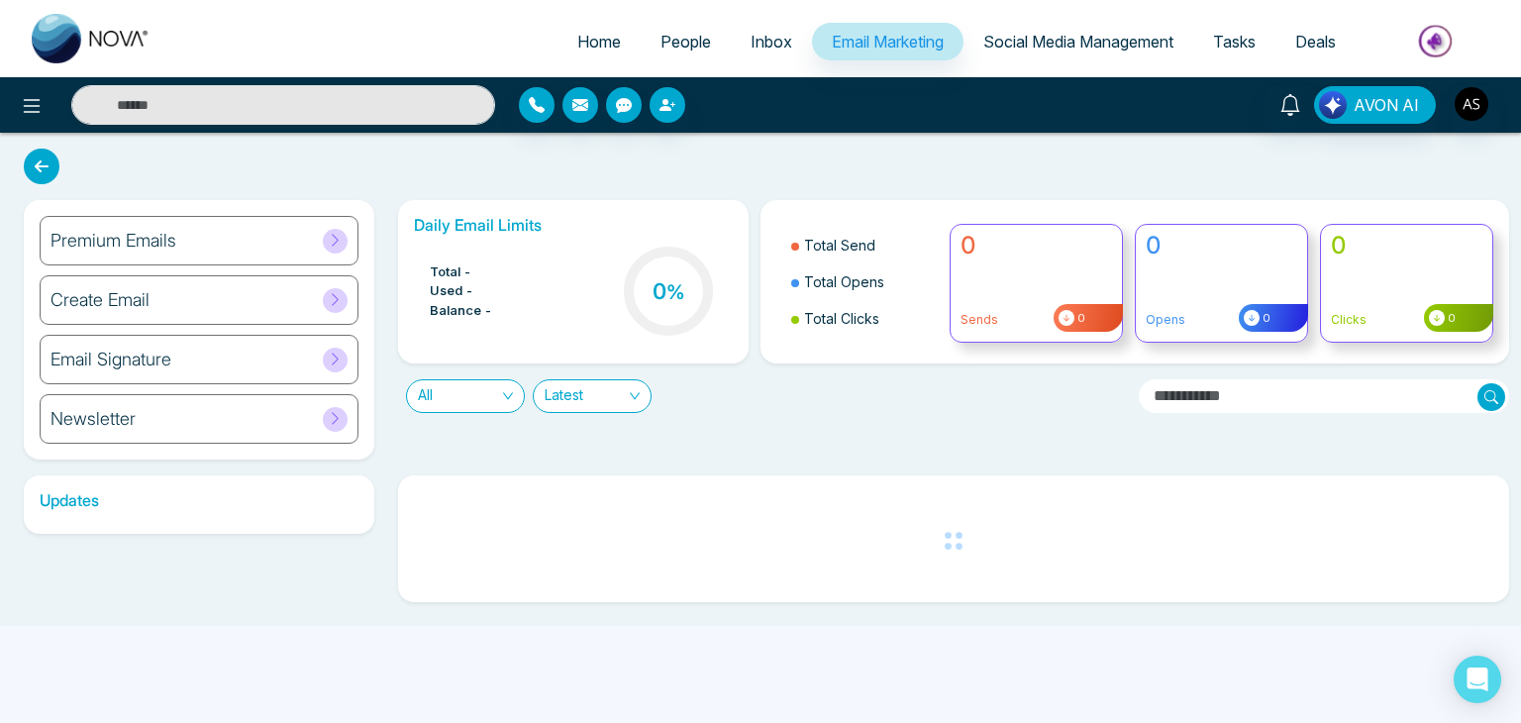
click at [1044, 45] on span "Social Media Management" at bounding box center [1078, 42] width 190 height 20
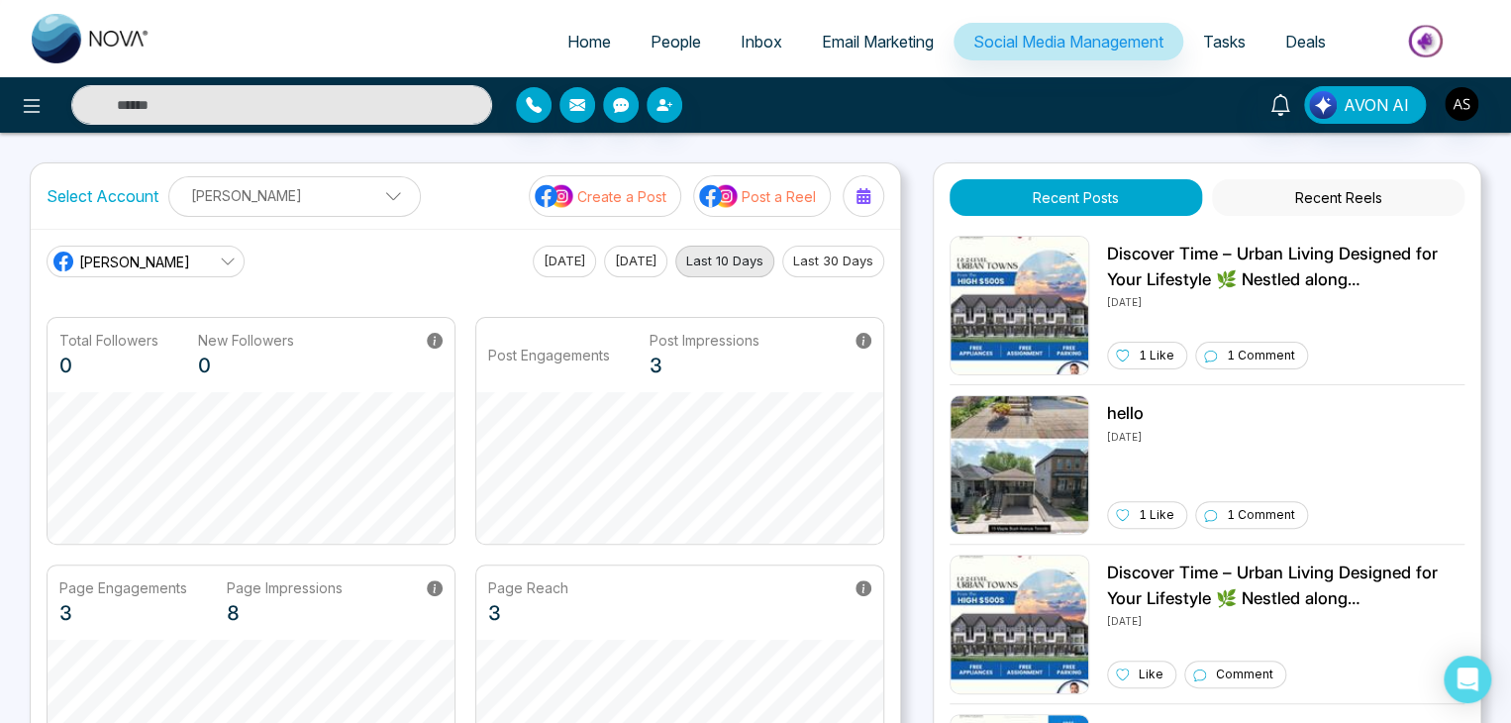
click at [591, 44] on span "Home" at bounding box center [589, 42] width 44 height 20
select select "*"
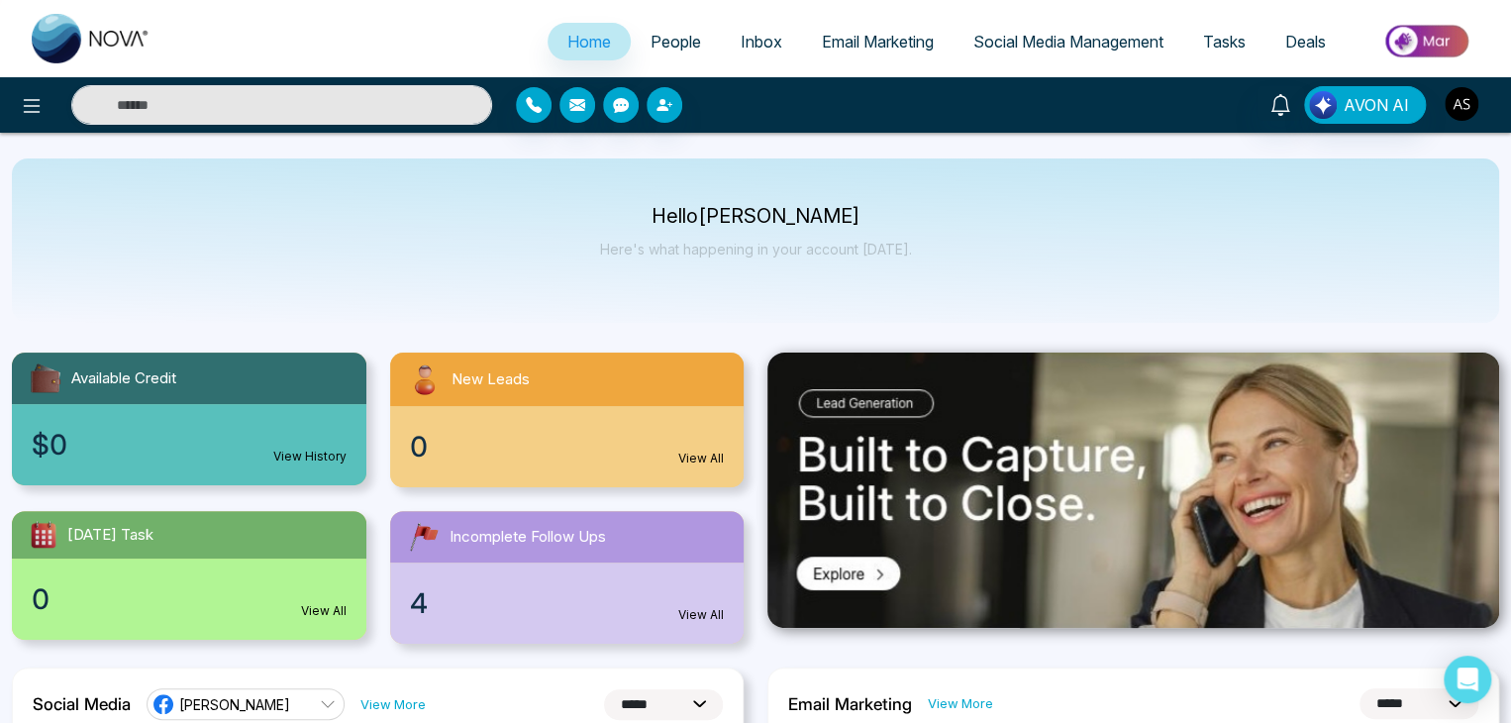
click at [1455, 102] on img "button" at bounding box center [1461, 104] width 34 height 34
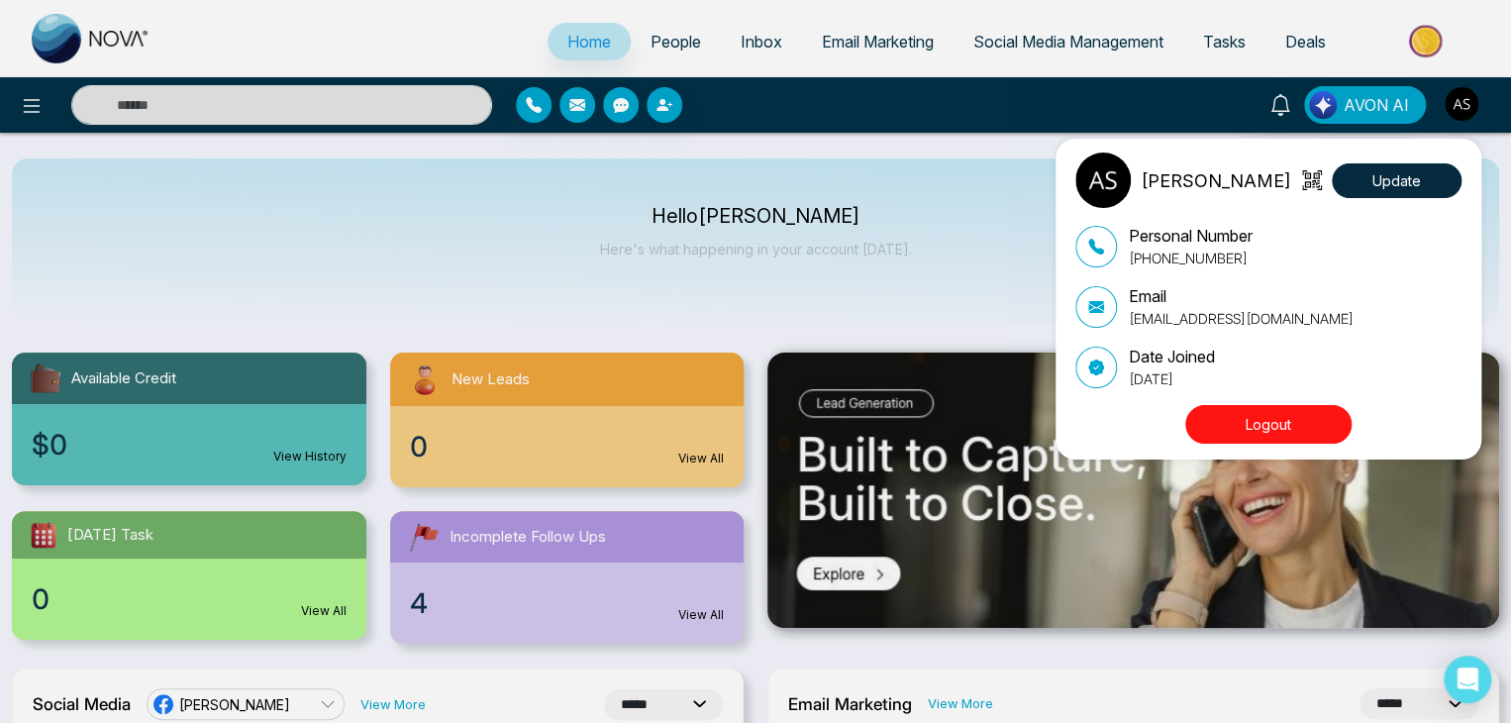
click at [1280, 420] on button "Logout" at bounding box center [1268, 424] width 166 height 39
